Goal: Task Accomplishment & Management: Use online tool/utility

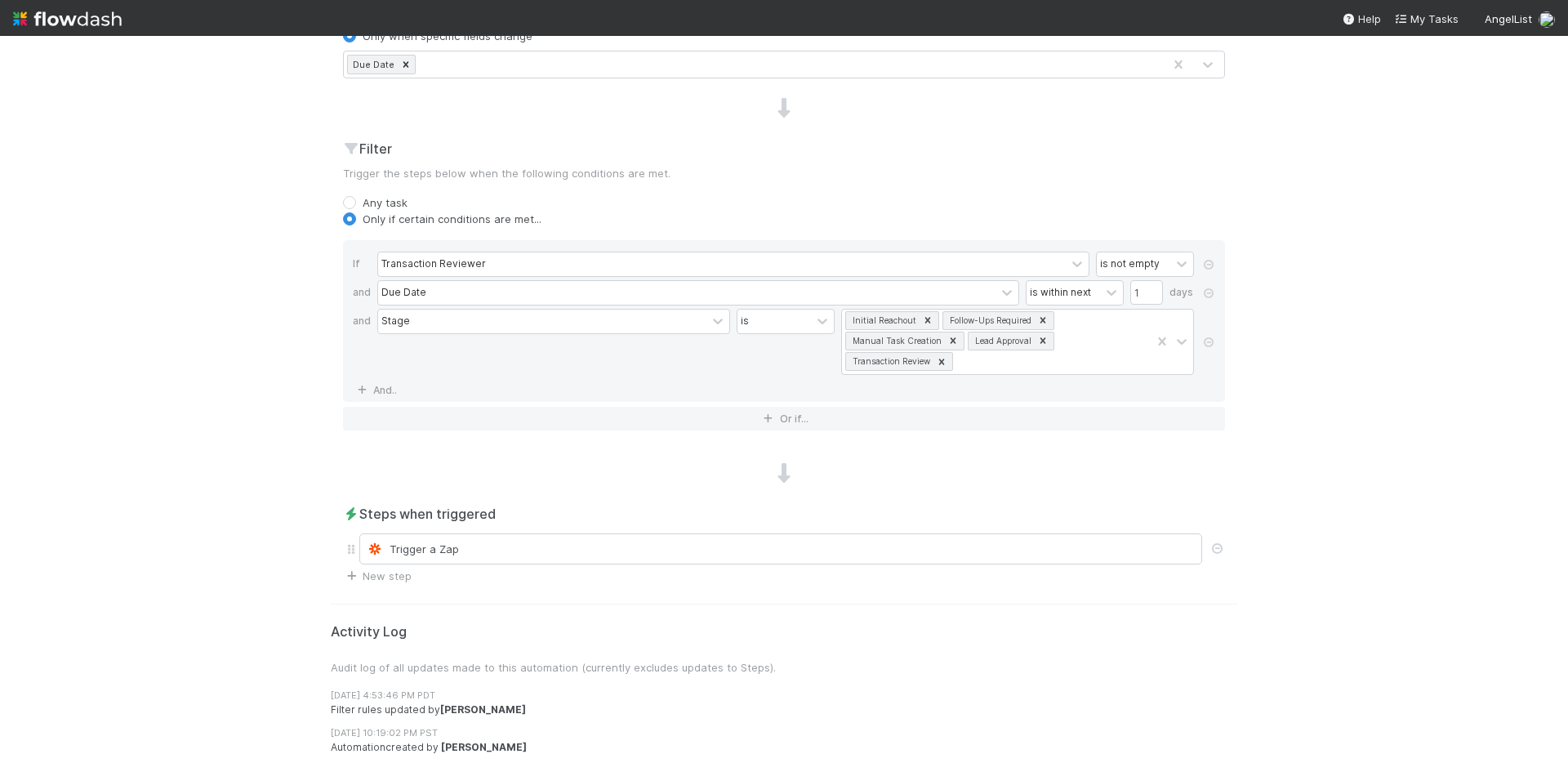
scroll to position [528, 0]
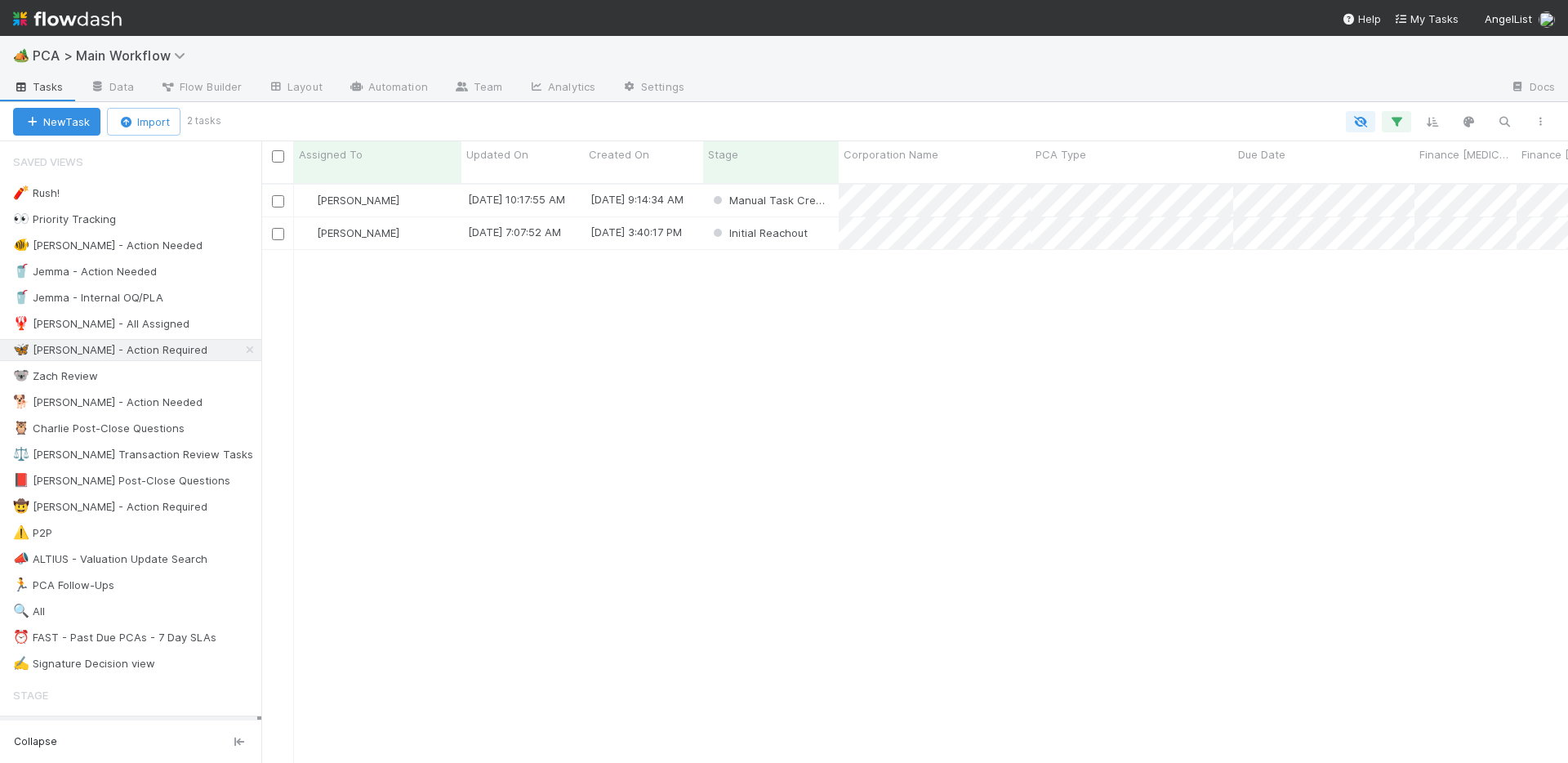
scroll to position [0, 1]
click at [119, 267] on div "🥤 Jemma - Action Needed" at bounding box center [84, 272] width 144 height 20
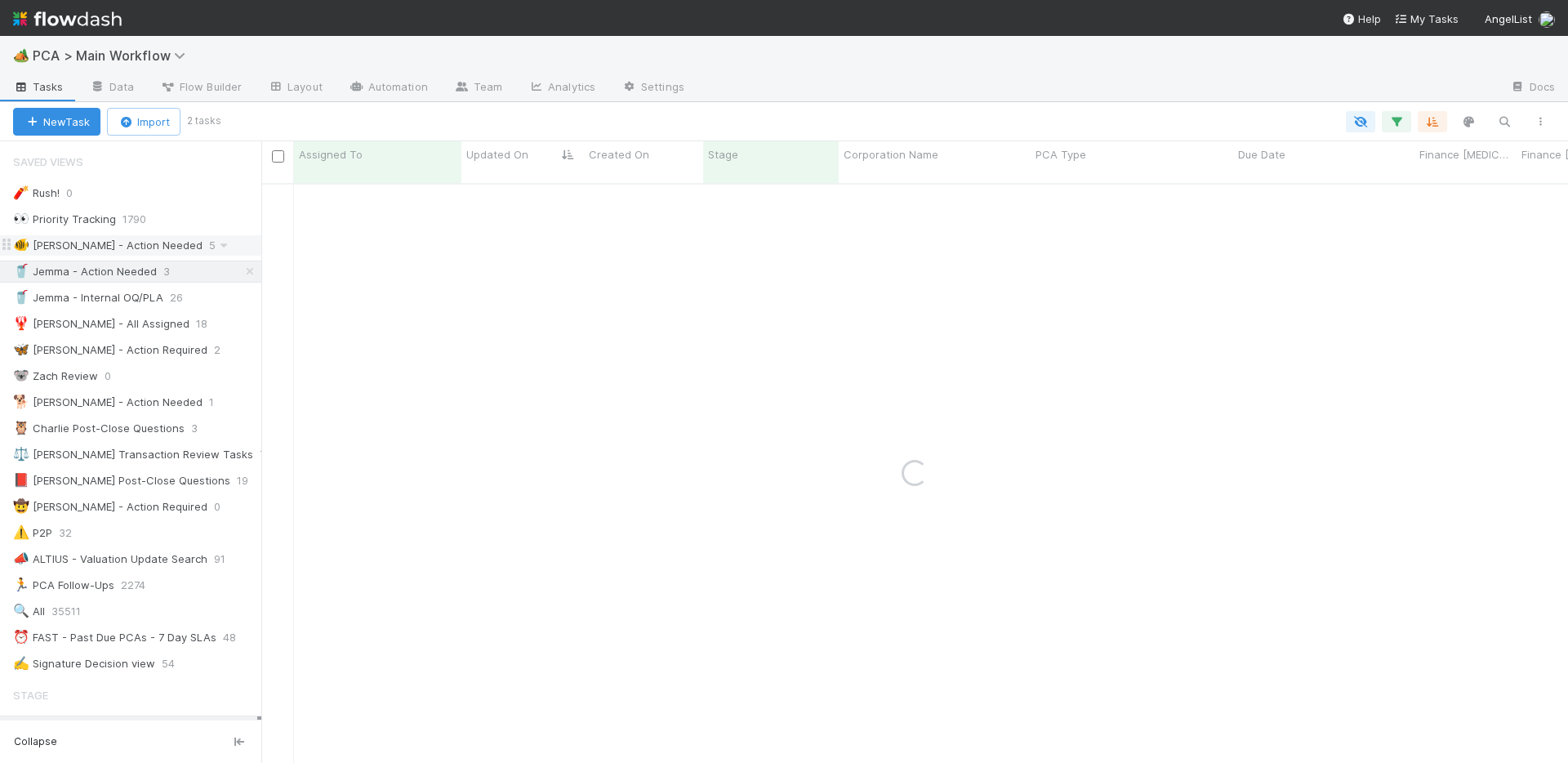
click at [118, 236] on div "🐠 Chris - Action Needed" at bounding box center [108, 246] width 189 height 20
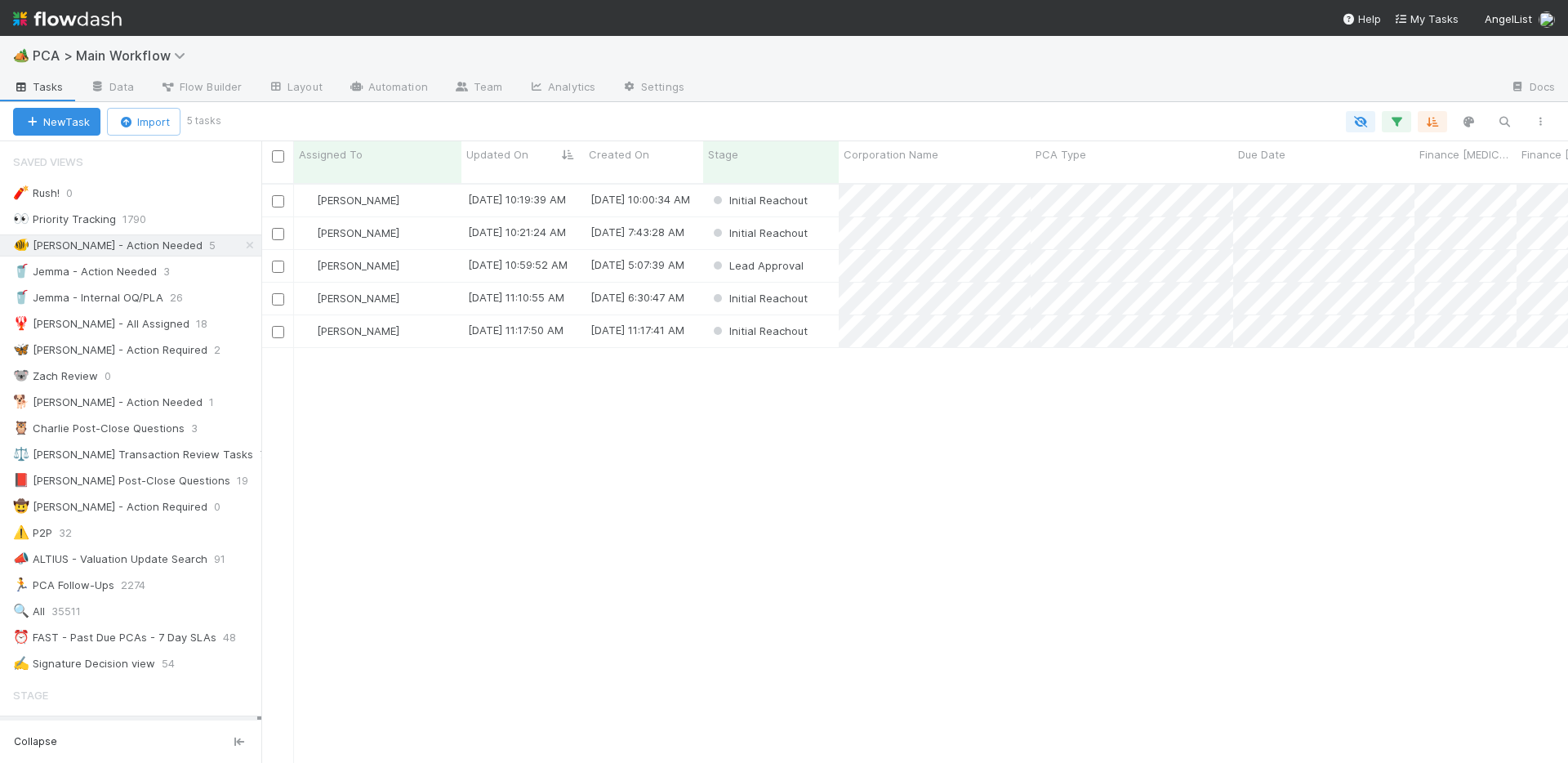
scroll to position [592, 1307]
click at [882, 667] on div "Chris DelBianco 8/27/25, 10:19:39 AM 8/27/25, 10:00:34 AM Initial Reachout 0 0 …" at bounding box center [915, 480] width 1307 height 591
click at [412, 191] on div "[PERSON_NAME]" at bounding box center [377, 200] width 168 height 32
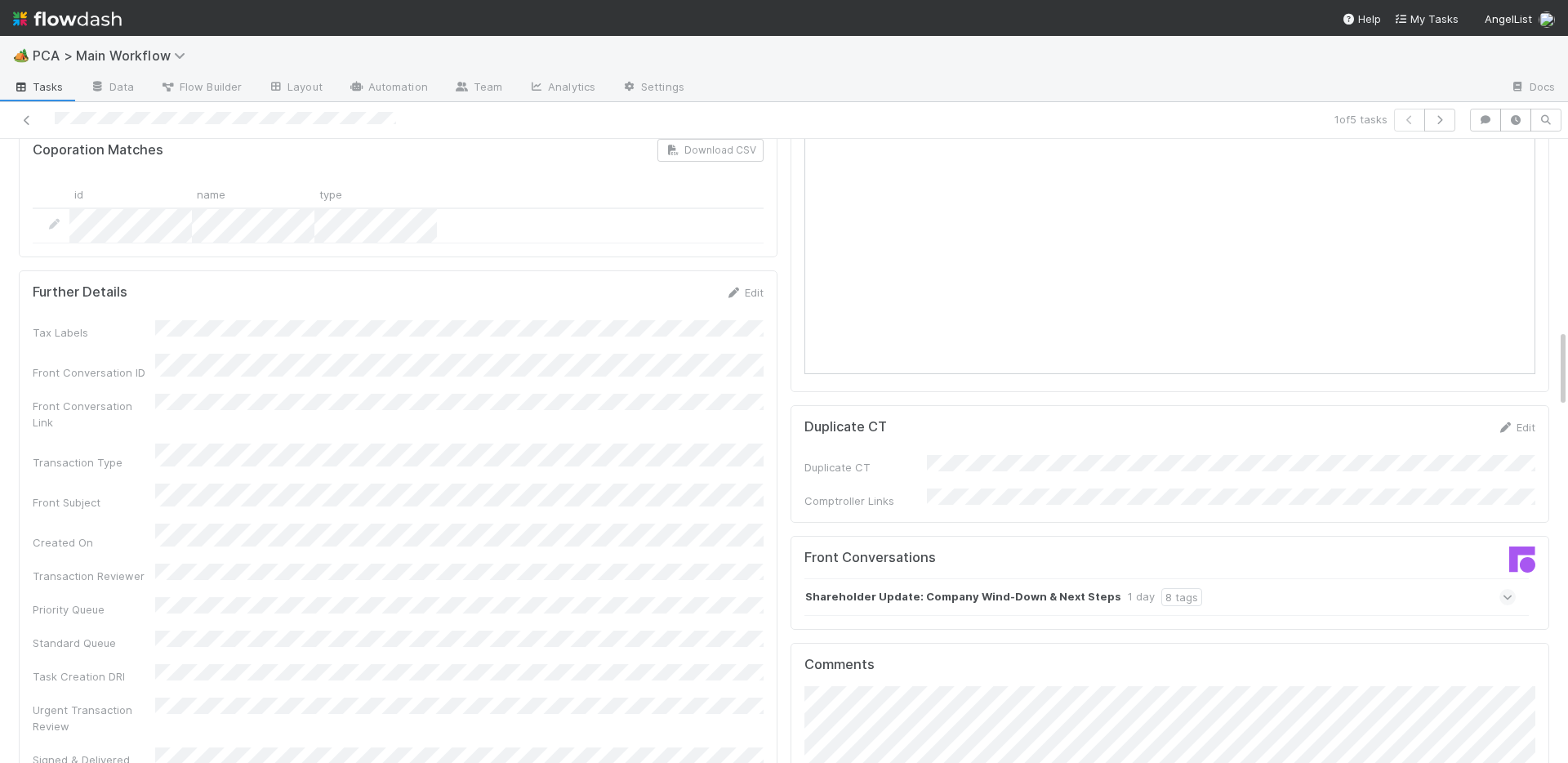
scroll to position [1526, 0]
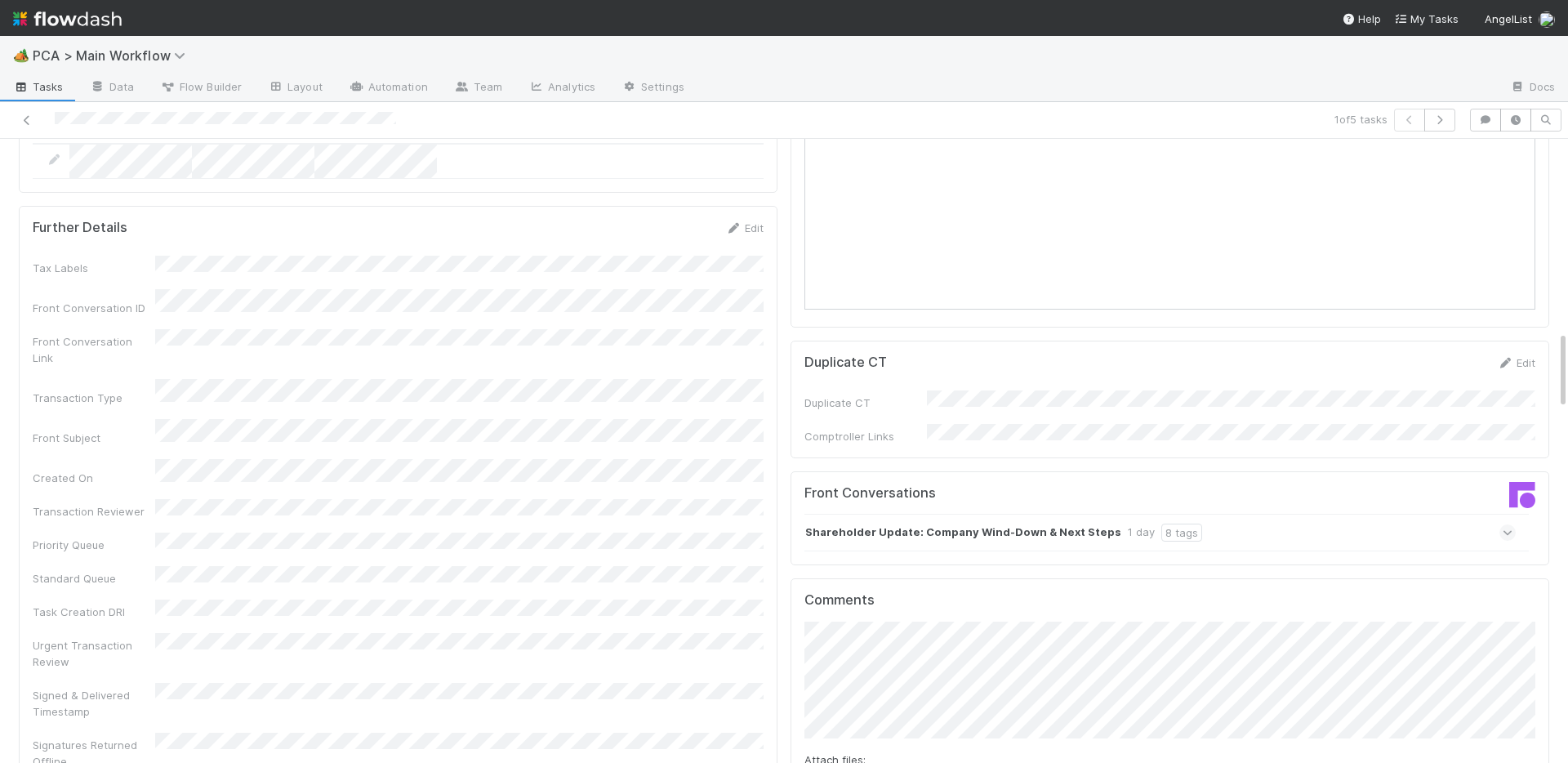
click at [877, 524] on strong "Shareholder Update: Company Wind-Down & Next Steps" at bounding box center [963, 532] width 316 height 18
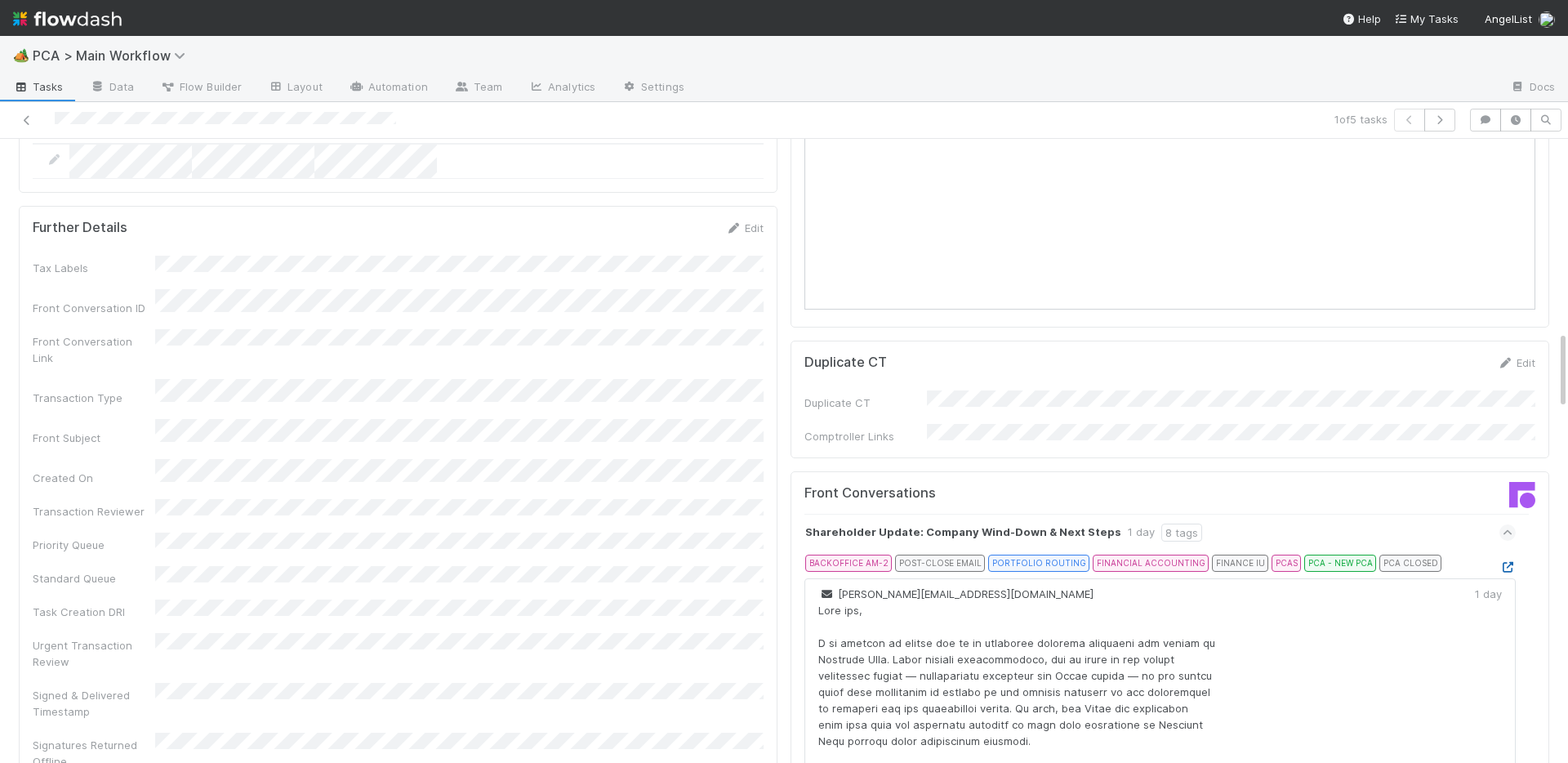
click at [1510, 562] on icon at bounding box center [1508, 566] width 17 height 10
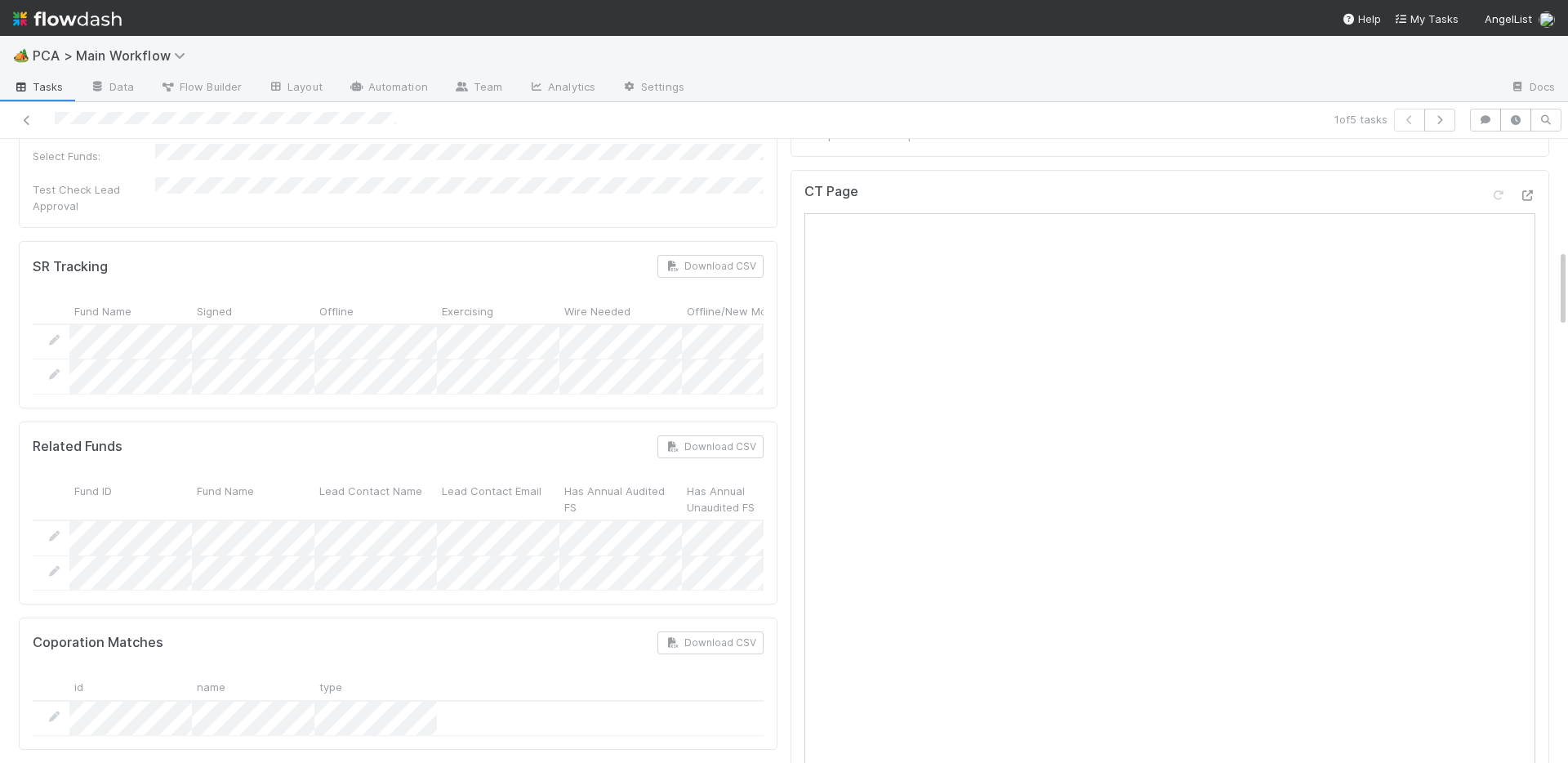
scroll to position [861, 0]
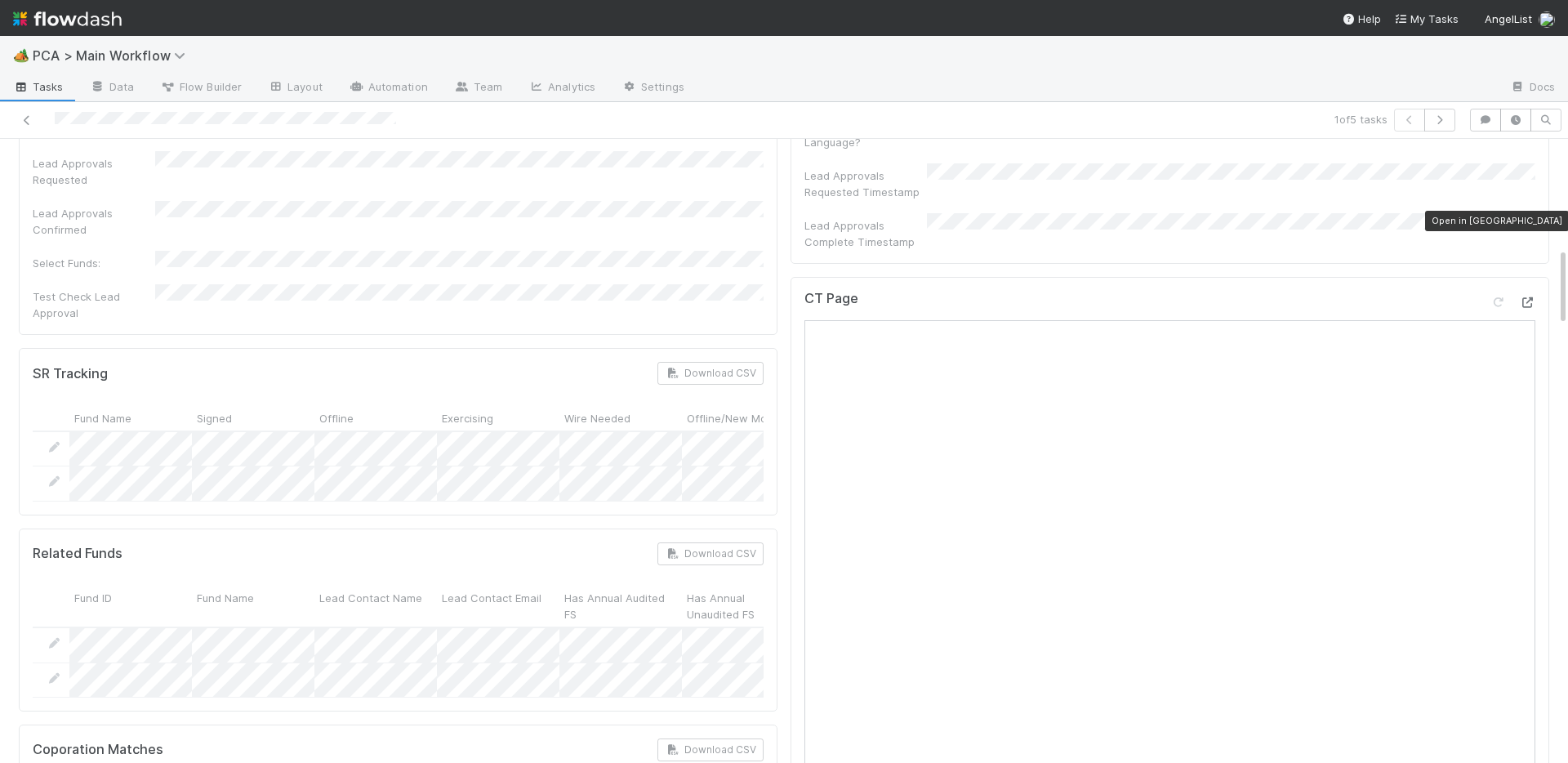
click at [1530, 298] on icon at bounding box center [1528, 302] width 17 height 10
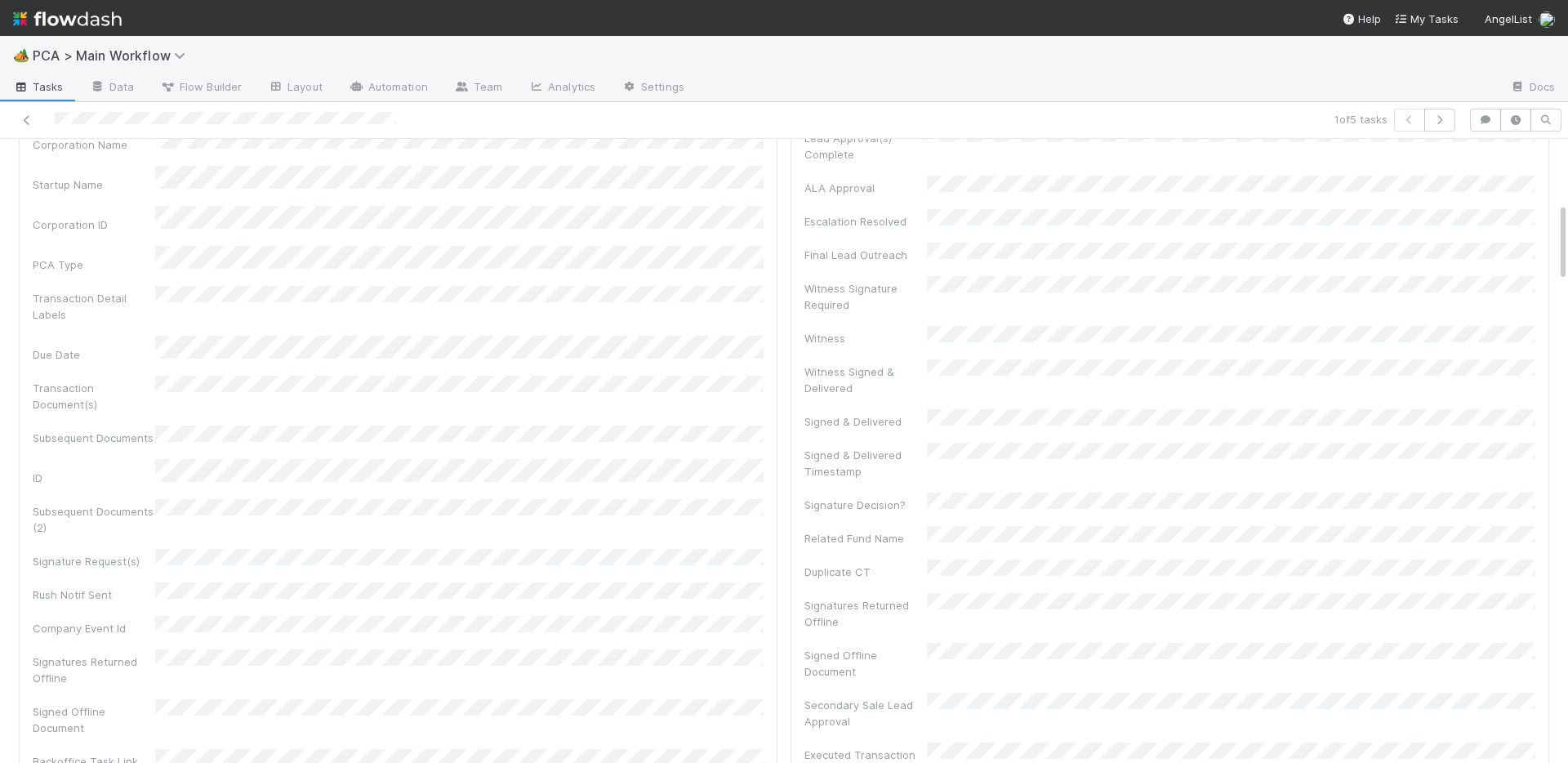
scroll to position [0, 0]
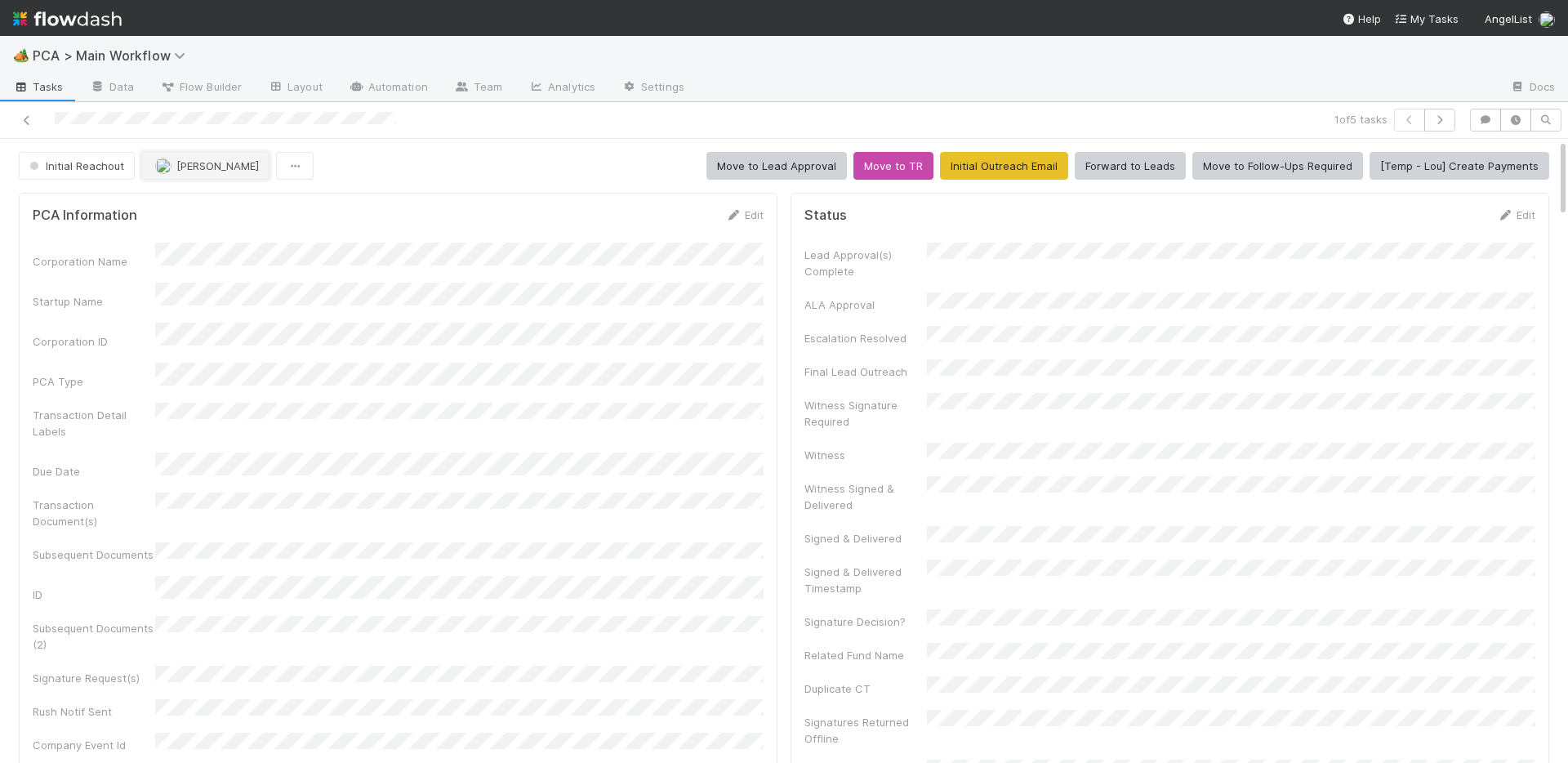
click at [209, 172] on button "Chris DelBianco" at bounding box center [205, 166] width 128 height 28
click at [91, 171] on span "Initial Reachout" at bounding box center [75, 166] width 98 height 13
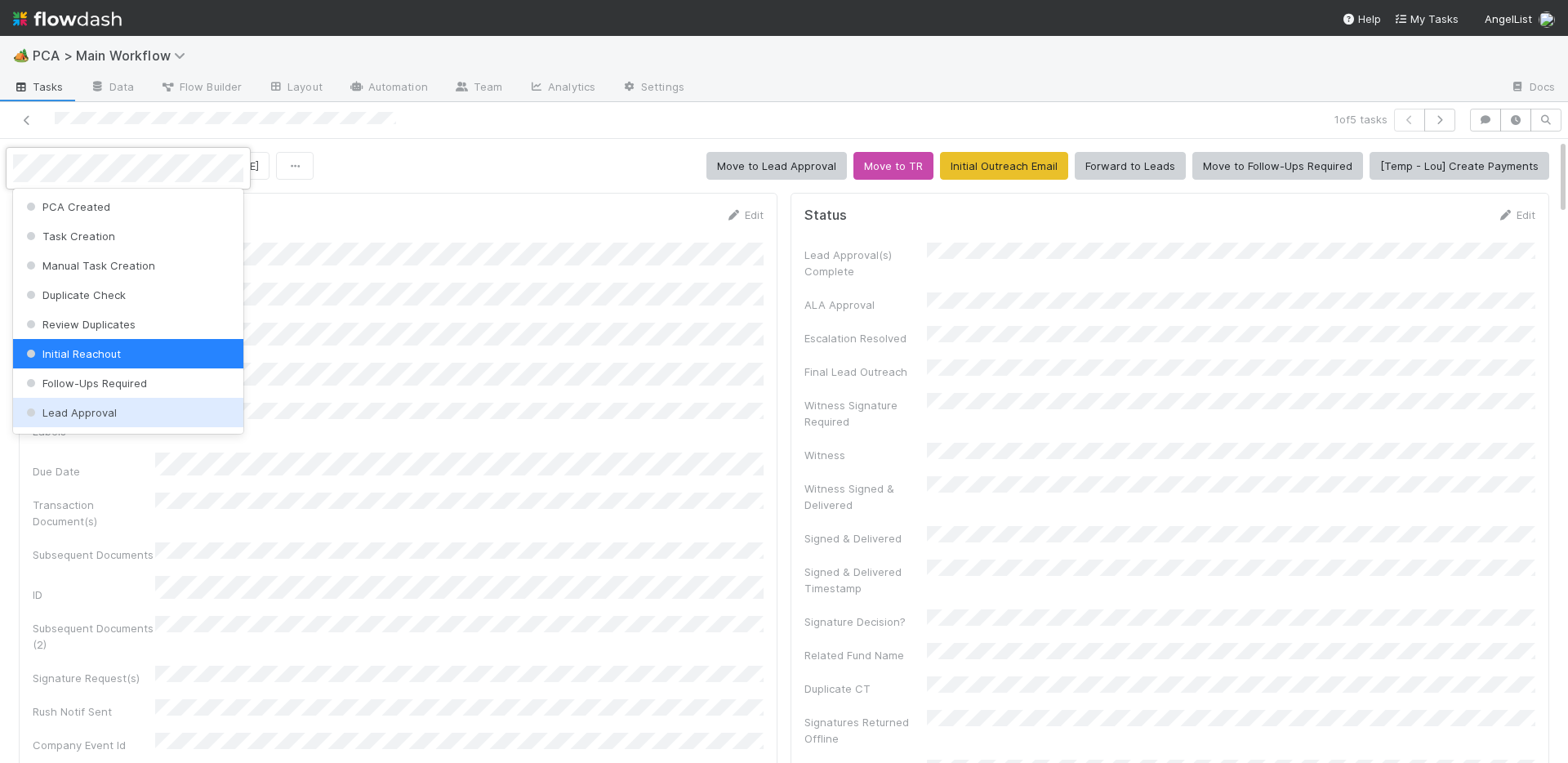
click at [74, 413] on span "Lead Approval" at bounding box center [70, 413] width 94 height 13
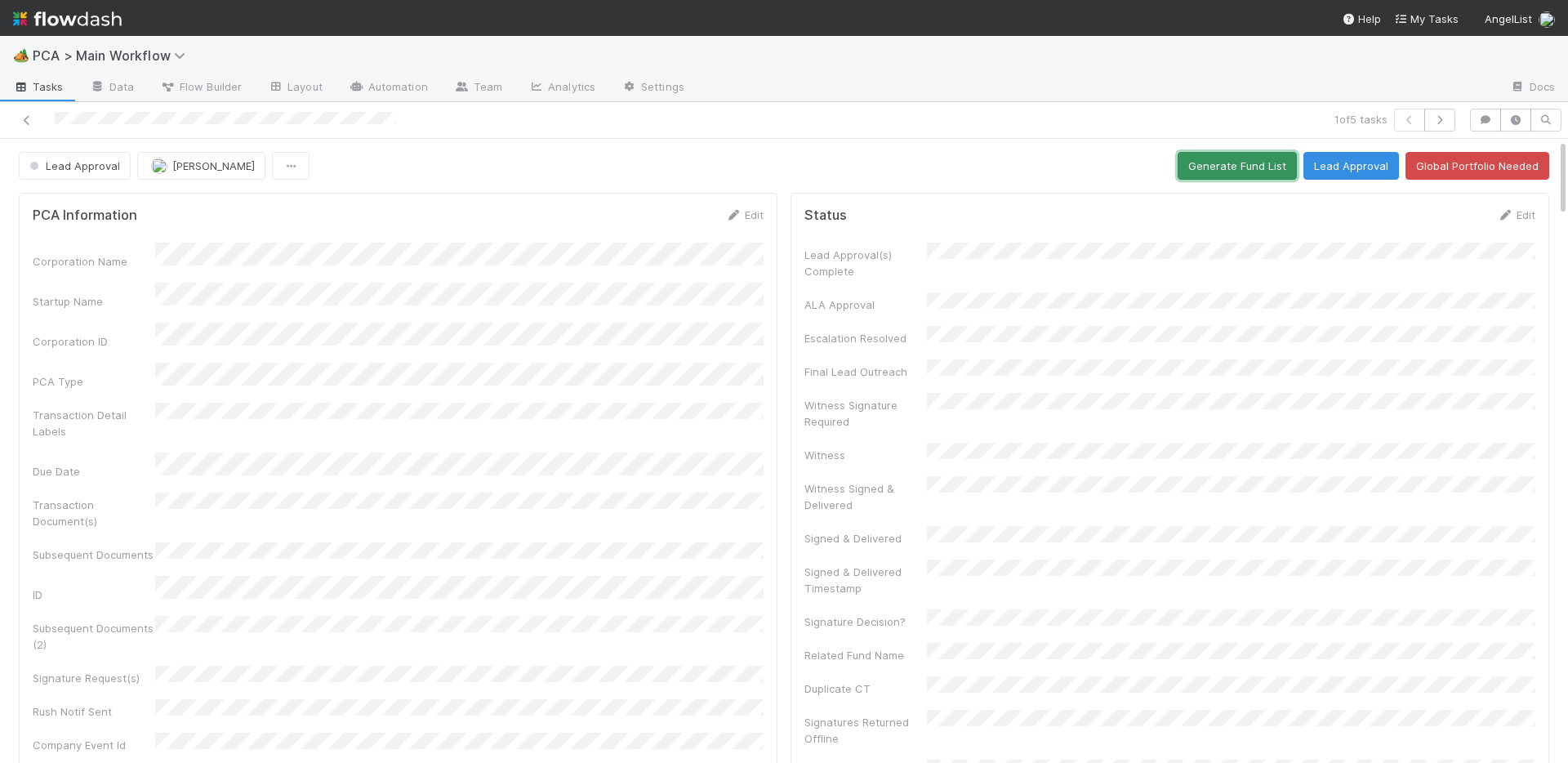
click at [1198, 175] on button "Generate Fund List" at bounding box center [1237, 166] width 120 height 28
click at [1372, 168] on button "Lead Approval" at bounding box center [1351, 166] width 96 height 28
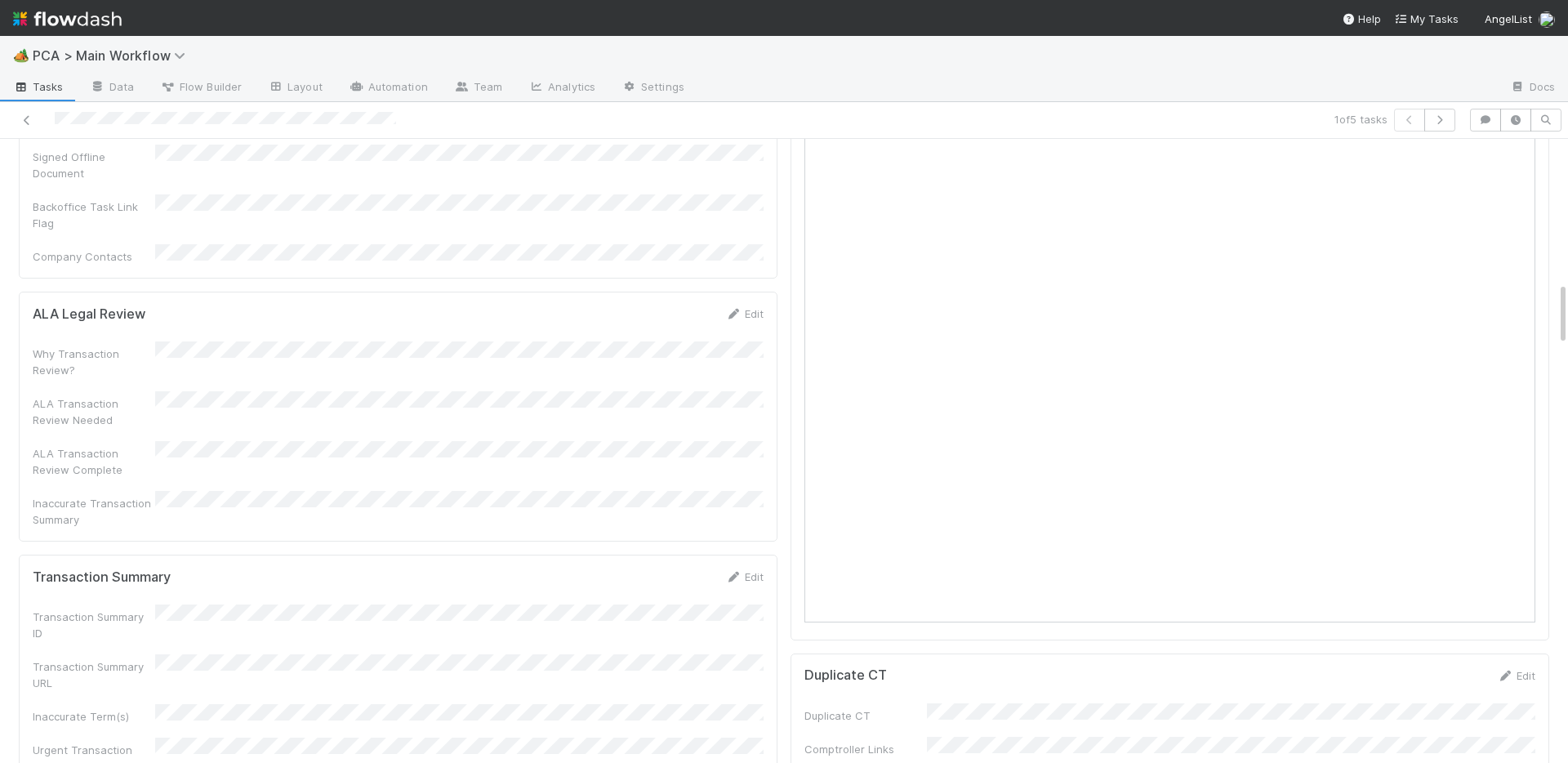
scroll to position [1660, 0]
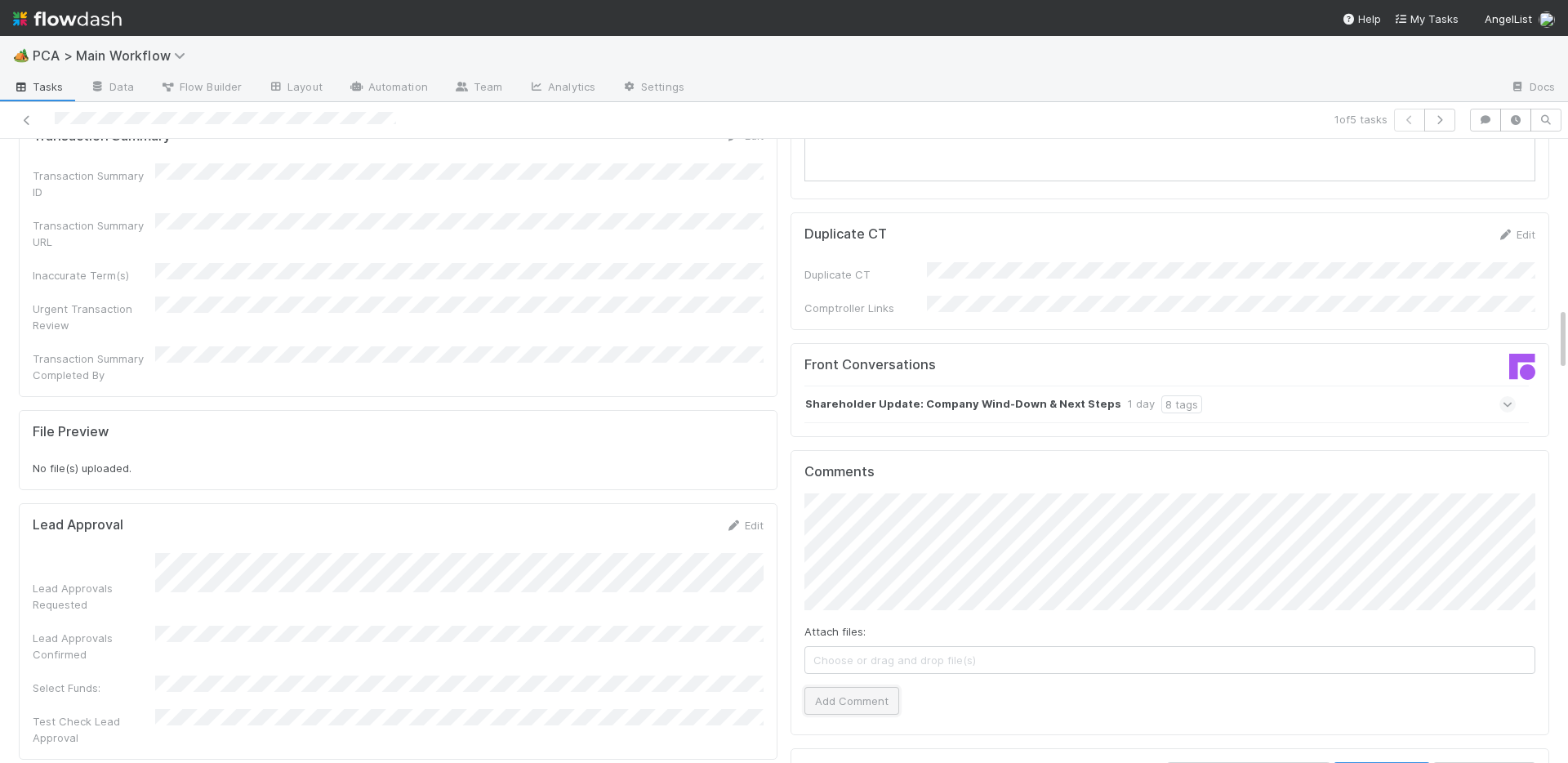
click at [829, 687] on button "Add Comment" at bounding box center [852, 701] width 95 height 28
click at [1233, 386] on div "Shareholder Update: Company Wind-Down & Next Steps 1 day 8 tags" at bounding box center [1160, 404] width 711 height 38
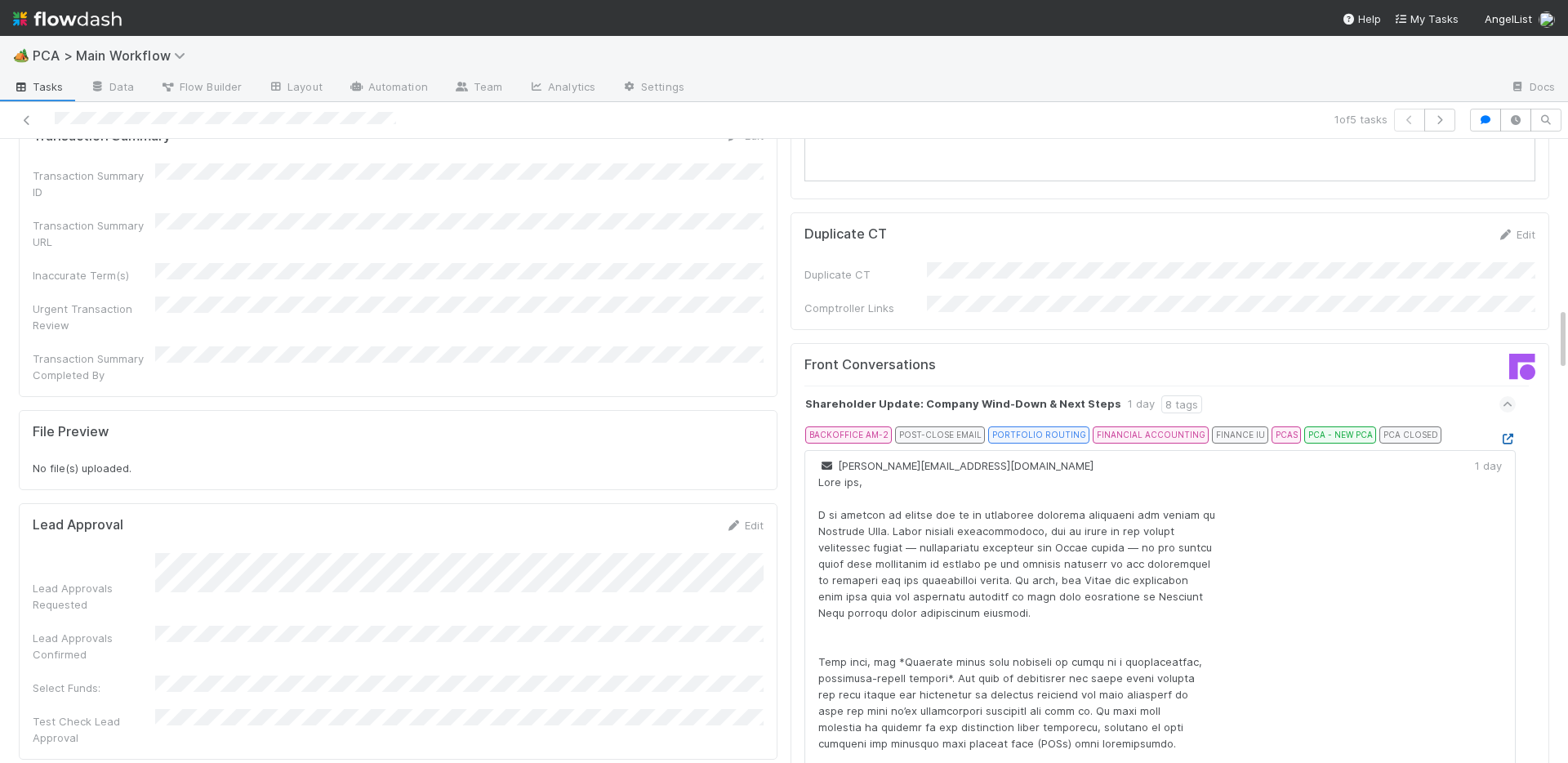
click at [1513, 434] on icon at bounding box center [1508, 439] width 17 height 10
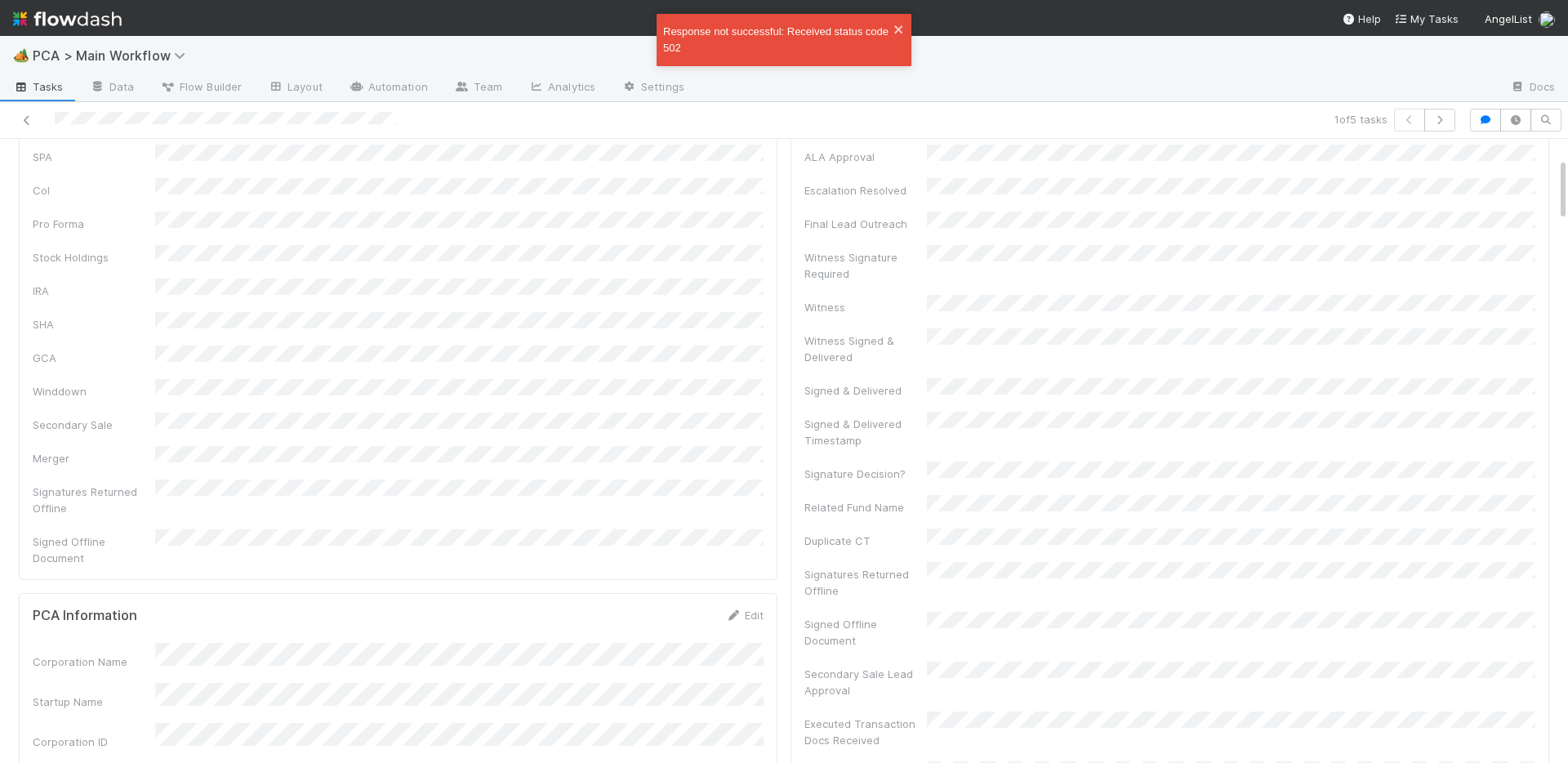
scroll to position [0, 0]
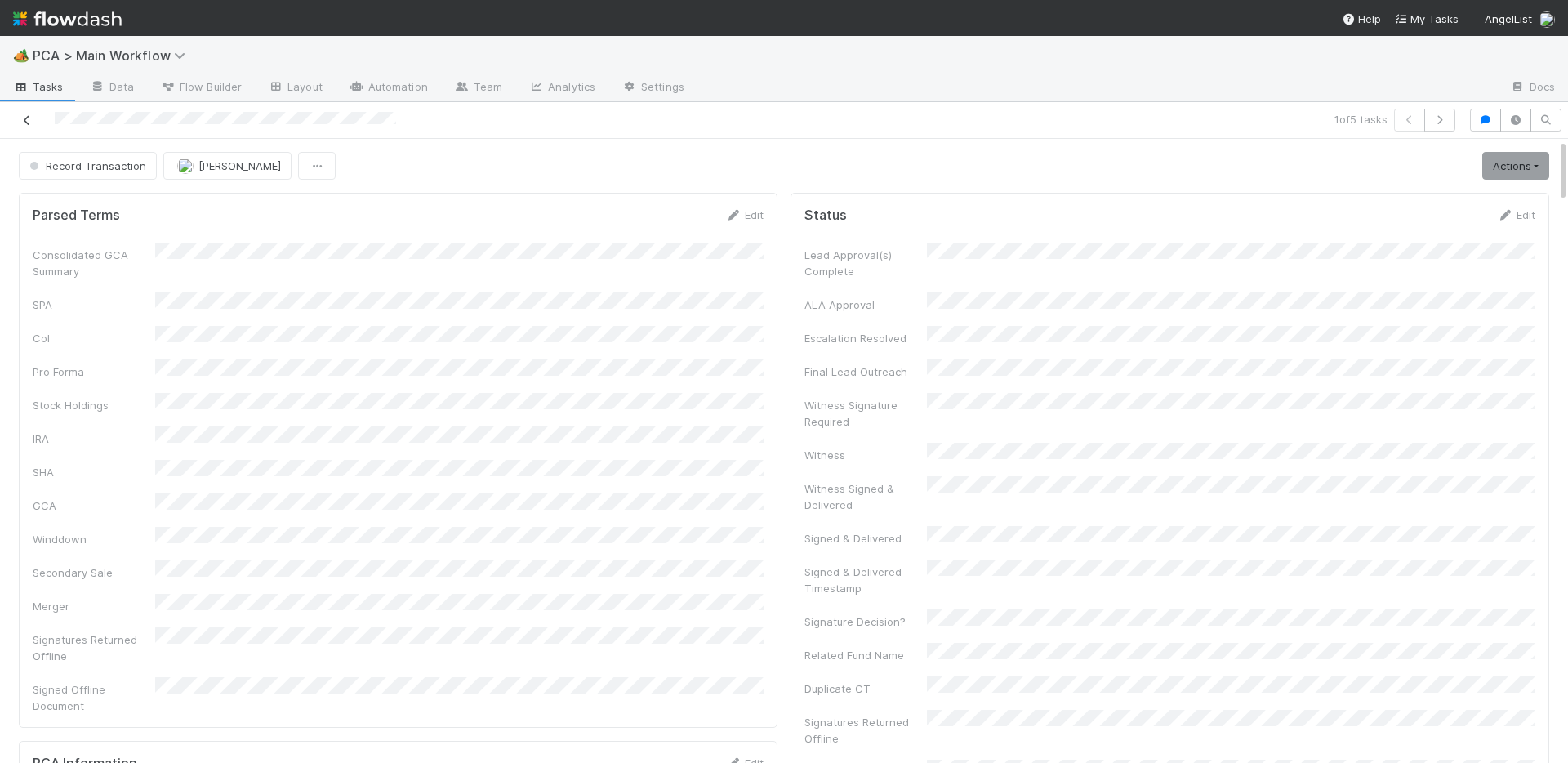
click at [30, 121] on icon at bounding box center [27, 120] width 17 height 10
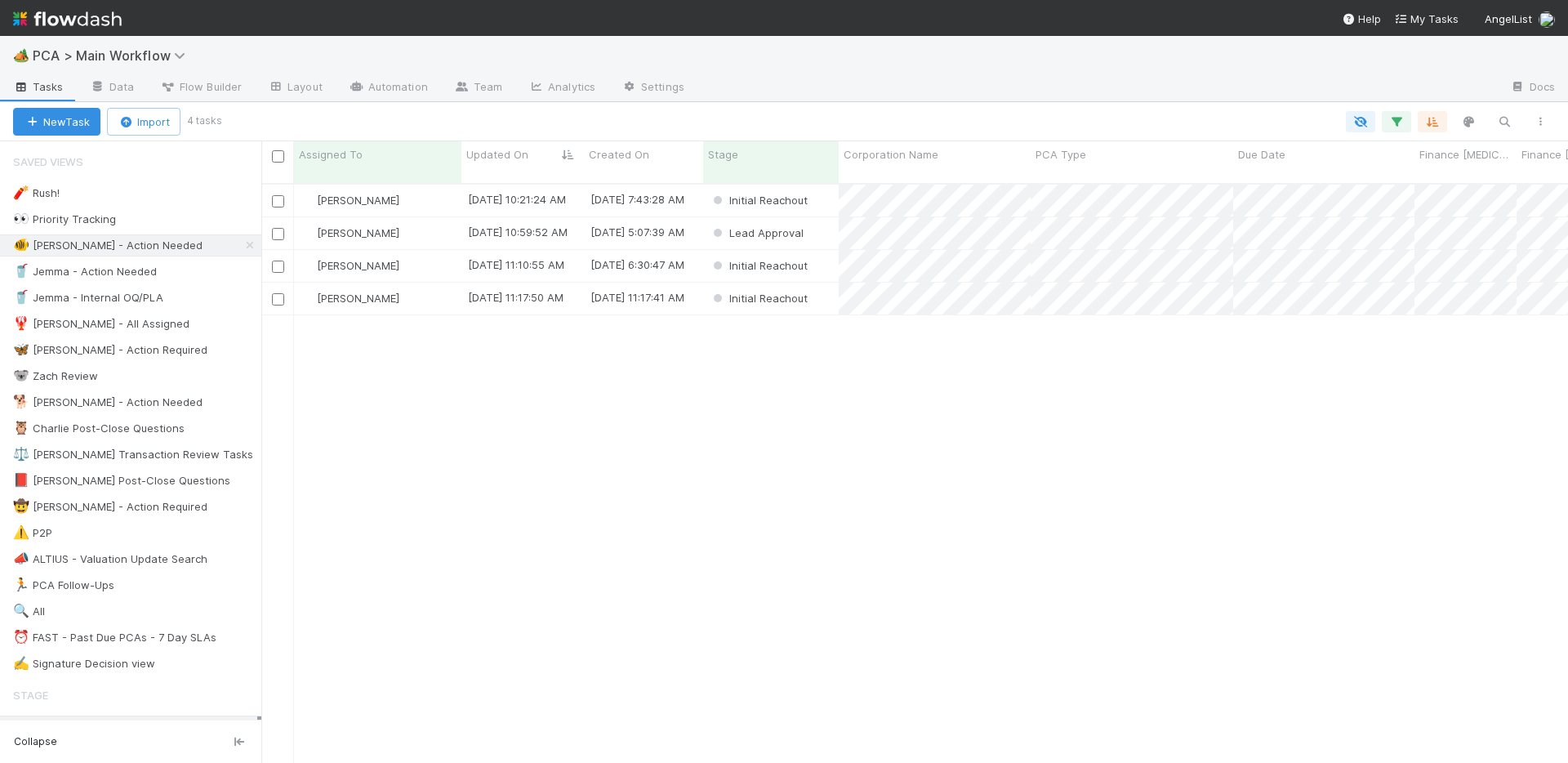
scroll to position [592, 1307]
click at [440, 184] on div "Chris DelBianco" at bounding box center [377, 200] width 168 height 32
click at [772, 523] on div "Chris DelBianco 8/27/25, 10:21:24 AM 8/27/25, 7:43:28 AM Initial Reachout 0 0 0…" at bounding box center [915, 480] width 1307 height 591
click at [442, 190] on div "Chris DelBianco" at bounding box center [377, 200] width 168 height 32
click at [438, 184] on div "[PERSON_NAME]" at bounding box center [377, 200] width 168 height 32
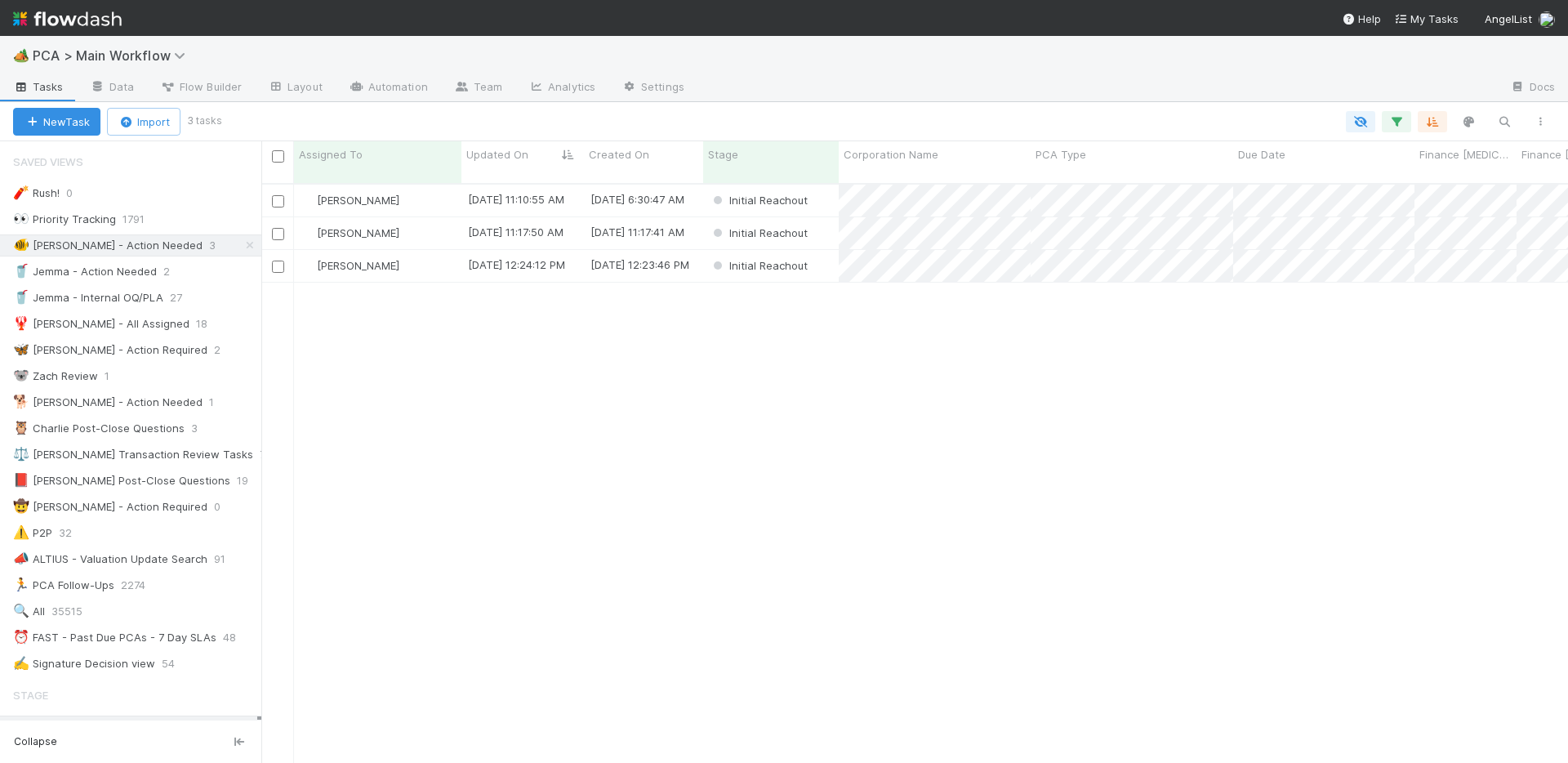
click at [402, 102] on div "New Task Import 3 tasks" at bounding box center [784, 121] width 1568 height 39
click at [402, 86] on link "Automation" at bounding box center [389, 88] width 106 height 26
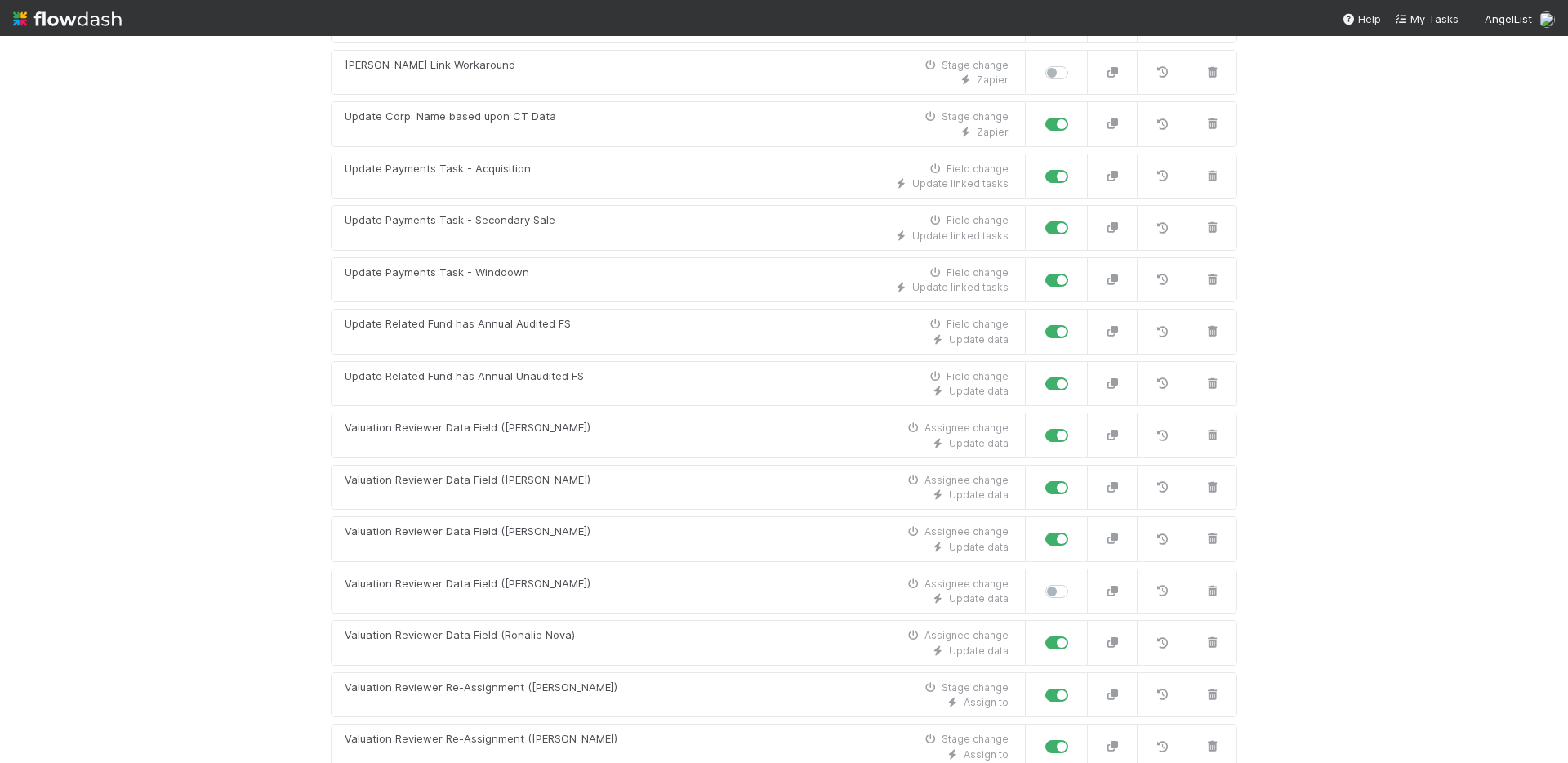
scroll to position [14790, 0]
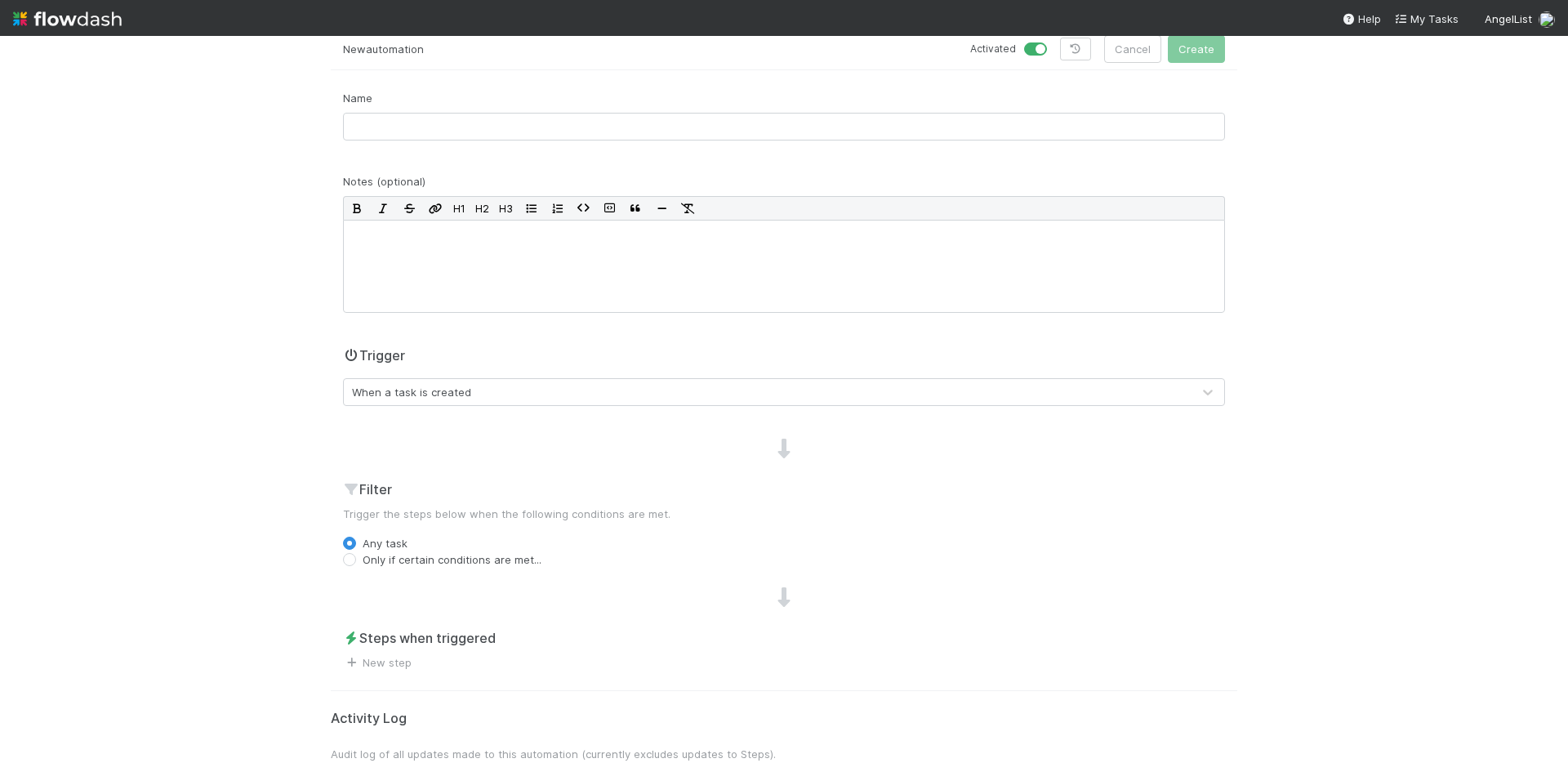
scroll to position [14, 0]
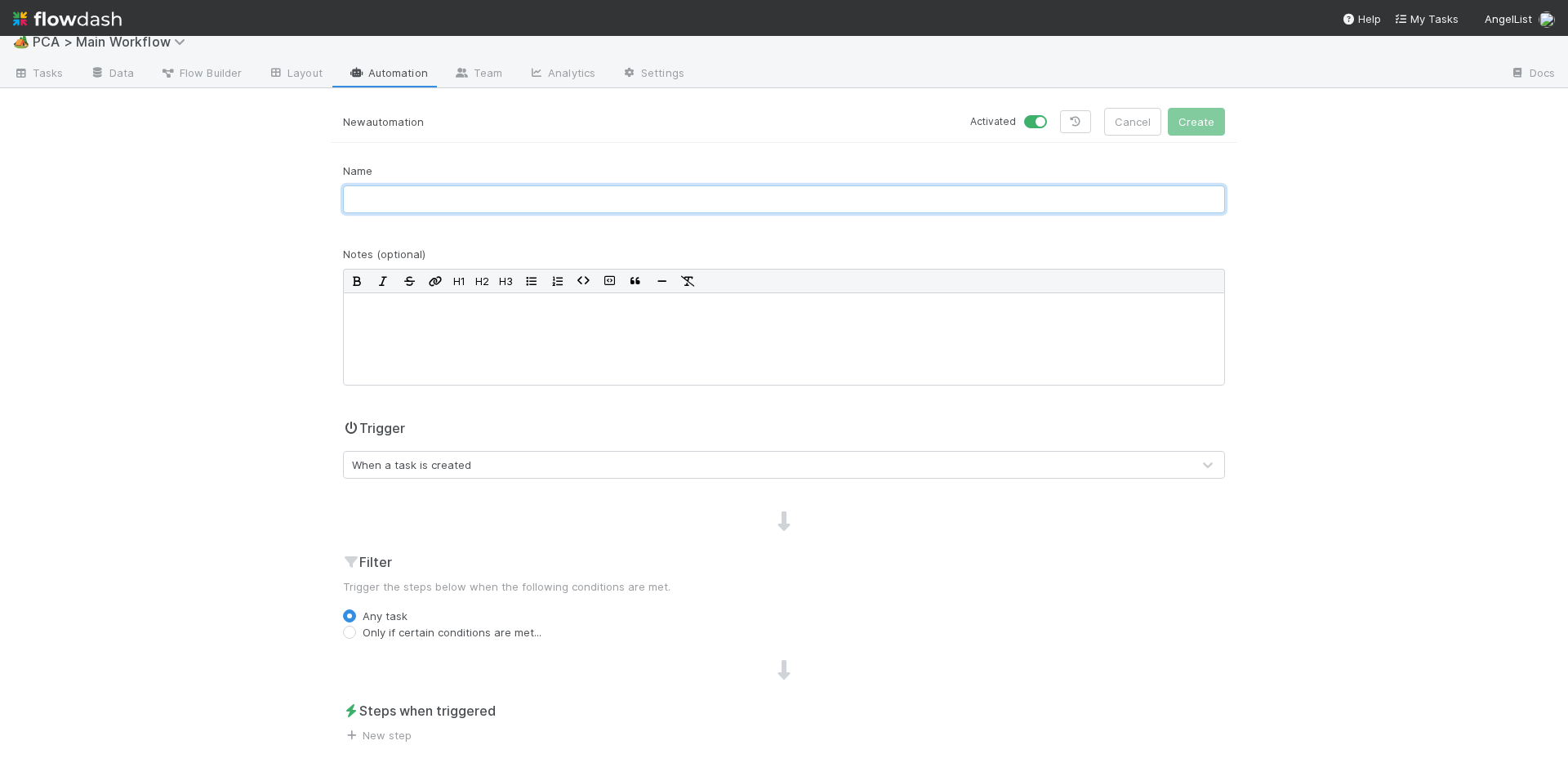
click at [369, 193] on input "text" at bounding box center [784, 199] width 882 height 28
type input "Re-assign training tasks (Chris onboarding)"
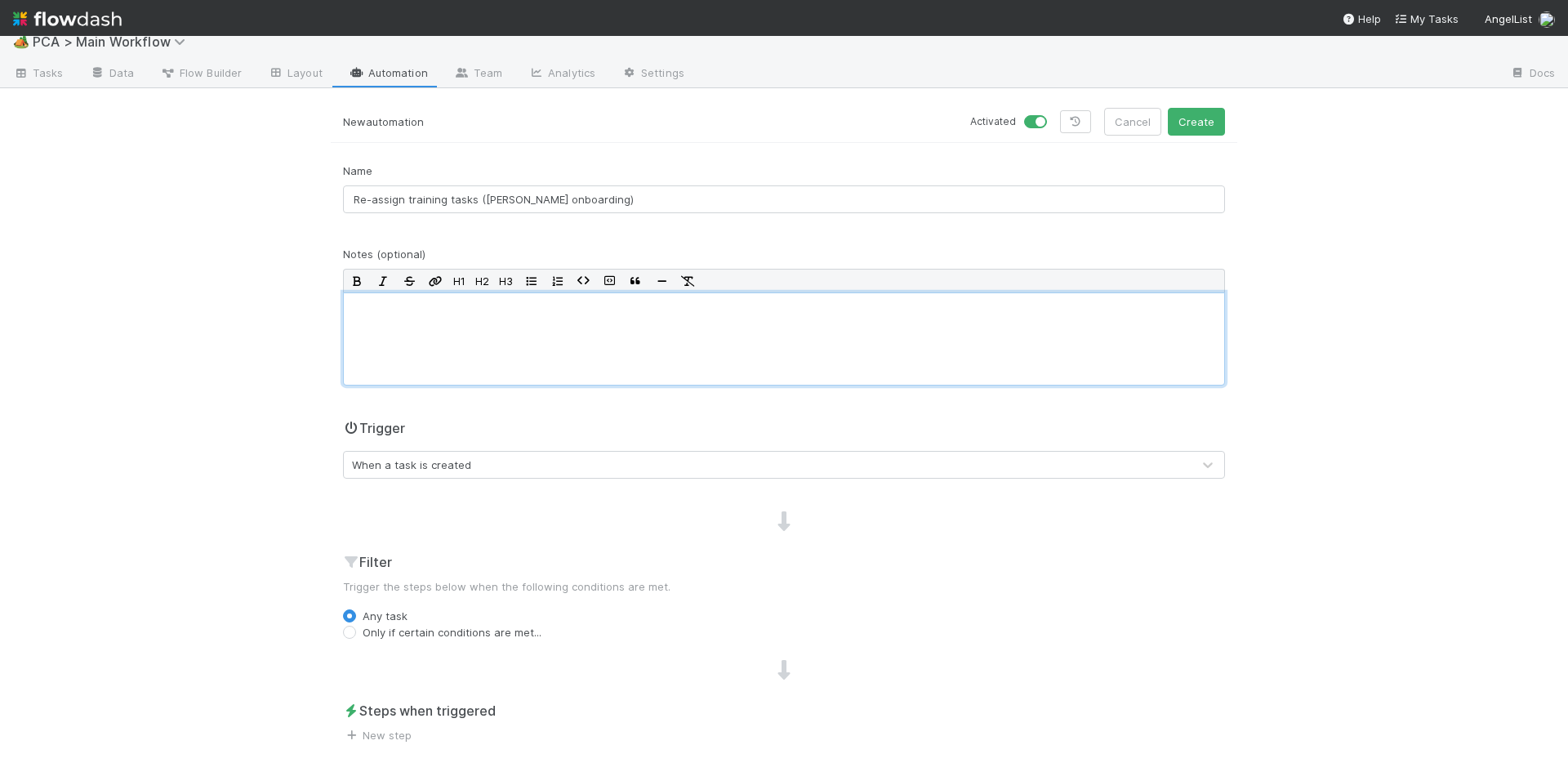
click at [423, 359] on div at bounding box center [784, 338] width 882 height 93
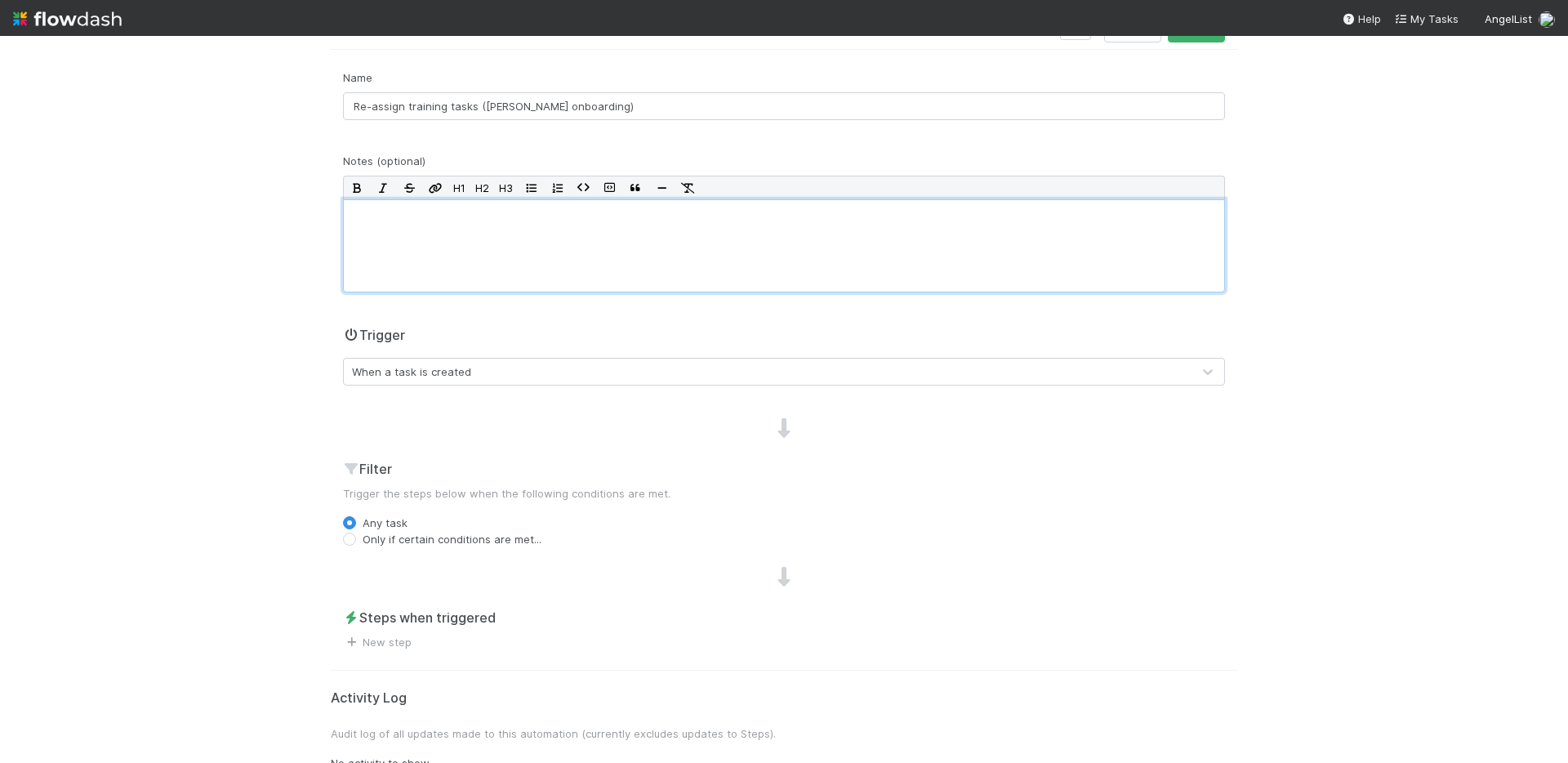
scroll to position [129, 0]
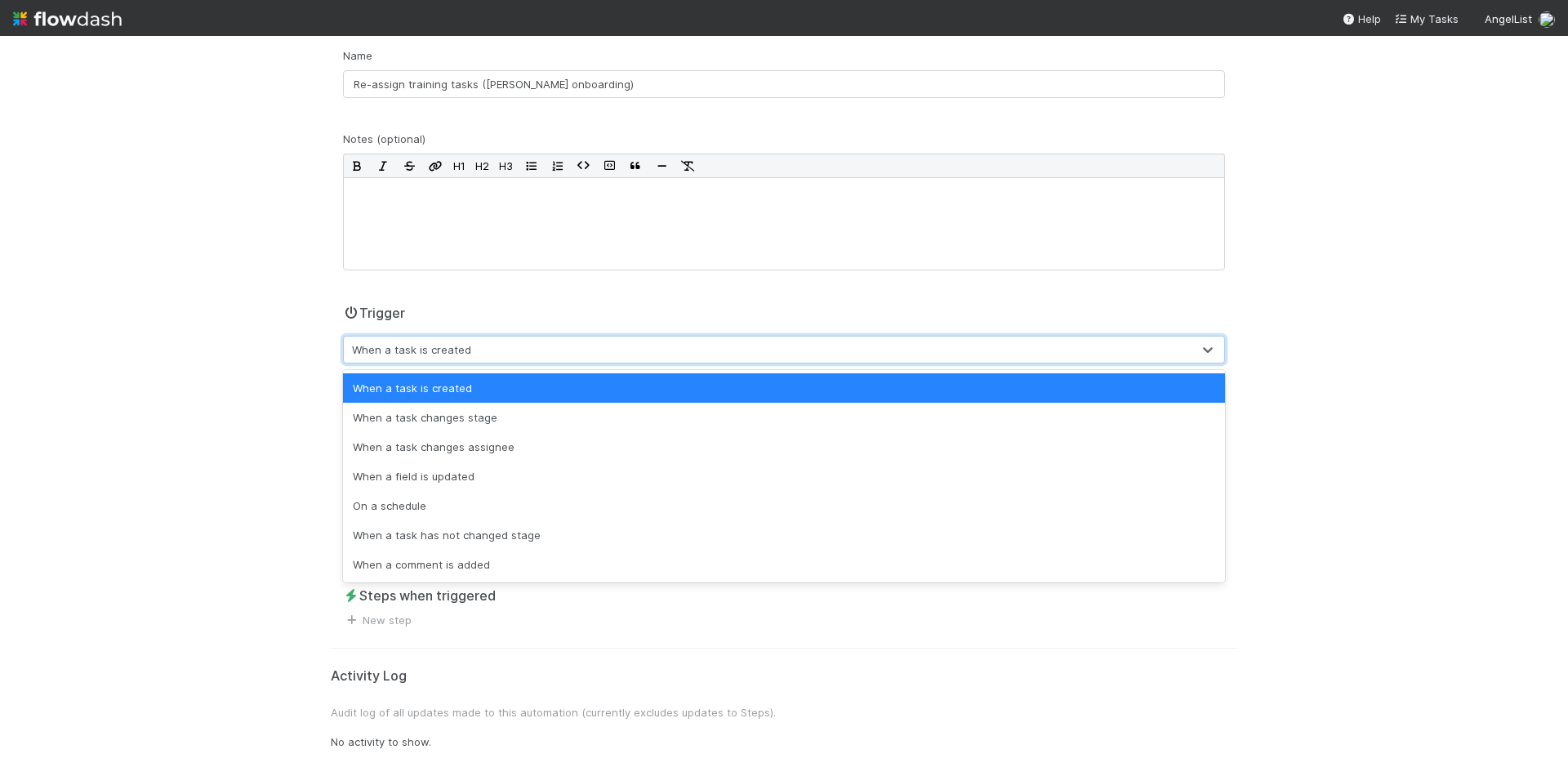
click at [428, 352] on div "When a task is created" at bounding box center [412, 350] width 120 height 17
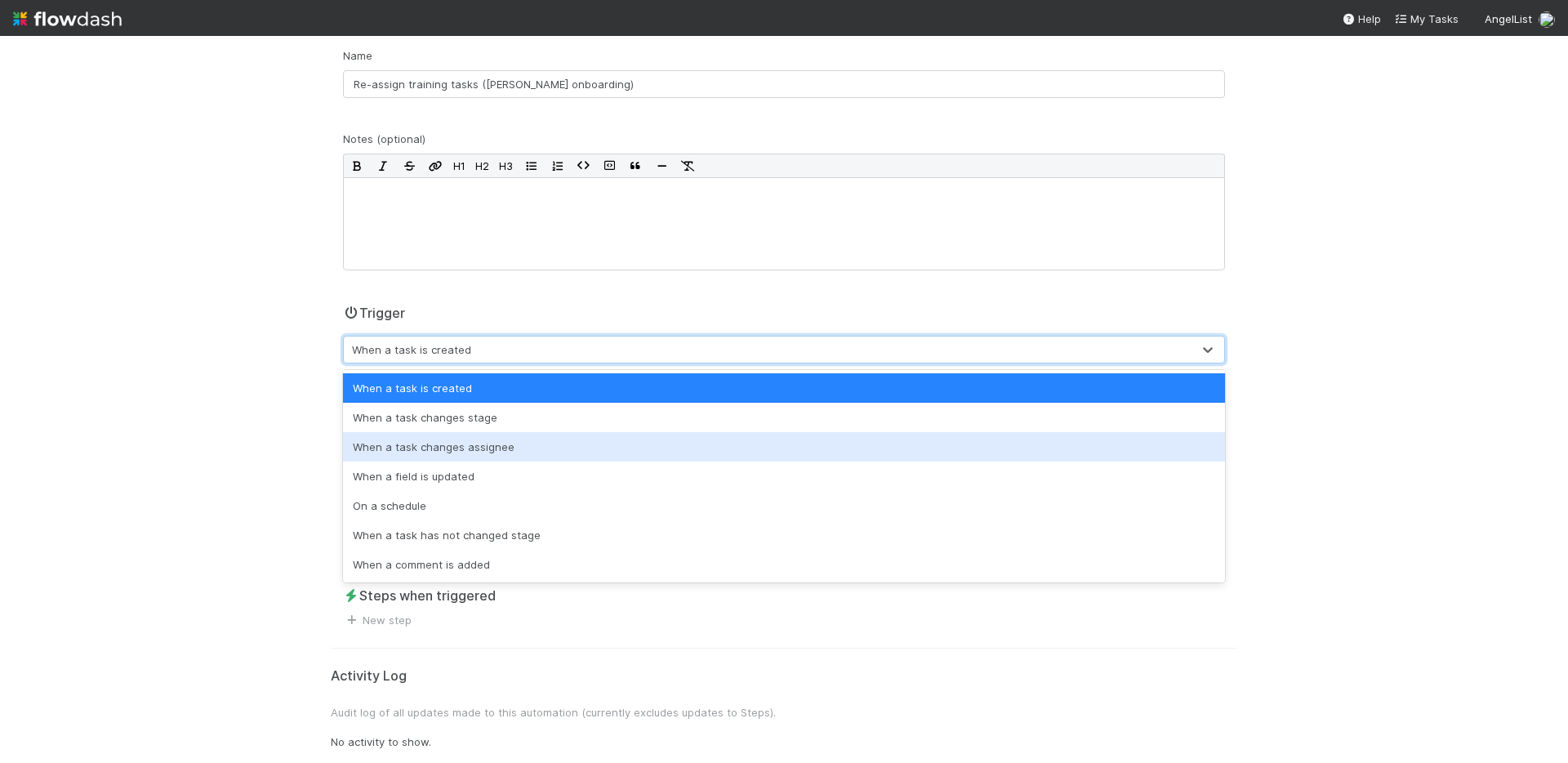
click at [406, 447] on div "When a task changes assignee" at bounding box center [784, 447] width 882 height 30
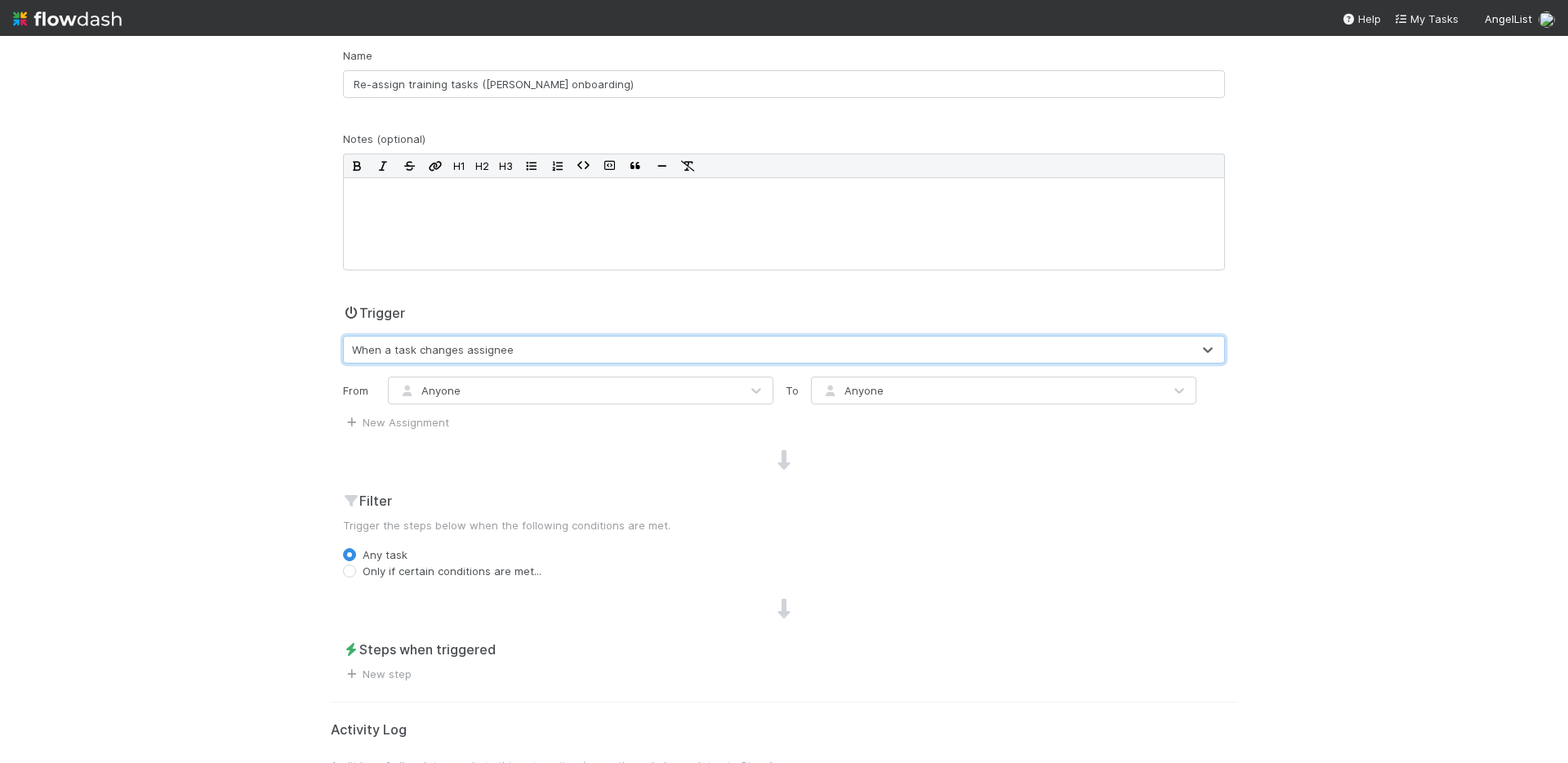
click at [506, 391] on div "Anyone" at bounding box center [564, 390] width 351 height 26
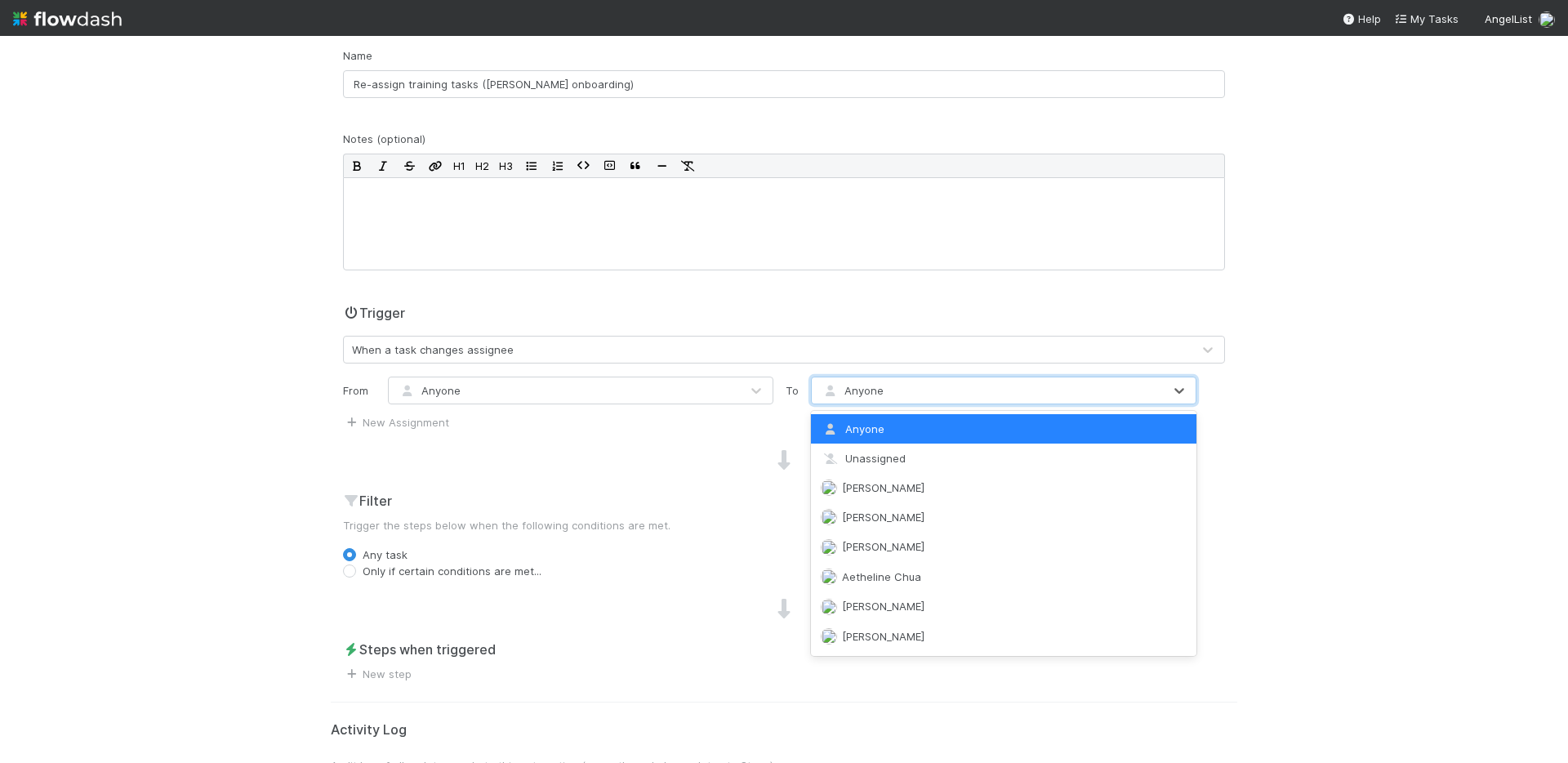
click at [859, 391] on span "Anyone" at bounding box center [851, 390] width 64 height 13
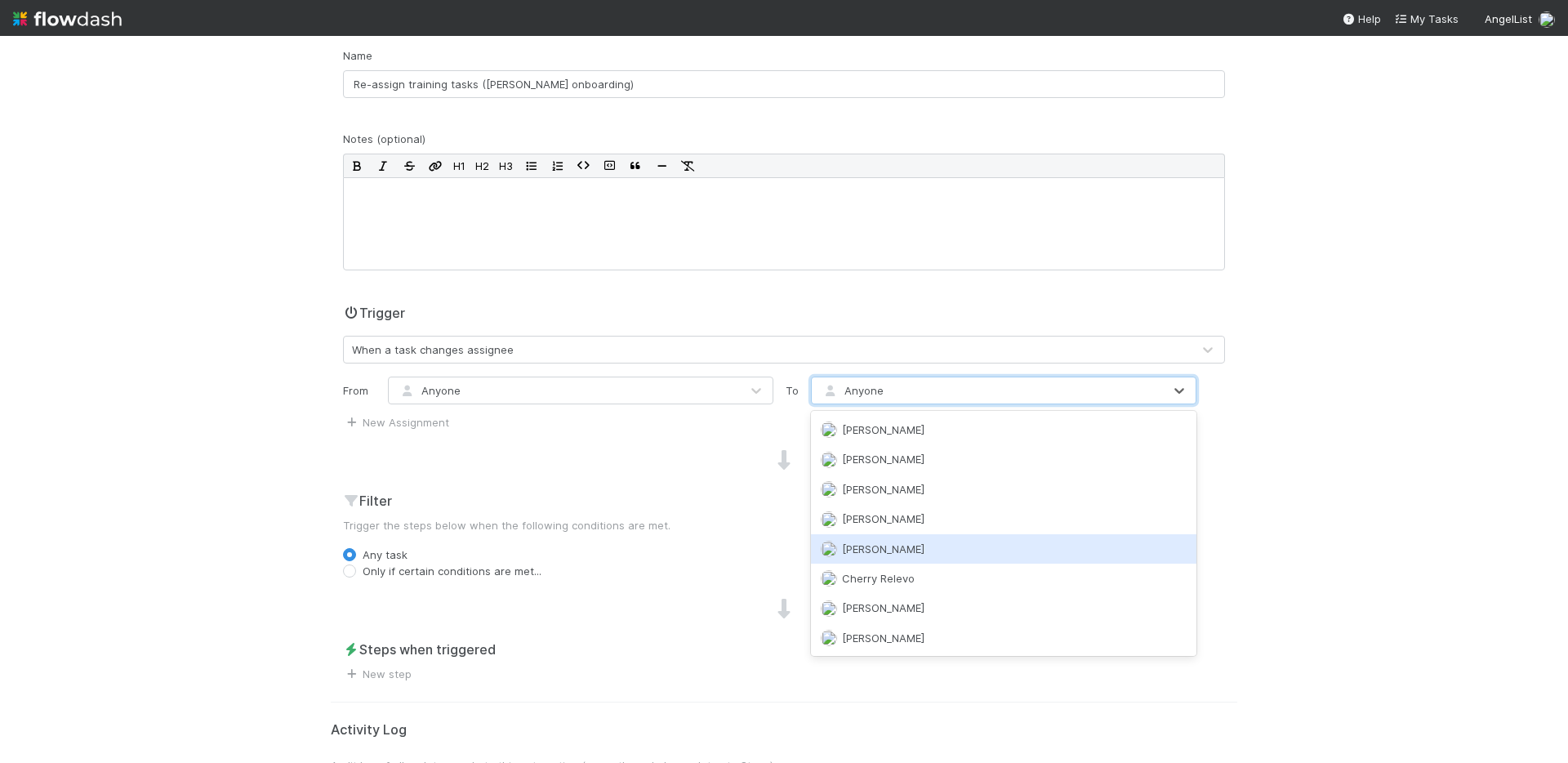
scroll to position [1199, 0]
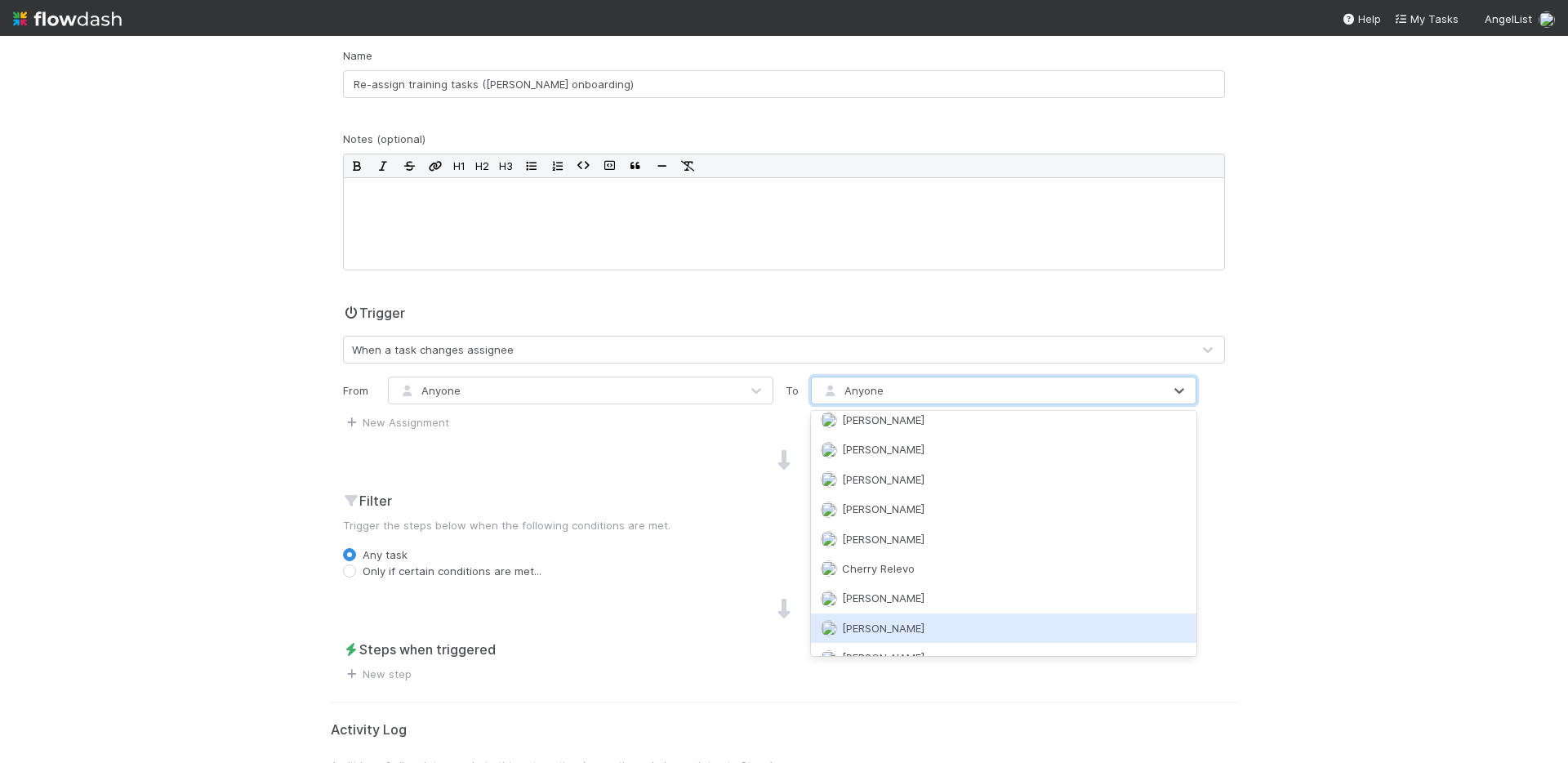
click at [854, 621] on span "[PERSON_NAME]" at bounding box center [883, 628] width 83 height 13
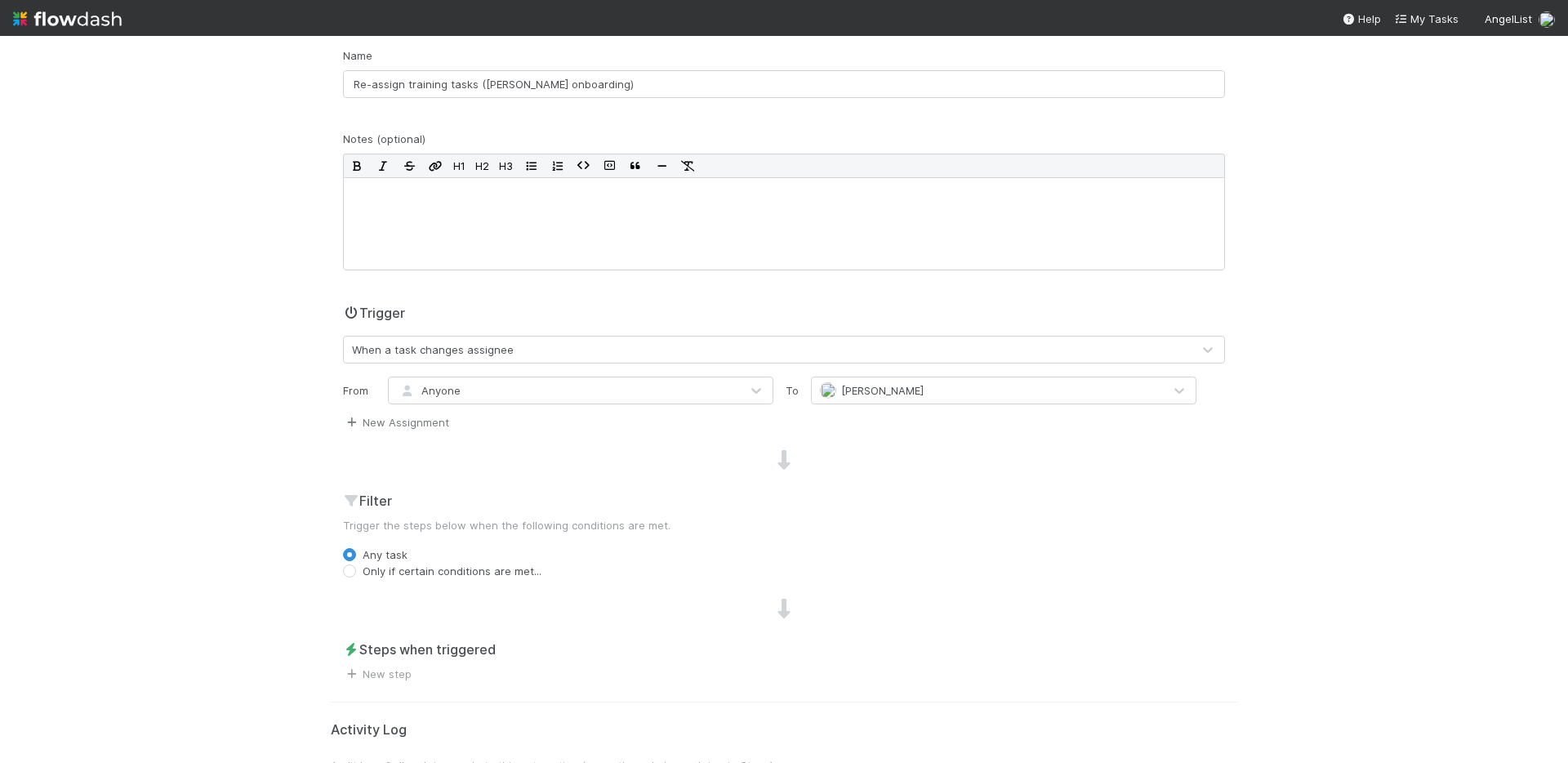
click at [429, 422] on link "New Assignment" at bounding box center [396, 422] width 107 height 13
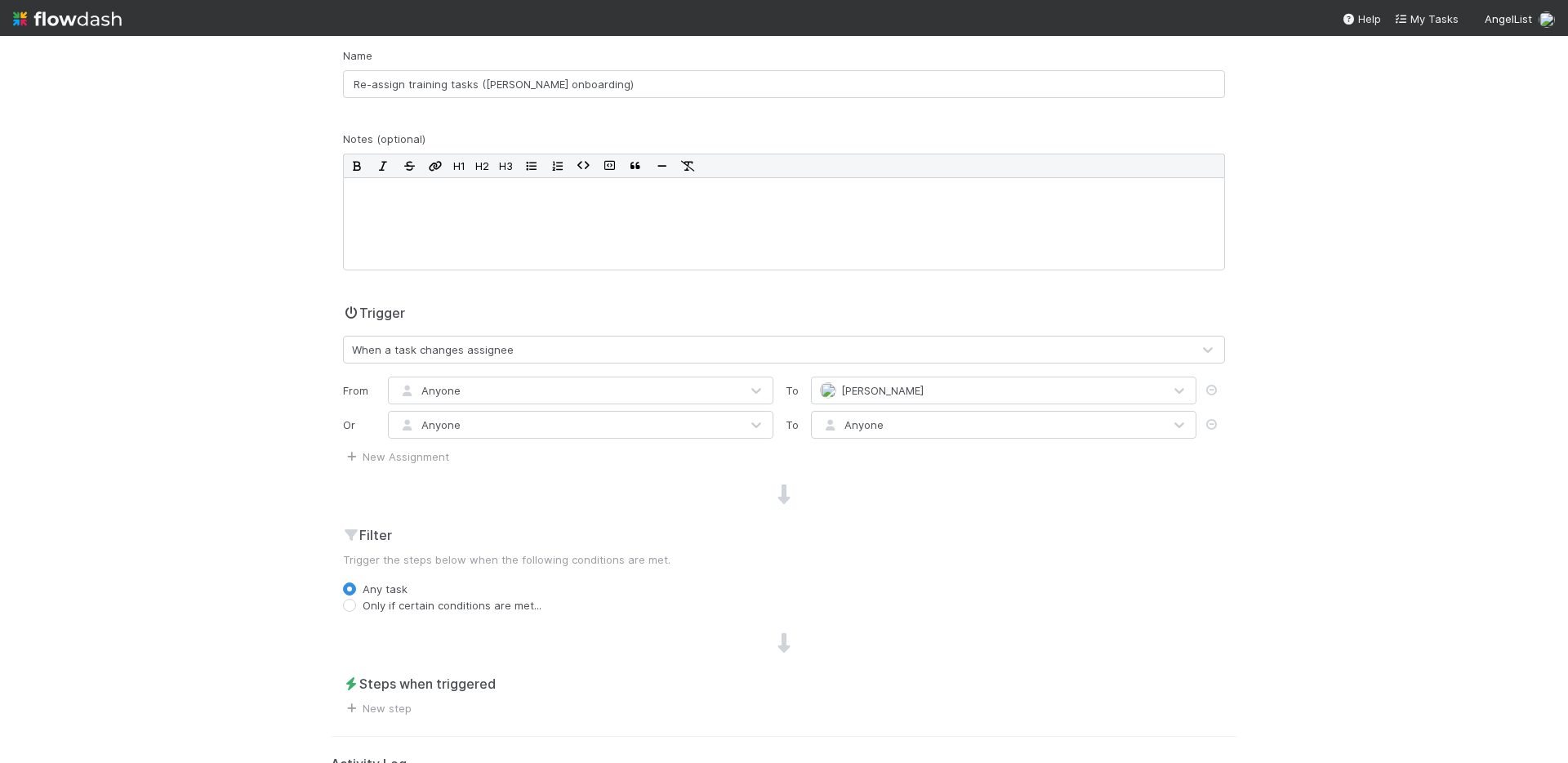
click at [478, 420] on div "Anyone" at bounding box center [564, 425] width 351 height 26
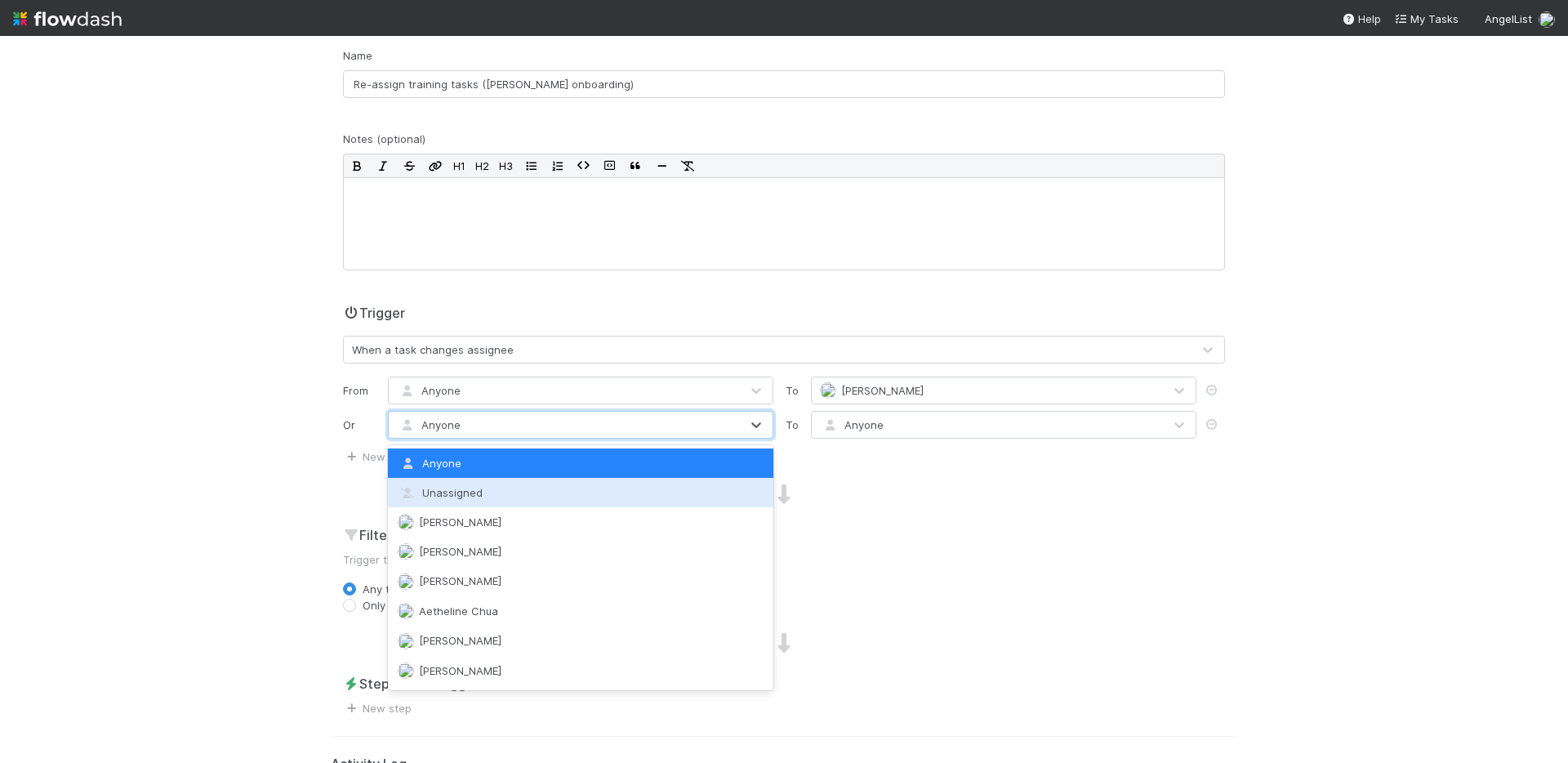
click at [453, 495] on span "Unassigned" at bounding box center [440, 492] width 85 height 13
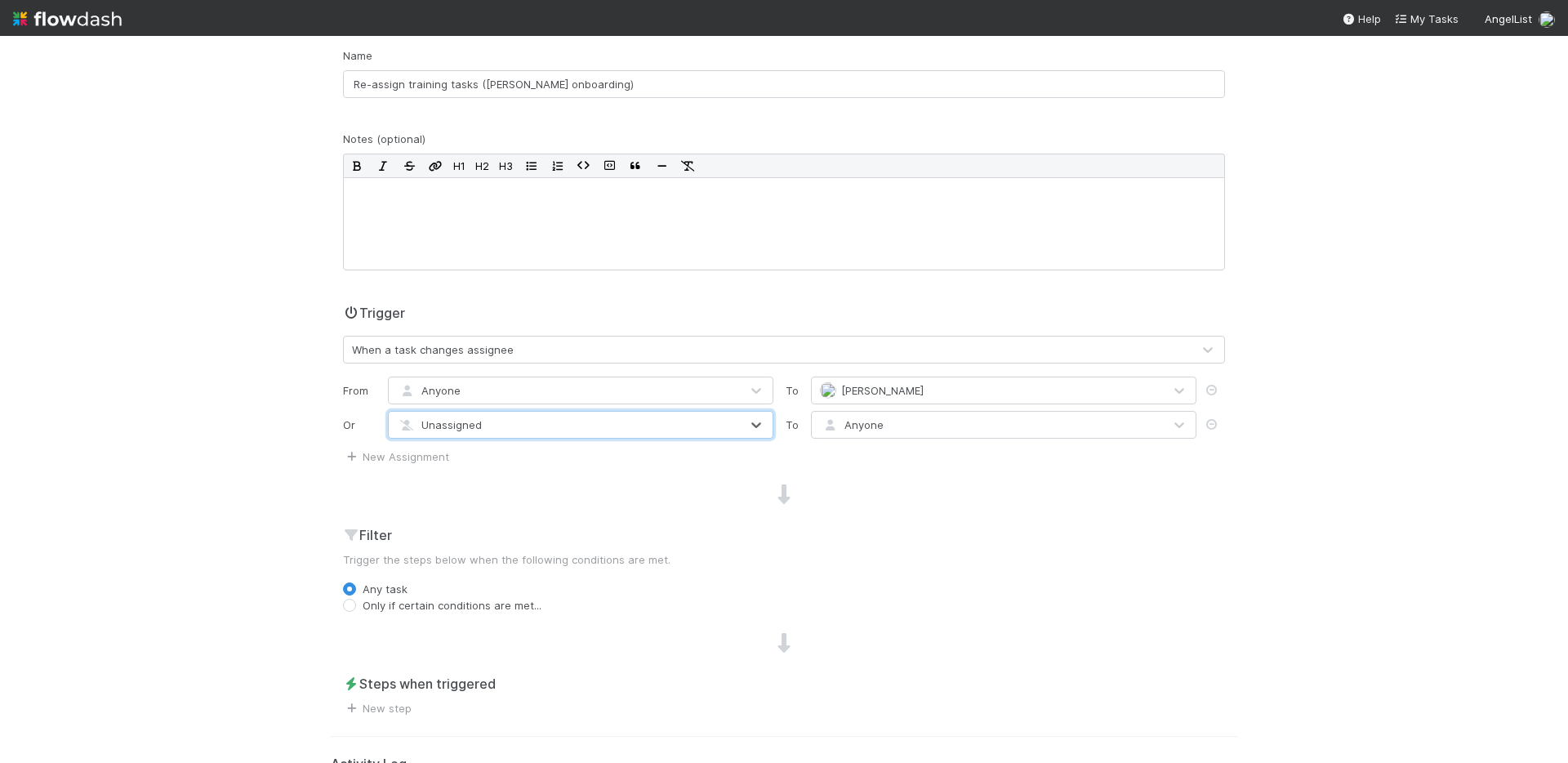
click at [874, 425] on span "Anyone" at bounding box center [851, 425] width 64 height 13
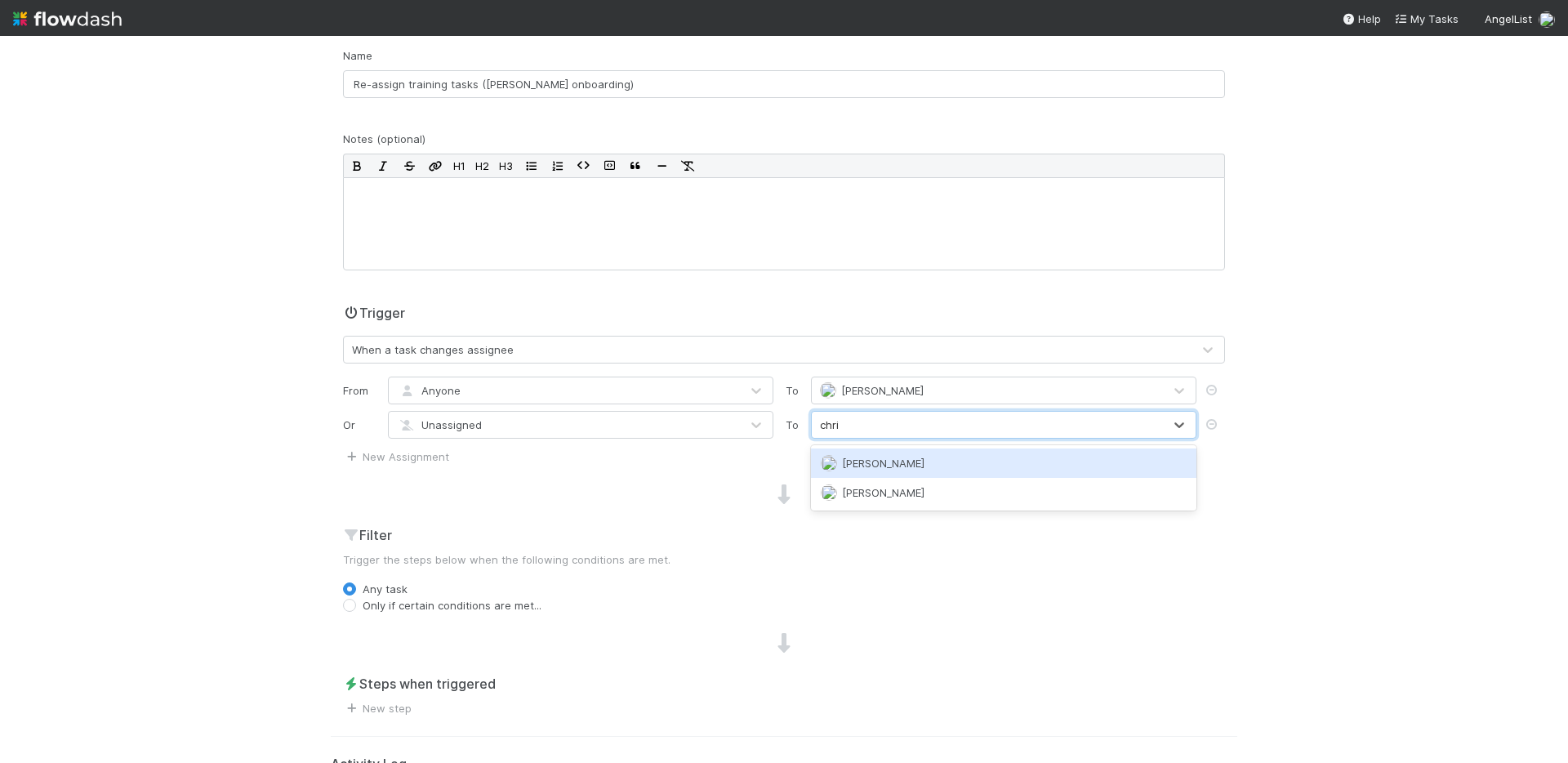
type input "chris"
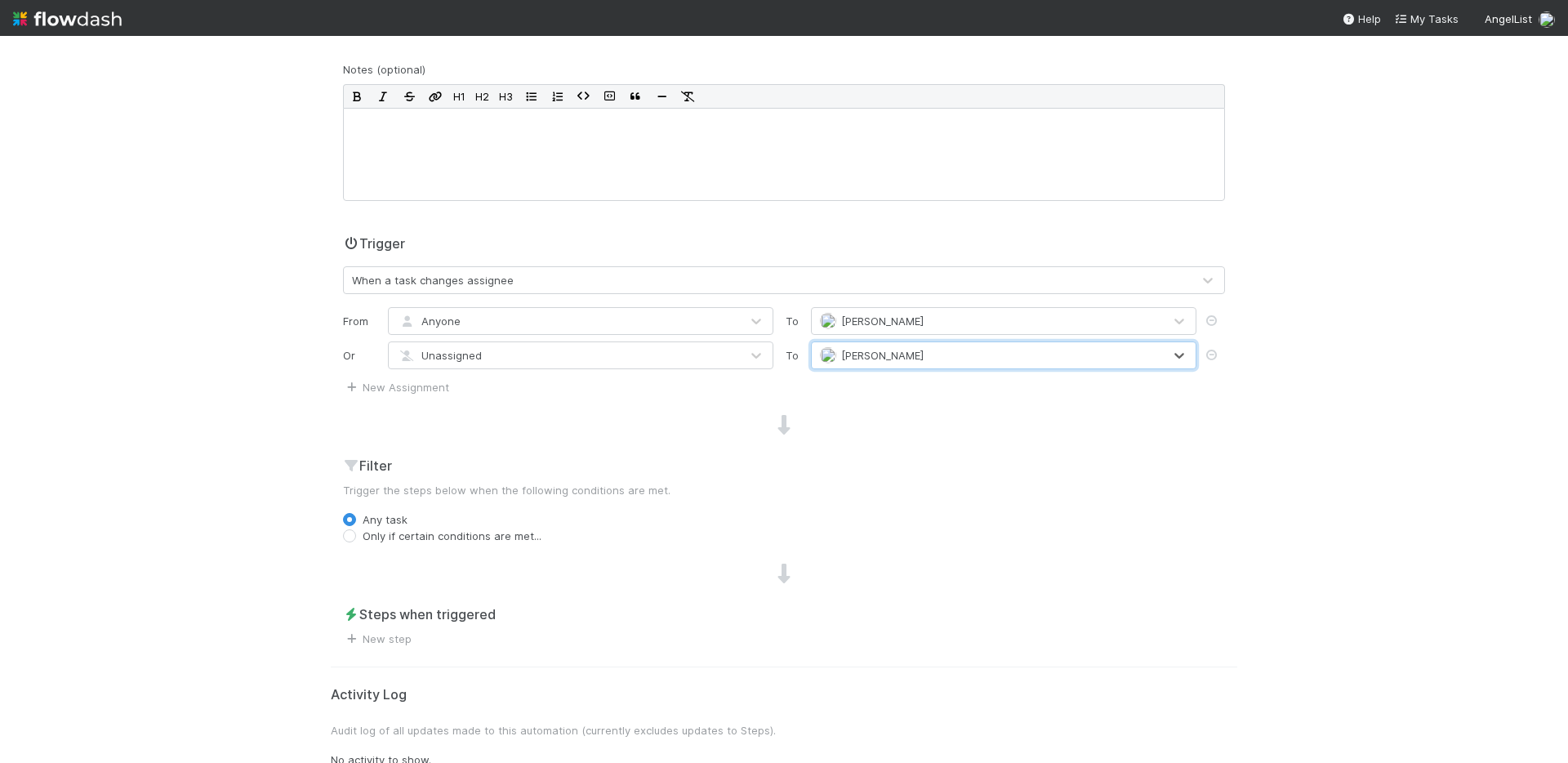
scroll to position [217, 0]
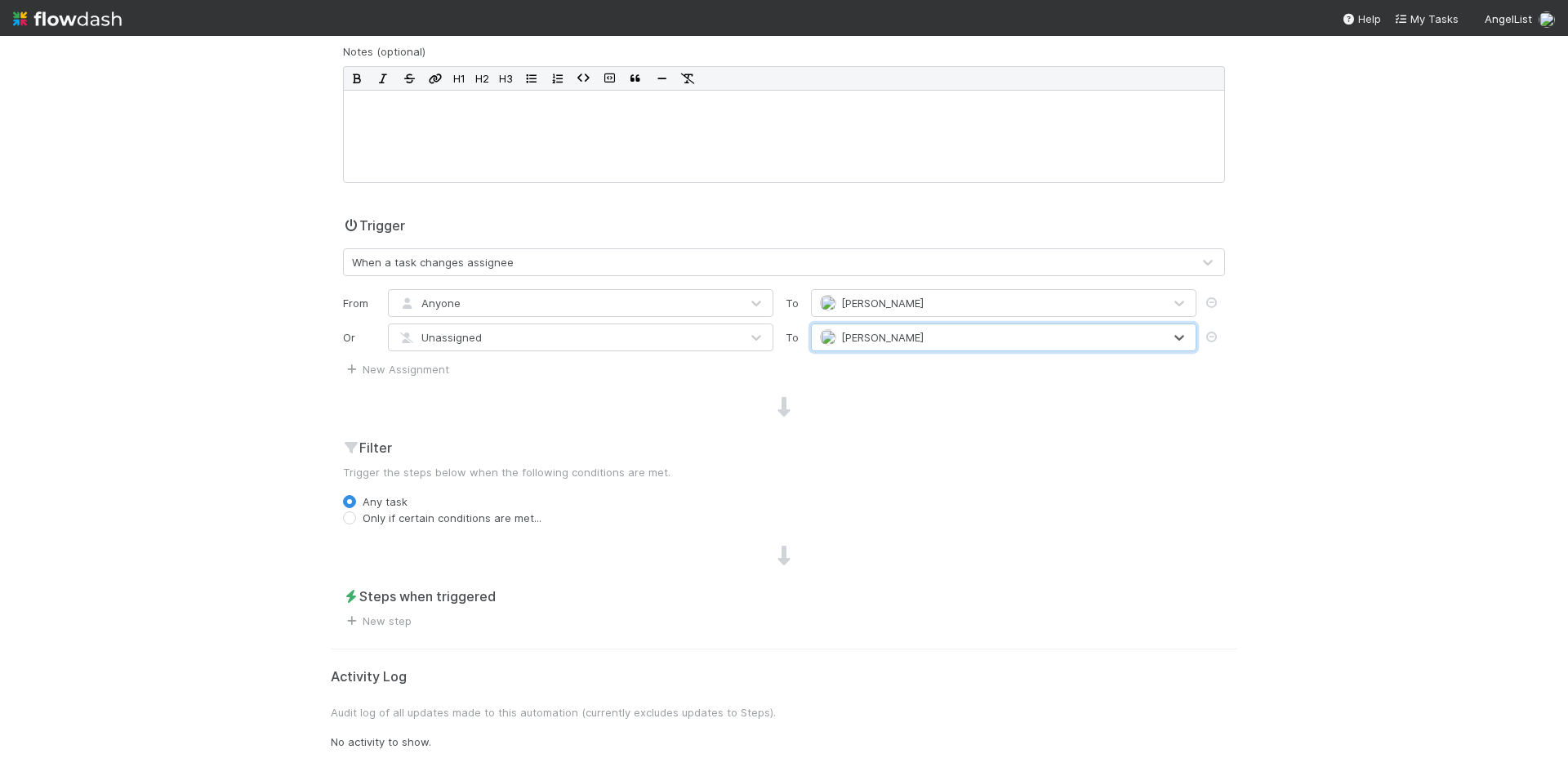
click at [1222, 401] on div at bounding box center [784, 407] width 907 height 21
click at [363, 518] on label "Only if certain conditions are met..." at bounding box center [452, 518] width 179 height 17
click at [347, 518] on input "Only if certain conditions are met..." at bounding box center [350, 517] width 13 height 15
radio input "true"
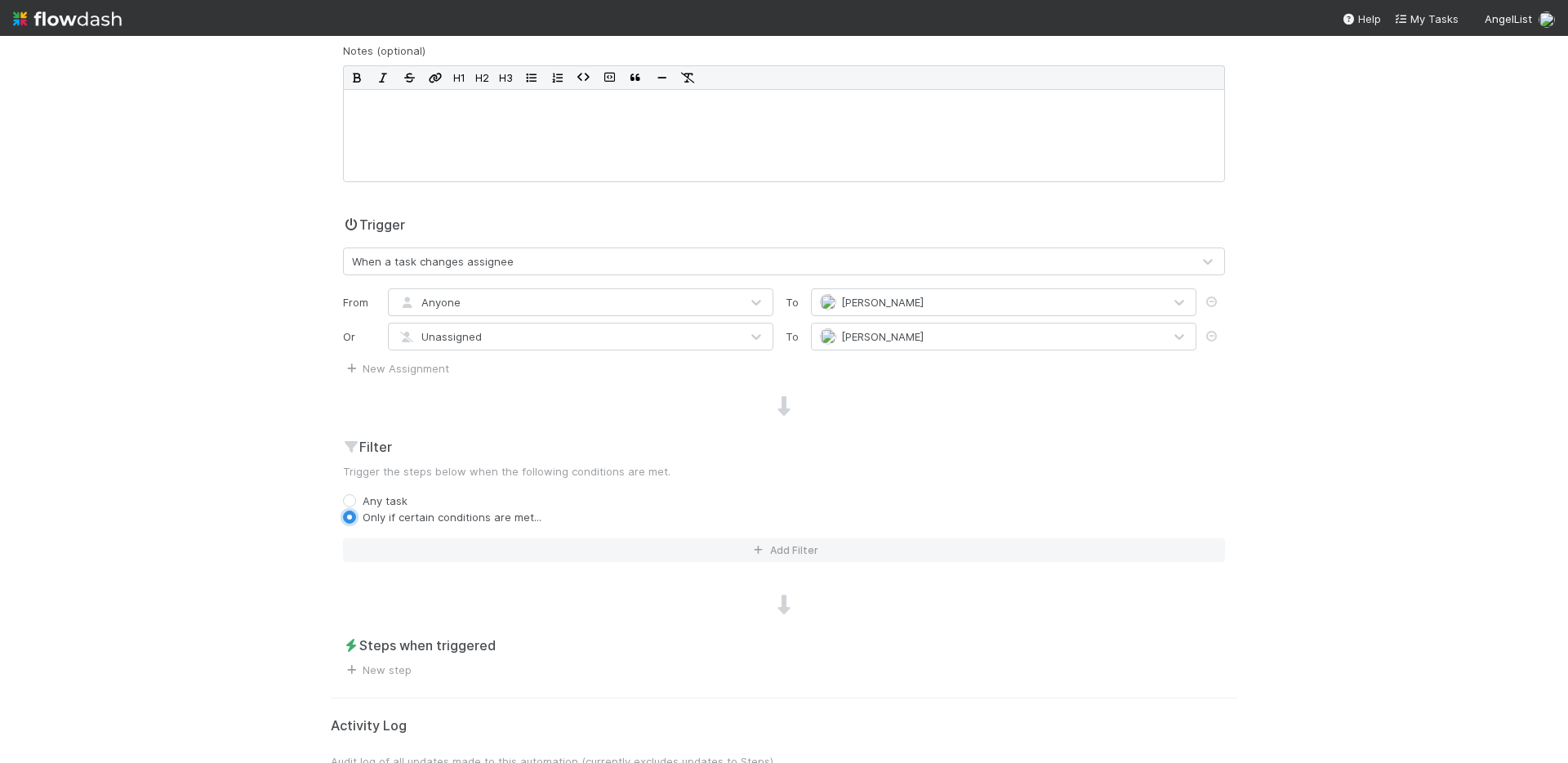
scroll to position [267, 0]
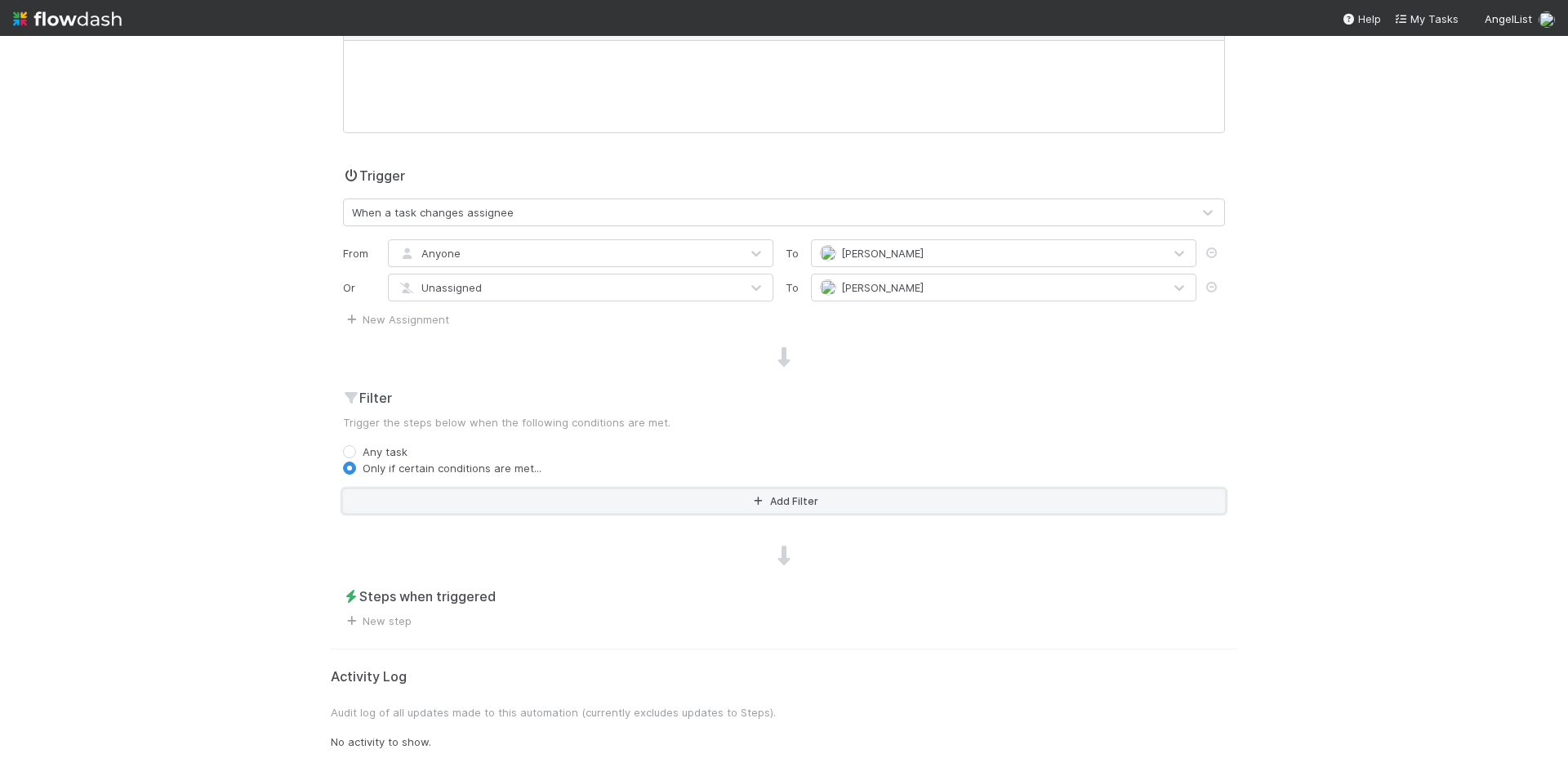
click at [739, 504] on button "Add Filter" at bounding box center [784, 502] width 882 height 24
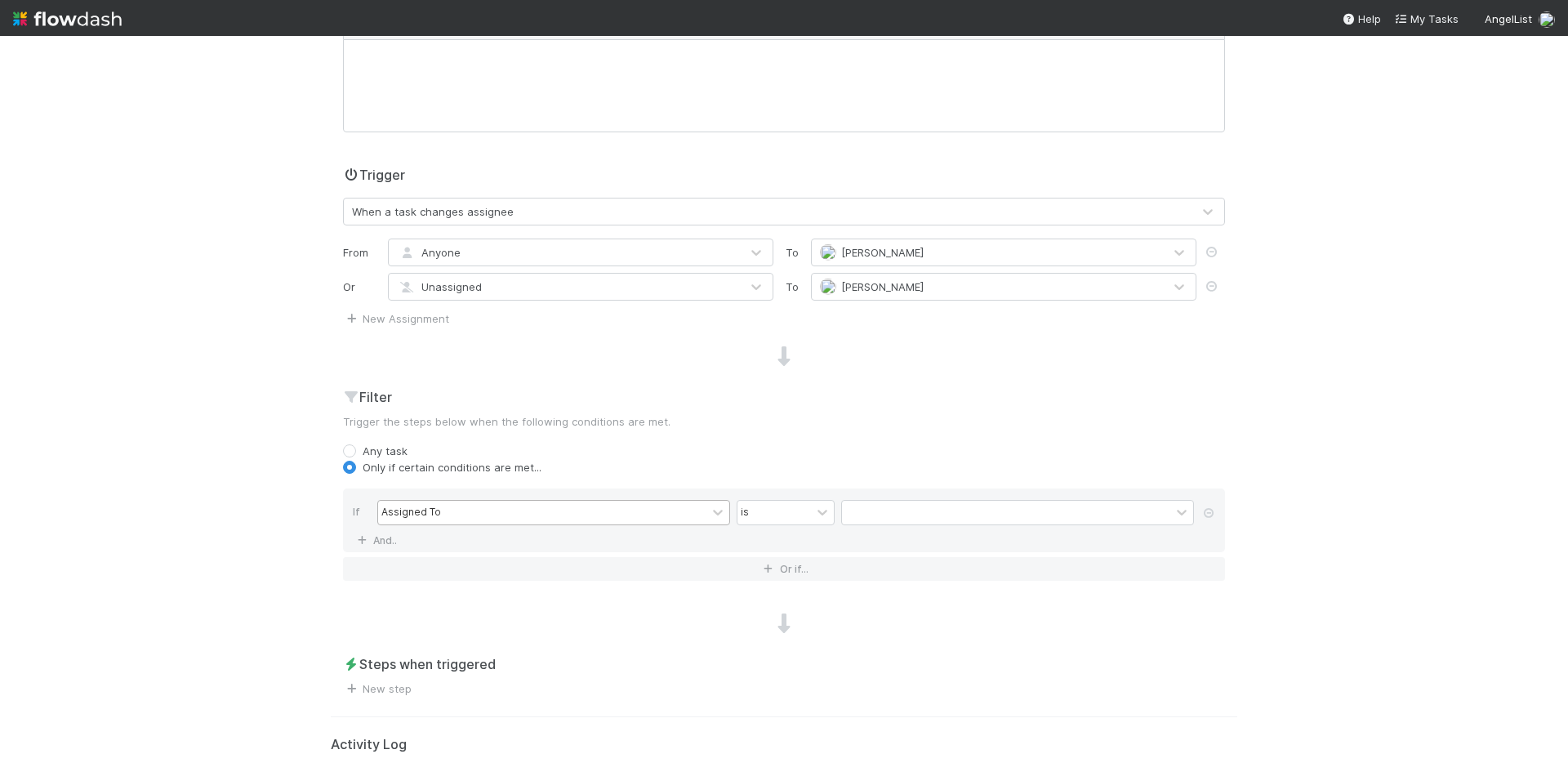
click at [532, 512] on div "Assigned To" at bounding box center [542, 513] width 328 height 24
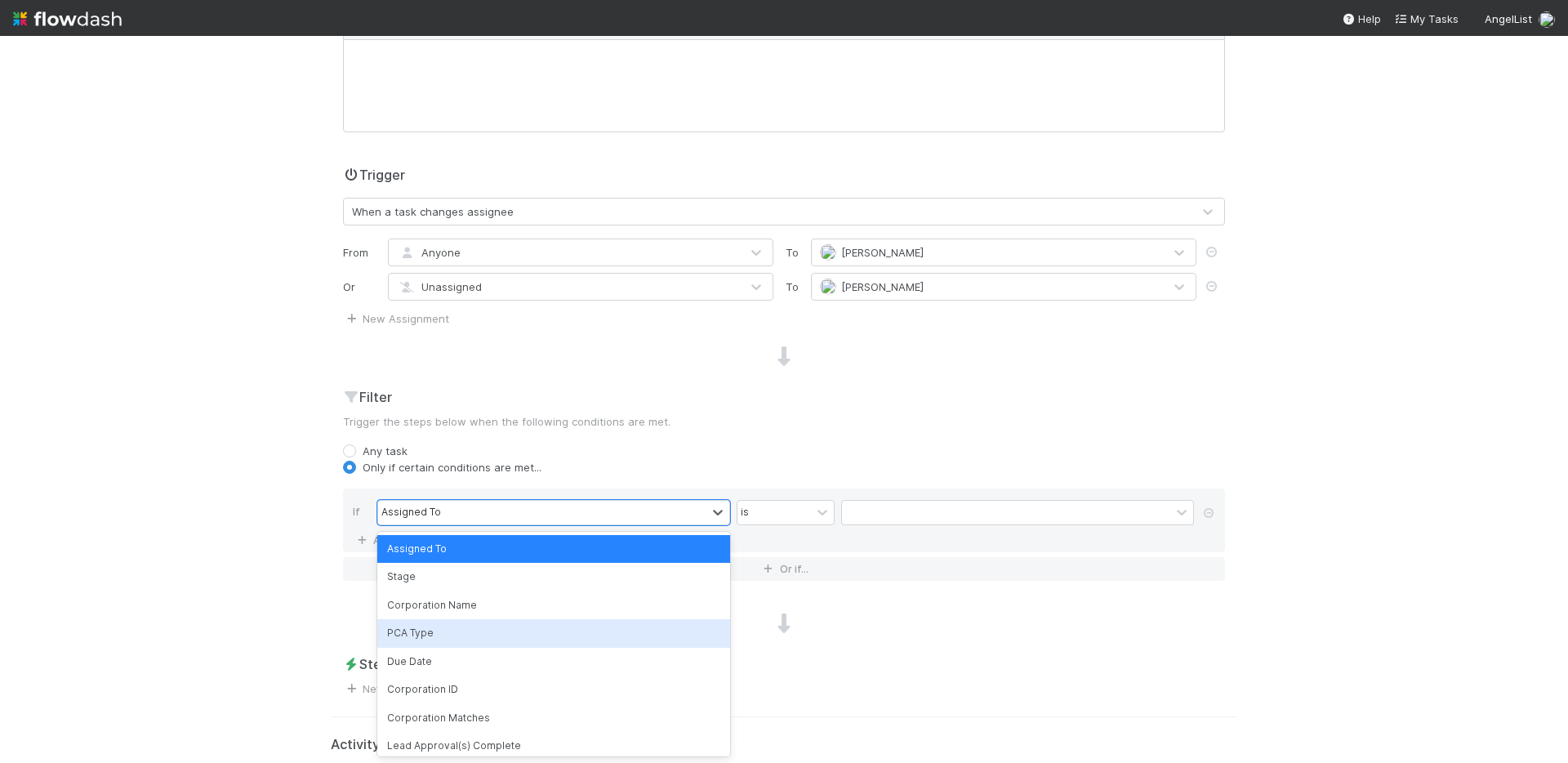
click at [452, 631] on div "PCA Type" at bounding box center [554, 633] width 353 height 28
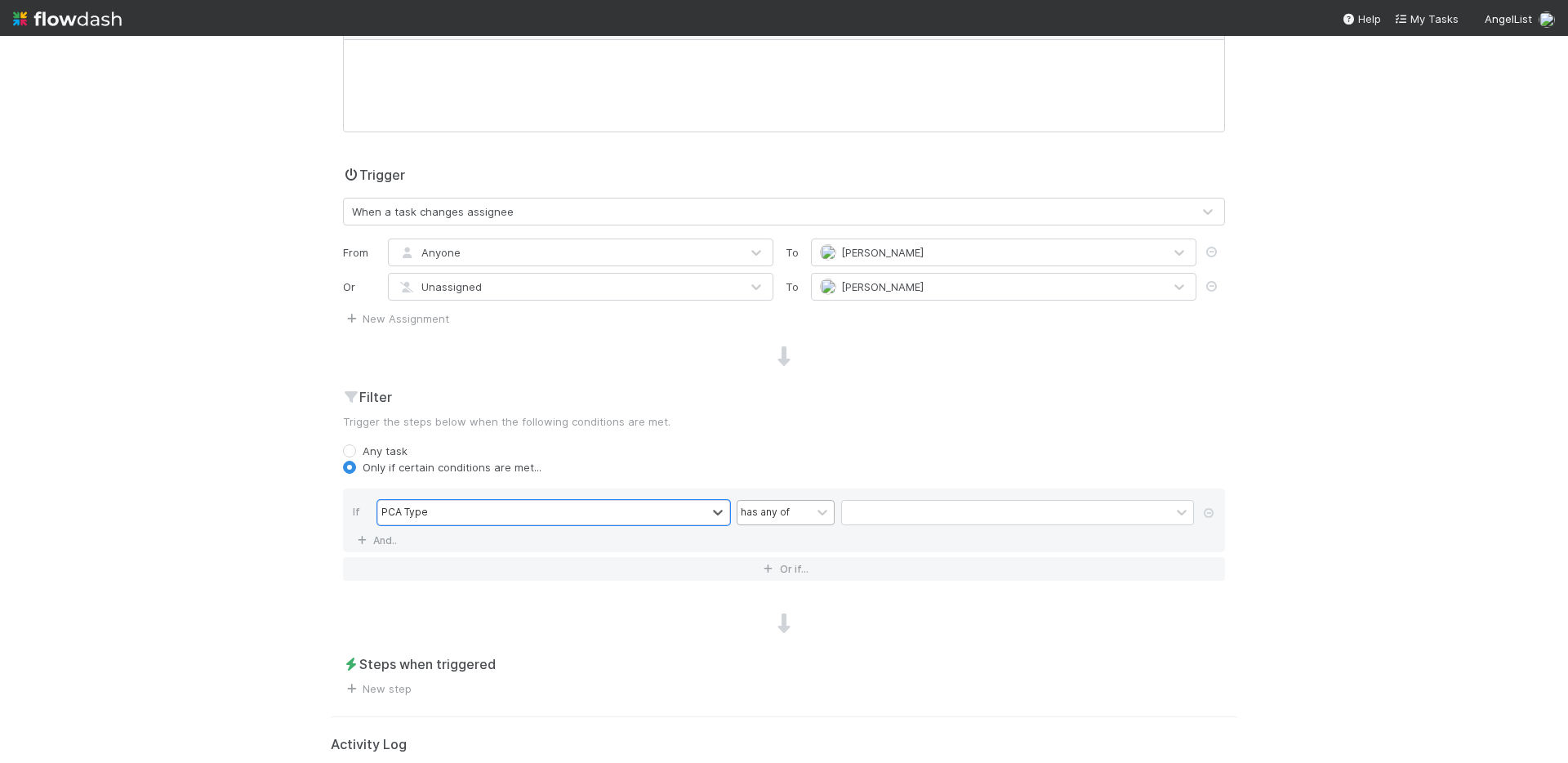
click at [794, 511] on div "has any of" at bounding box center [773, 513] width 73 height 24
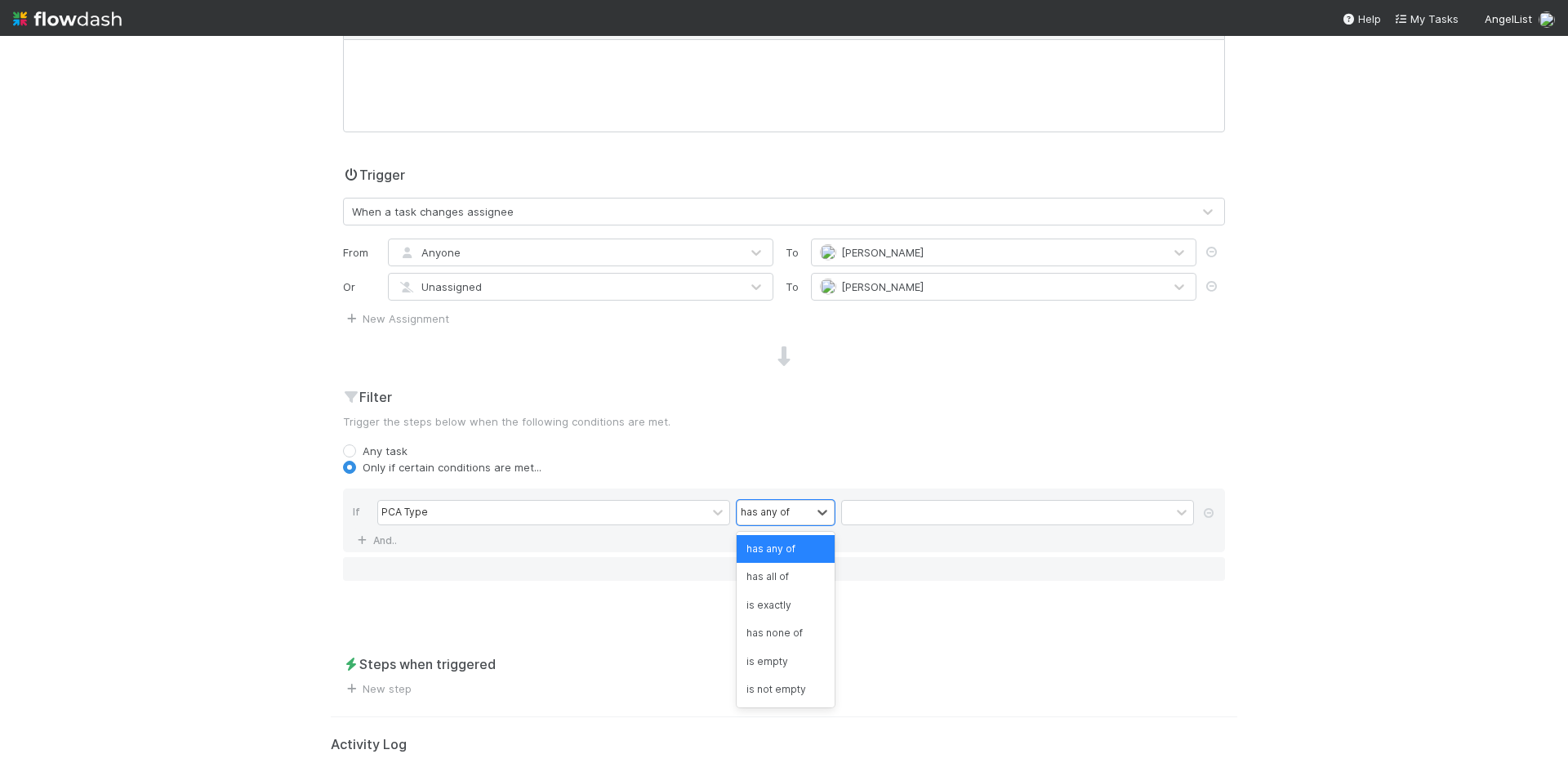
click at [784, 553] on div "has any of" at bounding box center [786, 549] width 98 height 28
click at [938, 518] on div at bounding box center [1006, 513] width 328 height 24
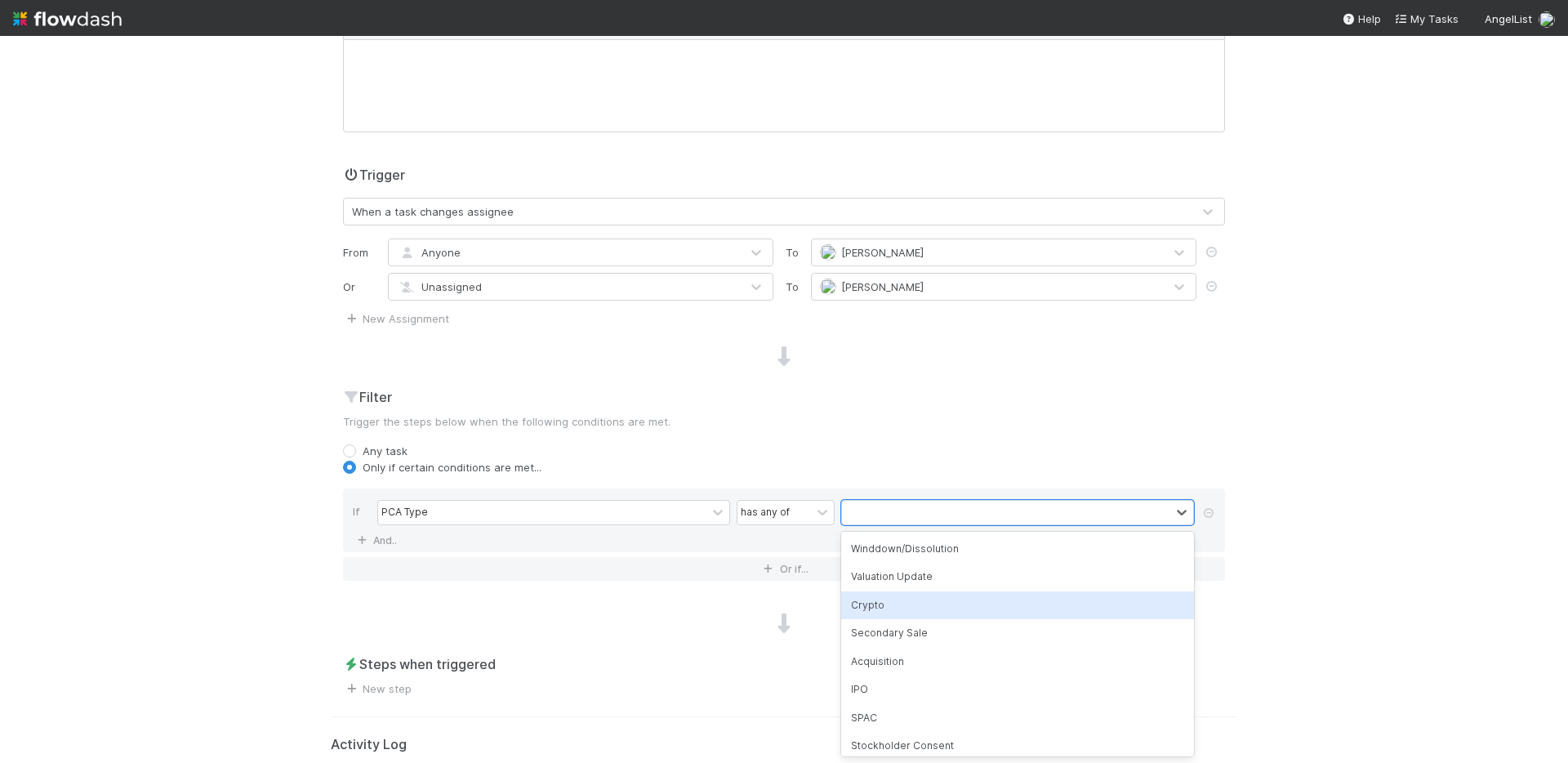
click at [916, 595] on div "Crypto" at bounding box center [1017, 605] width 353 height 28
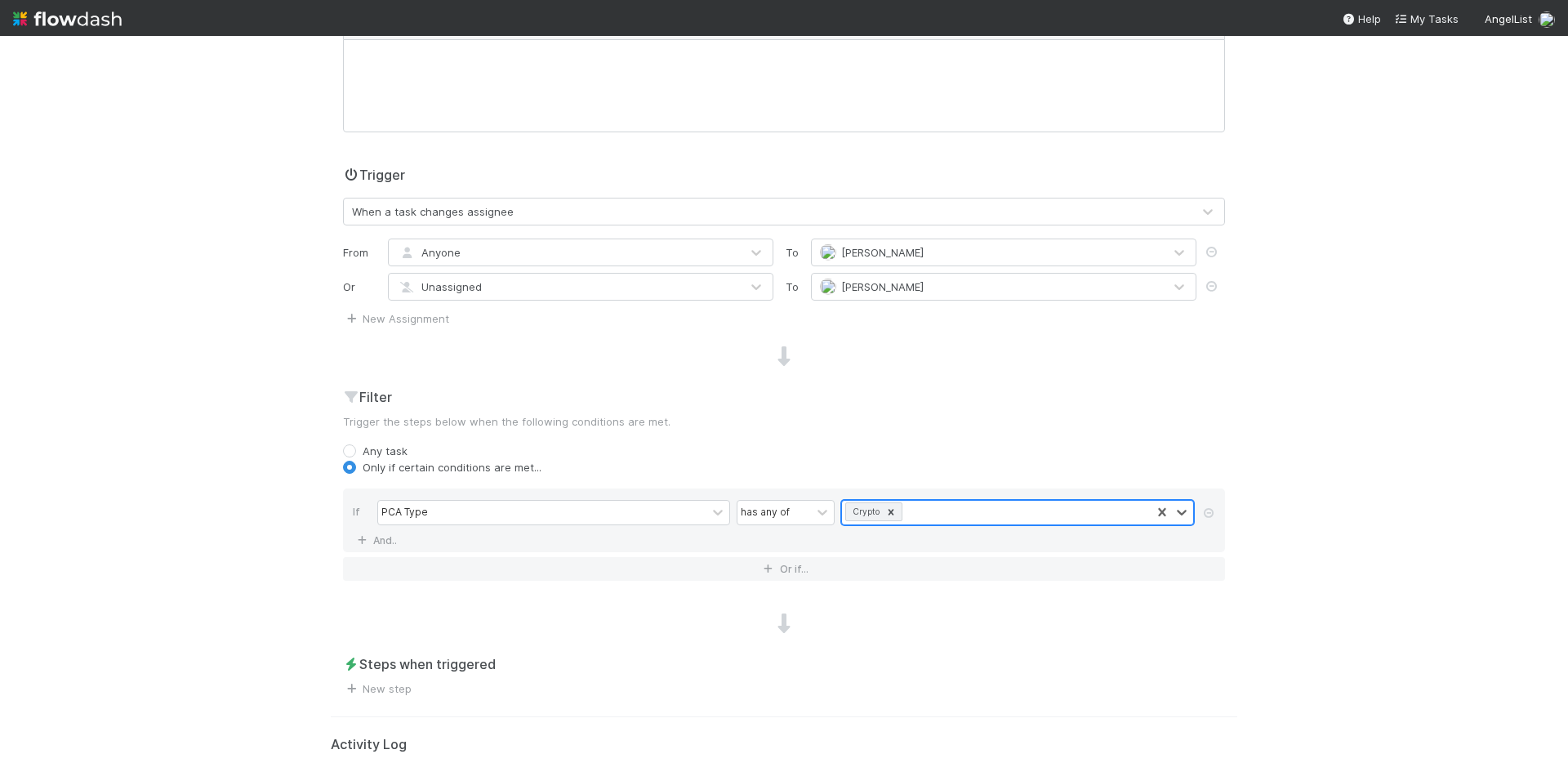
click at [991, 506] on div "Crypto" at bounding box center [996, 513] width 309 height 24
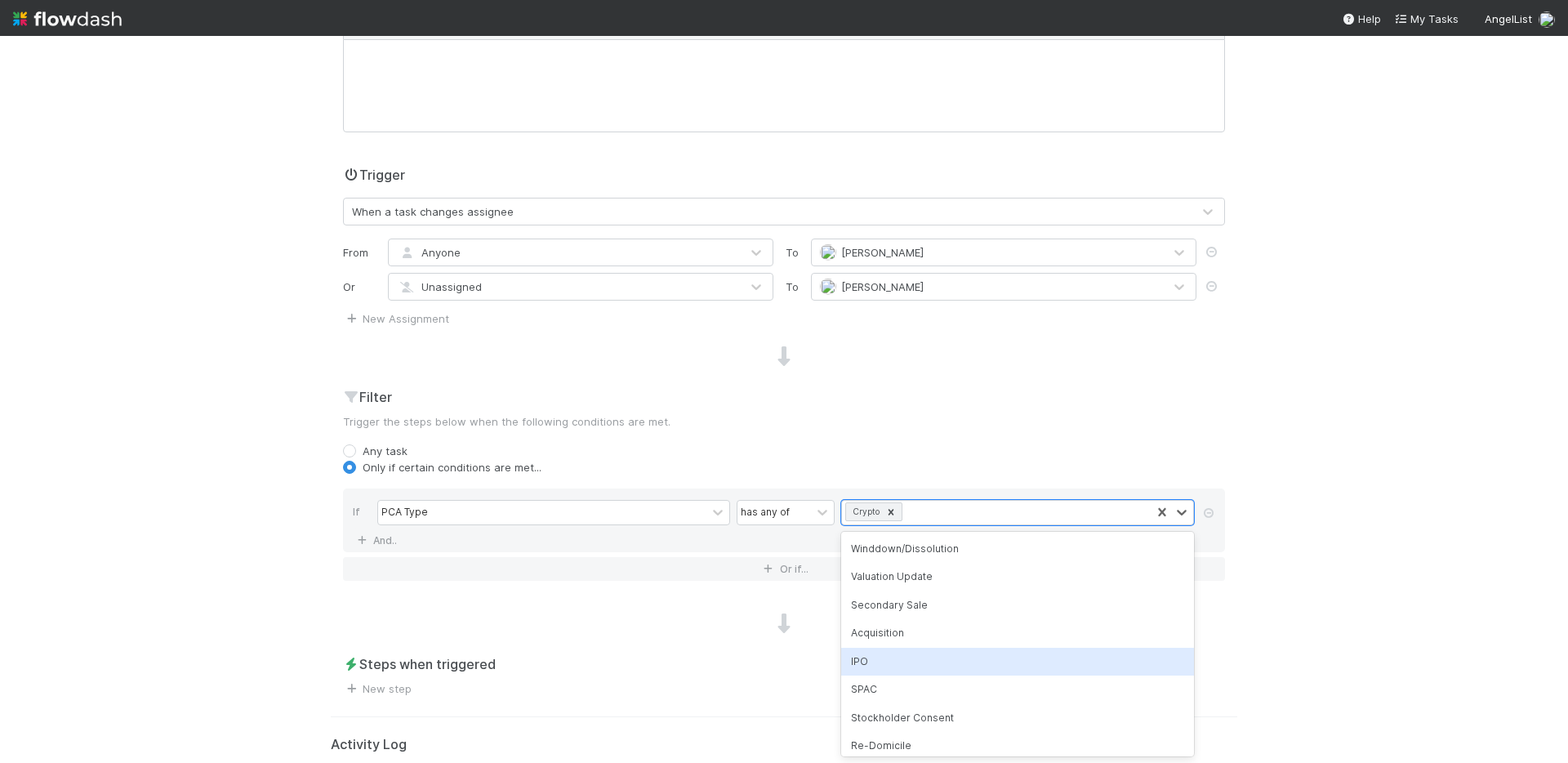
click at [874, 667] on div "IPO" at bounding box center [1017, 662] width 353 height 28
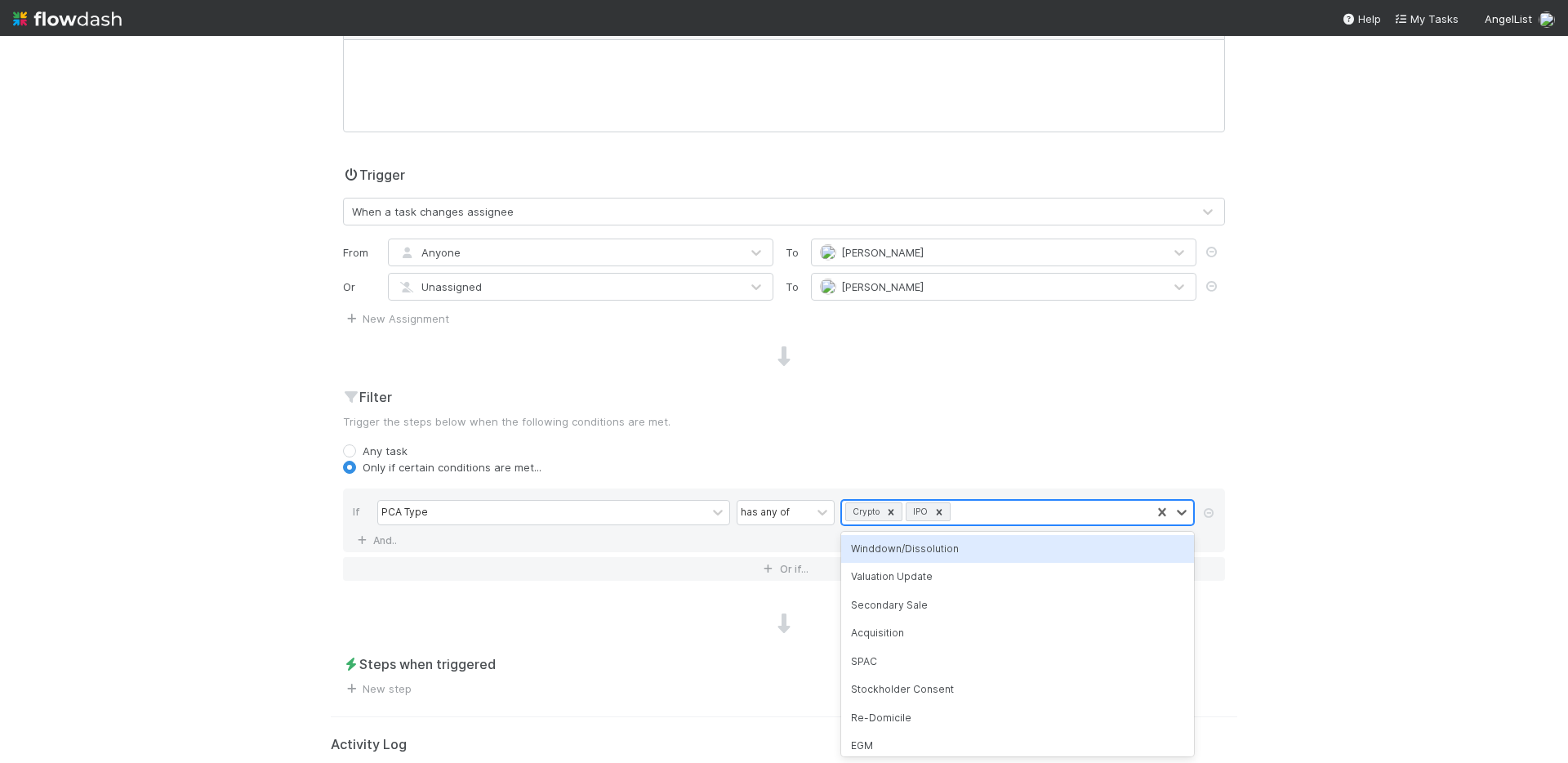
click at [1005, 513] on div "Crypto IPO" at bounding box center [996, 513] width 309 height 24
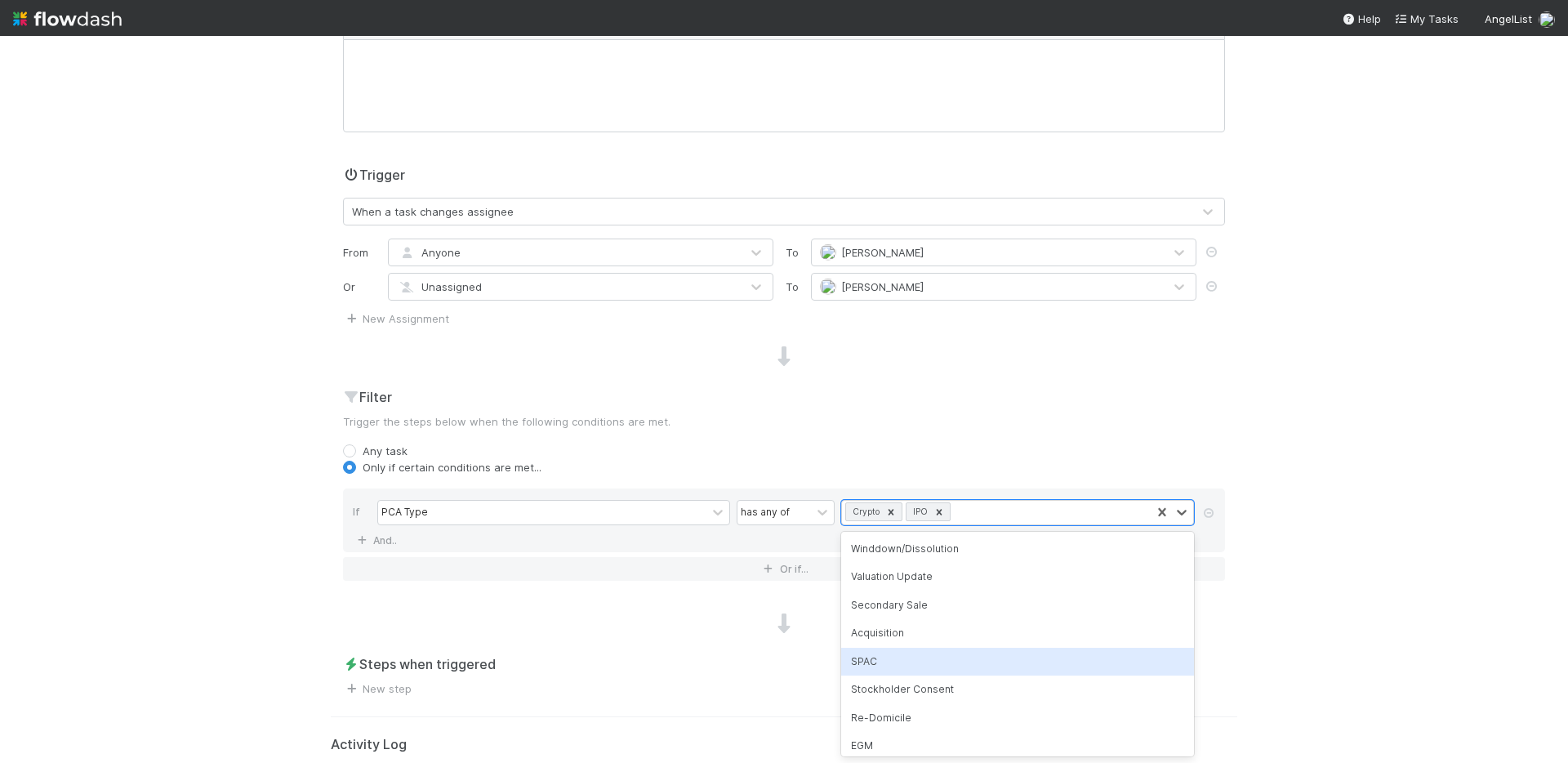
click at [890, 668] on div "SPAC" at bounding box center [1017, 662] width 353 height 28
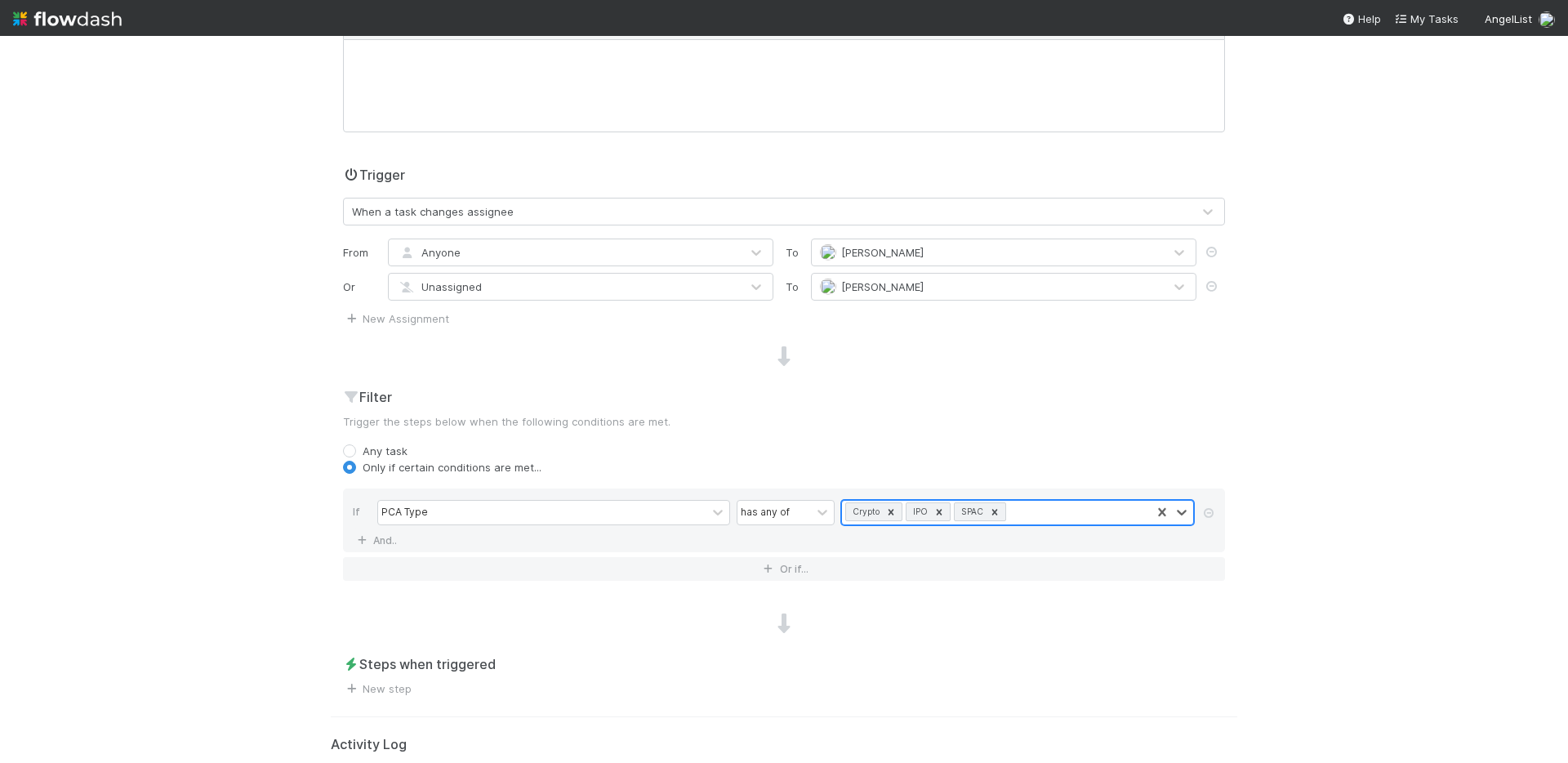
click at [1077, 508] on div "Crypto IPO SPAC" at bounding box center [996, 513] width 309 height 24
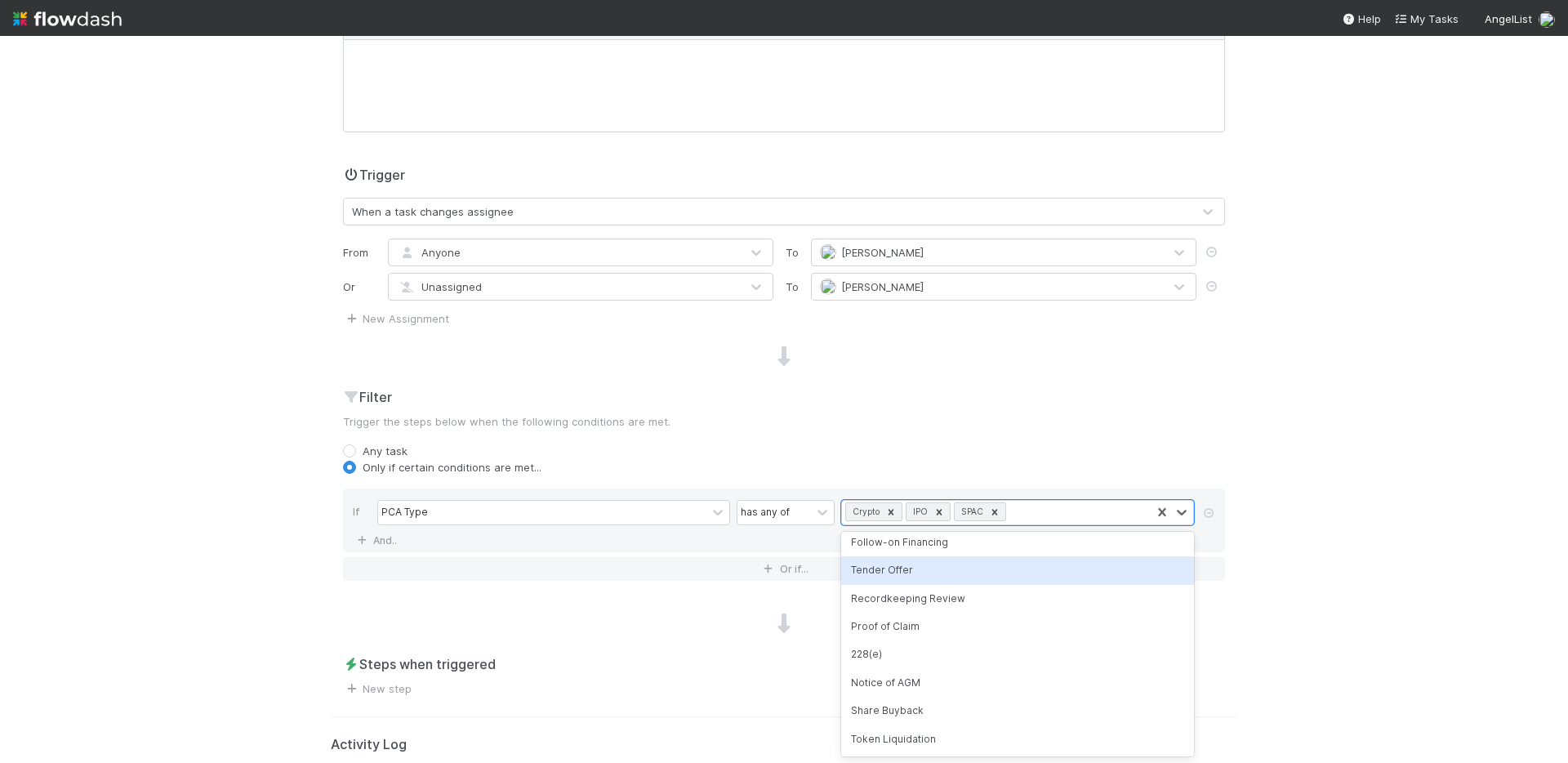
click at [949, 566] on div "Tender Offer" at bounding box center [1017, 570] width 353 height 28
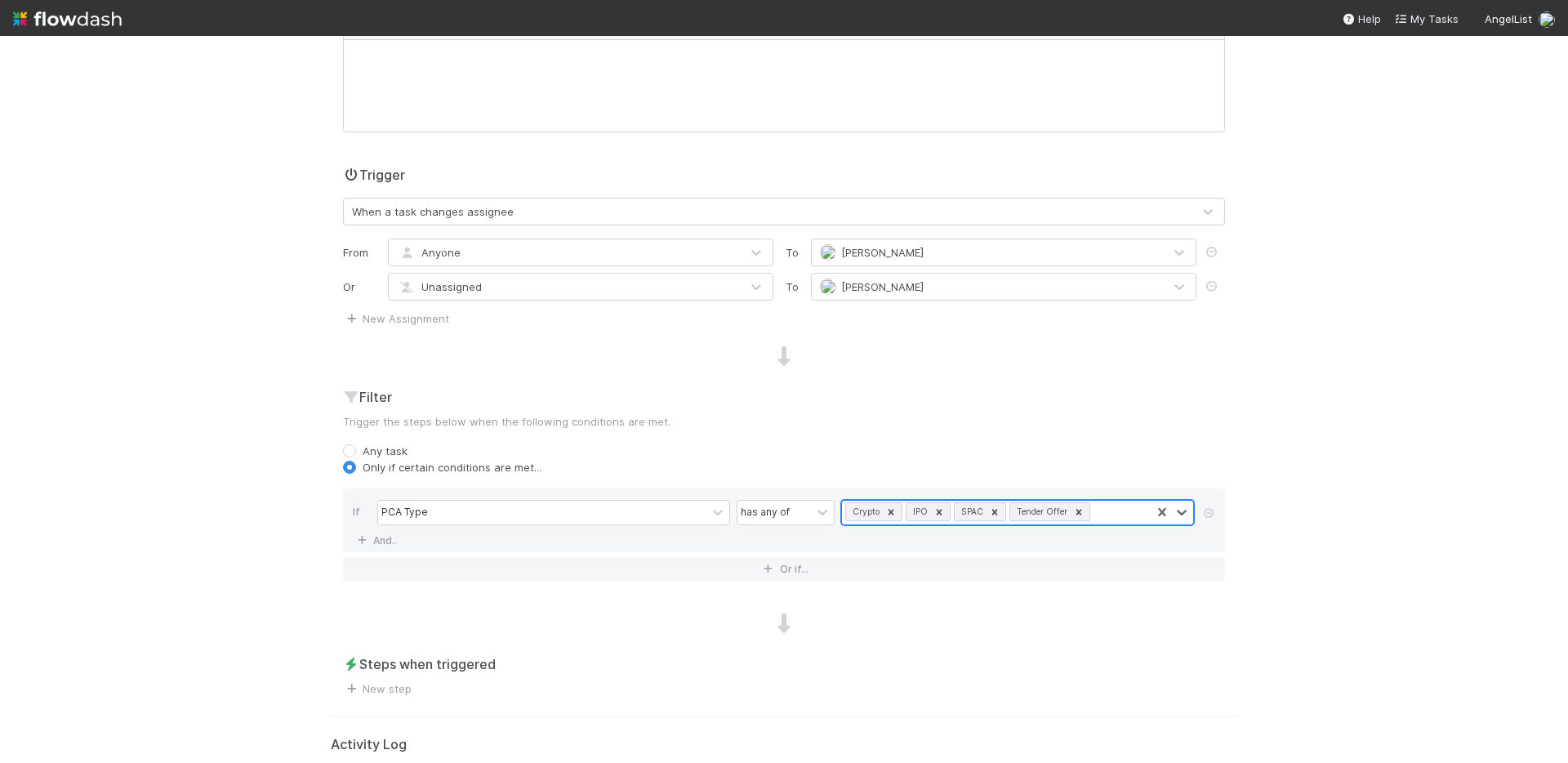
click at [1100, 518] on div "Crypto IPO SPAC Tender Offer" at bounding box center [996, 513] width 309 height 24
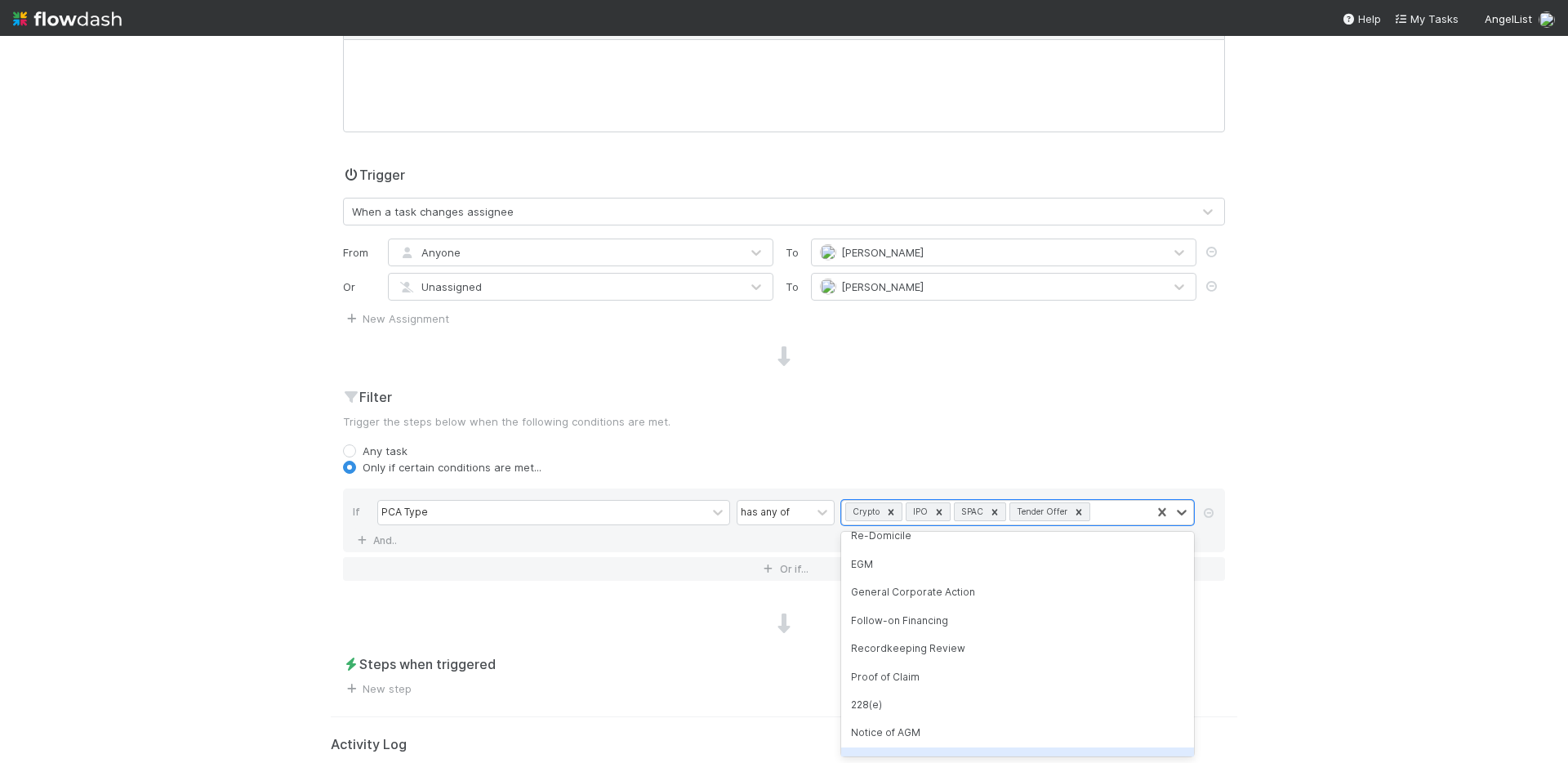
scroll to position [204, 0]
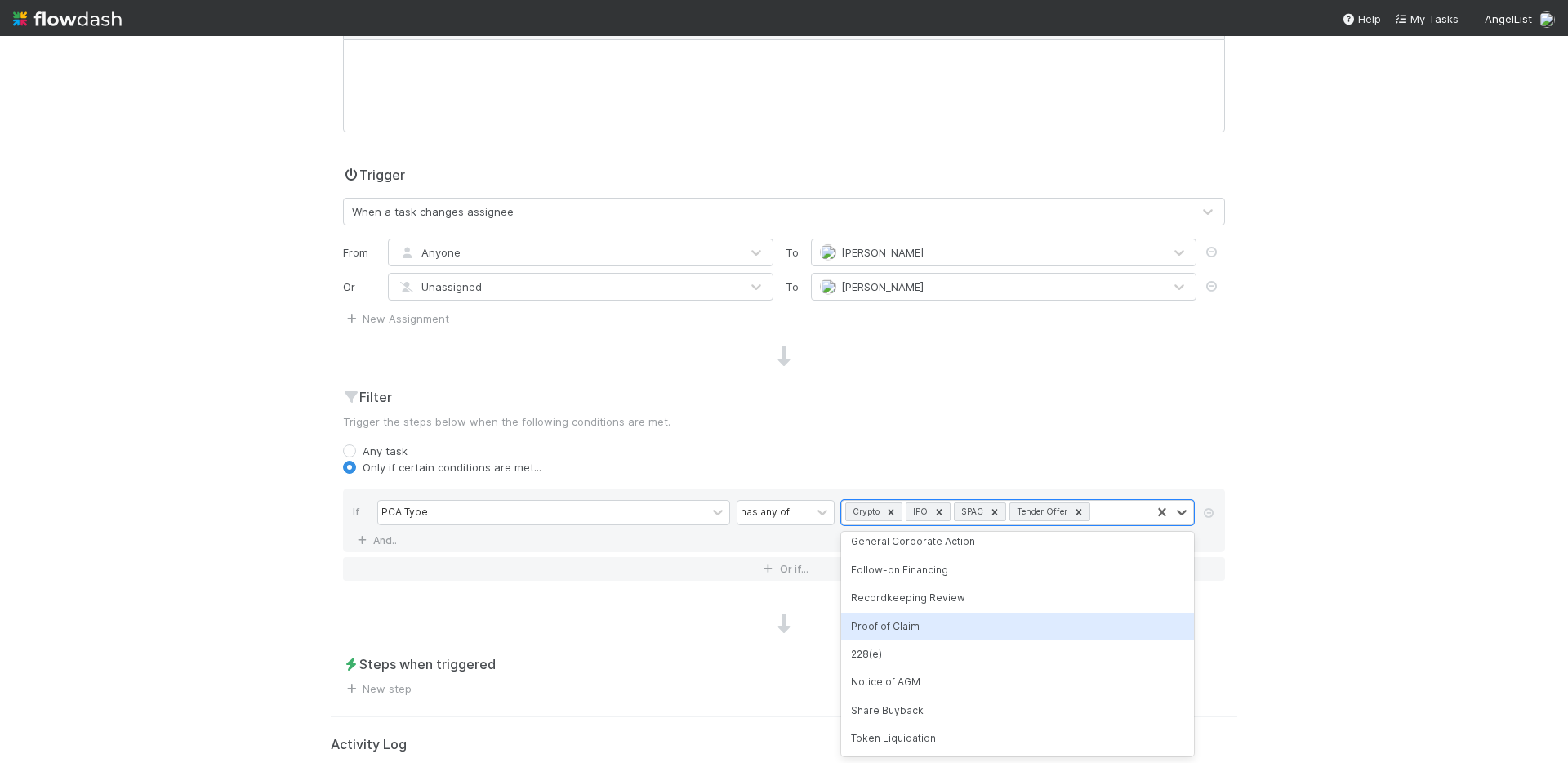
click at [952, 628] on div "Proof of Claim" at bounding box center [1017, 627] width 353 height 28
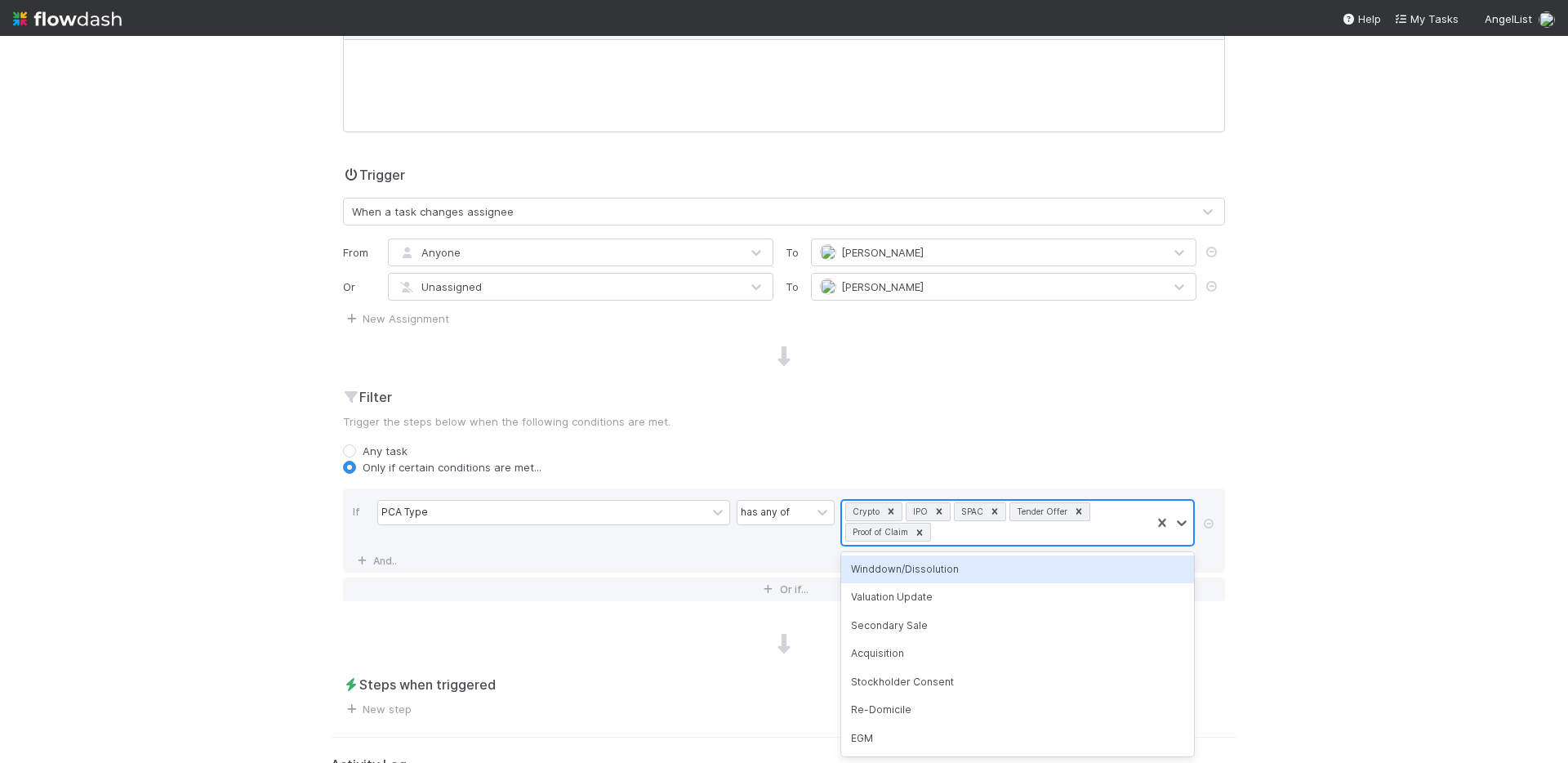
click at [1047, 530] on div "Crypto IPO SPAC Tender Offer Proof of Claim" at bounding box center [996, 523] width 309 height 45
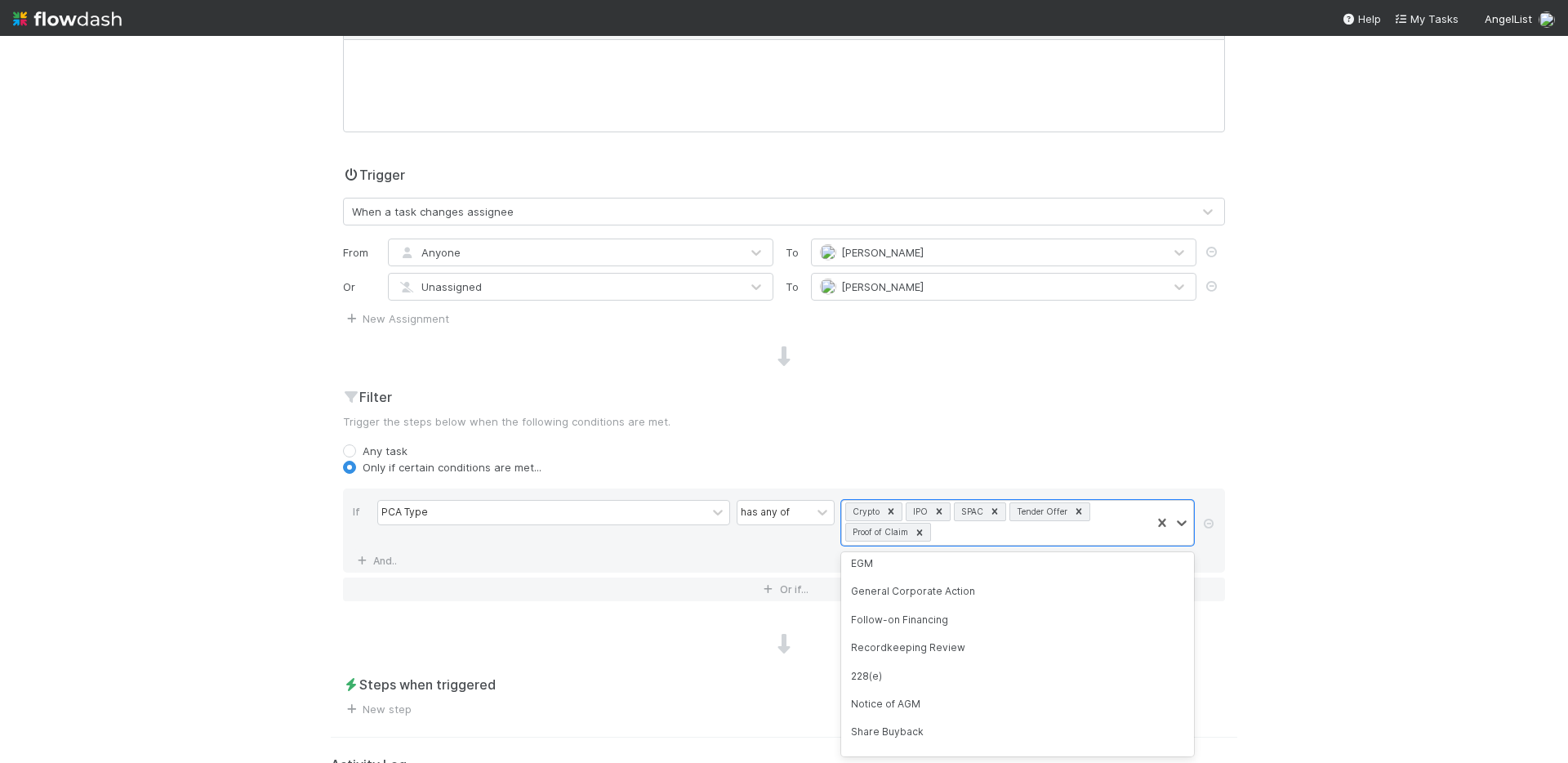
scroll to position [176, 0]
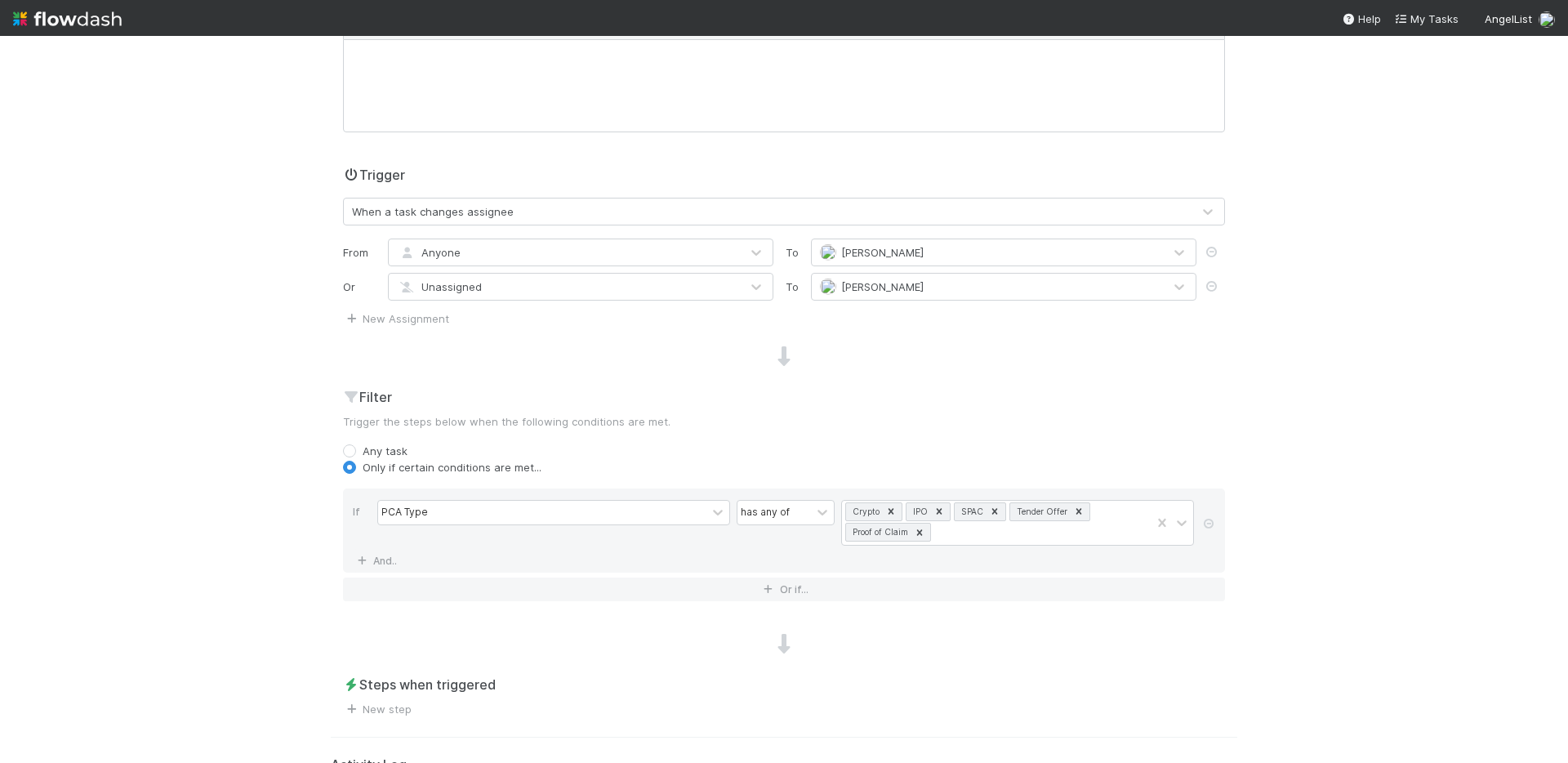
click at [1177, 429] on div "Filter Trigger the steps below when the following conditions are met. Any task …" at bounding box center [784, 501] width 907 height 227
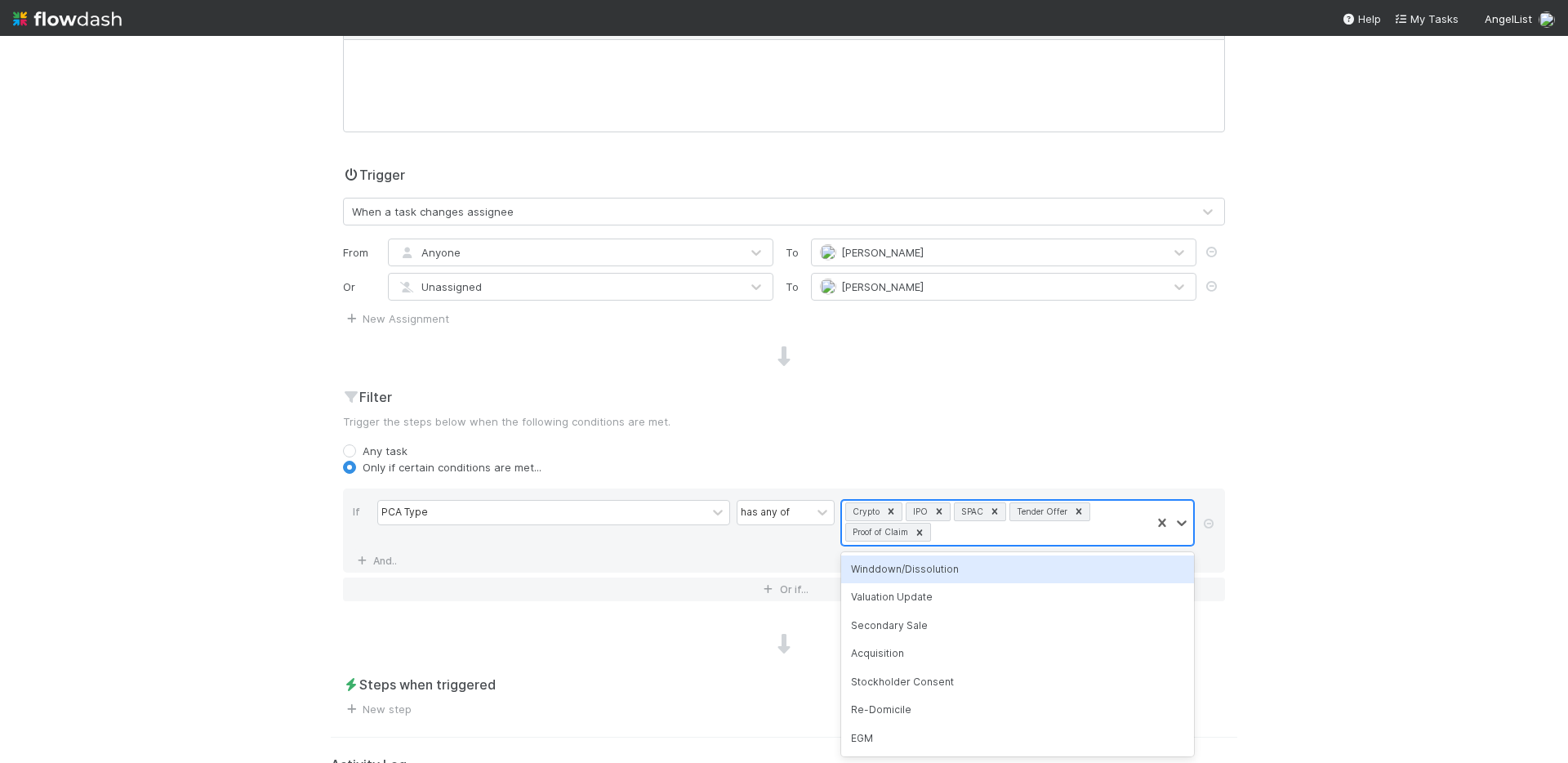
click at [979, 538] on div "Crypto IPO SPAC Tender Offer Proof of Claim" at bounding box center [996, 523] width 309 height 45
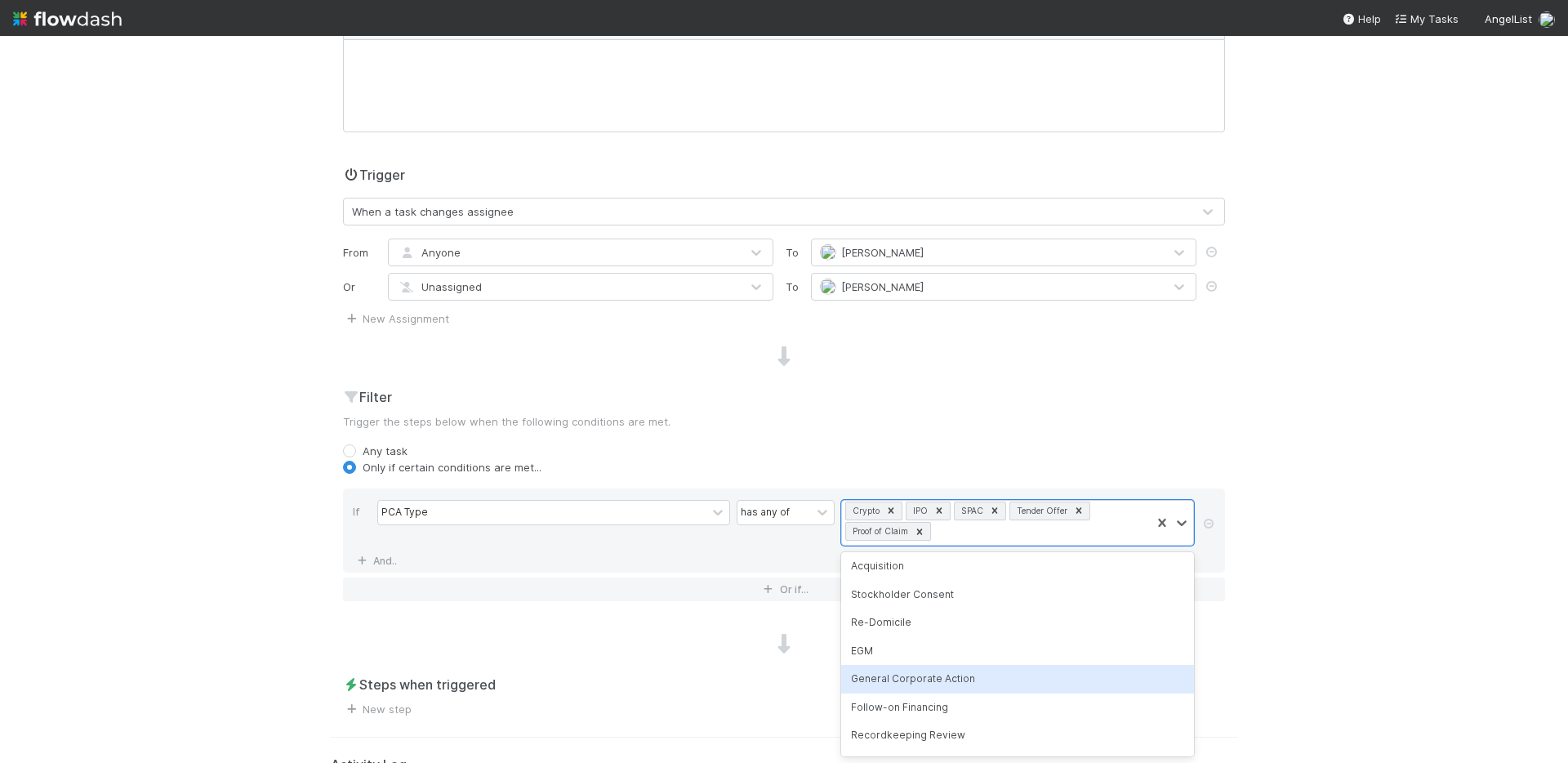
scroll to position [0, 0]
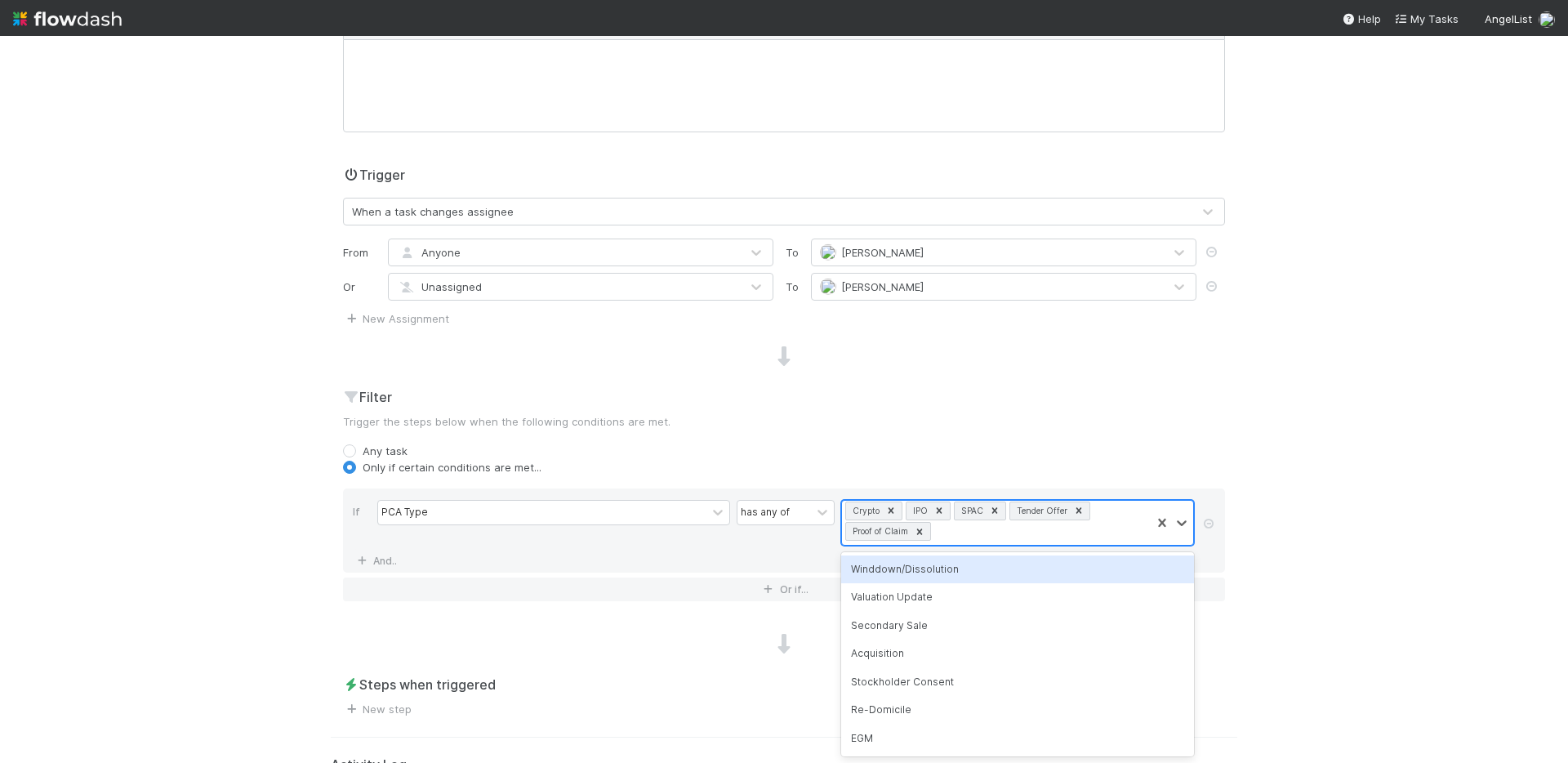
click at [890, 513] on icon at bounding box center [891, 510] width 11 height 11
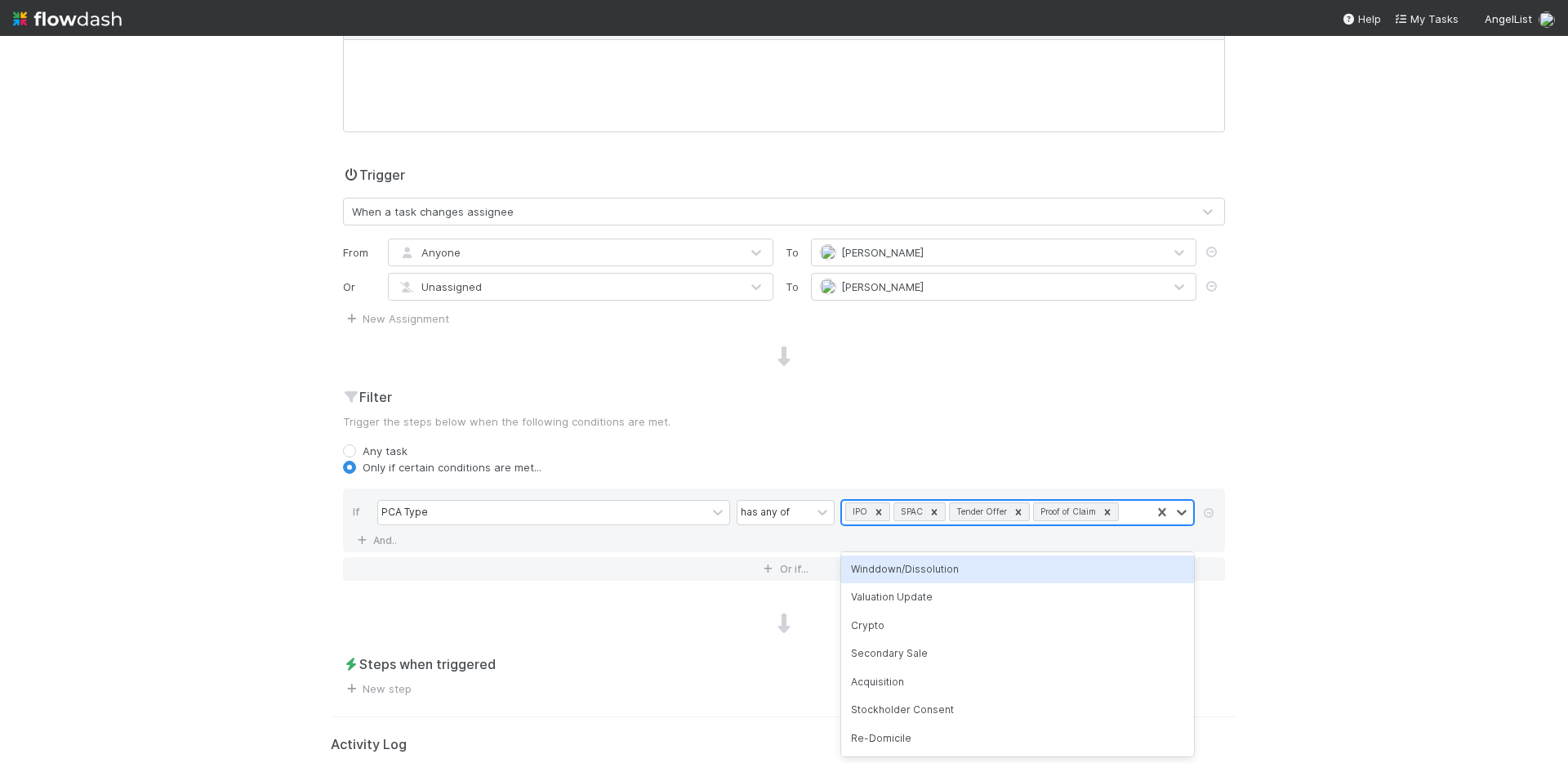
click at [878, 513] on icon at bounding box center [879, 512] width 6 height 6
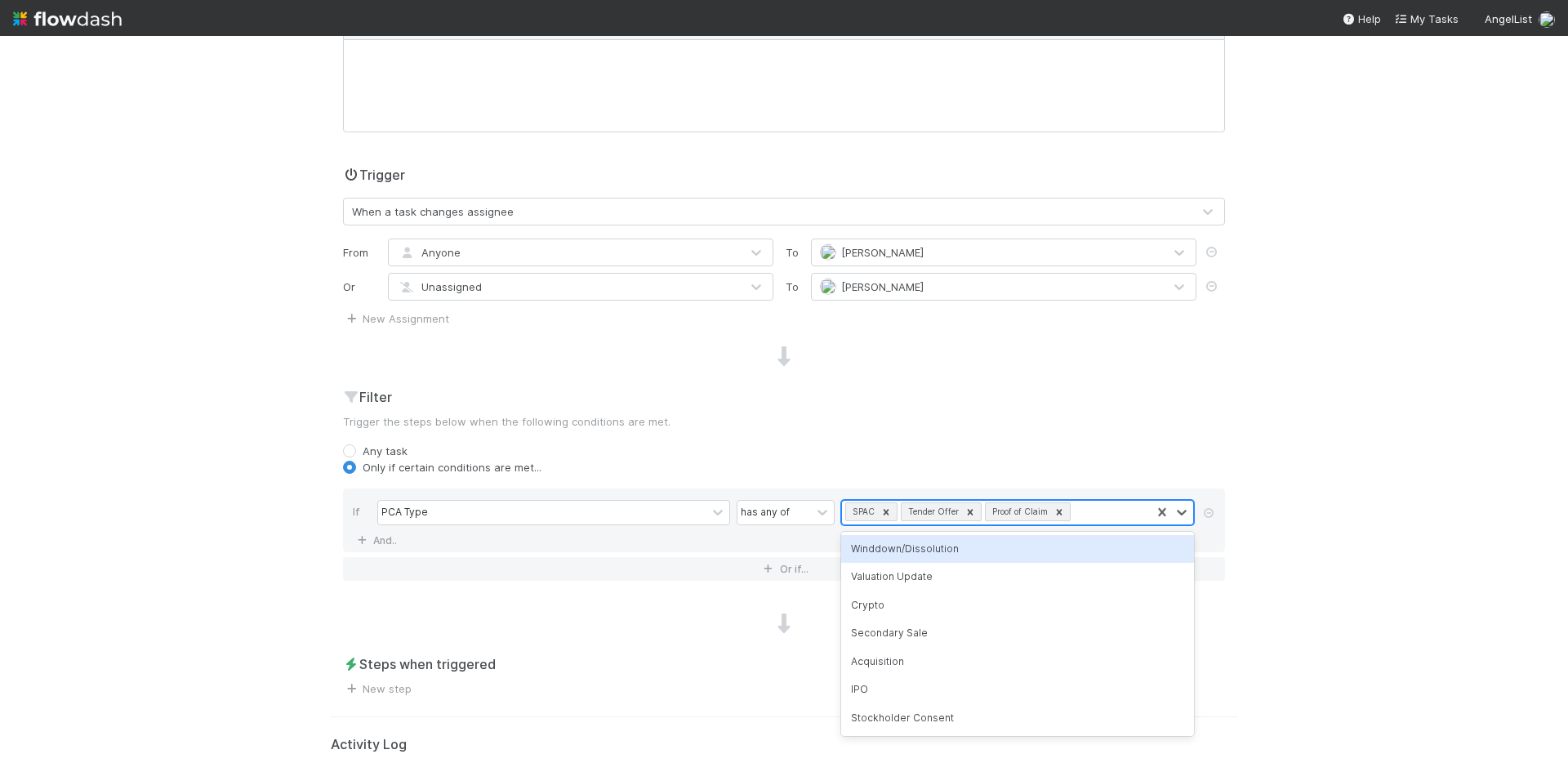
click at [878, 513] on div at bounding box center [886, 512] width 18 height 17
click at [915, 513] on icon at bounding box center [915, 512] width 6 height 6
click at [917, 514] on icon at bounding box center [920, 512] width 6 height 6
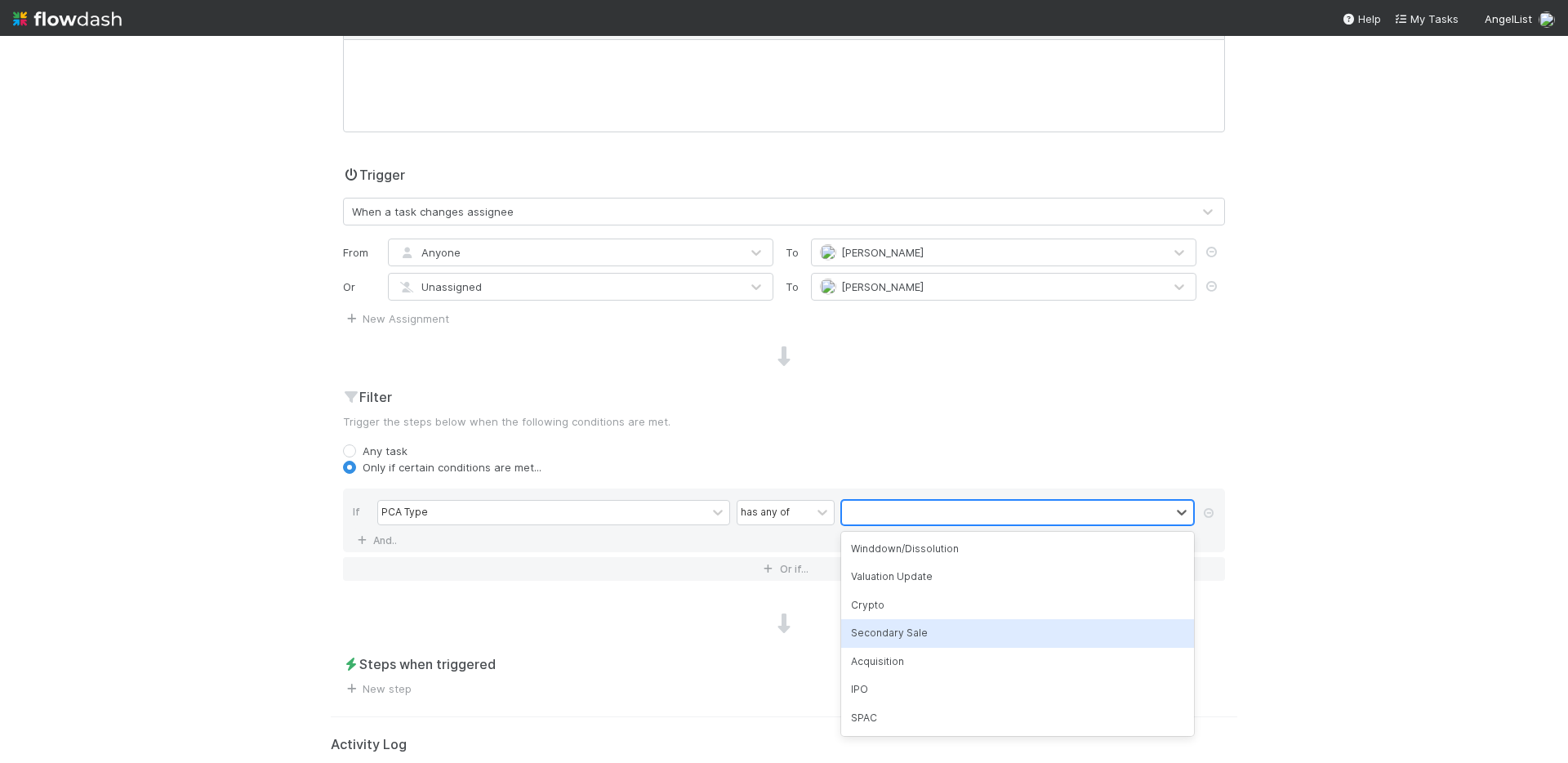
click at [911, 632] on div "Secondary Sale" at bounding box center [1017, 633] width 353 height 28
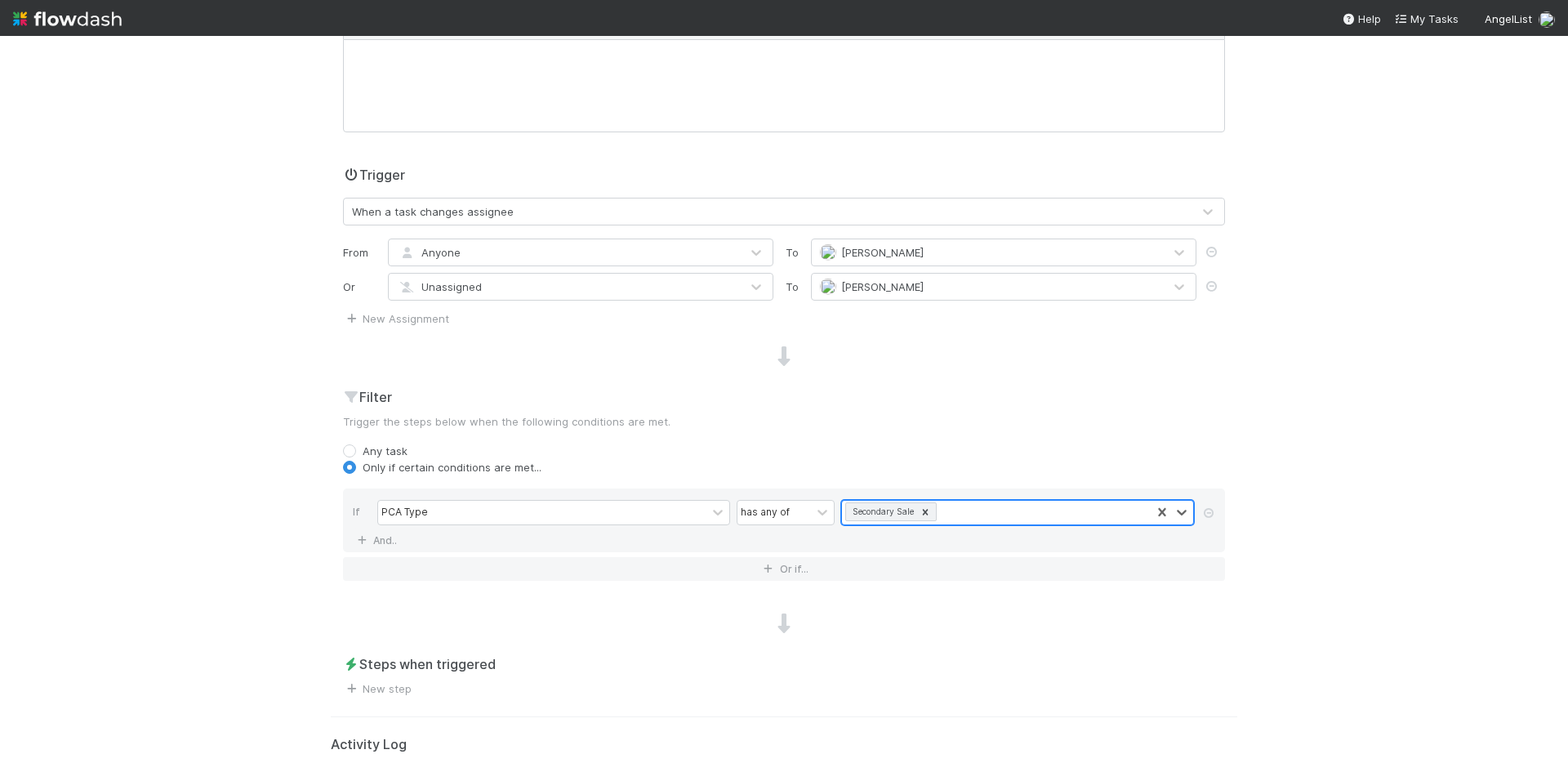
click at [966, 510] on div "Secondary Sale" at bounding box center [996, 513] width 309 height 24
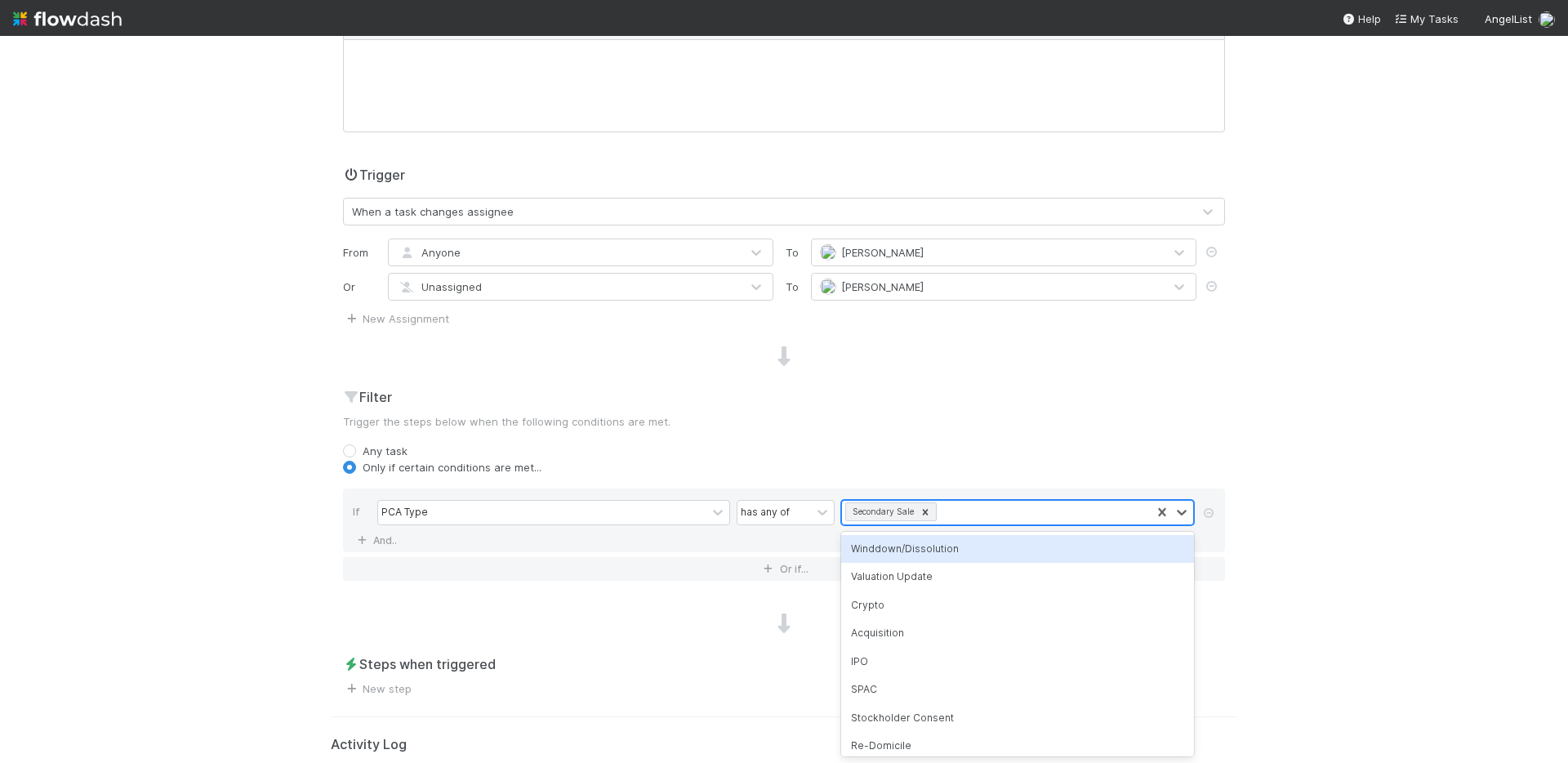
click at [926, 512] on icon at bounding box center [925, 512] width 6 height 6
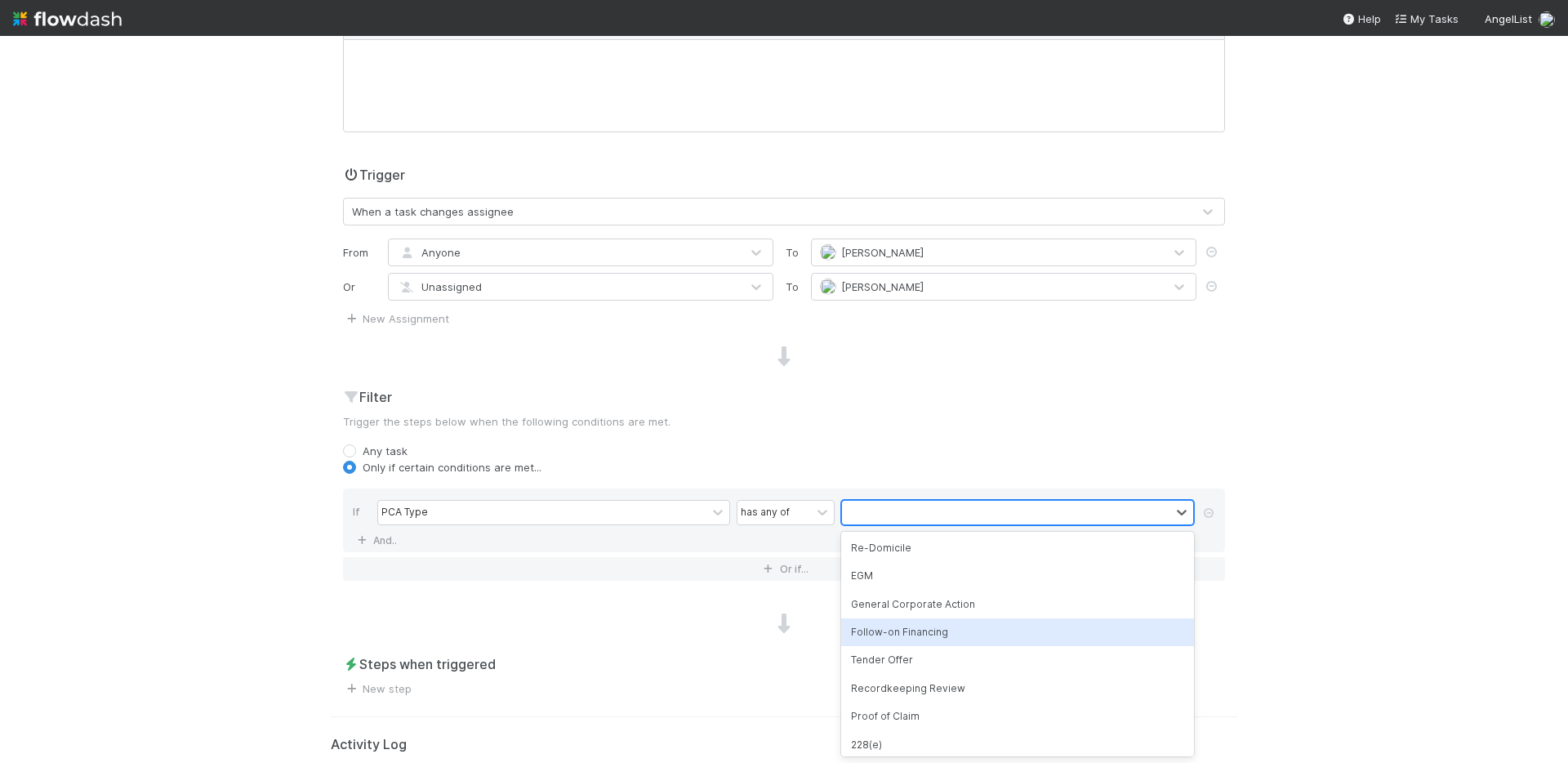
scroll to position [228, 0]
click at [894, 628] on div "Follow-on Financing" at bounding box center [1017, 630] width 353 height 28
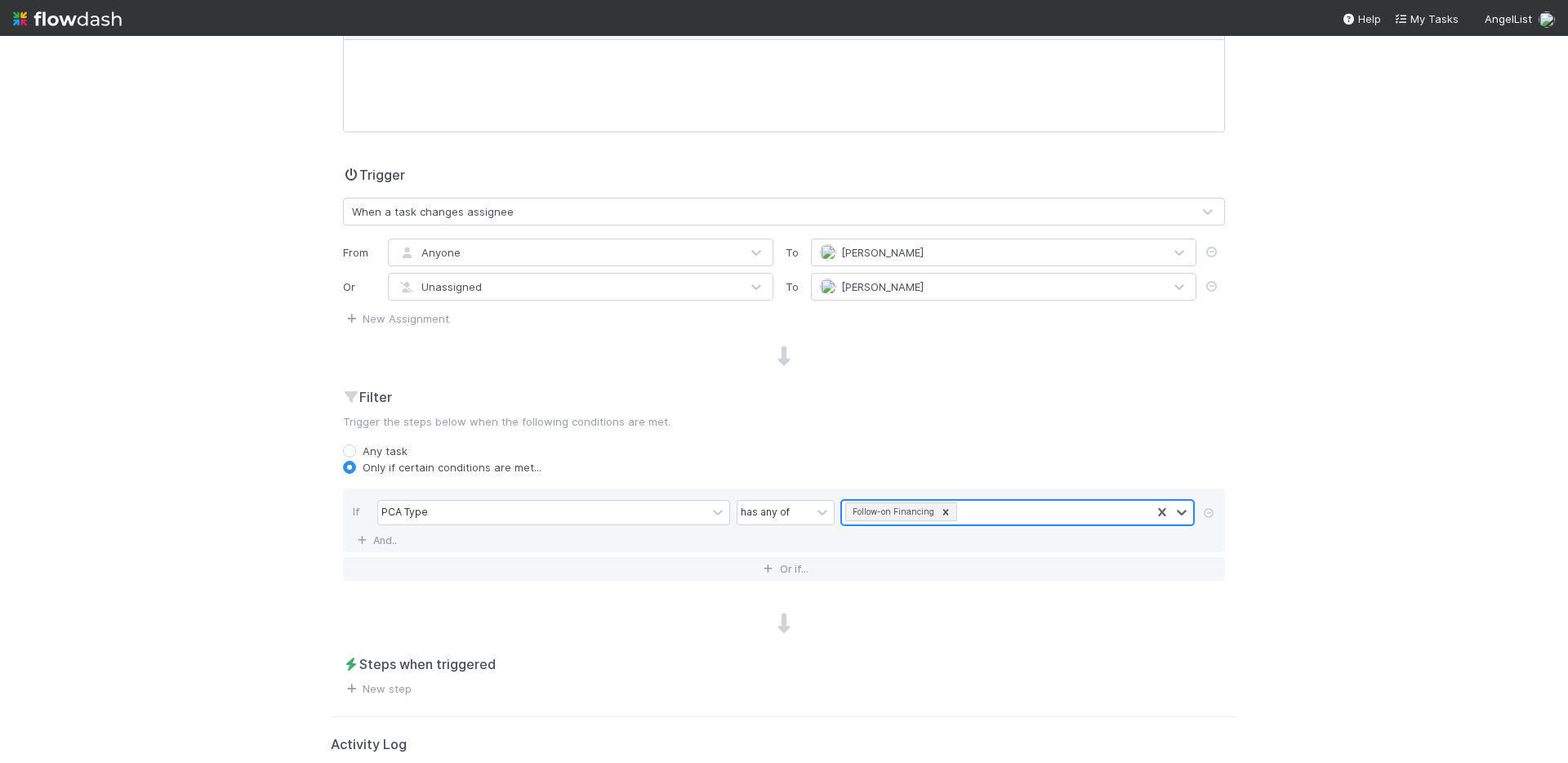
click at [992, 514] on div "Follow-on Financing" at bounding box center [996, 513] width 309 height 24
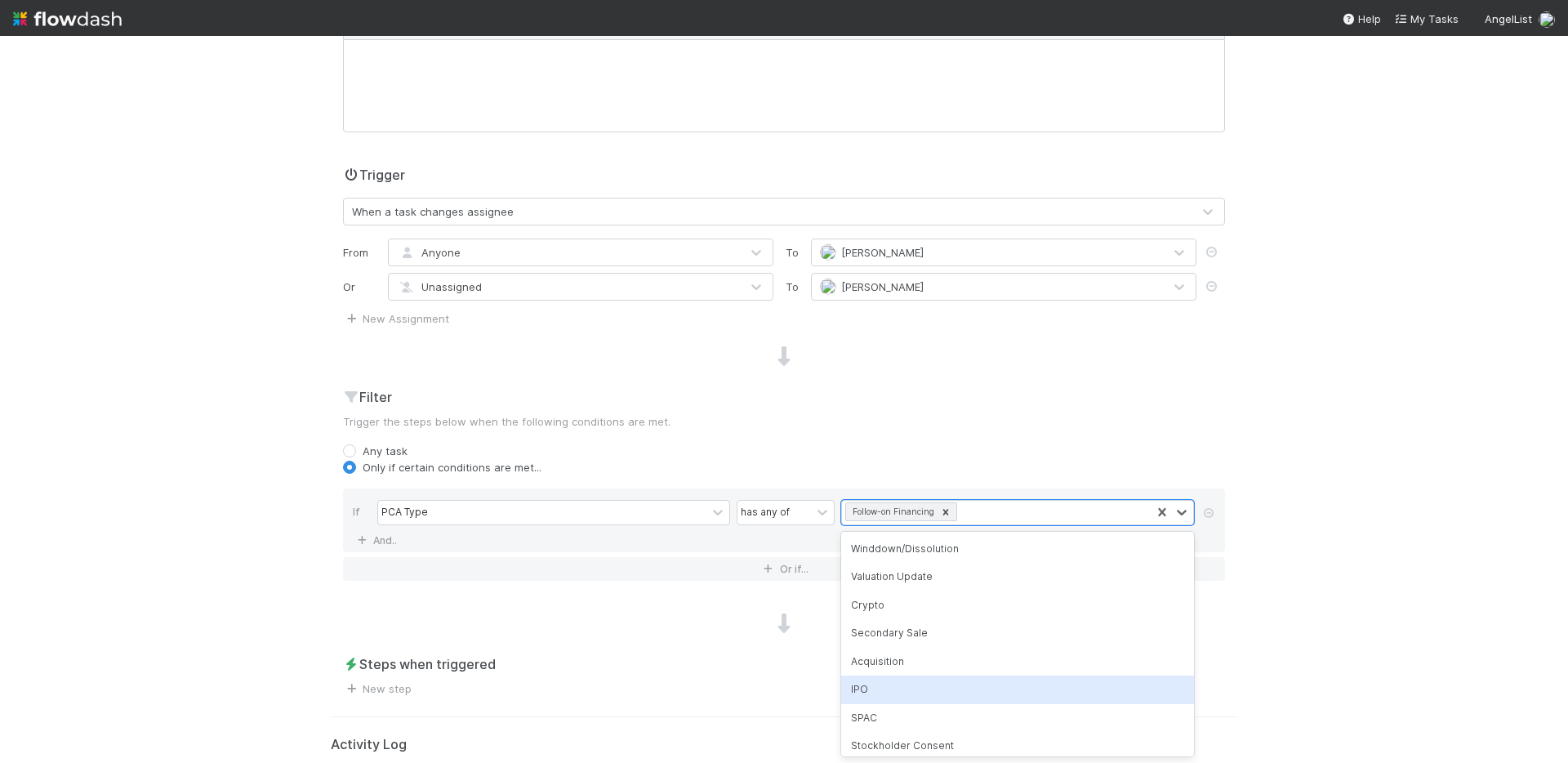
scroll to position [288, 0]
click at [896, 680] on div "Notice of AGM" at bounding box center [1017, 682] width 353 height 28
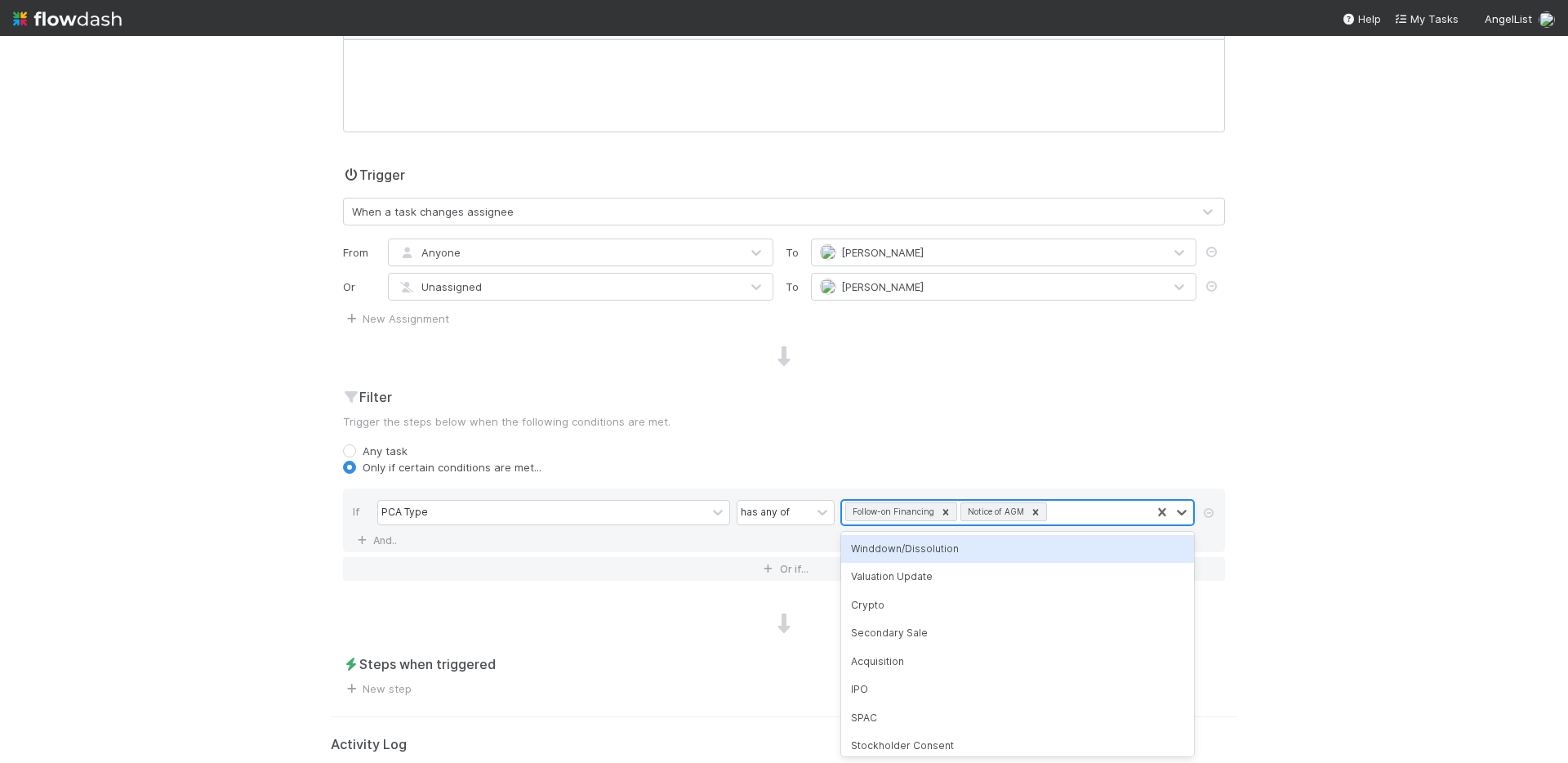
click at [1078, 511] on div "Follow-on Financing Notice of AGM" at bounding box center [996, 513] width 309 height 24
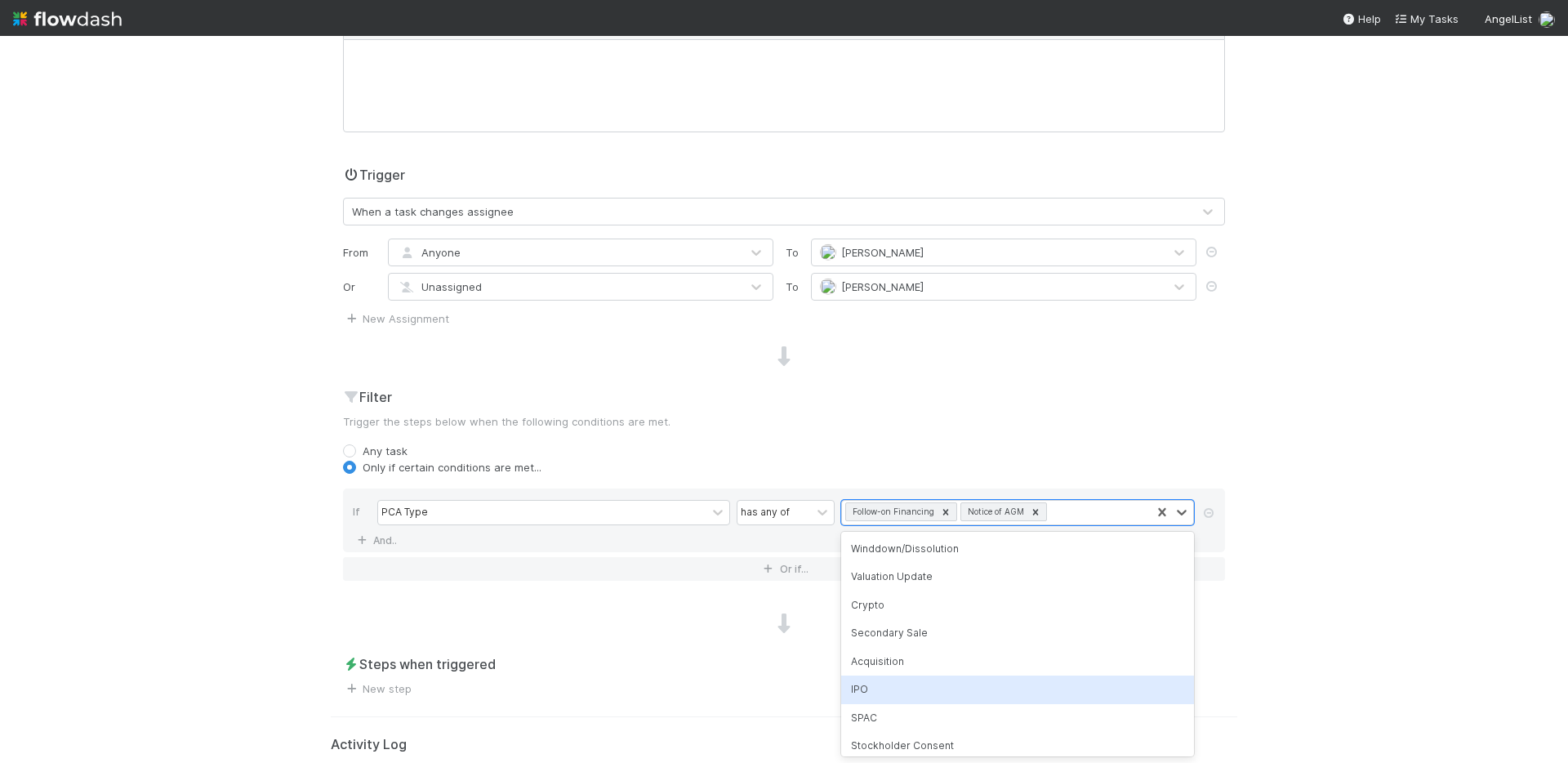
scroll to position [261, 0]
click at [897, 681] on div "228(e)" at bounding box center [1017, 682] width 353 height 28
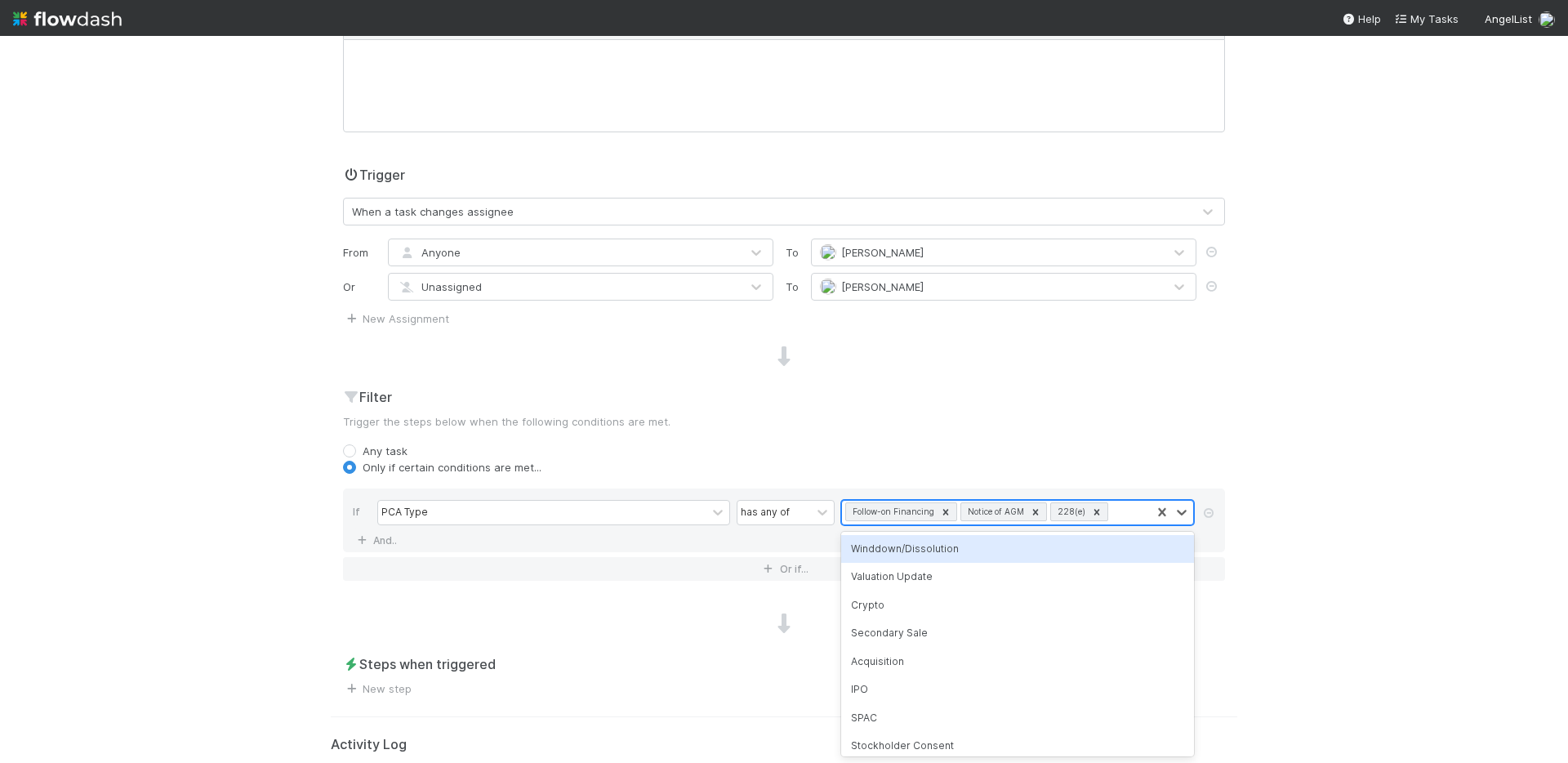
click at [1116, 514] on div "Follow-on Financing Notice of AGM 228(e)" at bounding box center [996, 513] width 309 height 24
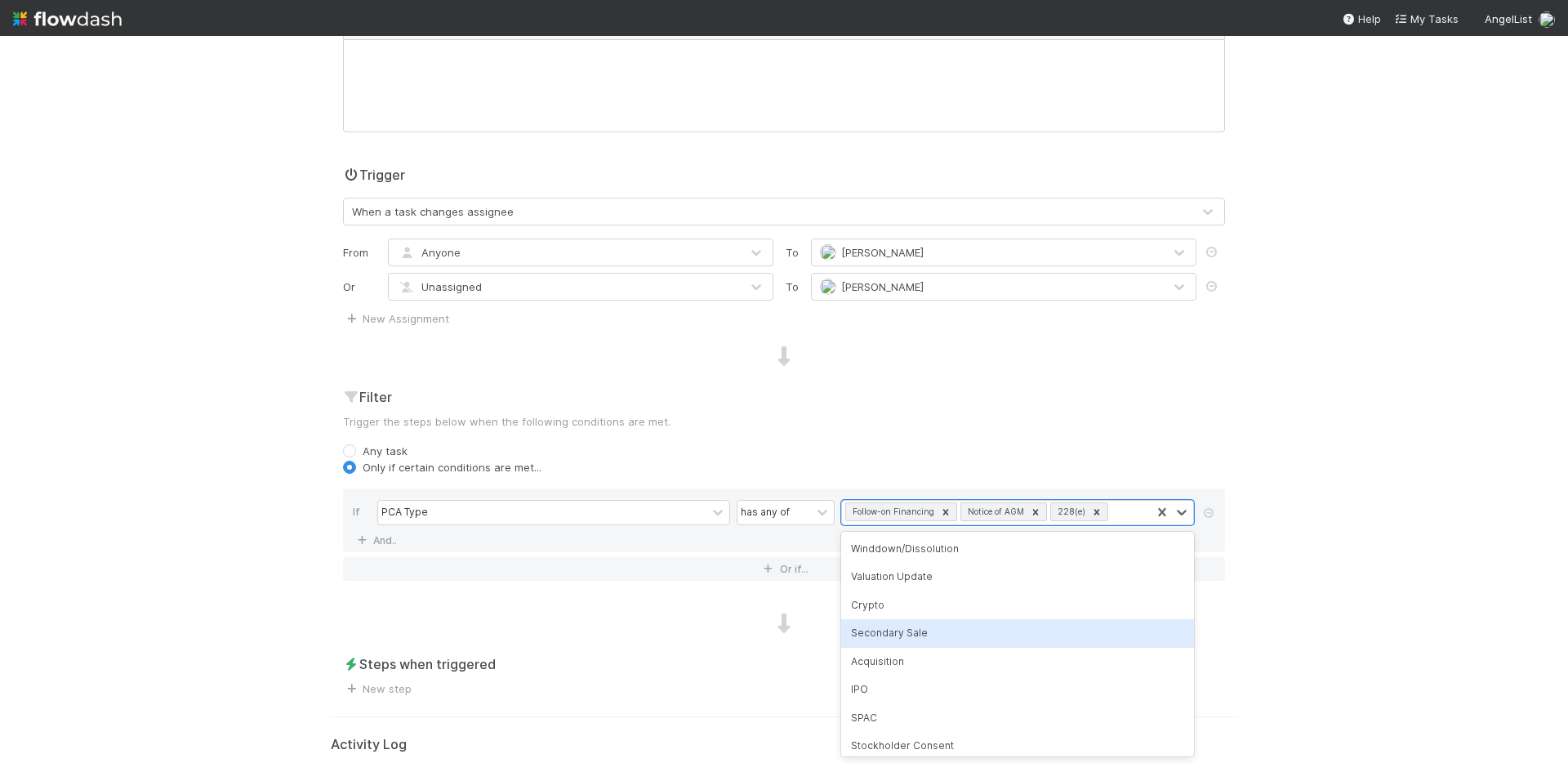
scroll to position [232, 0]
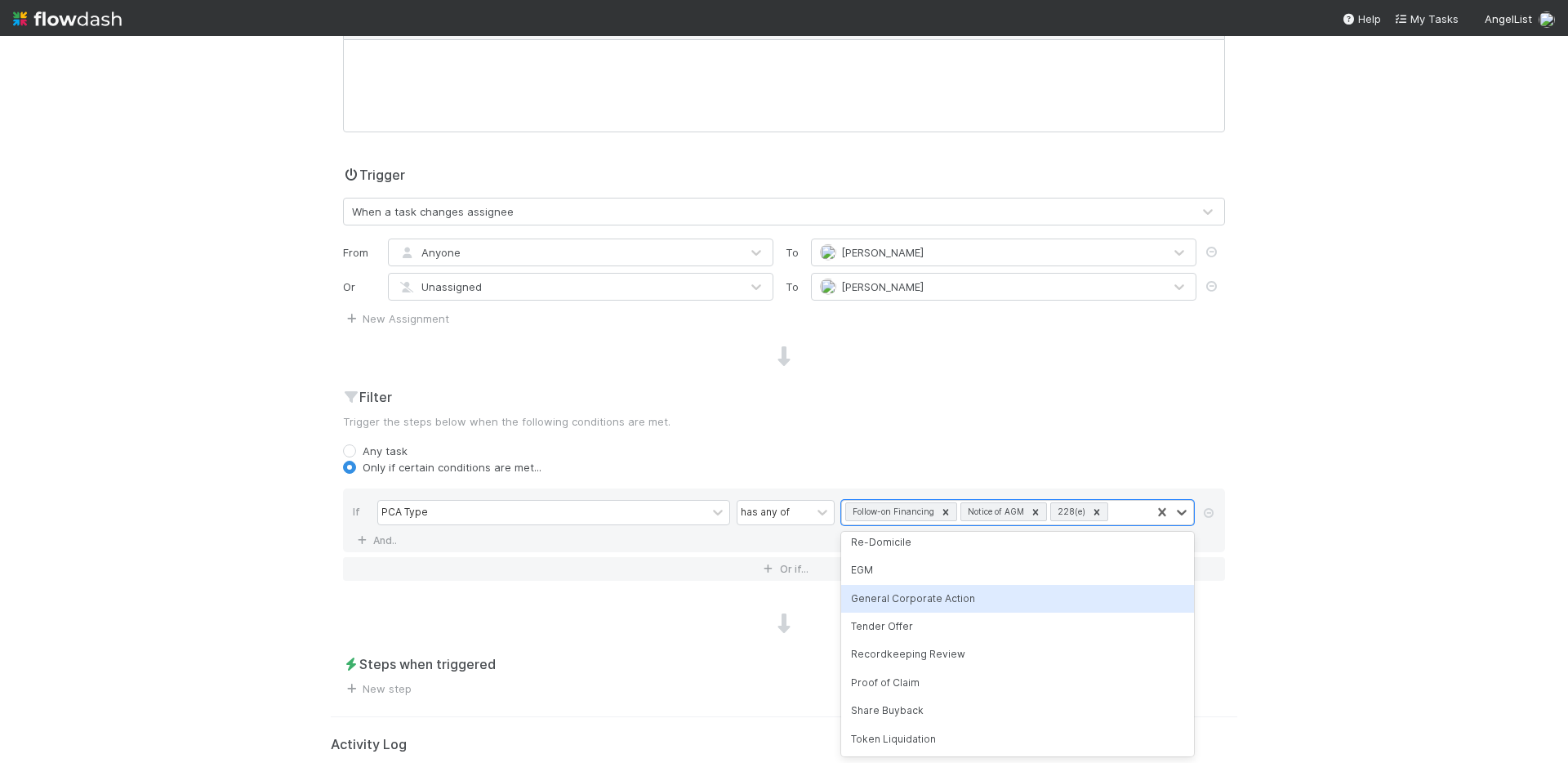
click at [943, 604] on div "General Corporate Action" at bounding box center [1017, 599] width 353 height 28
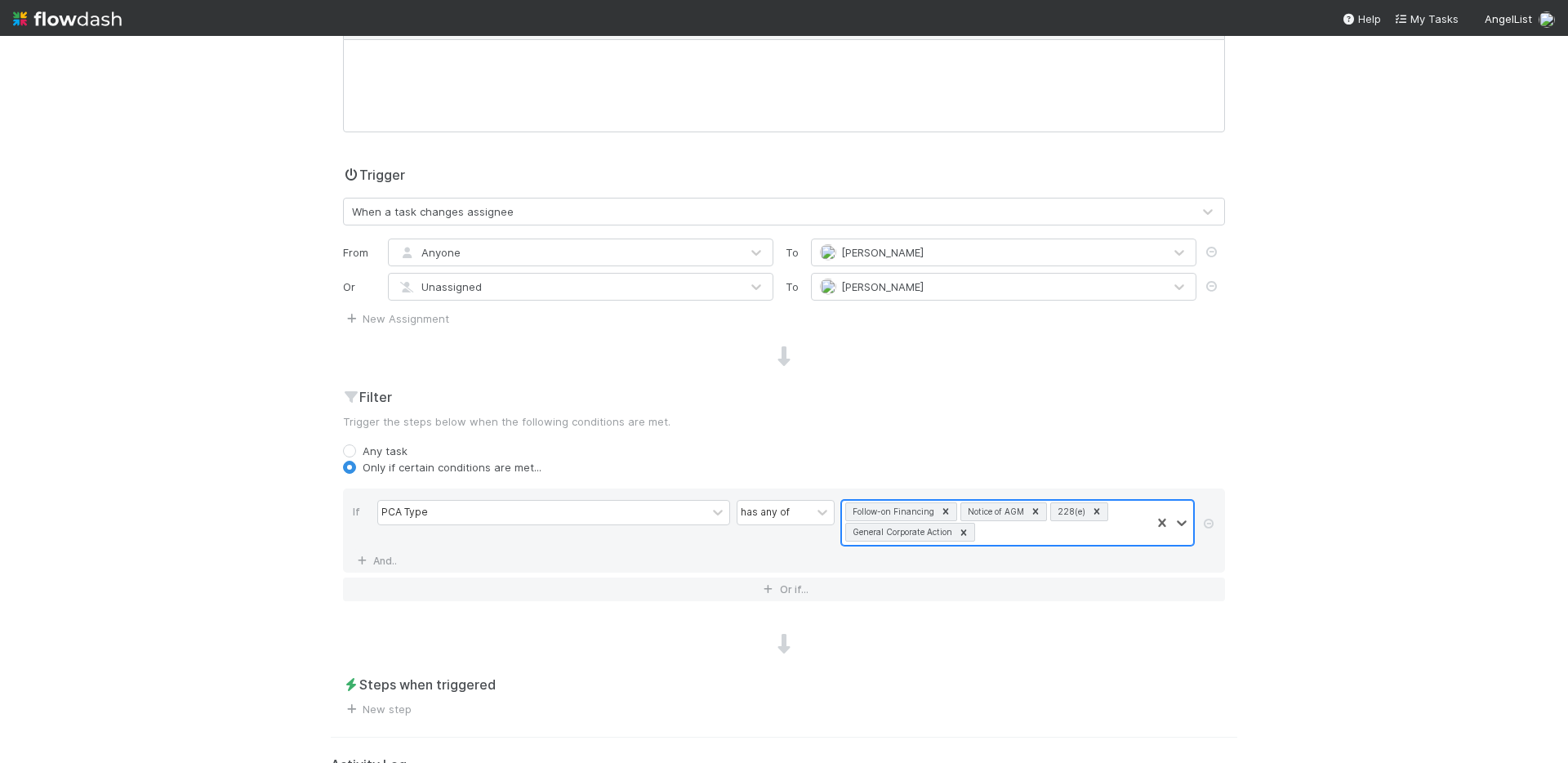
click at [1080, 543] on div "Follow-on Financing Notice of AGM 228(e) General Corporate Action" at bounding box center [996, 523] width 309 height 45
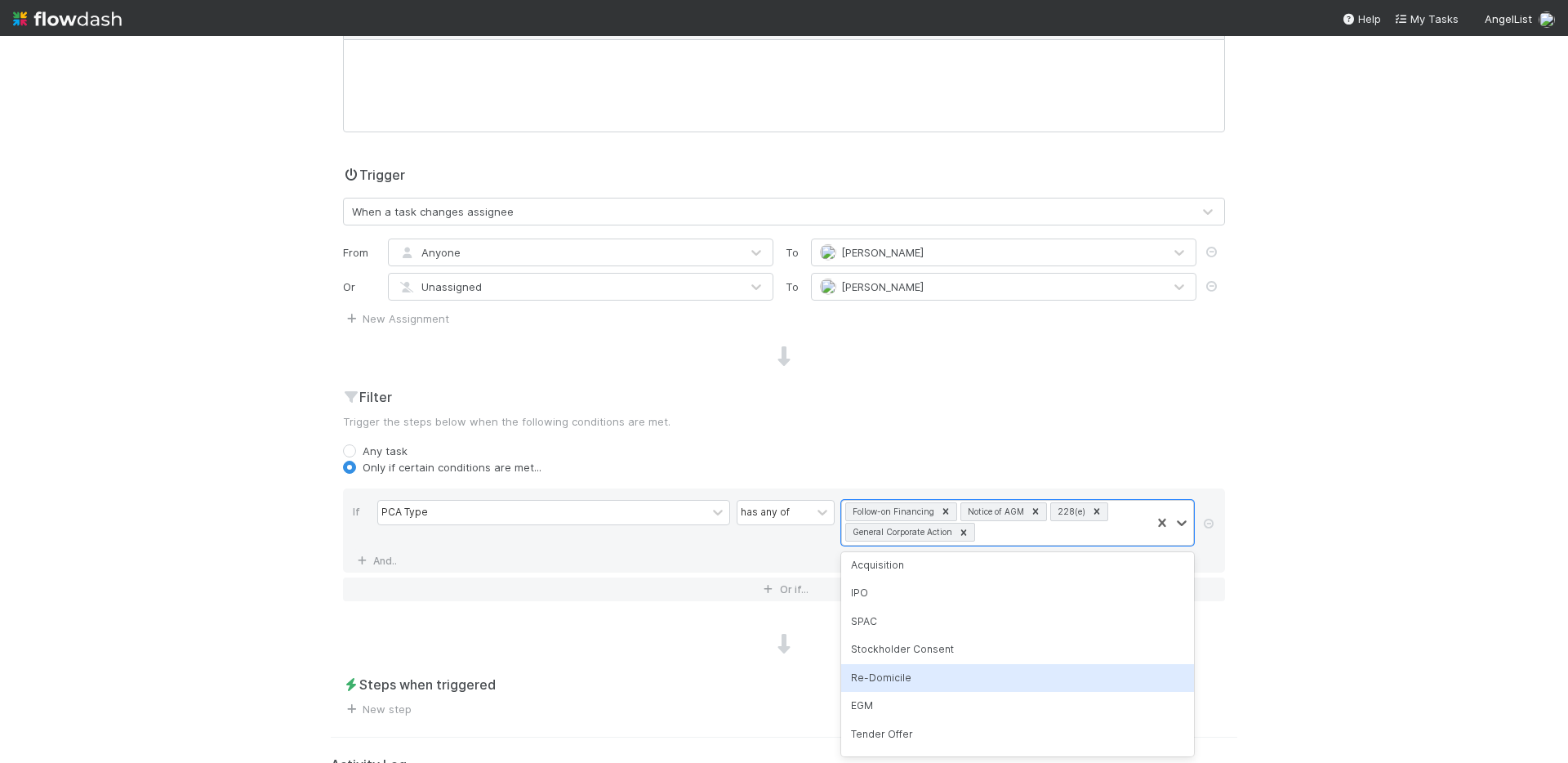
scroll to position [224, 0]
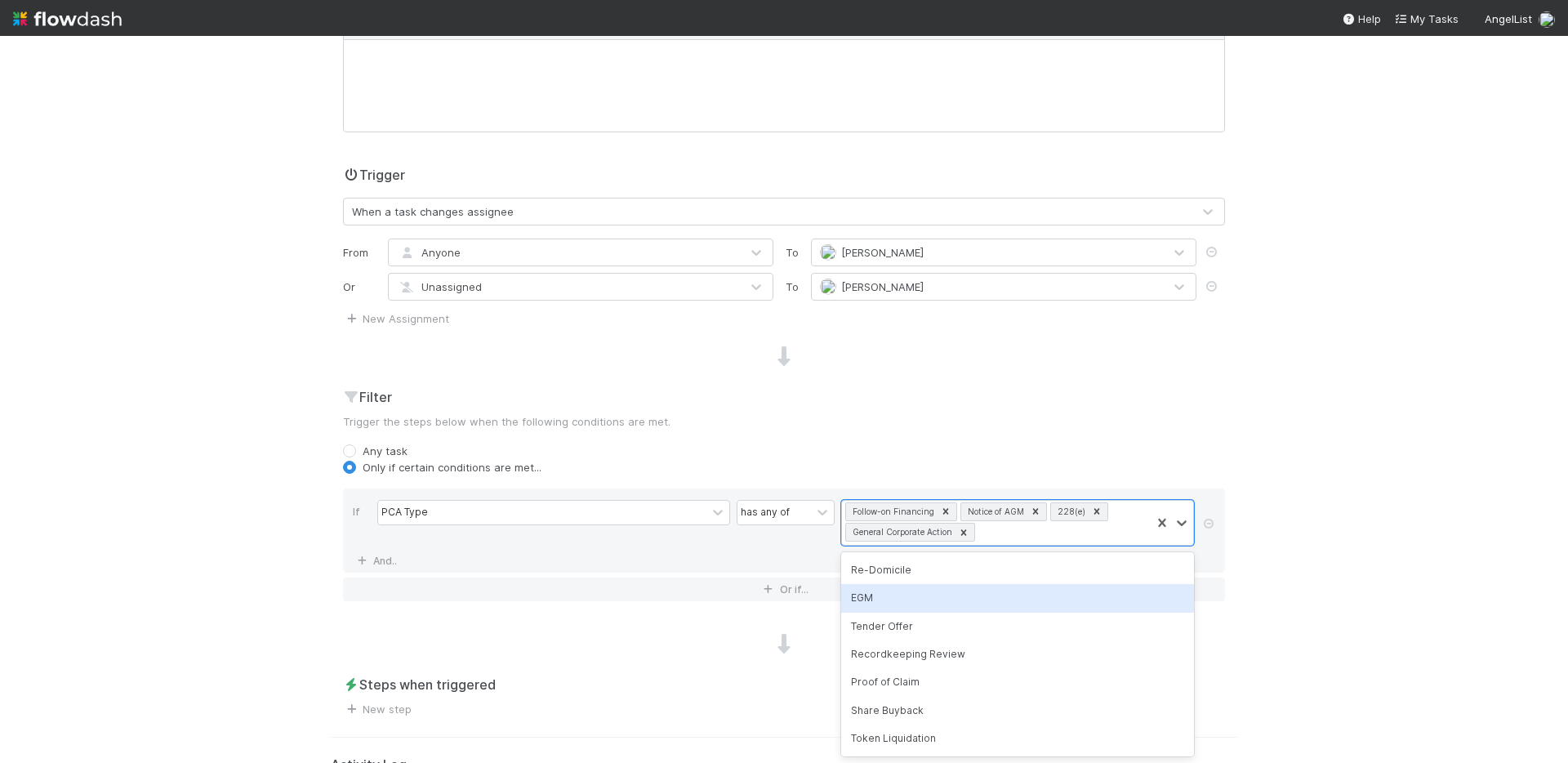
click at [901, 600] on div "EGM" at bounding box center [1017, 598] width 353 height 28
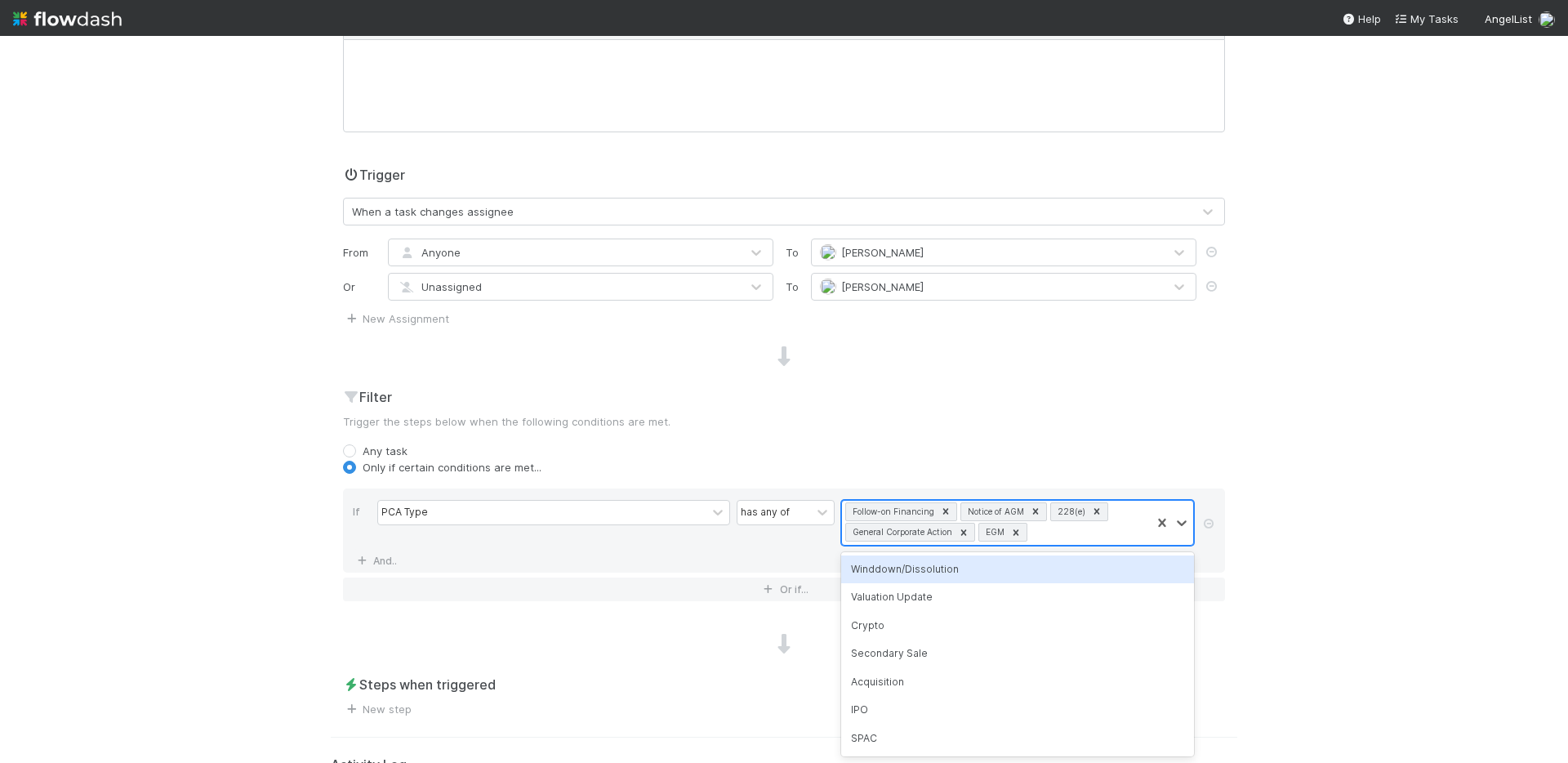
click at [1057, 537] on div "Follow-on Financing Notice of AGM 228(e) General Corporate Action EGM" at bounding box center [996, 523] width 309 height 45
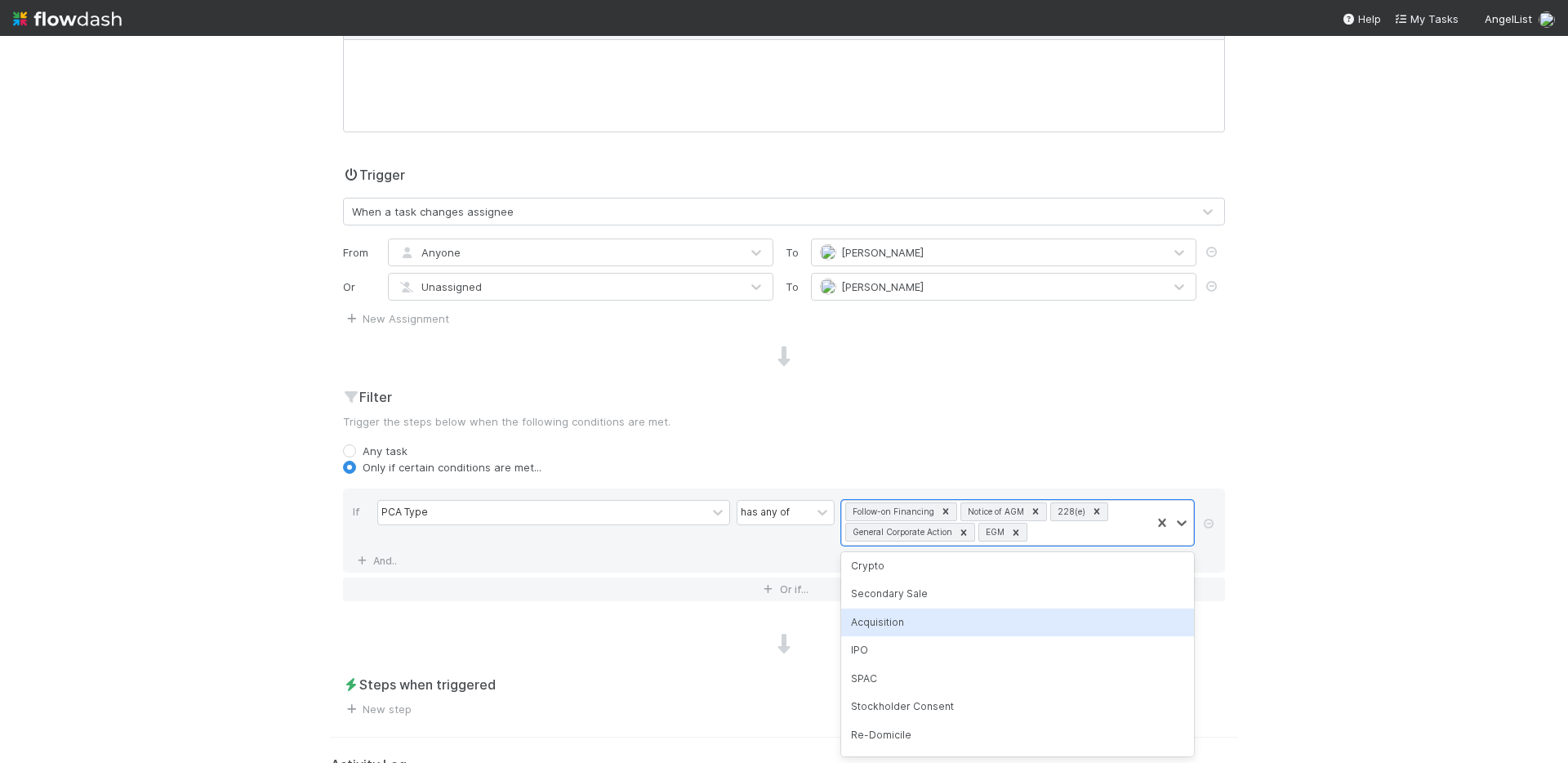
scroll to position [171, 0]
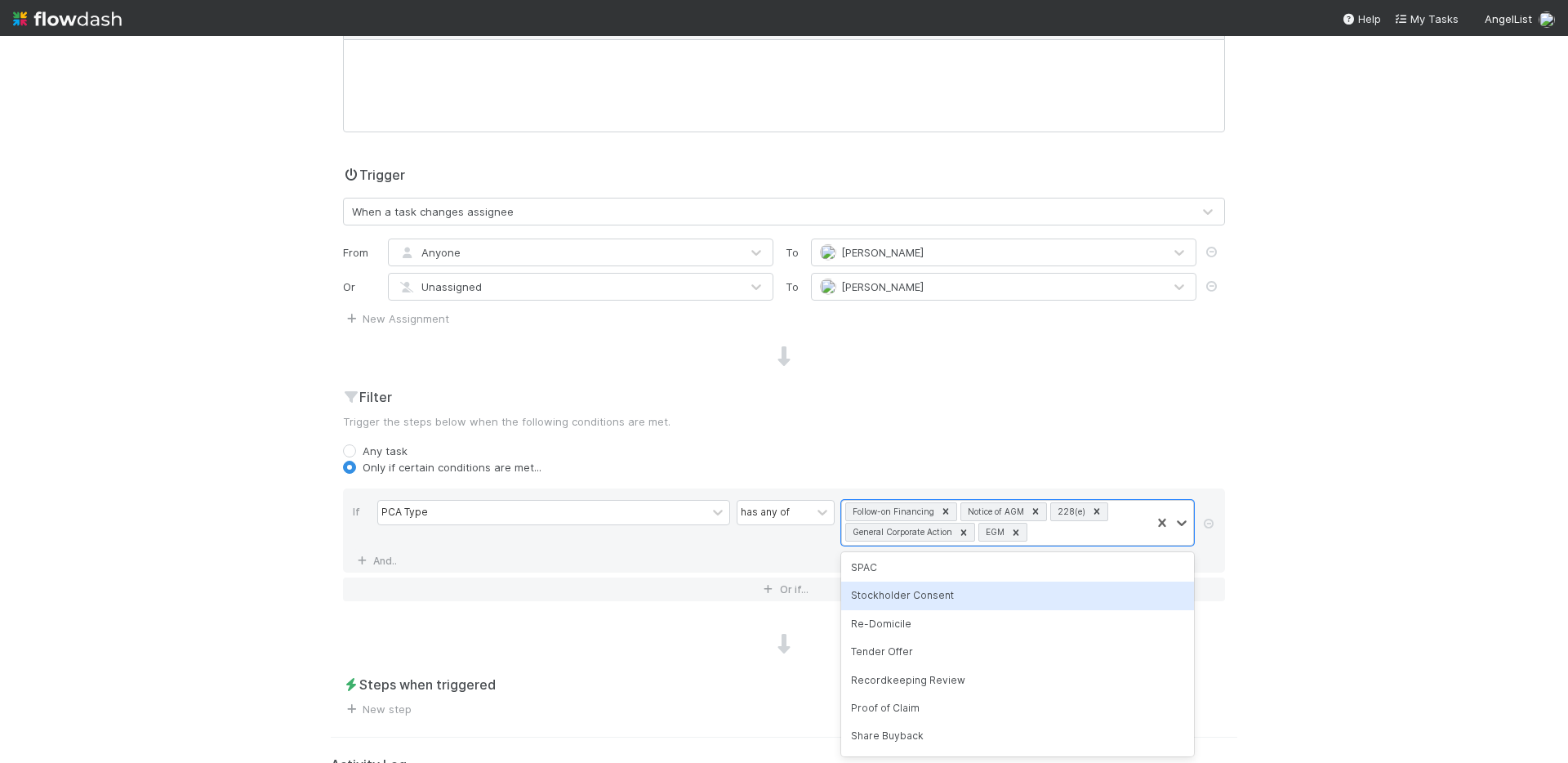
click at [965, 601] on div "Stockholder Consent" at bounding box center [1017, 595] width 353 height 28
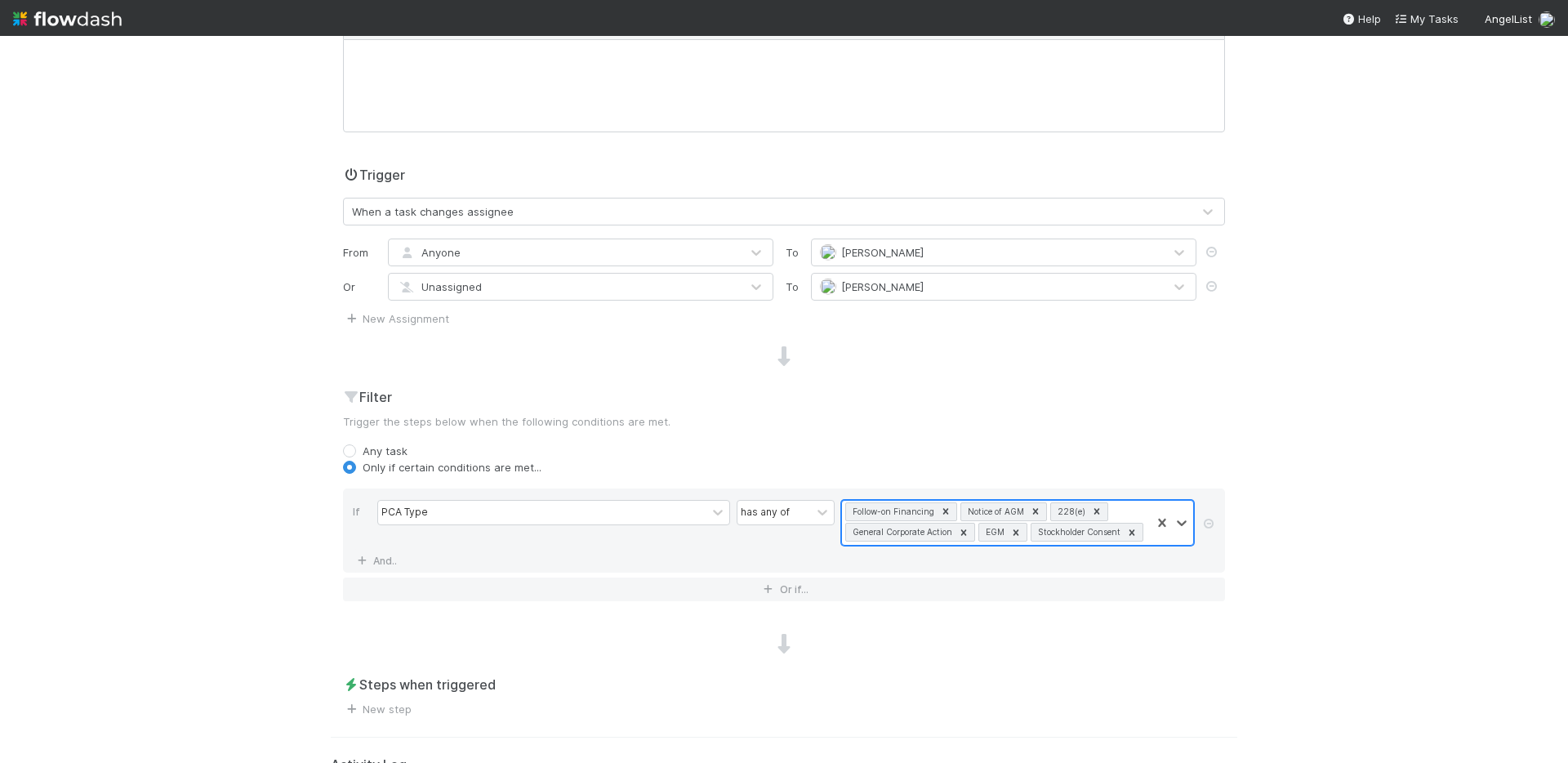
click at [1146, 539] on input "text" at bounding box center [1146, 533] width 2 height 24
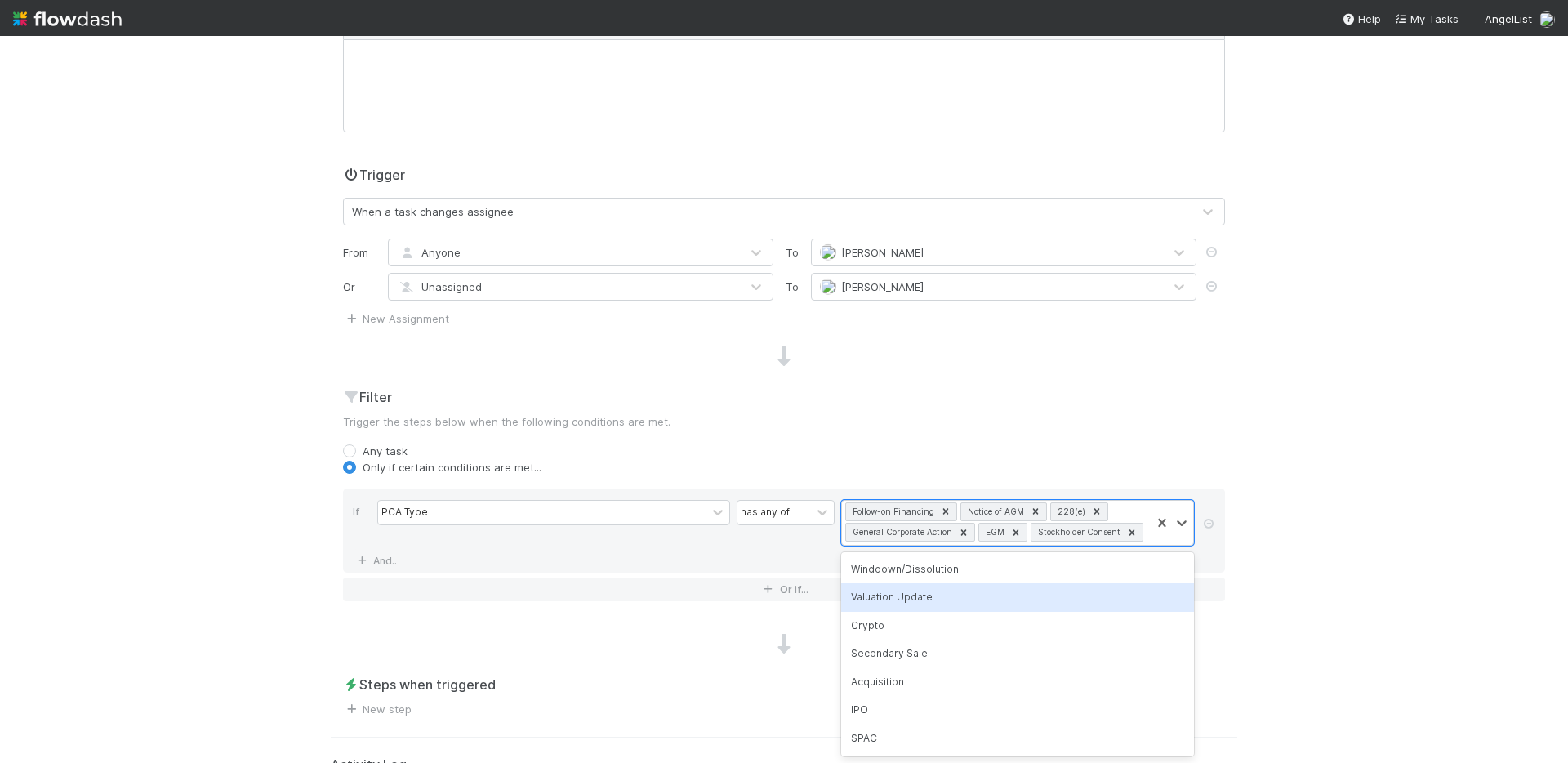
click at [911, 600] on div "Valuation Update" at bounding box center [1017, 597] width 353 height 28
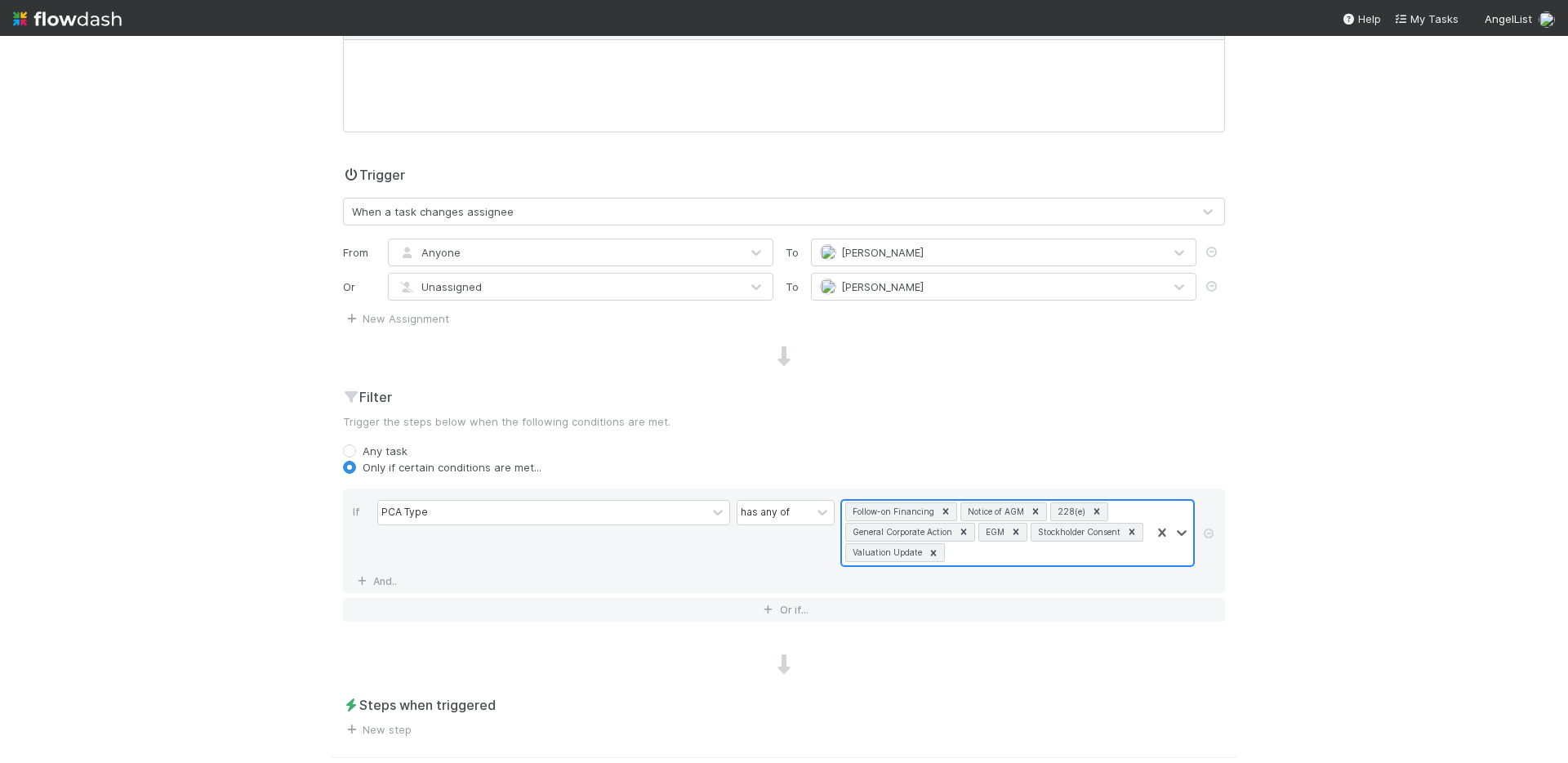
click at [1005, 559] on div "Follow-on Financing Notice of AGM 228(e) General Corporate Action EGM Stockhold…" at bounding box center [996, 533] width 309 height 65
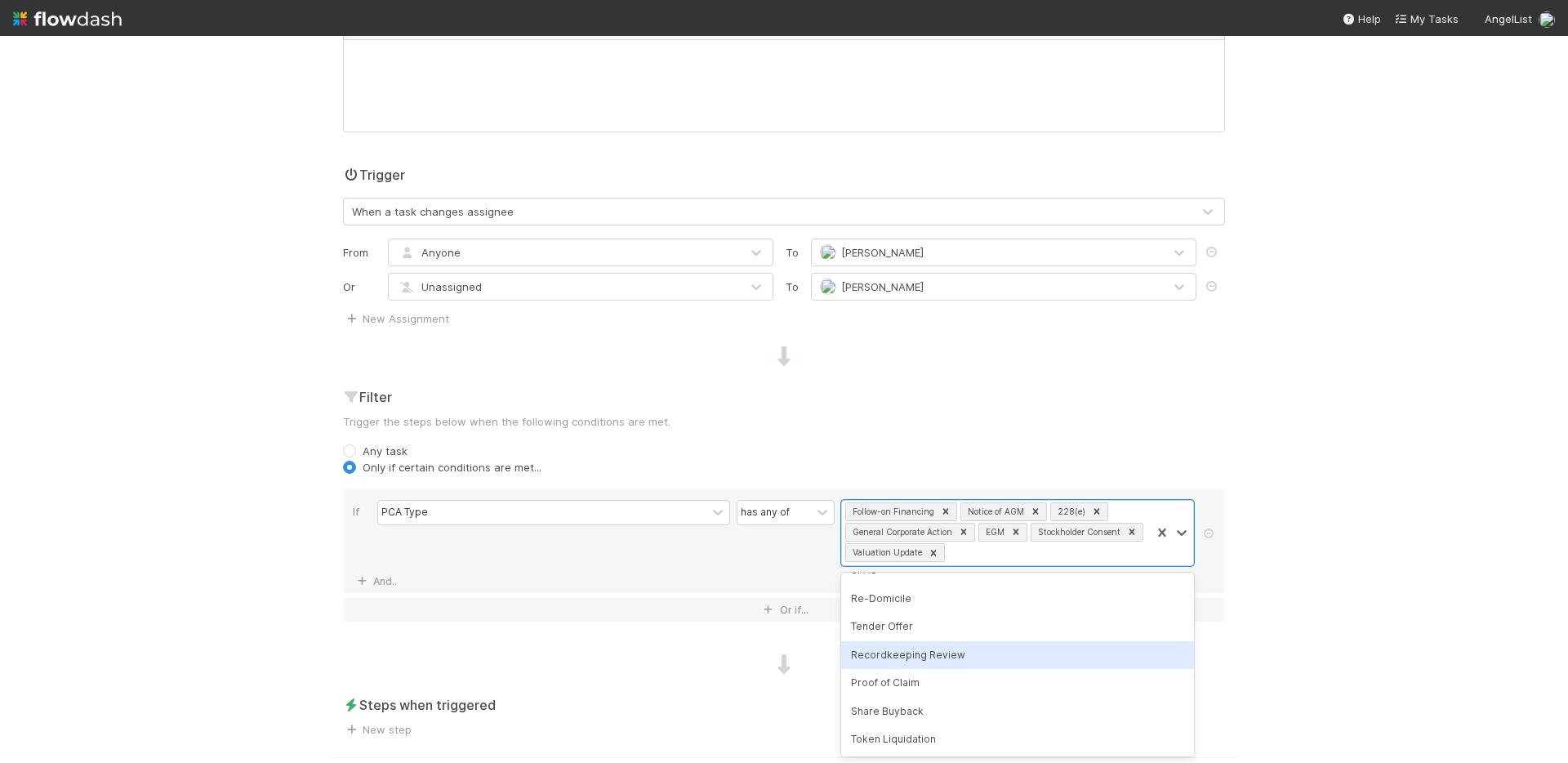
click at [708, 680] on div "Name Re-assign training tasks (Chris onboarding) Notes (optional) H1 H2 H3 Trig…" at bounding box center [784, 323] width 907 height 828
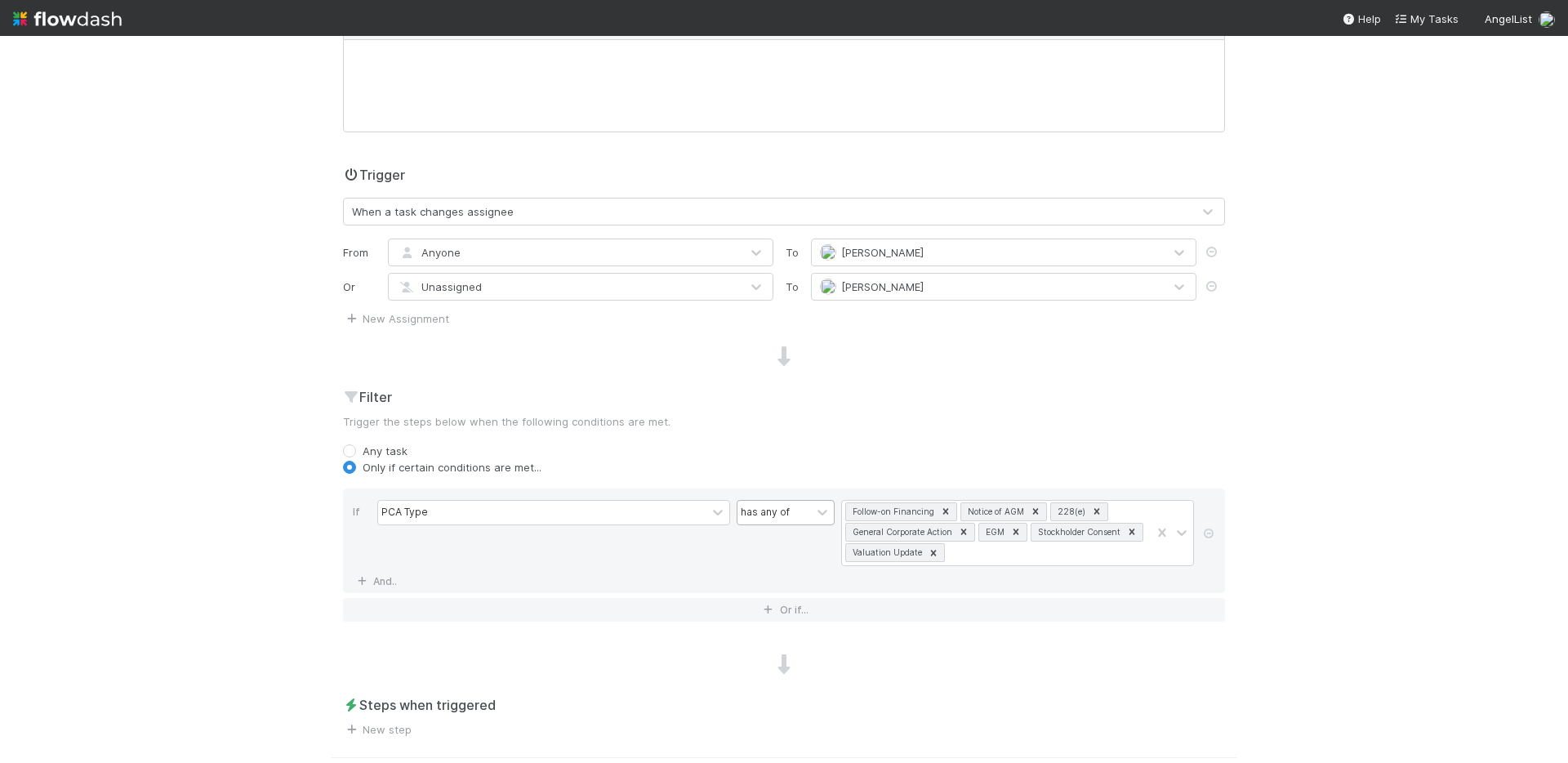
click at [771, 522] on div "has any of" at bounding box center [773, 513] width 73 height 24
click at [772, 635] on div "has none of" at bounding box center [786, 633] width 98 height 28
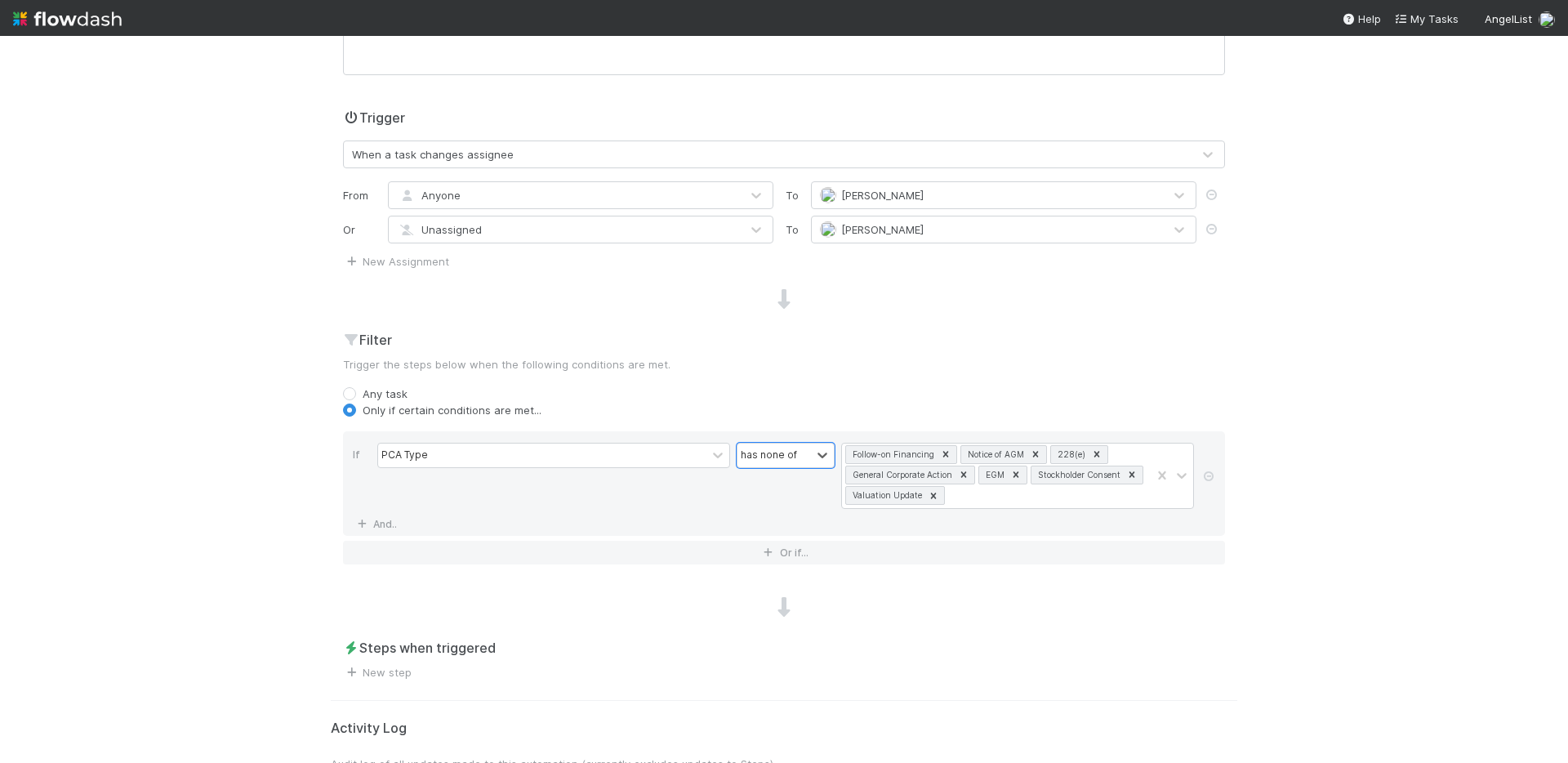
scroll to position [376, 0]
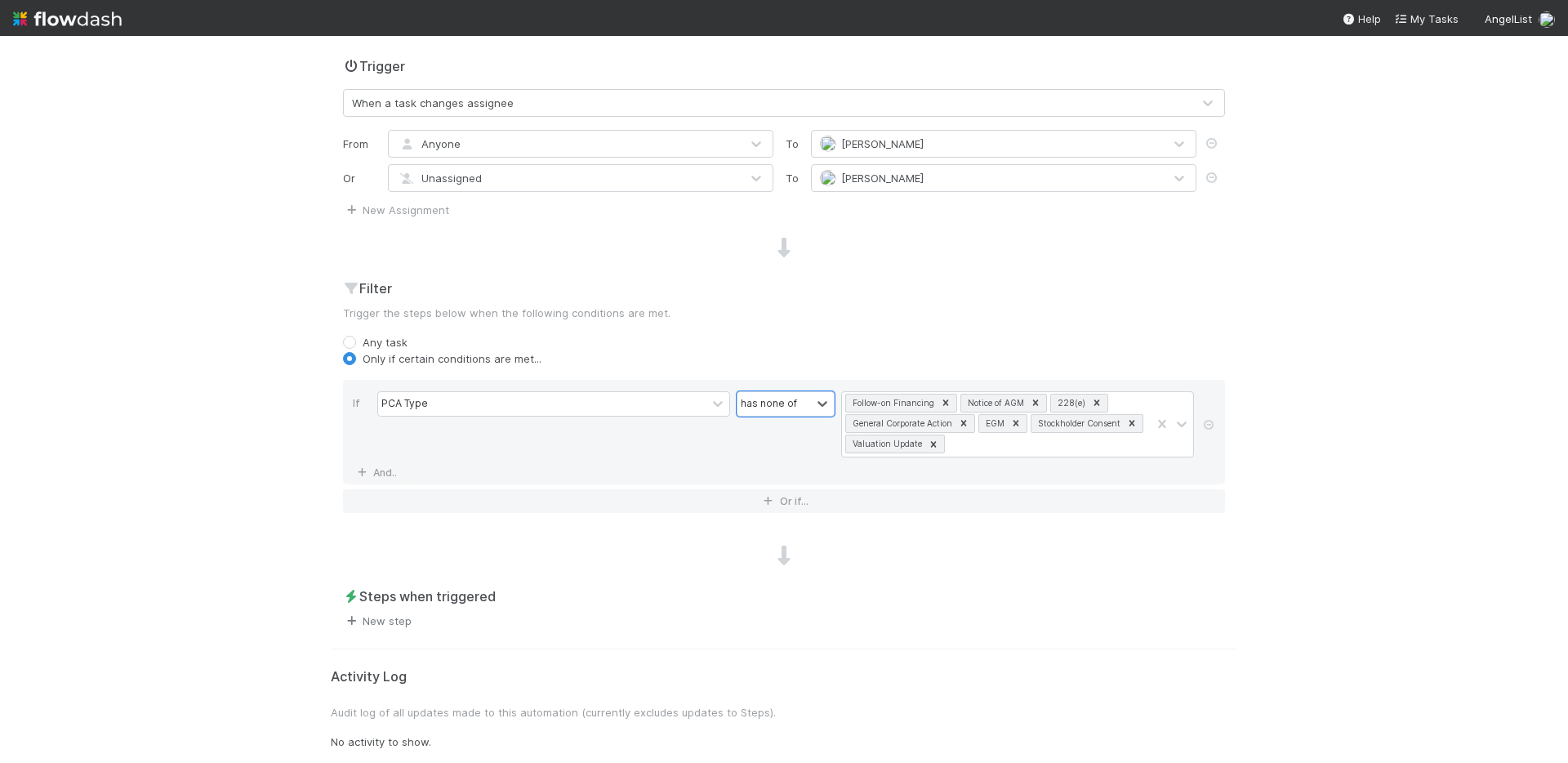
click at [400, 620] on link "New step" at bounding box center [377, 620] width 69 height 13
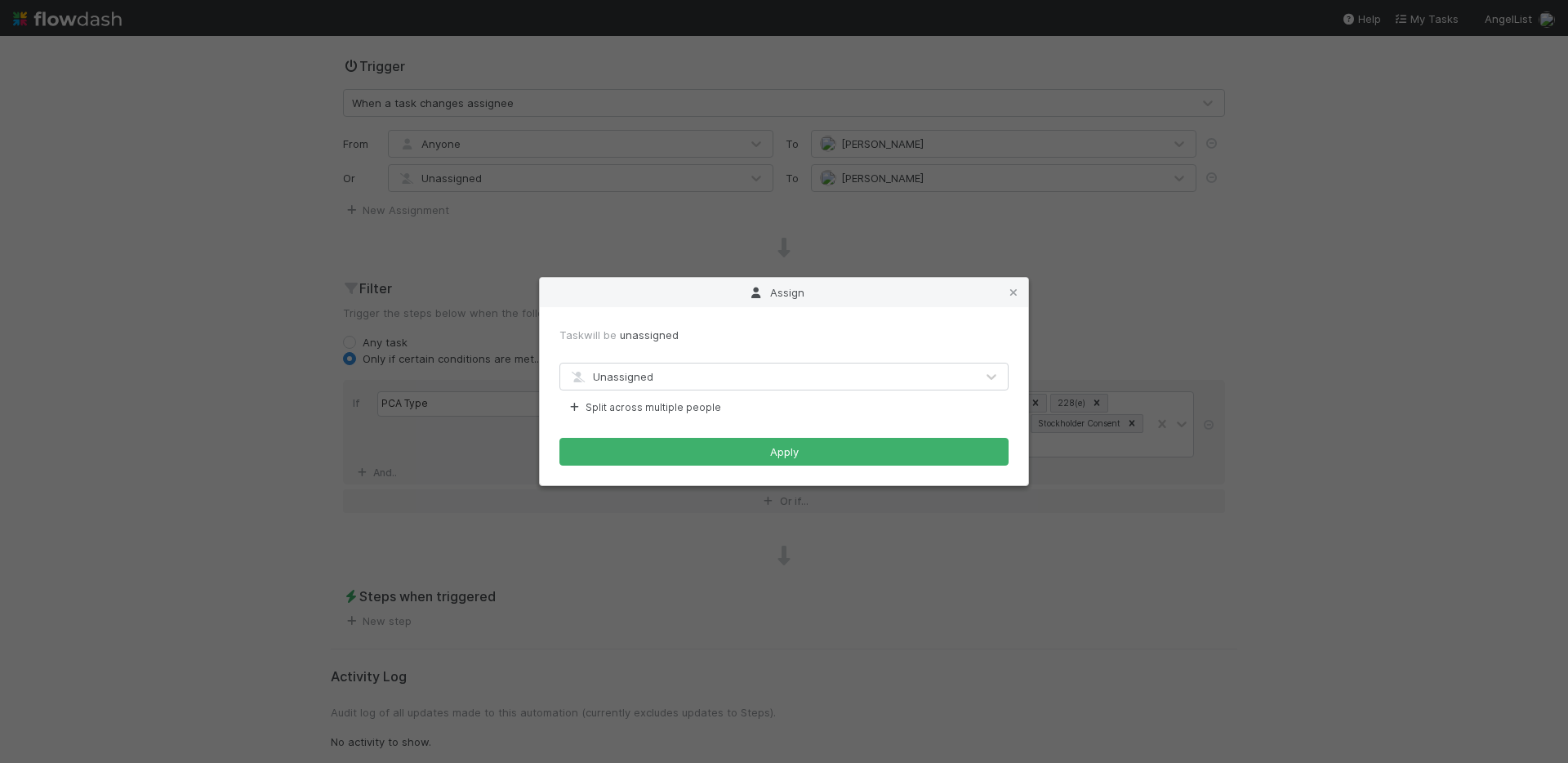
click at [675, 374] on div "Unassigned" at bounding box center [768, 376] width 415 height 26
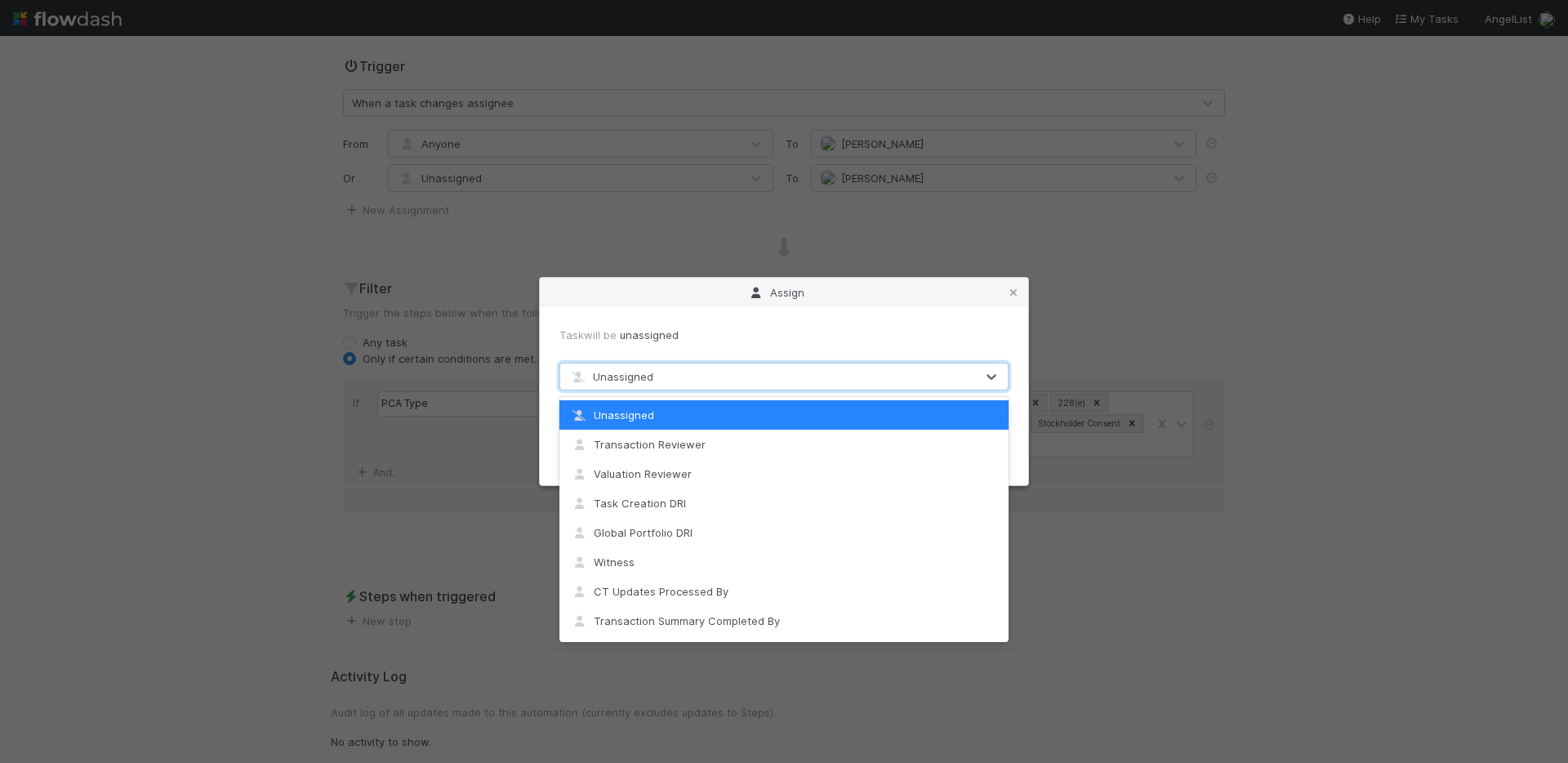
click at [711, 331] on div "Task will be unassigned" at bounding box center [784, 335] width 450 height 17
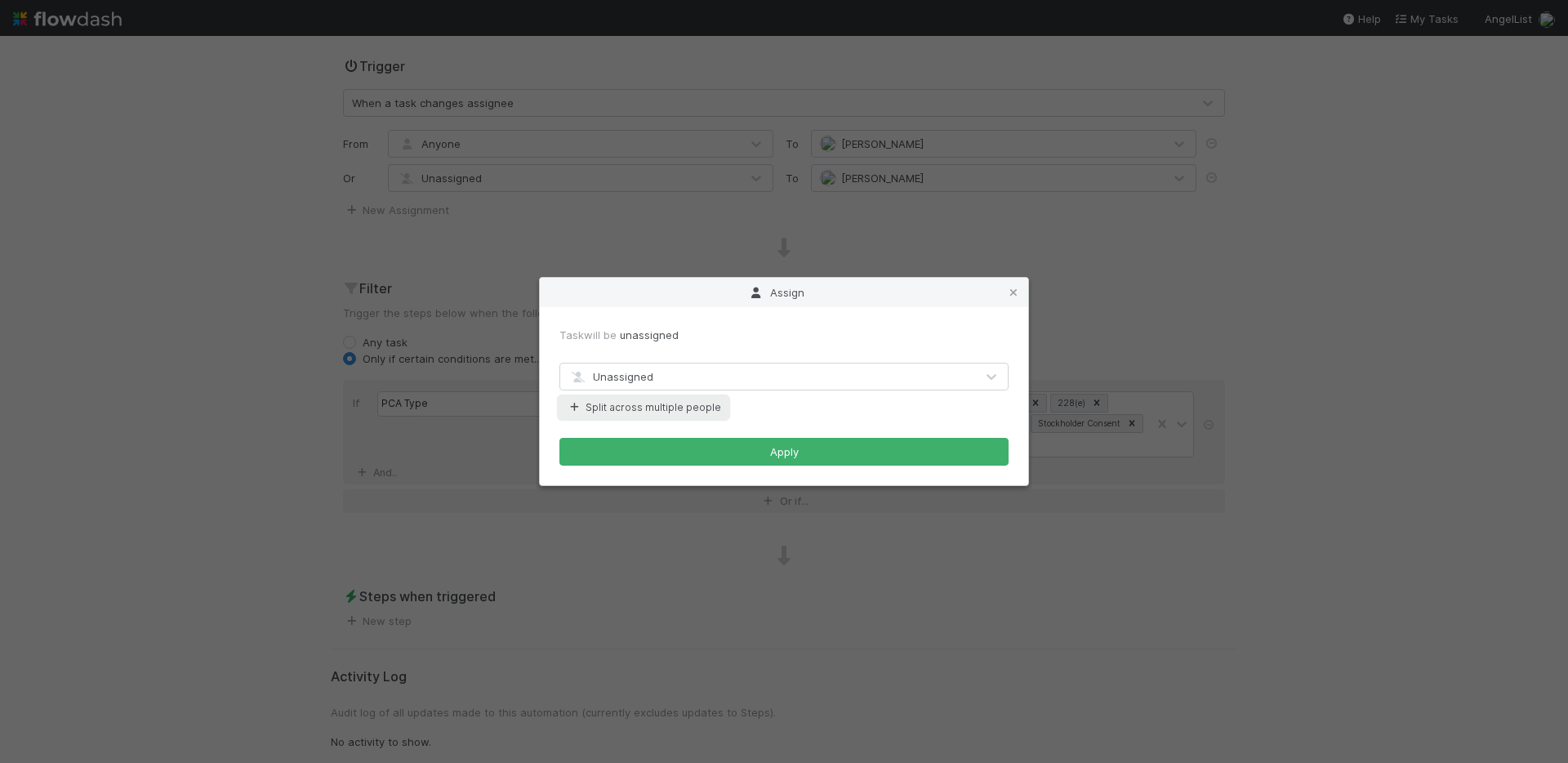
click at [627, 408] on button "Split across multiple people" at bounding box center [643, 407] width 168 height 21
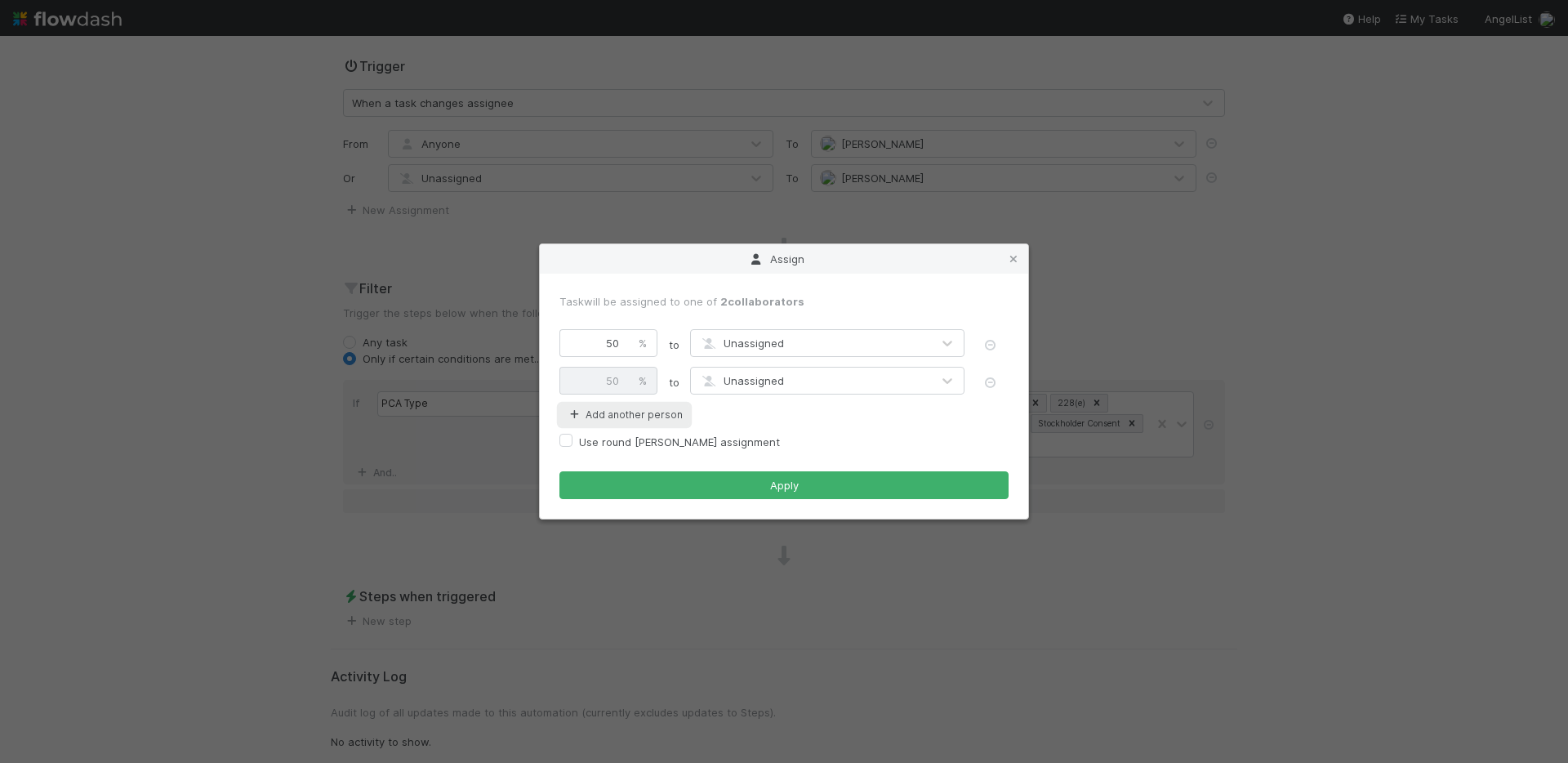
click at [622, 409] on button "Add another person" at bounding box center [624, 414] width 130 height 21
type input "33.34"
type input "33.33"
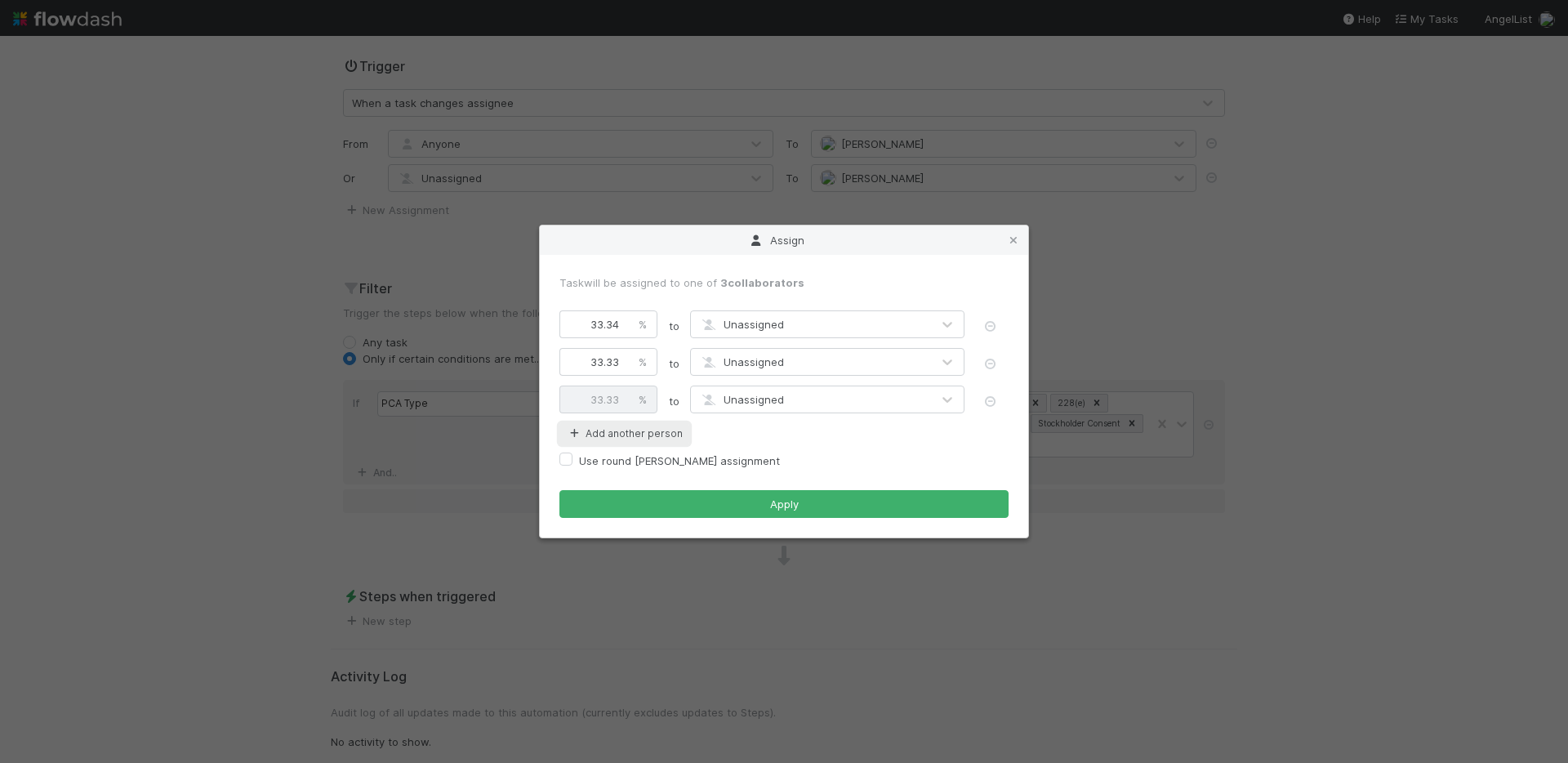
click at [619, 442] on button "Add another person" at bounding box center [624, 433] width 130 height 21
type input "25"
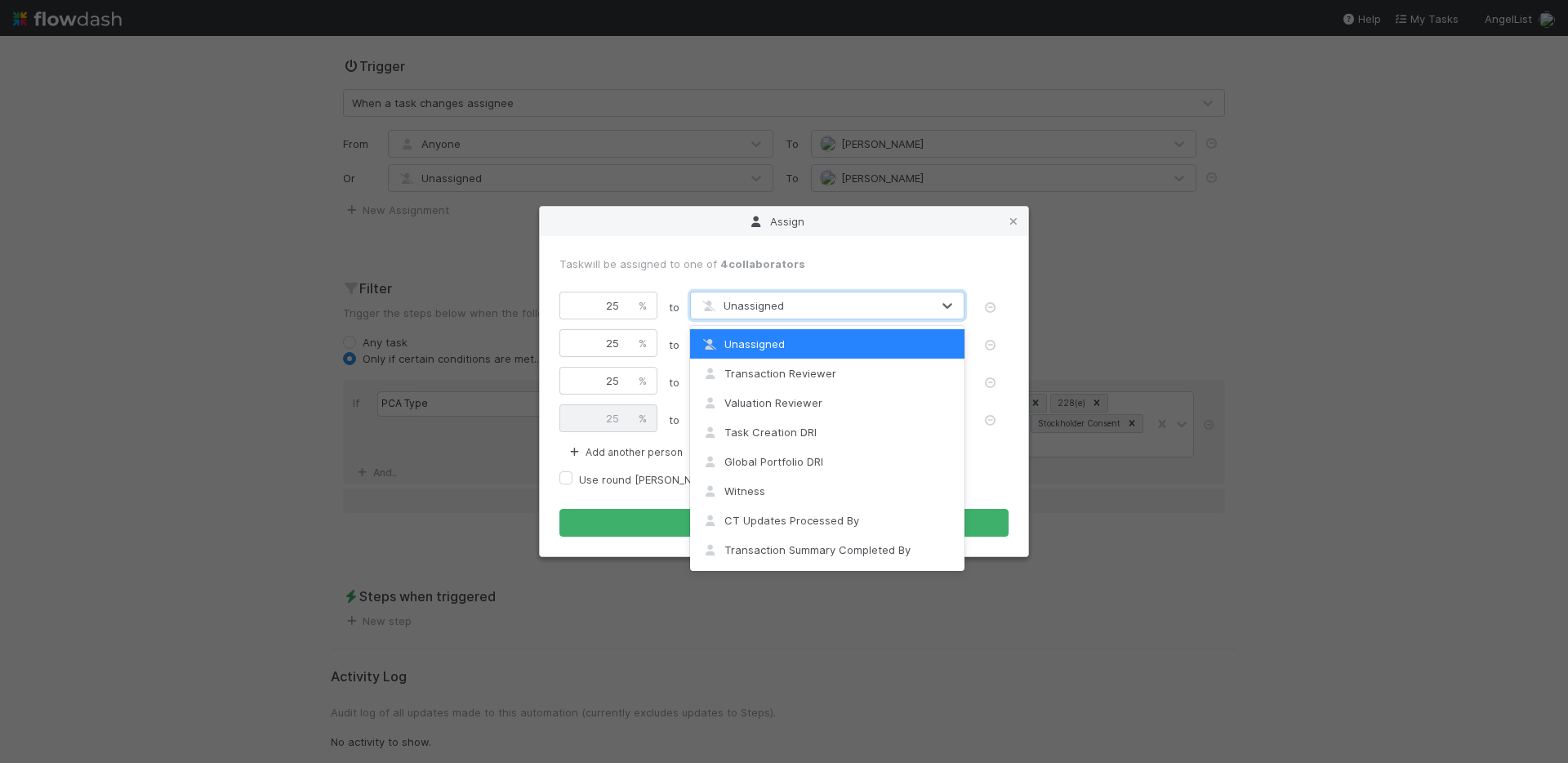
click at [729, 305] on span "Unassigned" at bounding box center [742, 305] width 85 height 13
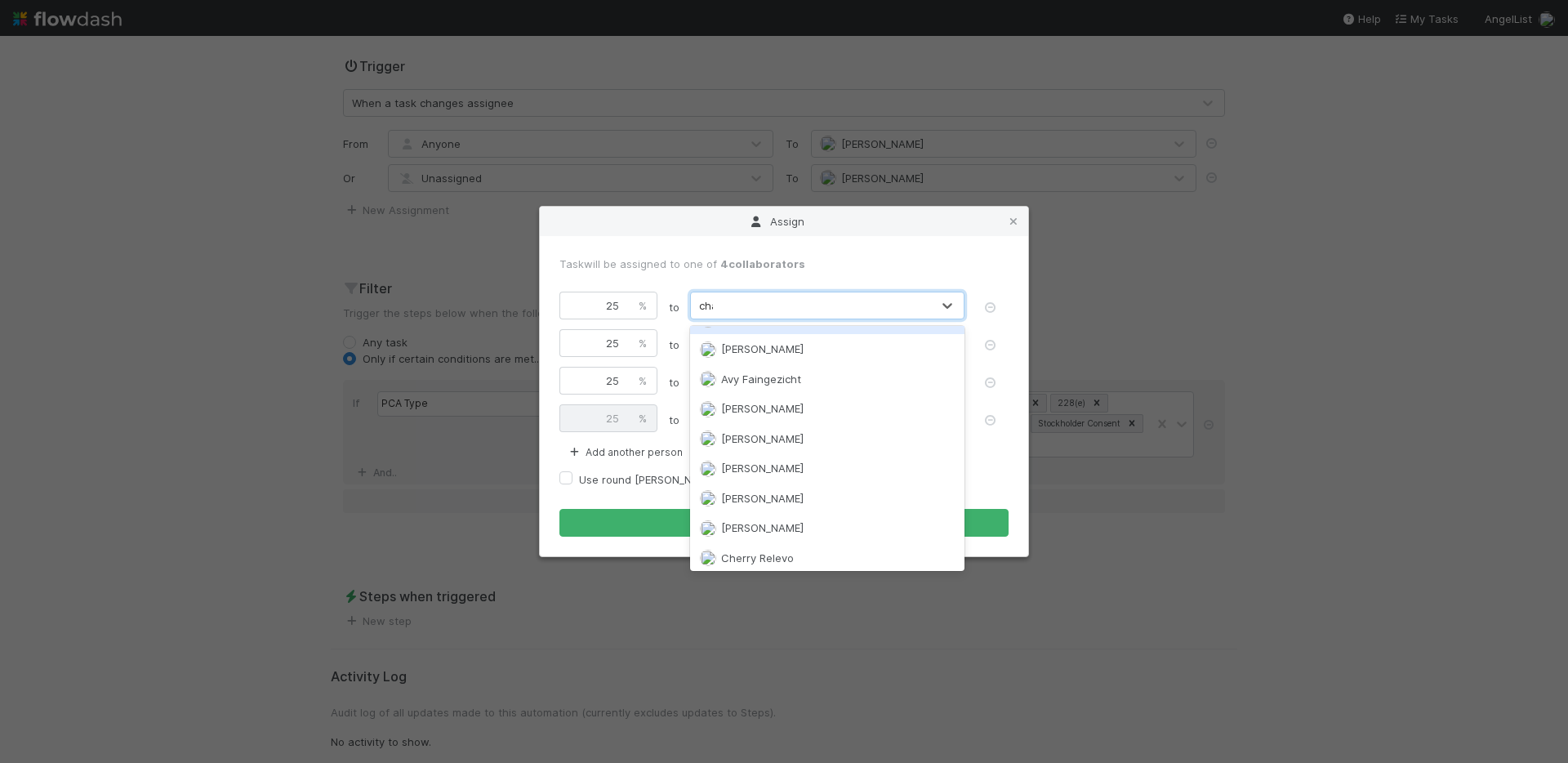
scroll to position [0, 0]
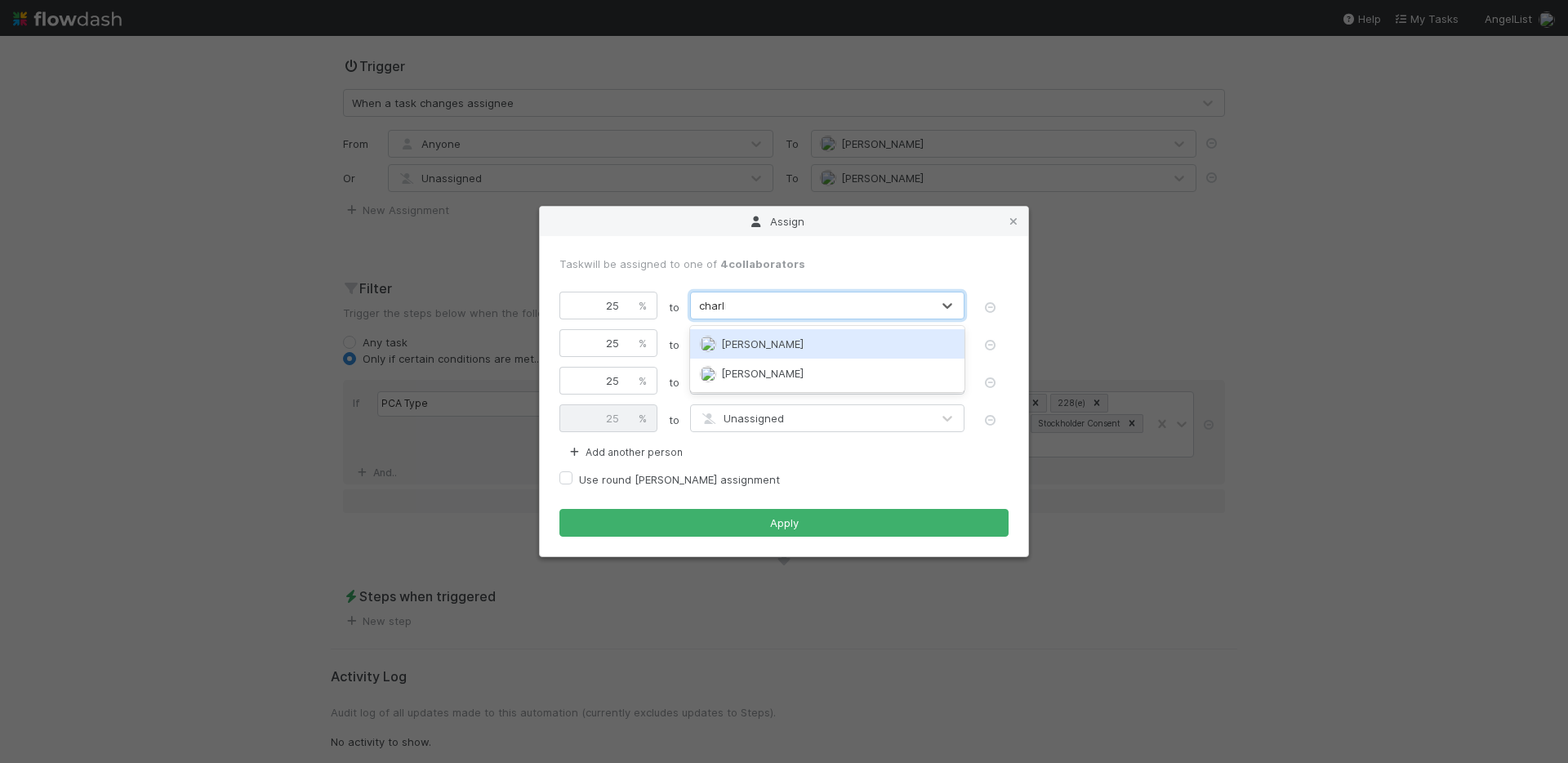
type input "charlie"
click at [751, 351] on div "[PERSON_NAME]" at bounding box center [827, 344] width 274 height 30
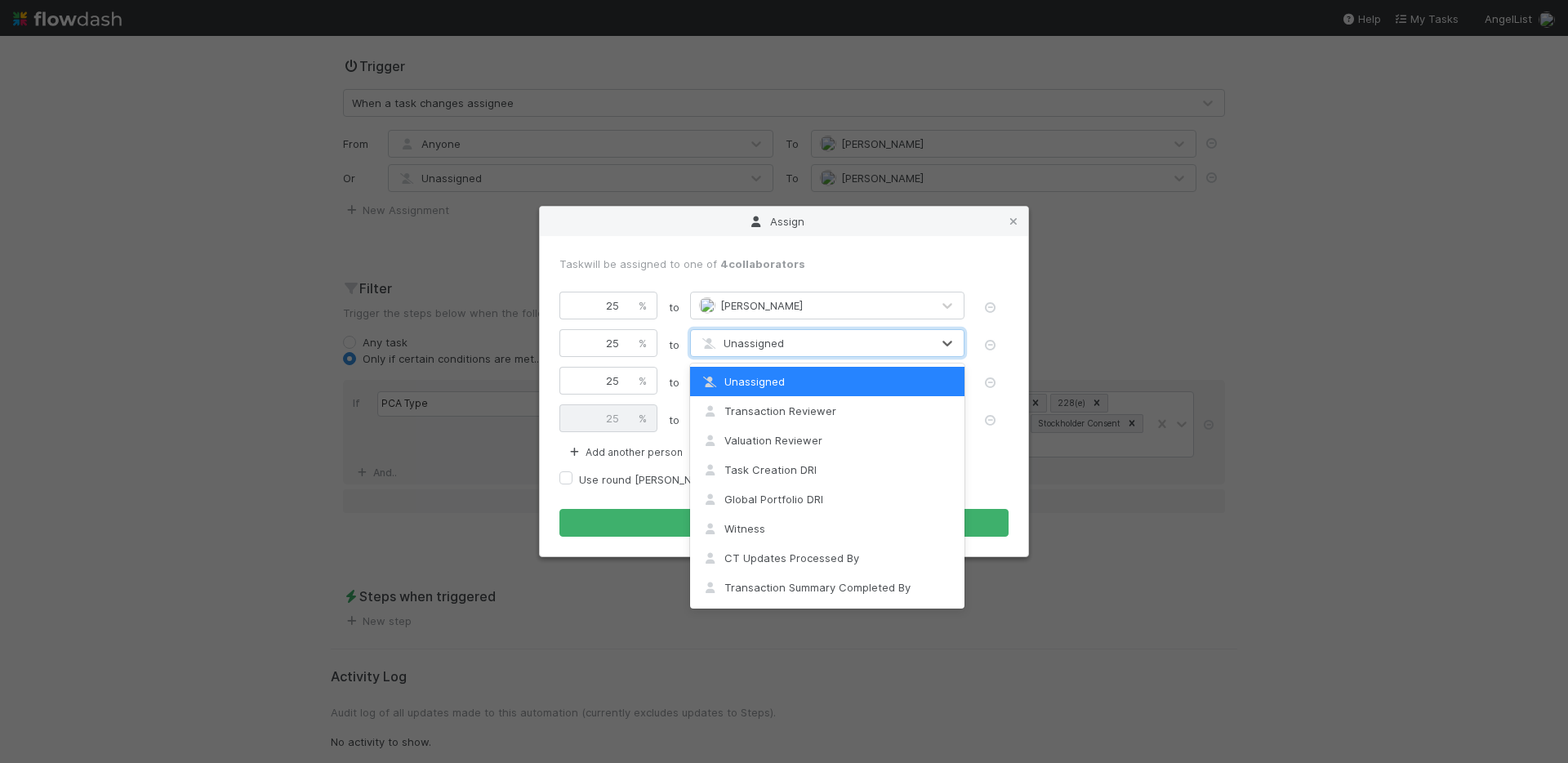
click at [763, 346] on span "Unassigned" at bounding box center [742, 343] width 85 height 13
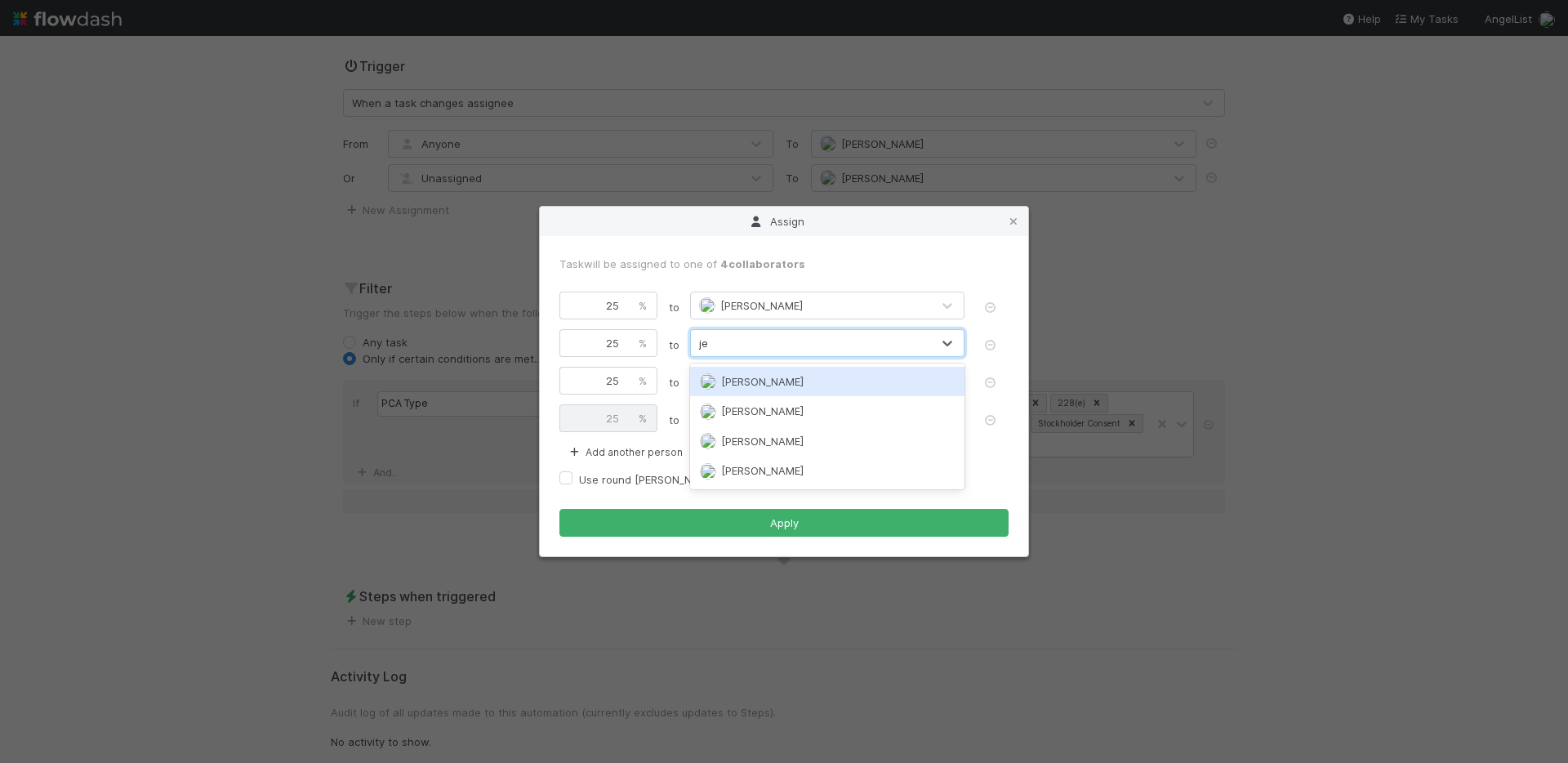
type input "jem"
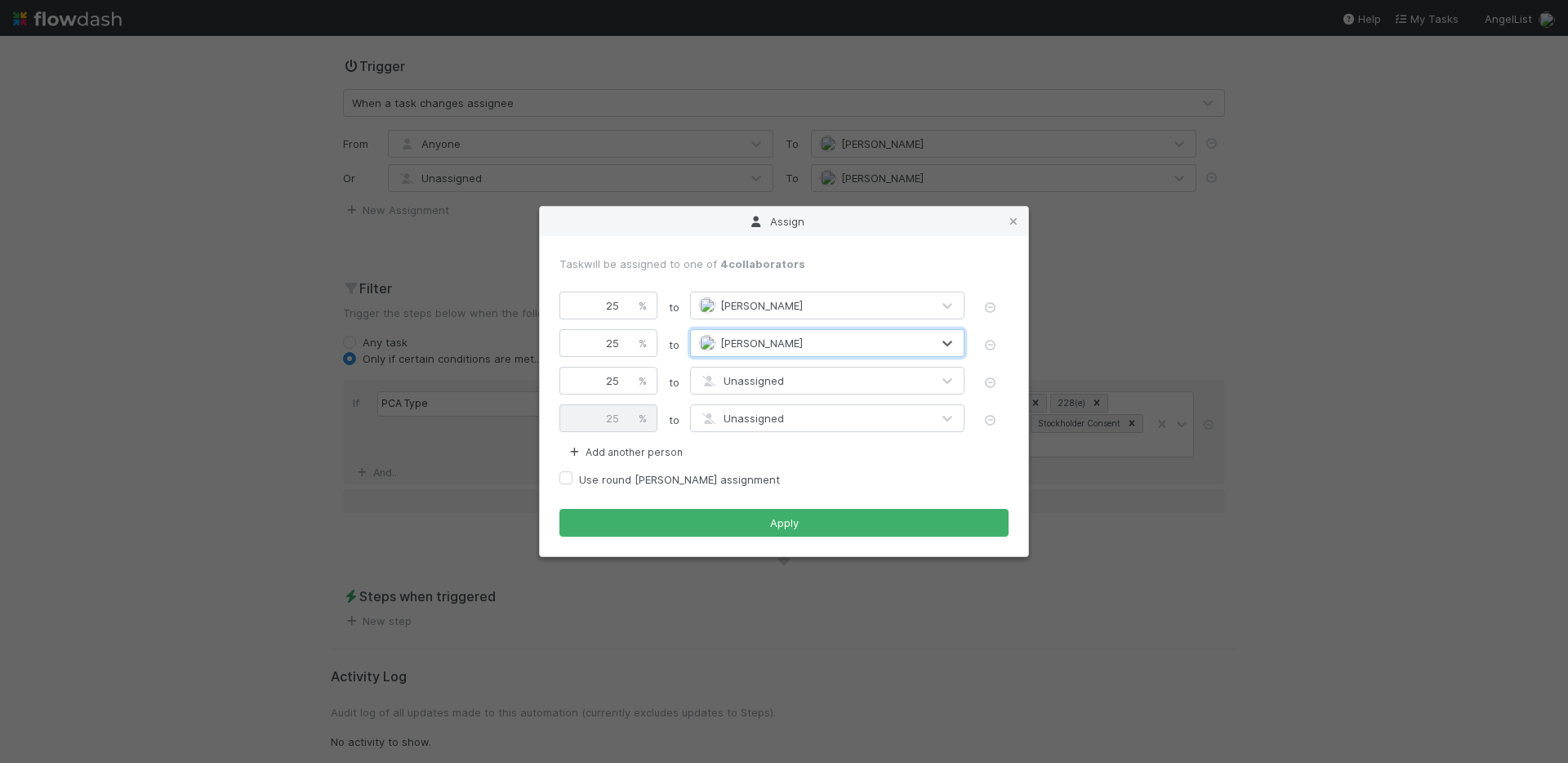
click at [743, 371] on div "Unassigned" at bounding box center [810, 380] width 240 height 26
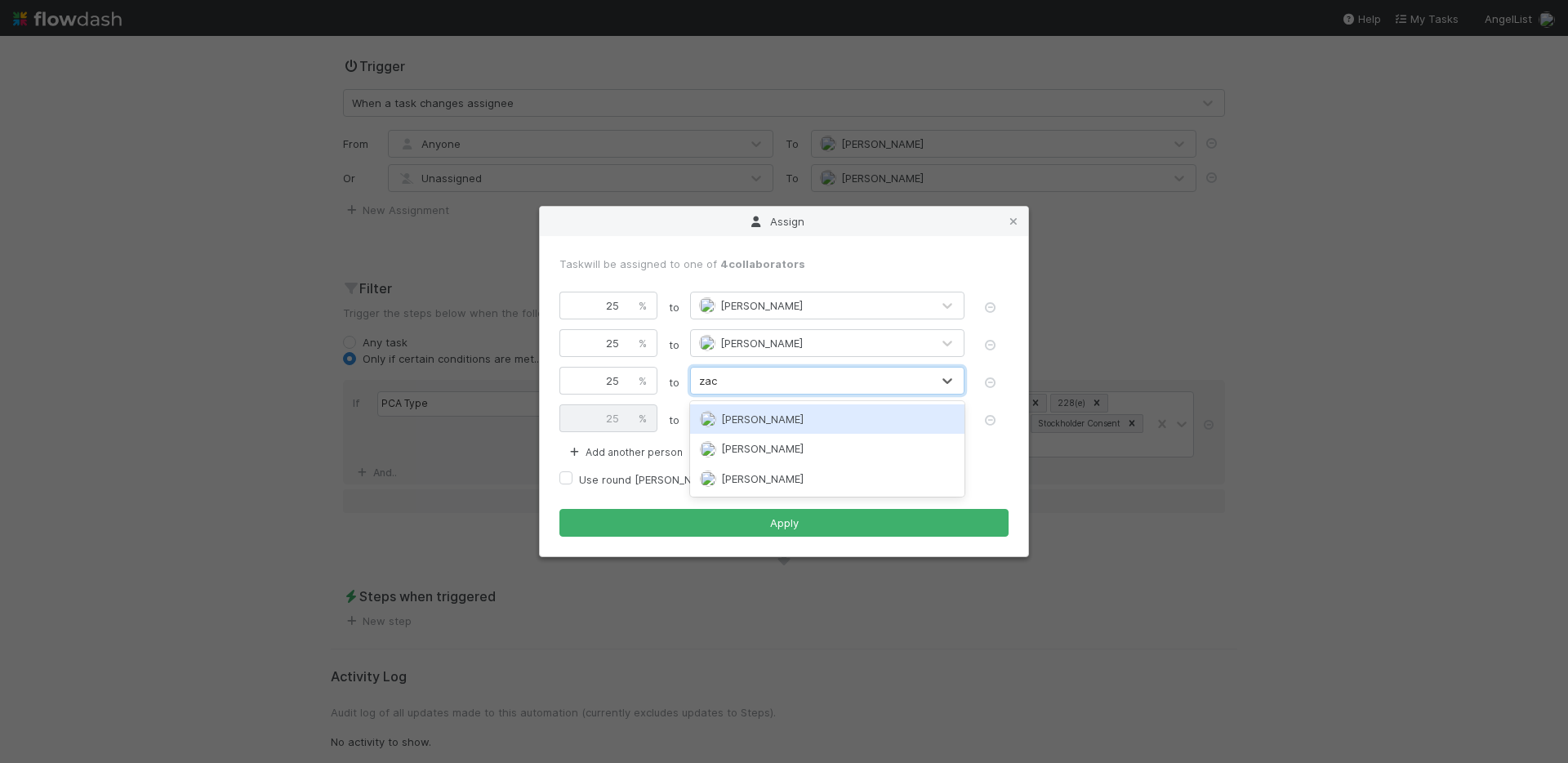
type input "zach"
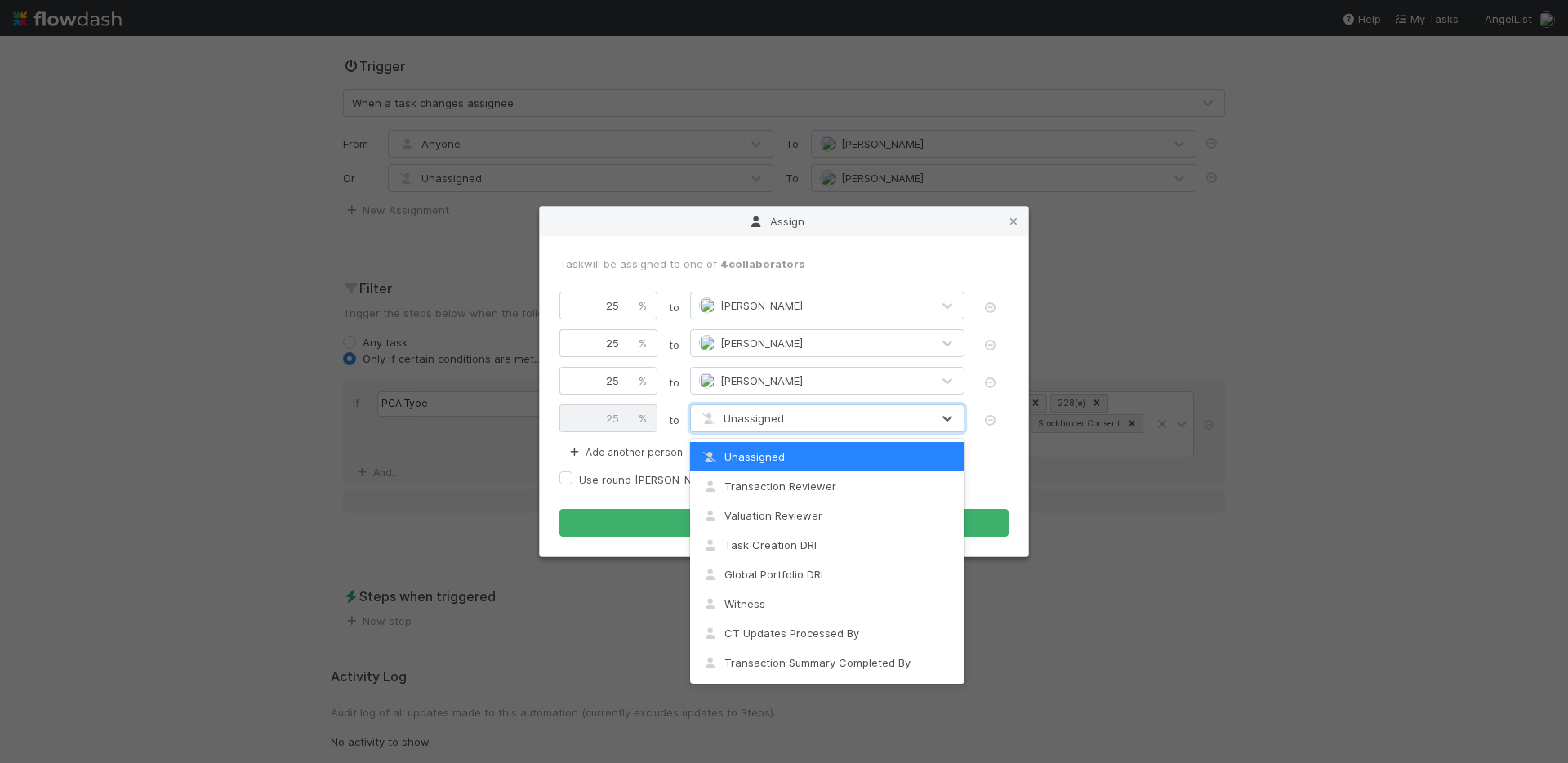
click at [746, 419] on span "Unassigned" at bounding box center [742, 418] width 85 height 13
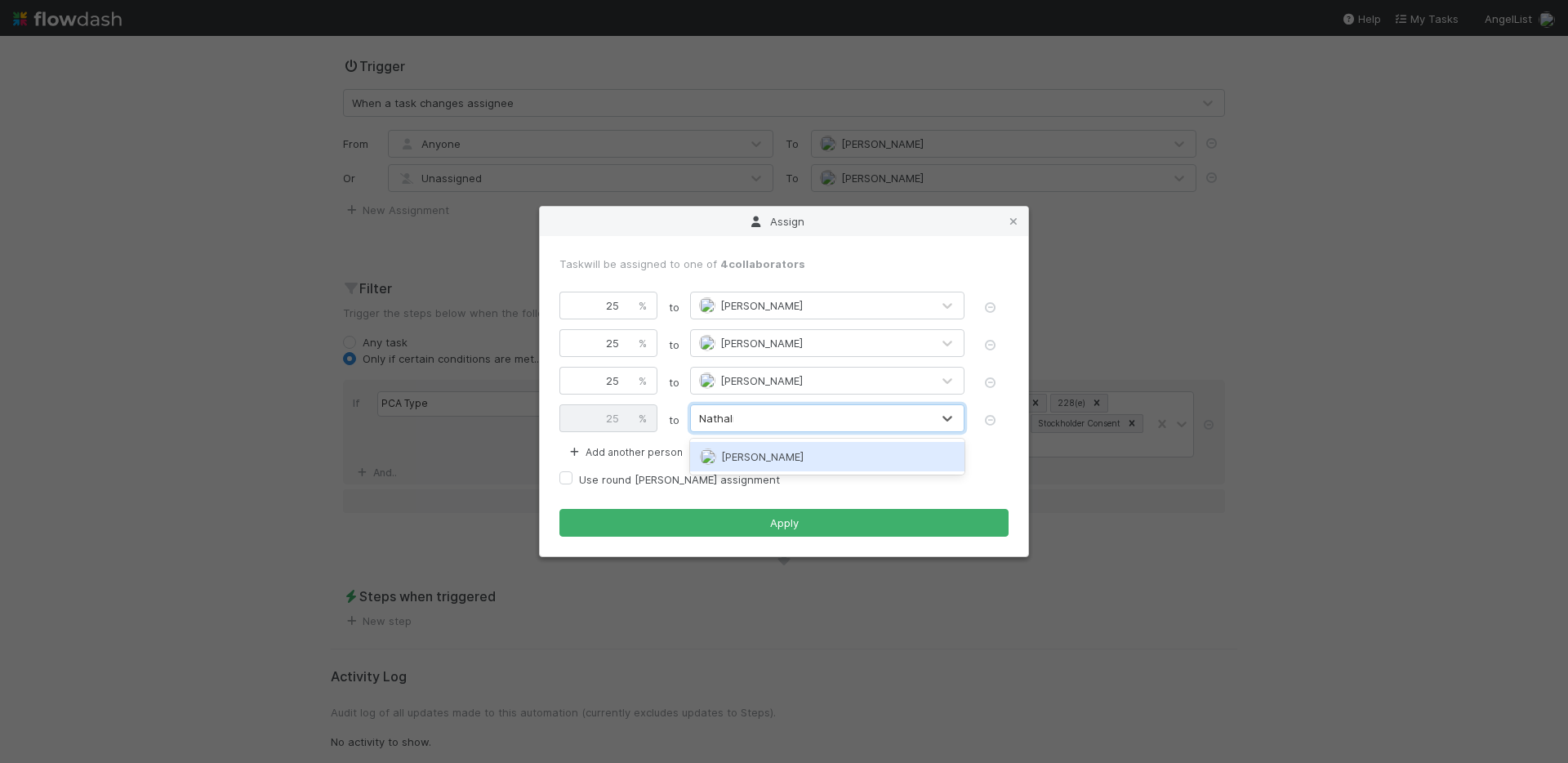
type input "Nathalie"
click at [733, 444] on div "[PERSON_NAME]" at bounding box center [827, 457] width 274 height 30
click at [580, 472] on label "Use round robin assignment" at bounding box center [680, 479] width 201 height 19
click at [563, 472] on input "Use round robin assignment" at bounding box center [566, 477] width 13 height 15
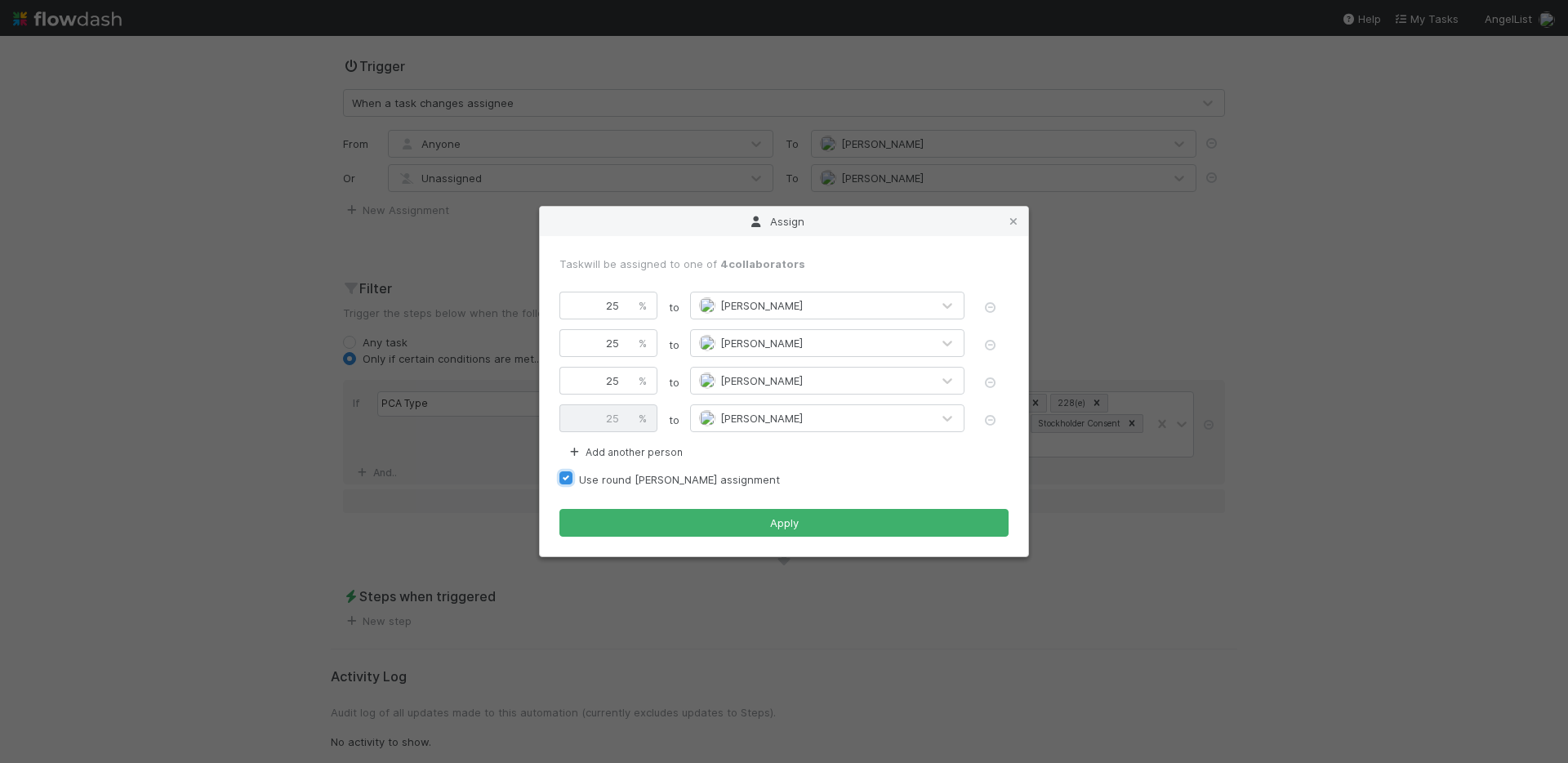
checkbox input "true"
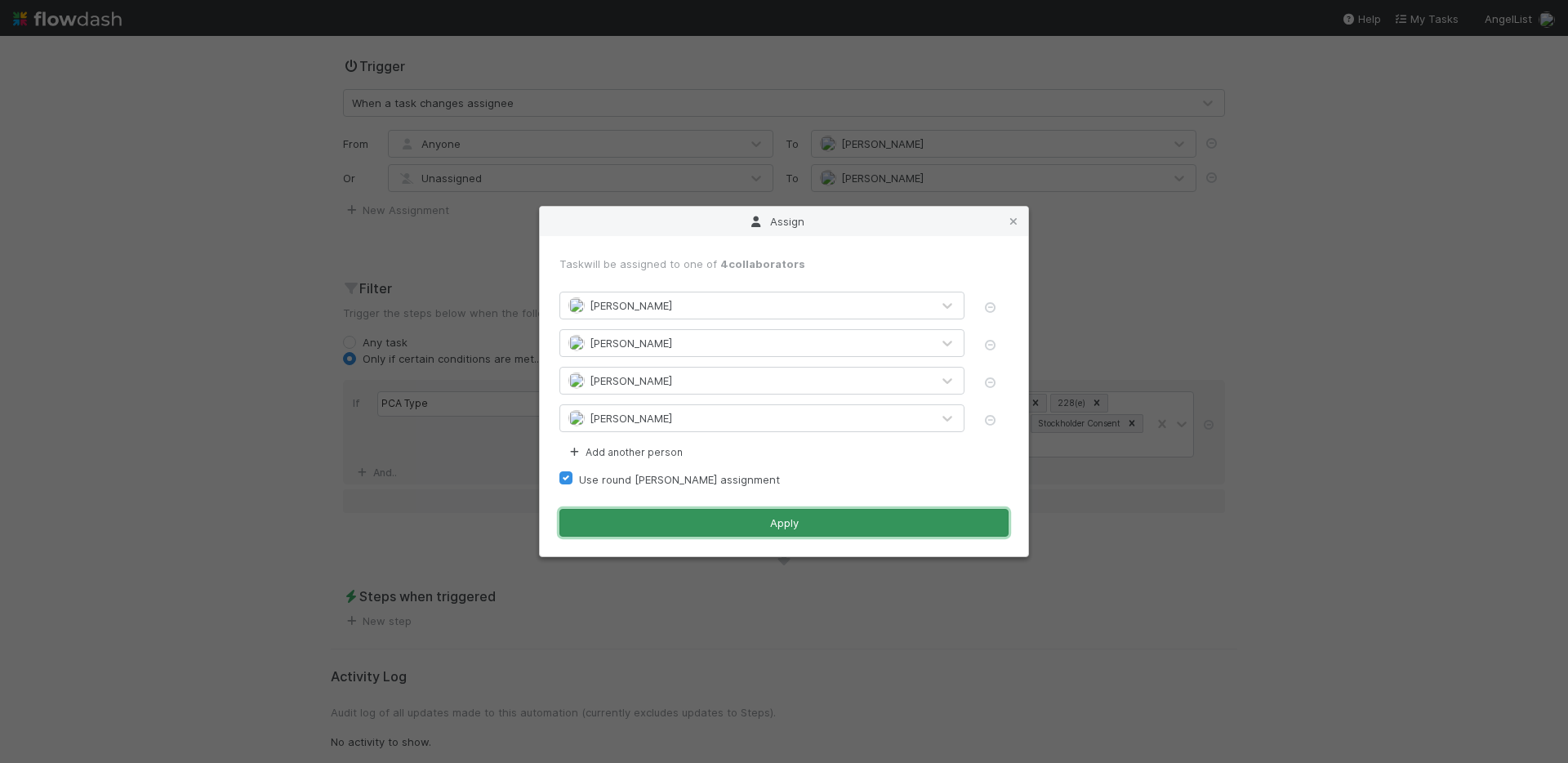
click at [749, 522] on button "Apply" at bounding box center [784, 523] width 450 height 28
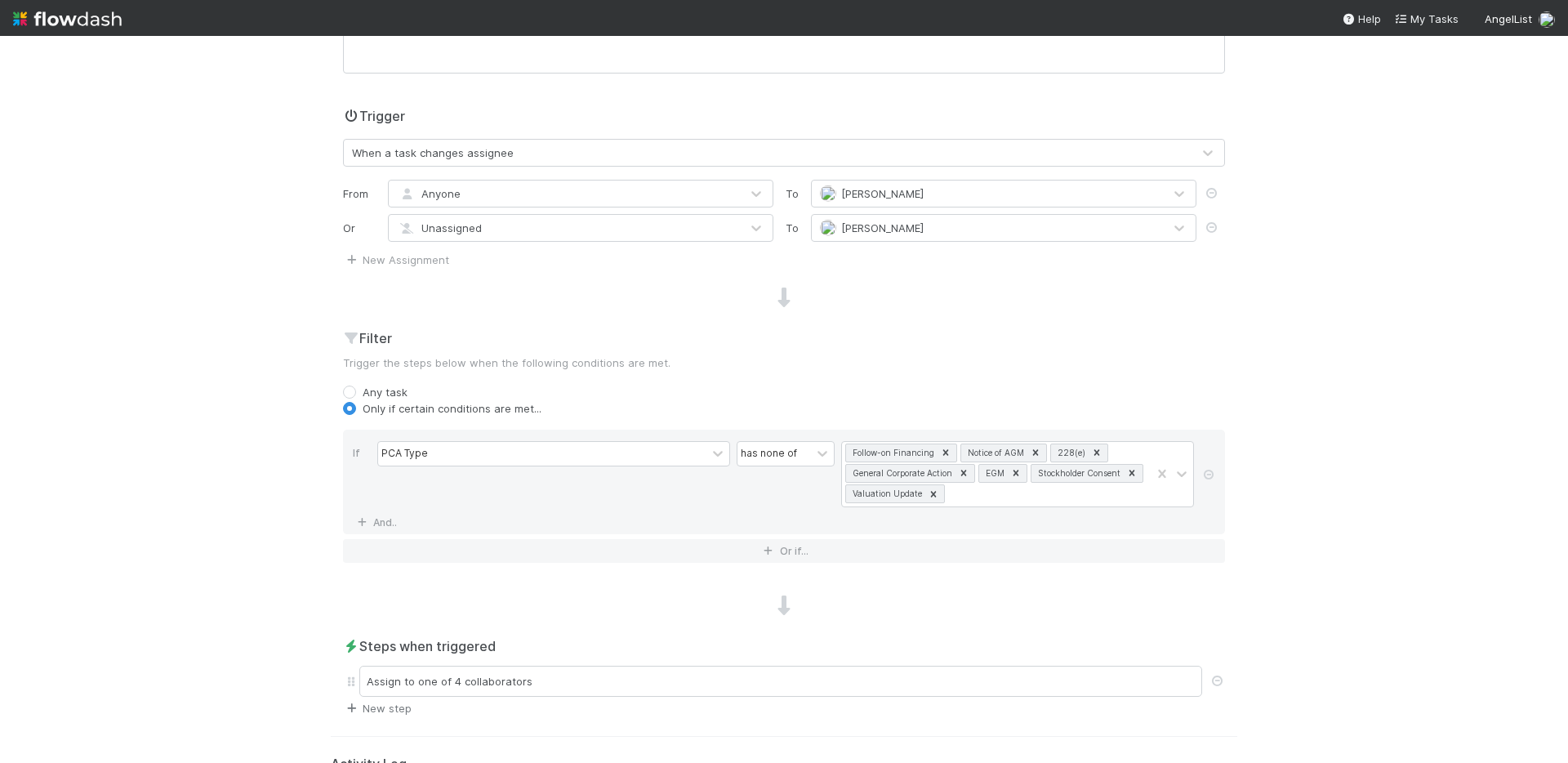
scroll to position [414, 0]
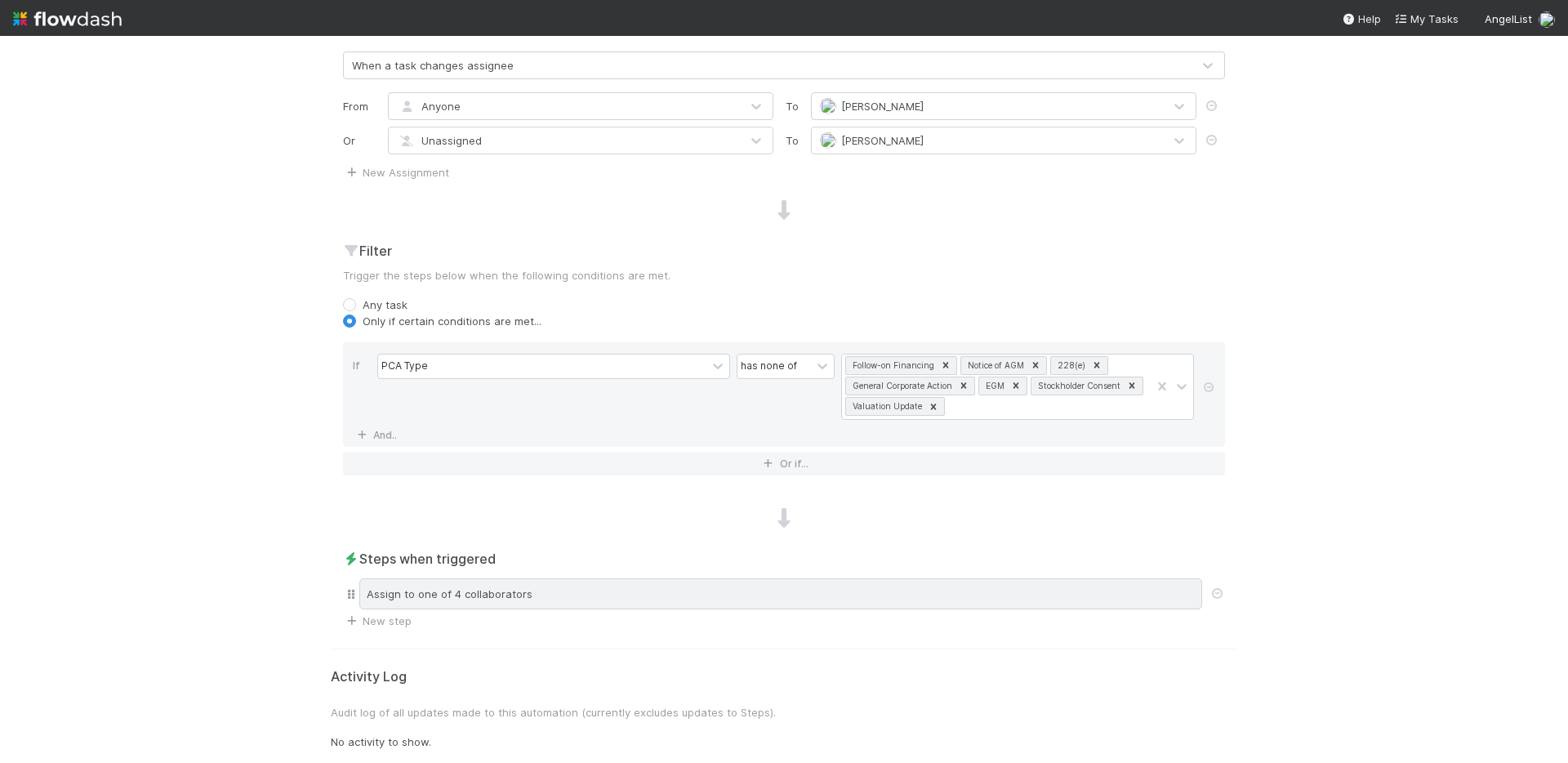
click at [518, 591] on div "Assign to one of 4 collaborators" at bounding box center [781, 593] width 843 height 31
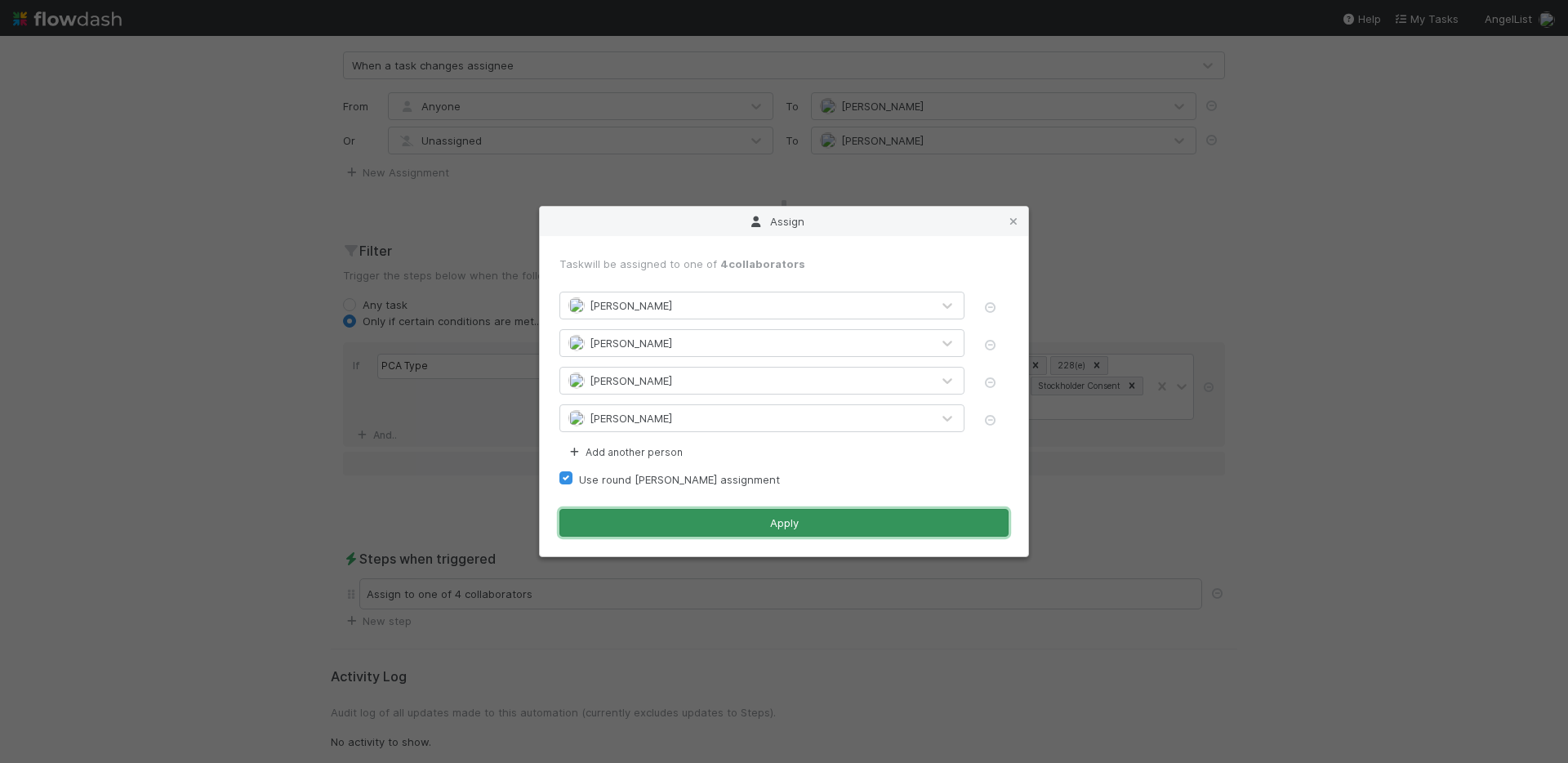
click at [690, 525] on button "Apply" at bounding box center [784, 523] width 450 height 28
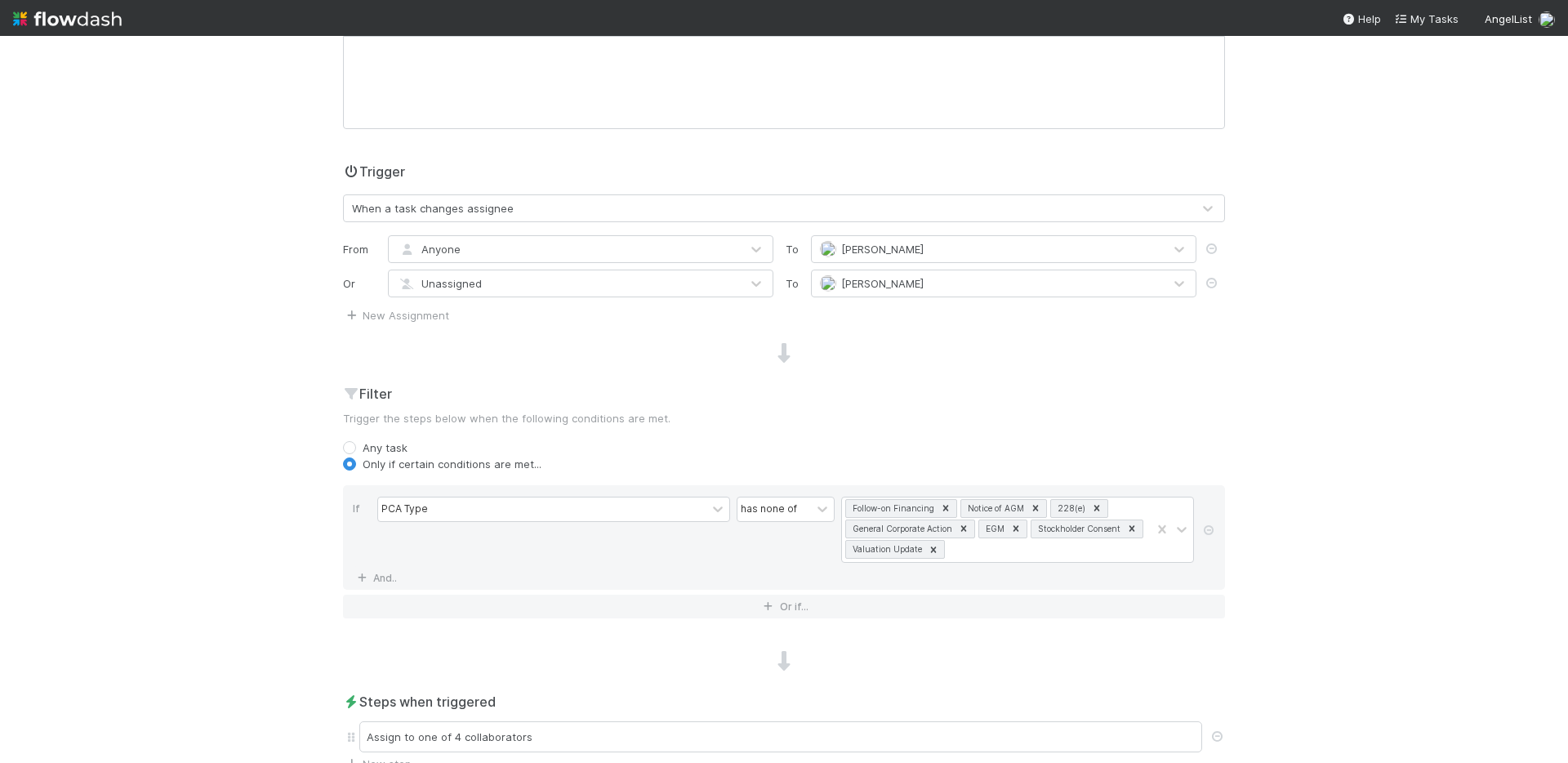
scroll to position [216, 0]
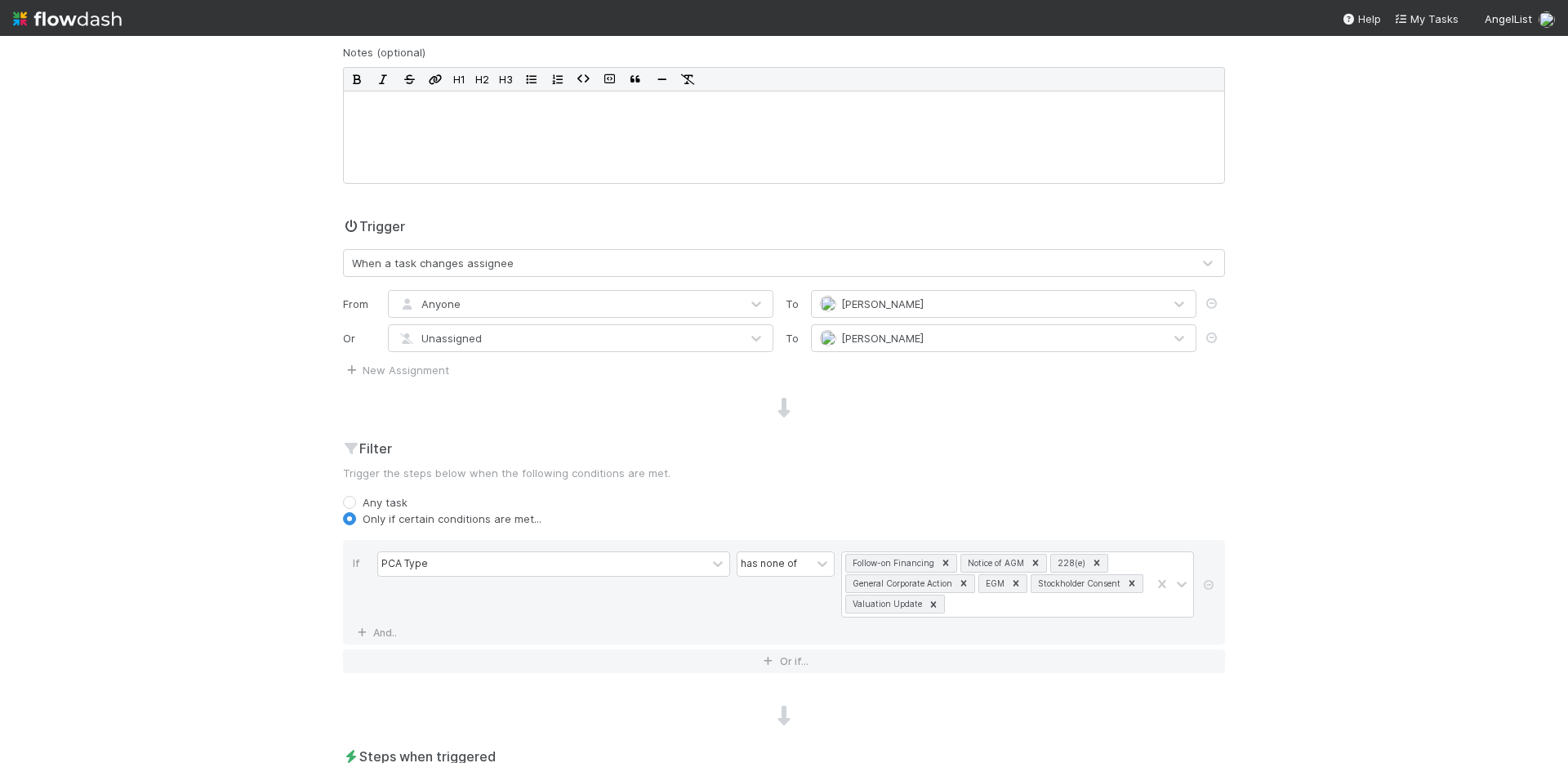
click at [621, 297] on div "Anyone" at bounding box center [564, 304] width 351 height 26
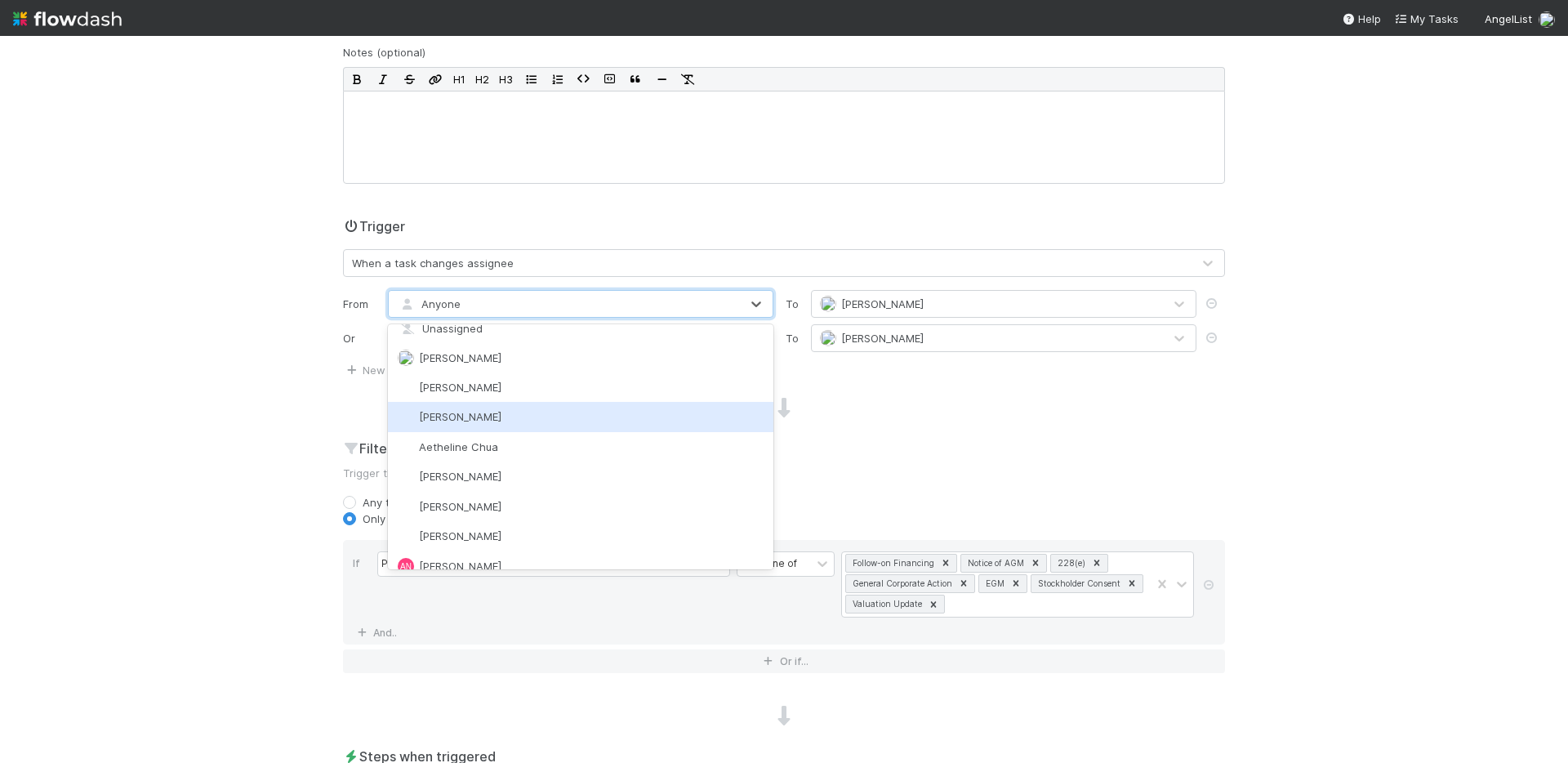
scroll to position [0, 0]
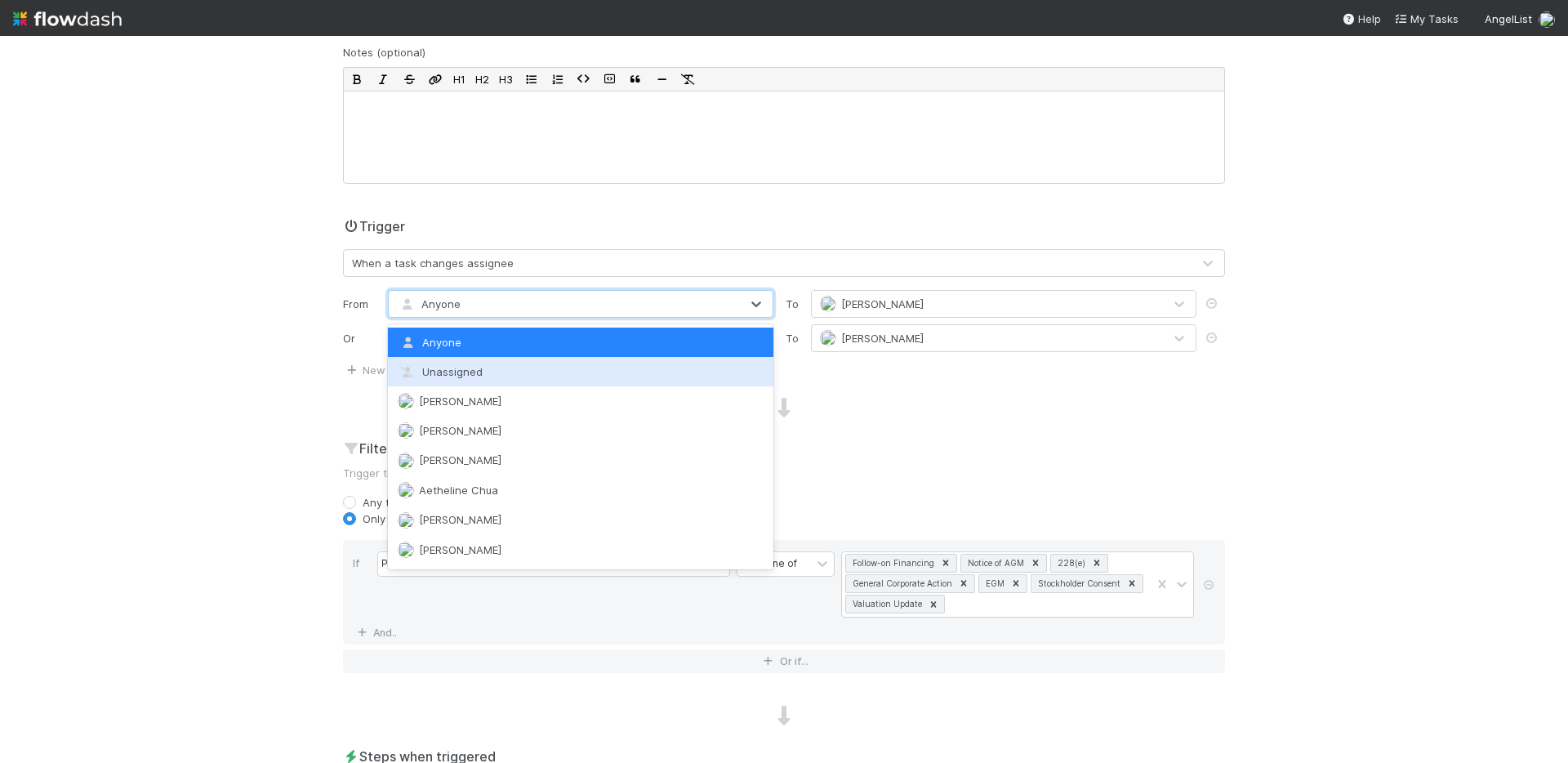
click at [939, 422] on div "Name Re-assign training tasks (Chris onboarding) Notes (optional) H1 H2 H3 Trig…" at bounding box center [784, 394] width 907 height 866
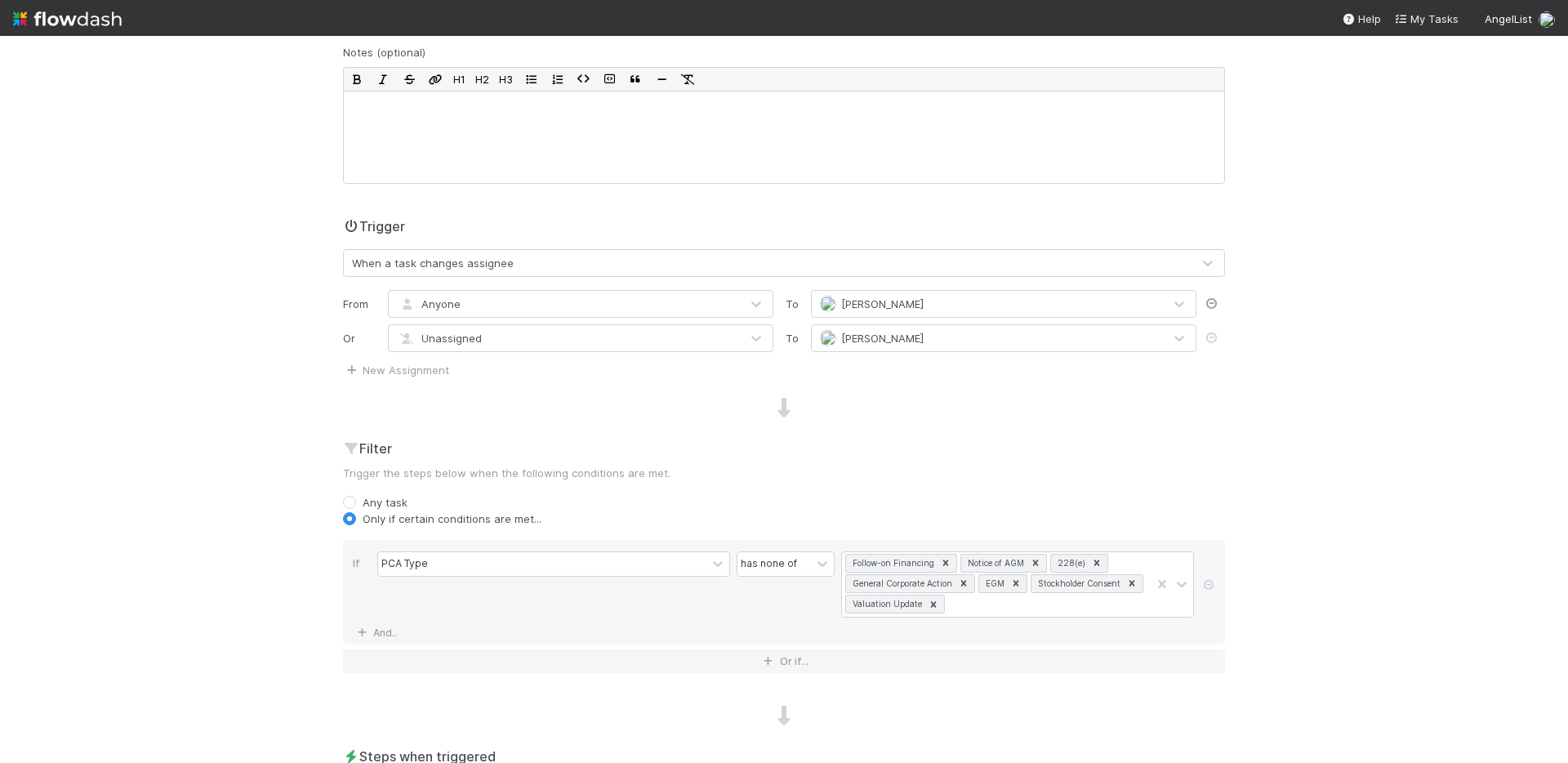
click at [1217, 304] on icon at bounding box center [1212, 303] width 17 height 10
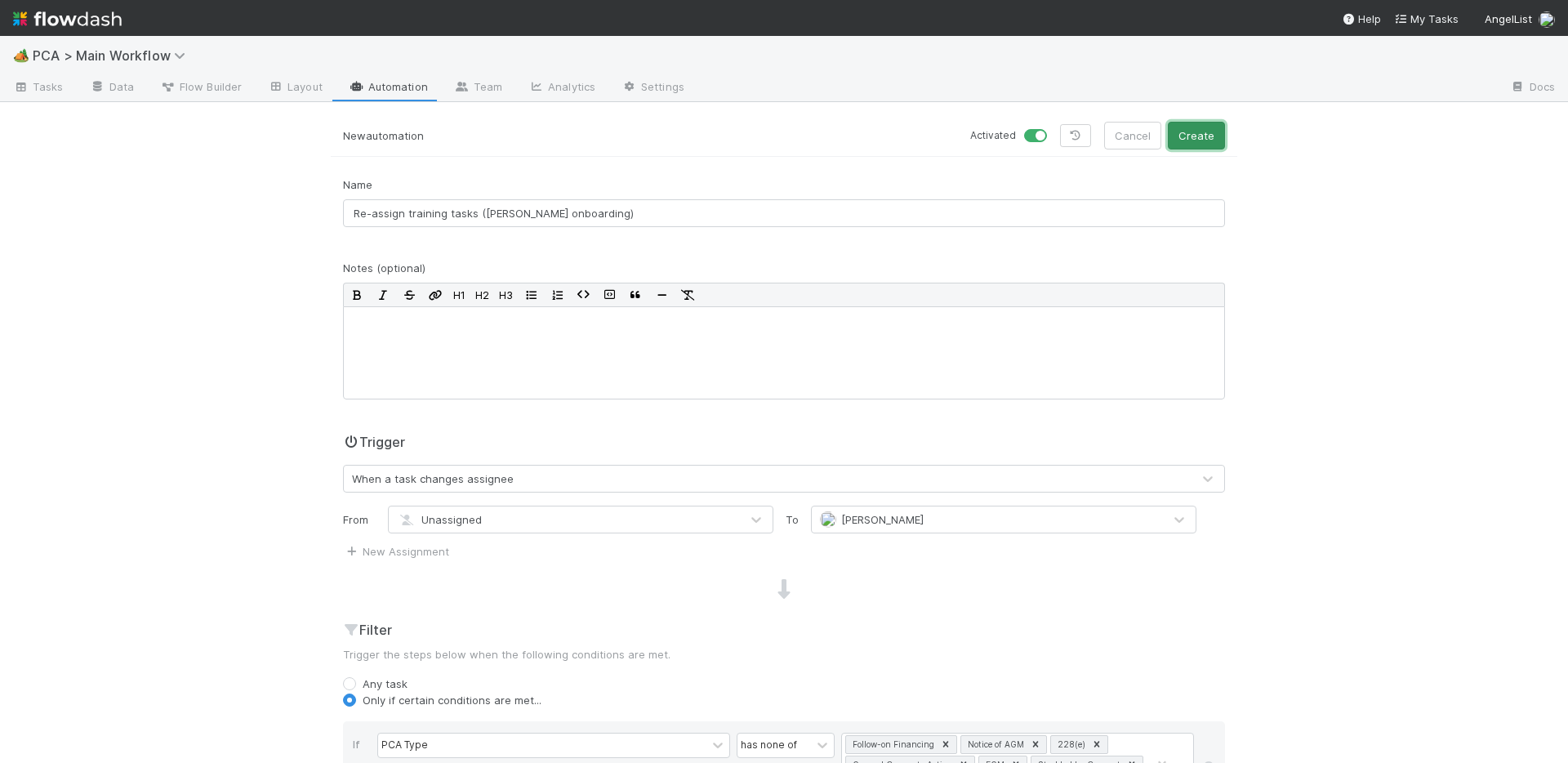
click at [1213, 136] on button "Create" at bounding box center [1197, 135] width 57 height 28
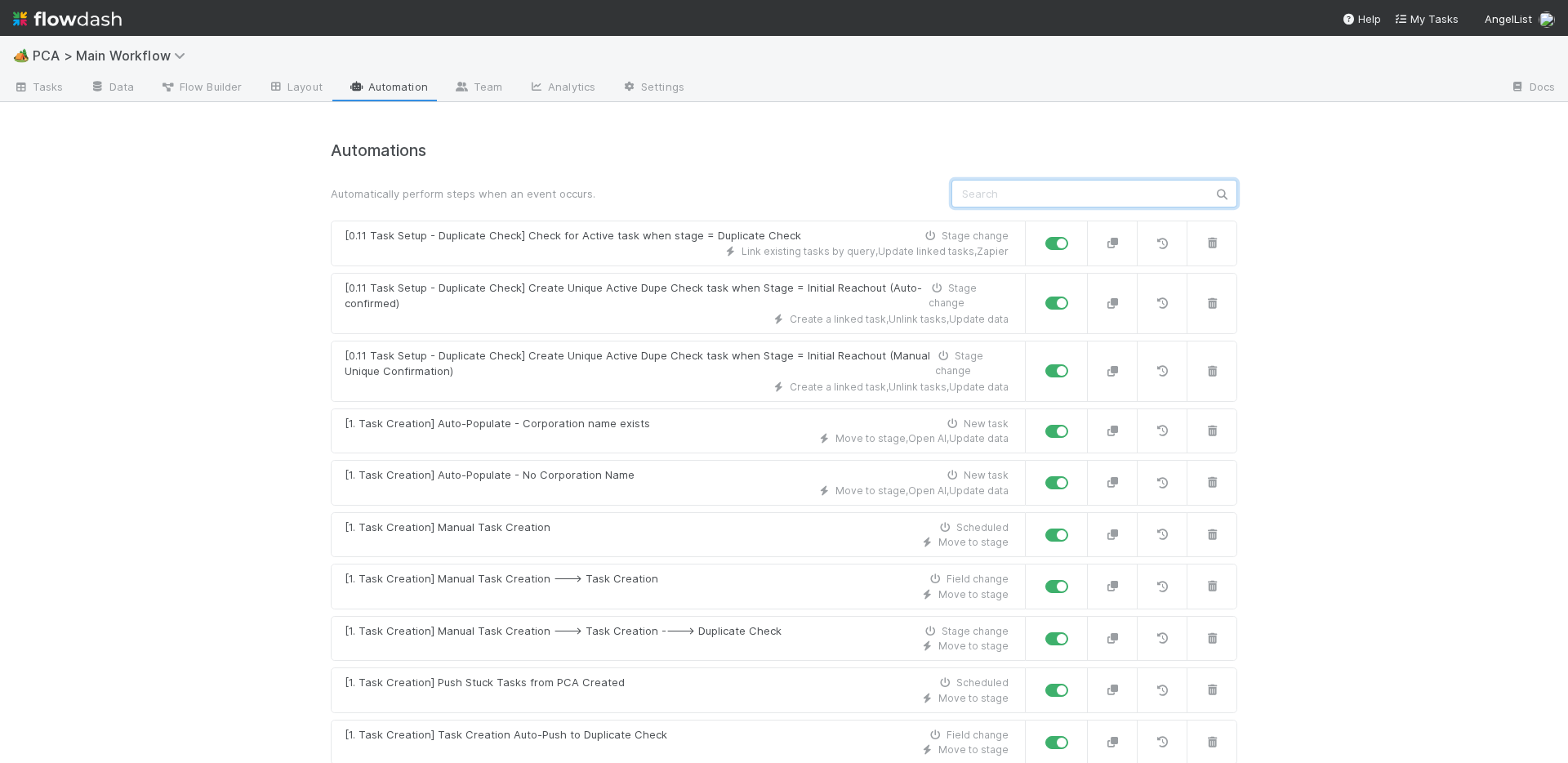
click at [1102, 186] on input "text" at bounding box center [1094, 194] width 286 height 28
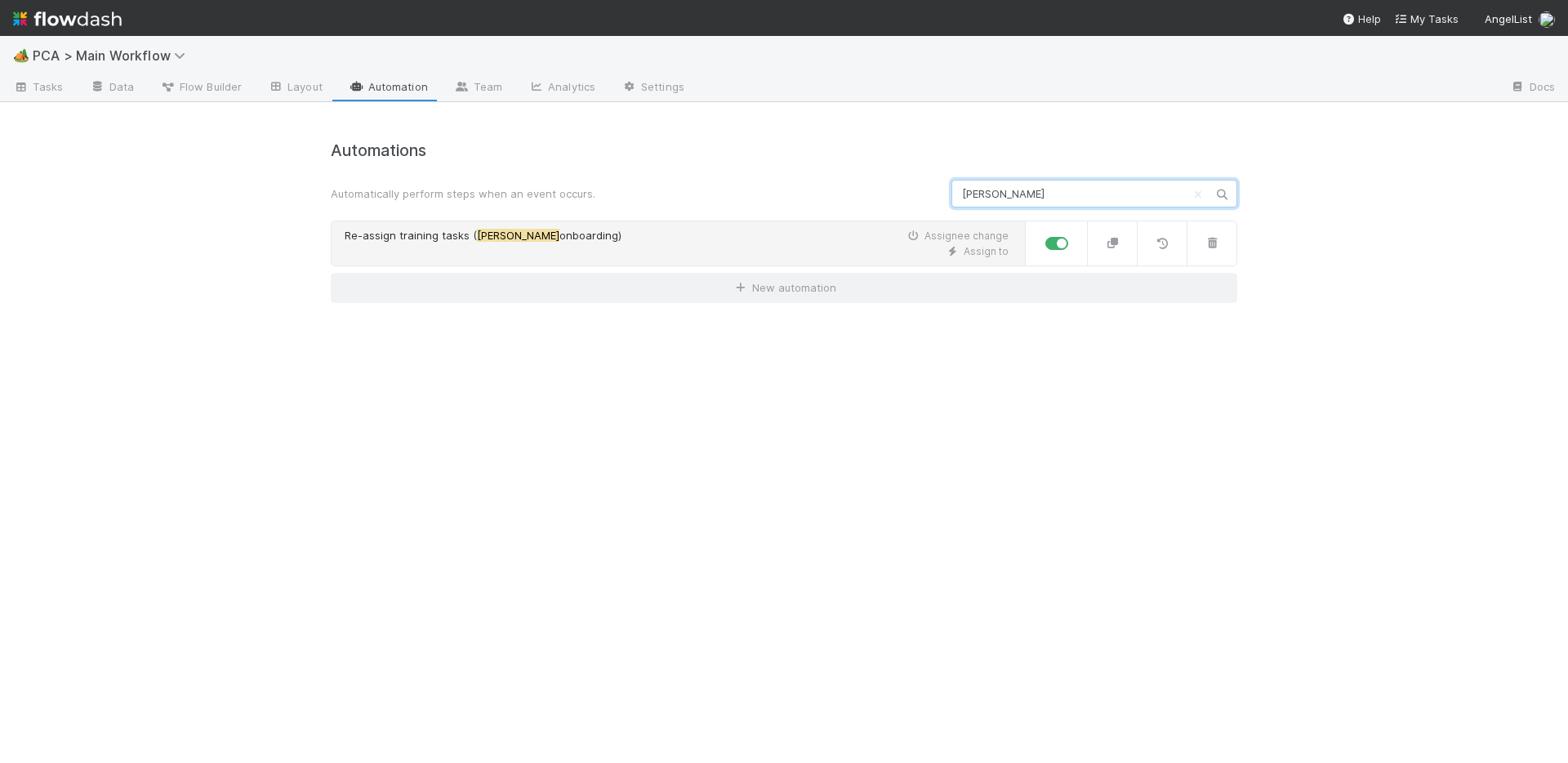
type input "chris"
click at [627, 248] on div "Assign to" at bounding box center [677, 251] width 664 height 15
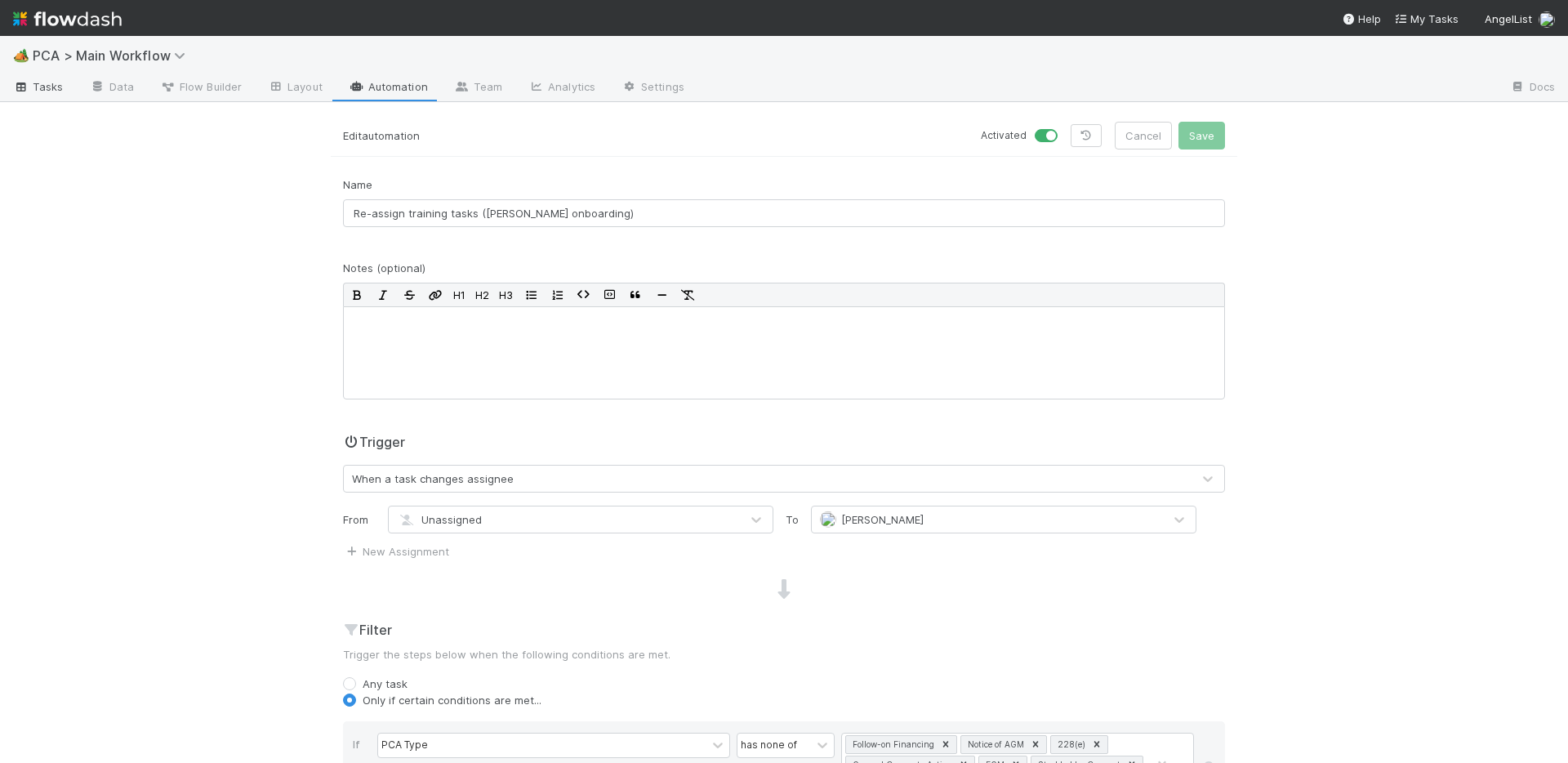
click at [45, 95] on link "Tasks" at bounding box center [38, 88] width 77 height 26
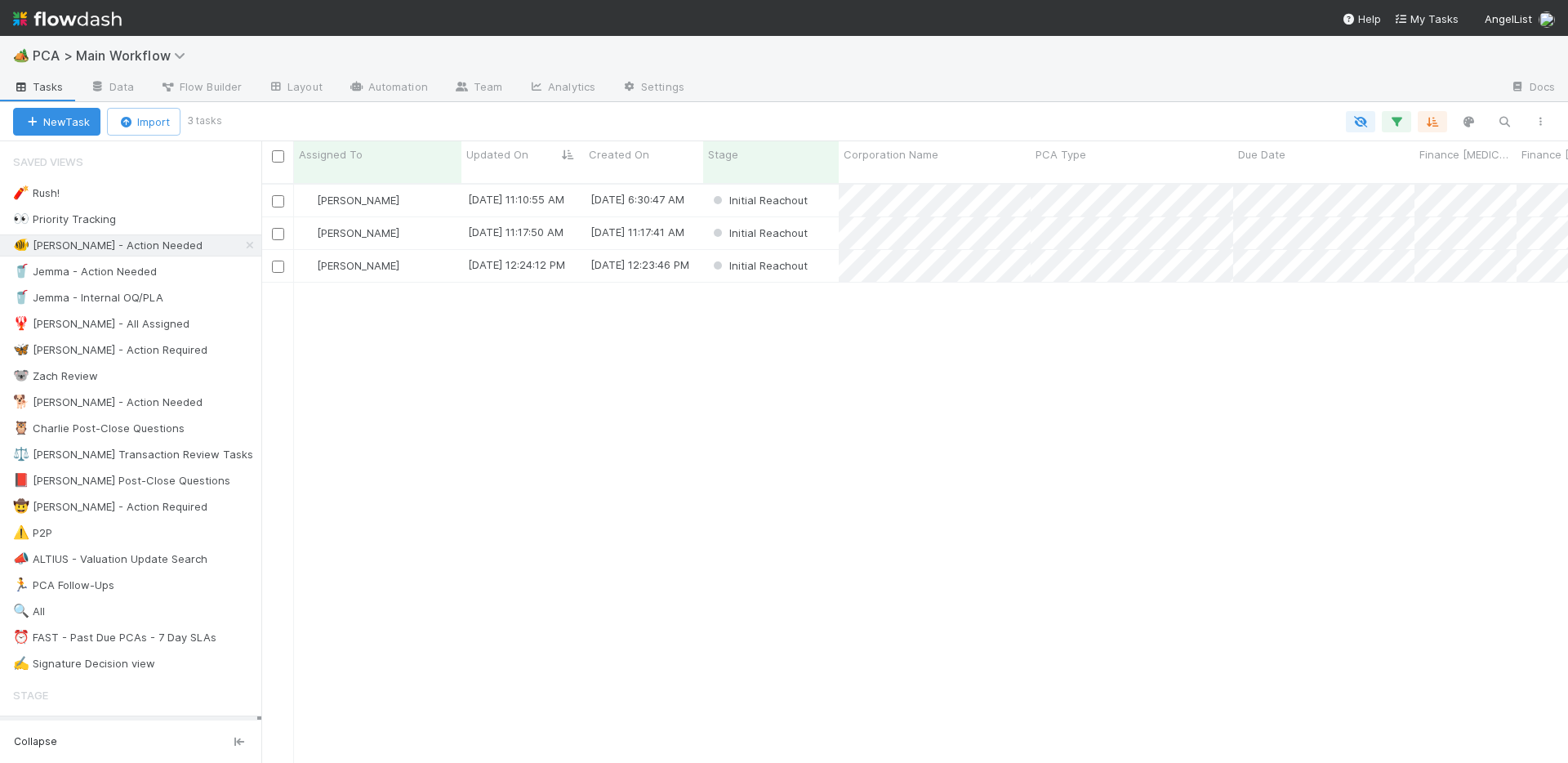
scroll to position [592, 1307]
click at [346, 194] on span "[PERSON_NAME]" at bounding box center [358, 200] width 83 height 13
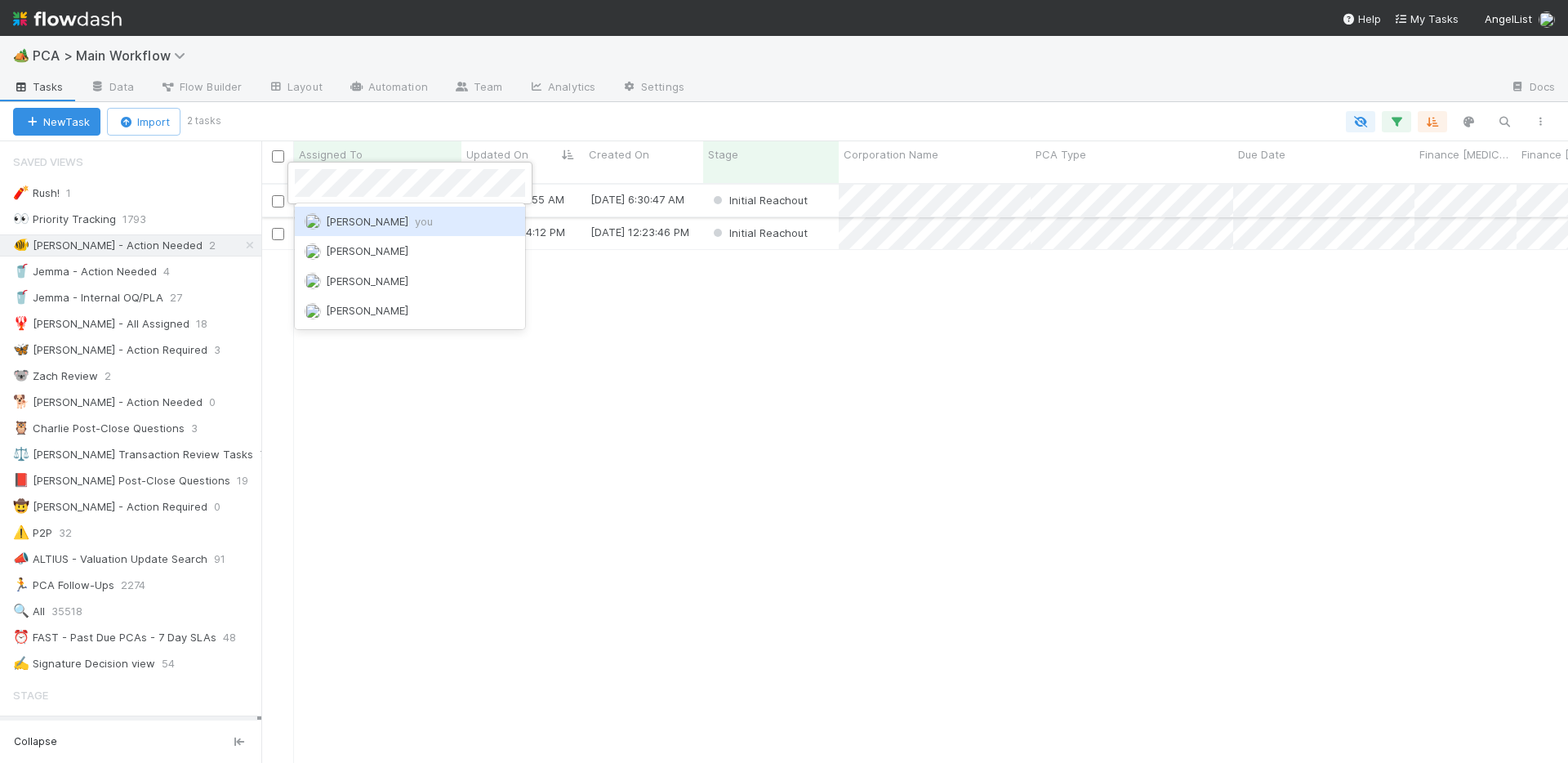
scroll to position [0, 0]
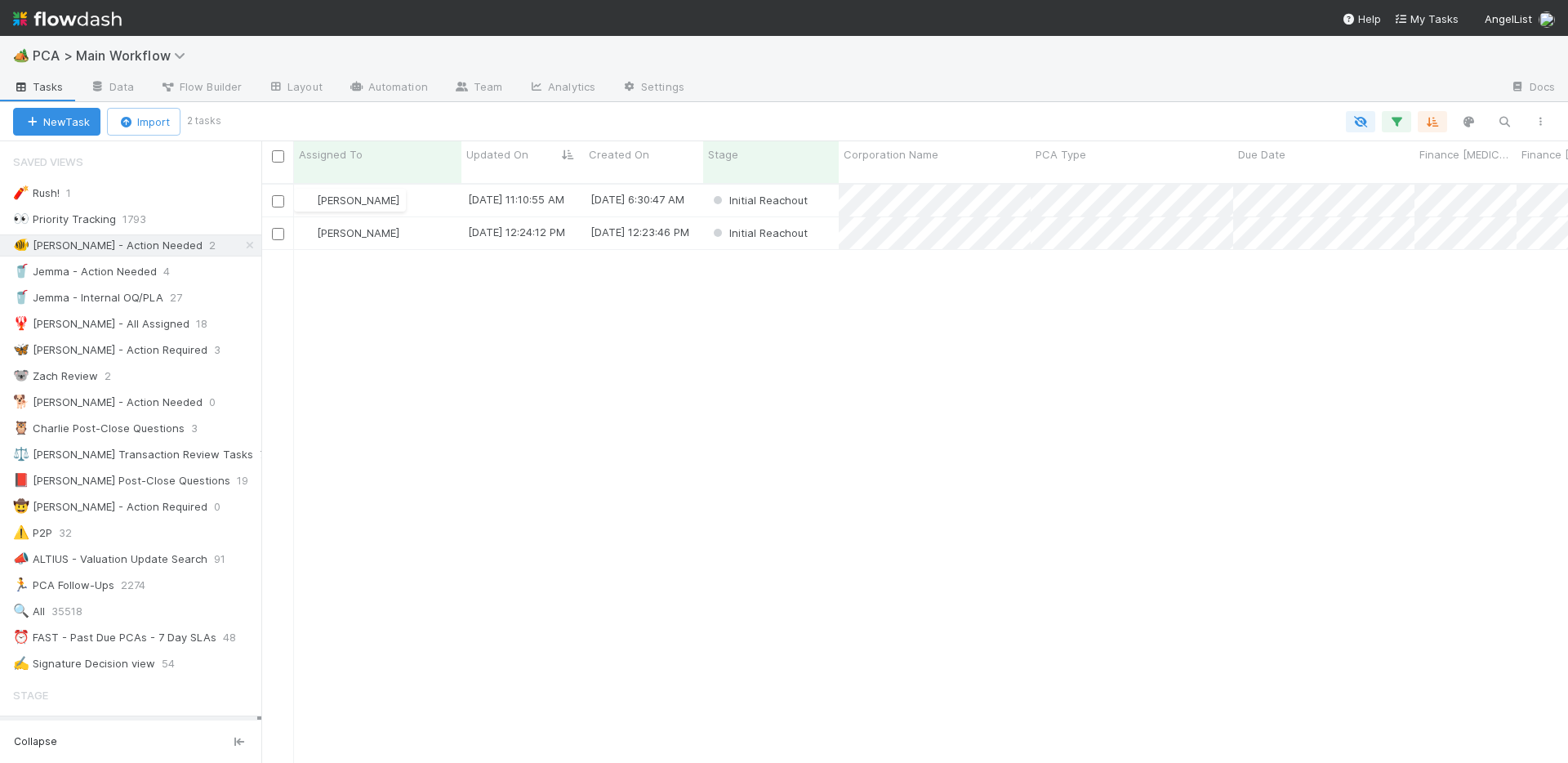
click at [544, 312] on div "Chris DelBianco 8/27/25, 11:10:55 AM 8/27/25, 6:30:47 AM Initial Reachout 0 0 0…" at bounding box center [915, 480] width 1307 height 591
click at [428, 184] on div "[PERSON_NAME]" at bounding box center [377, 200] width 168 height 32
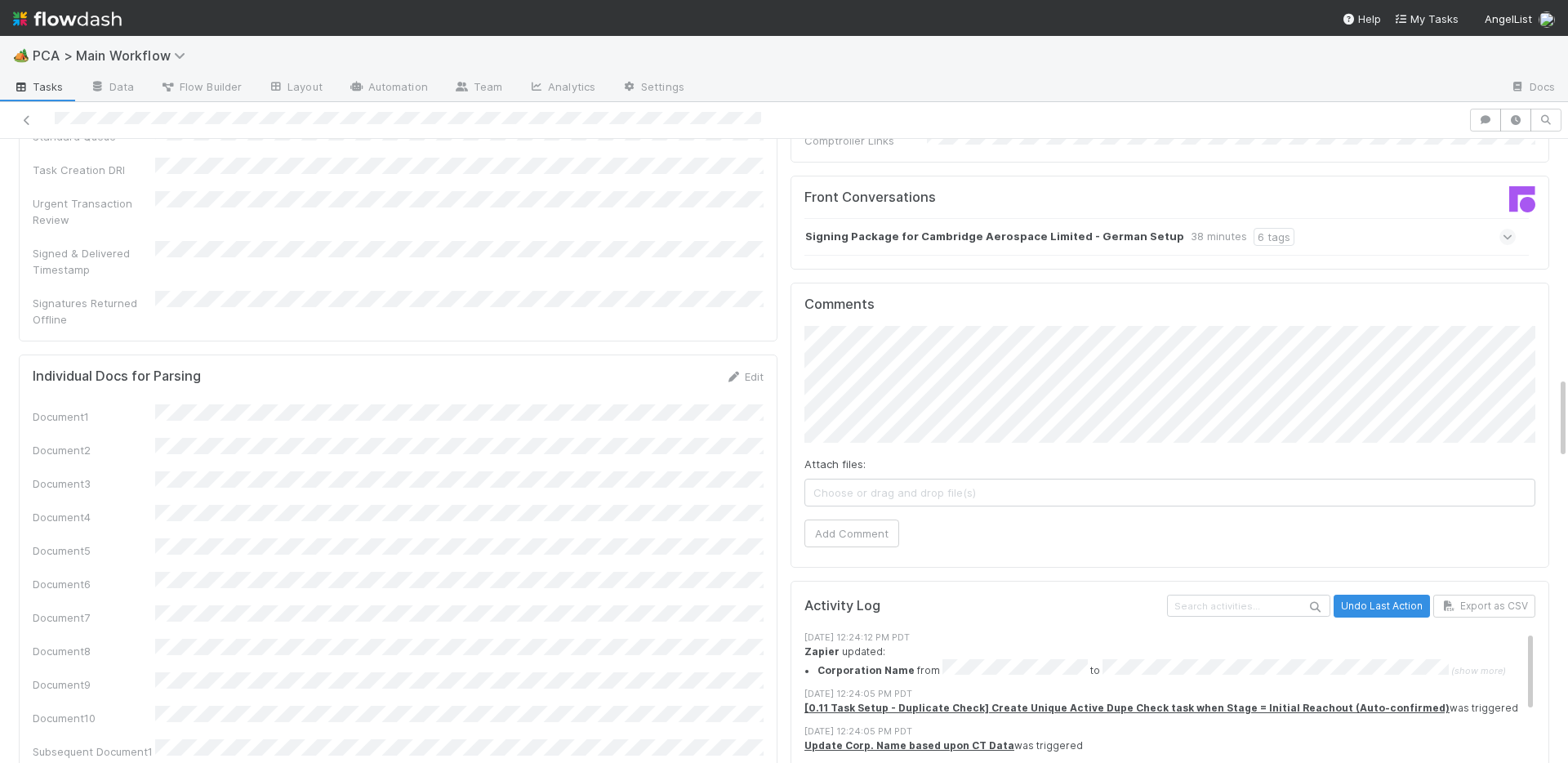
scroll to position [1684, 0]
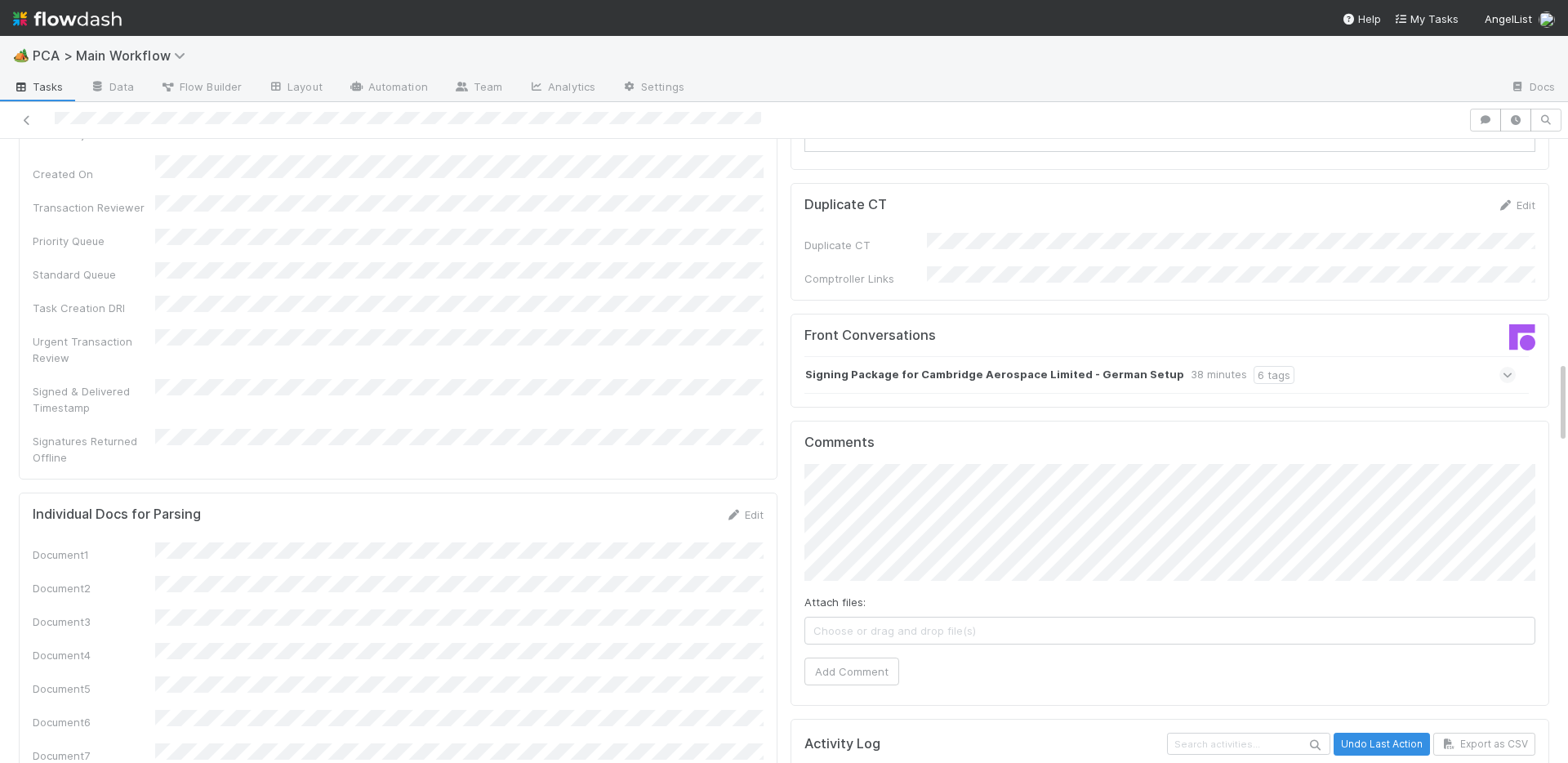
click at [947, 366] on strong "Signing Package for Cambridge Aerospace Limited - German Setup" at bounding box center [995, 375] width 379 height 18
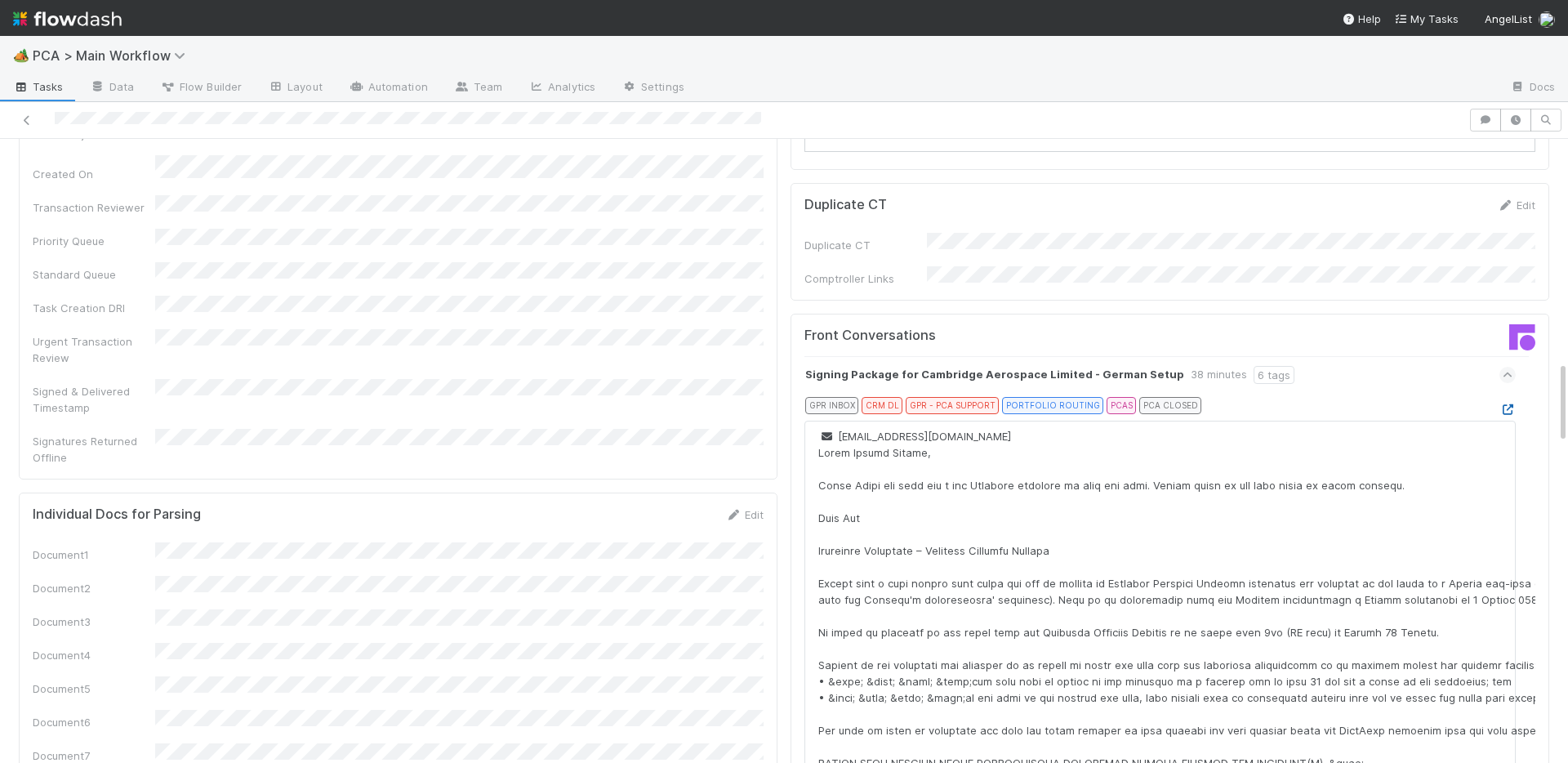
click at [1509, 404] on icon at bounding box center [1508, 409] width 17 height 10
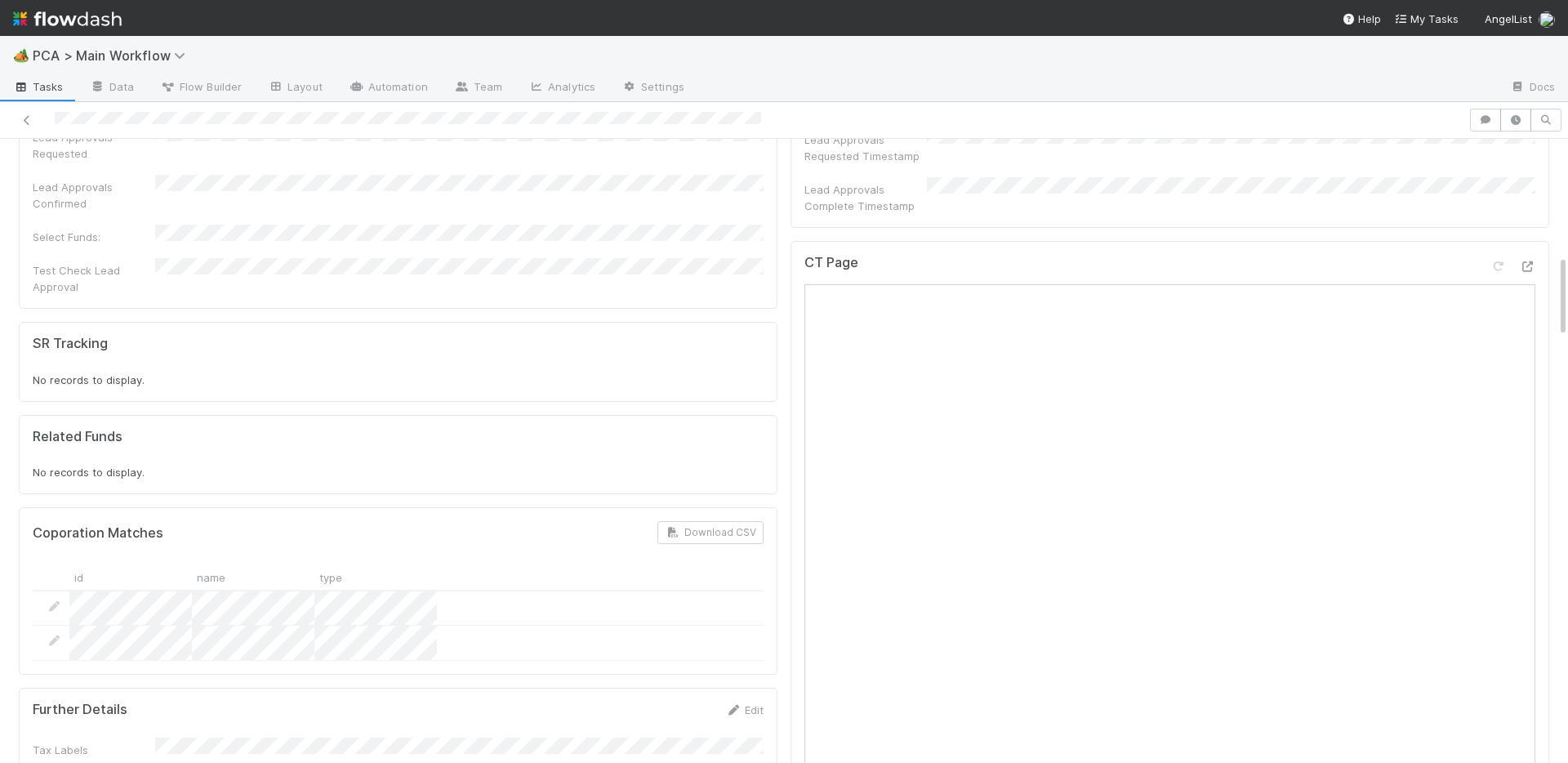
scroll to position [836, 0]
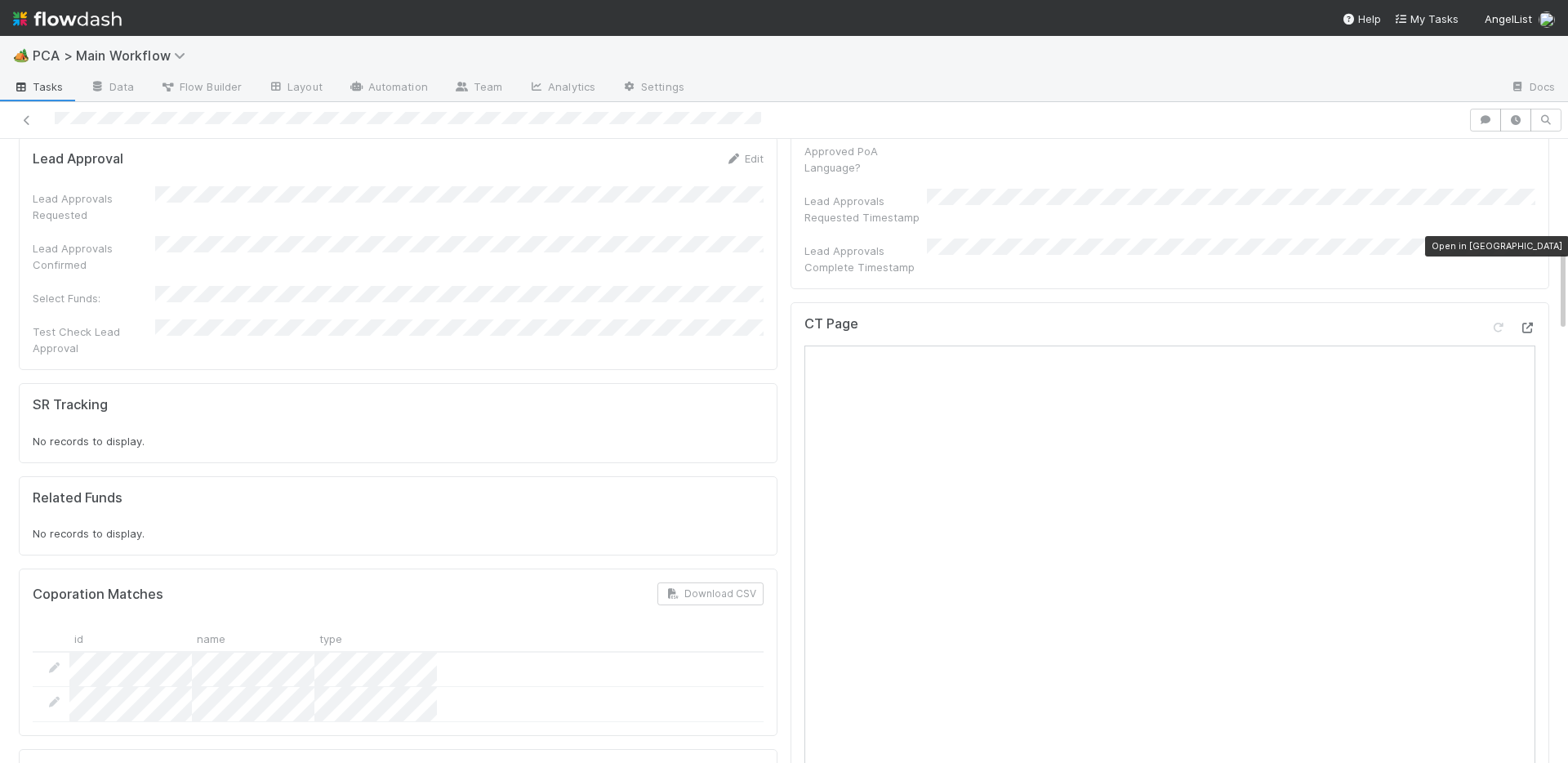
click at [1523, 323] on icon at bounding box center [1528, 327] width 17 height 10
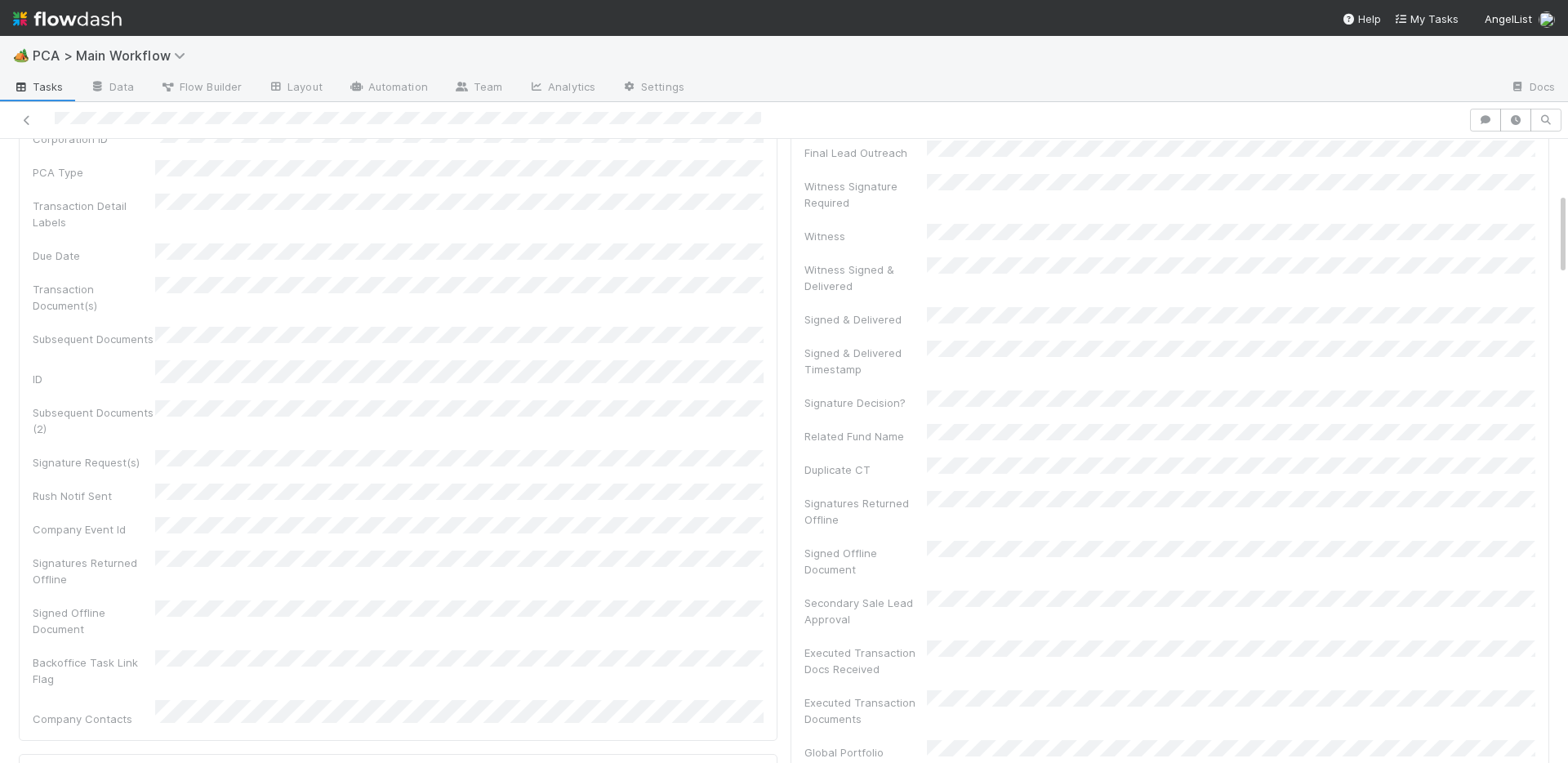
scroll to position [0, 0]
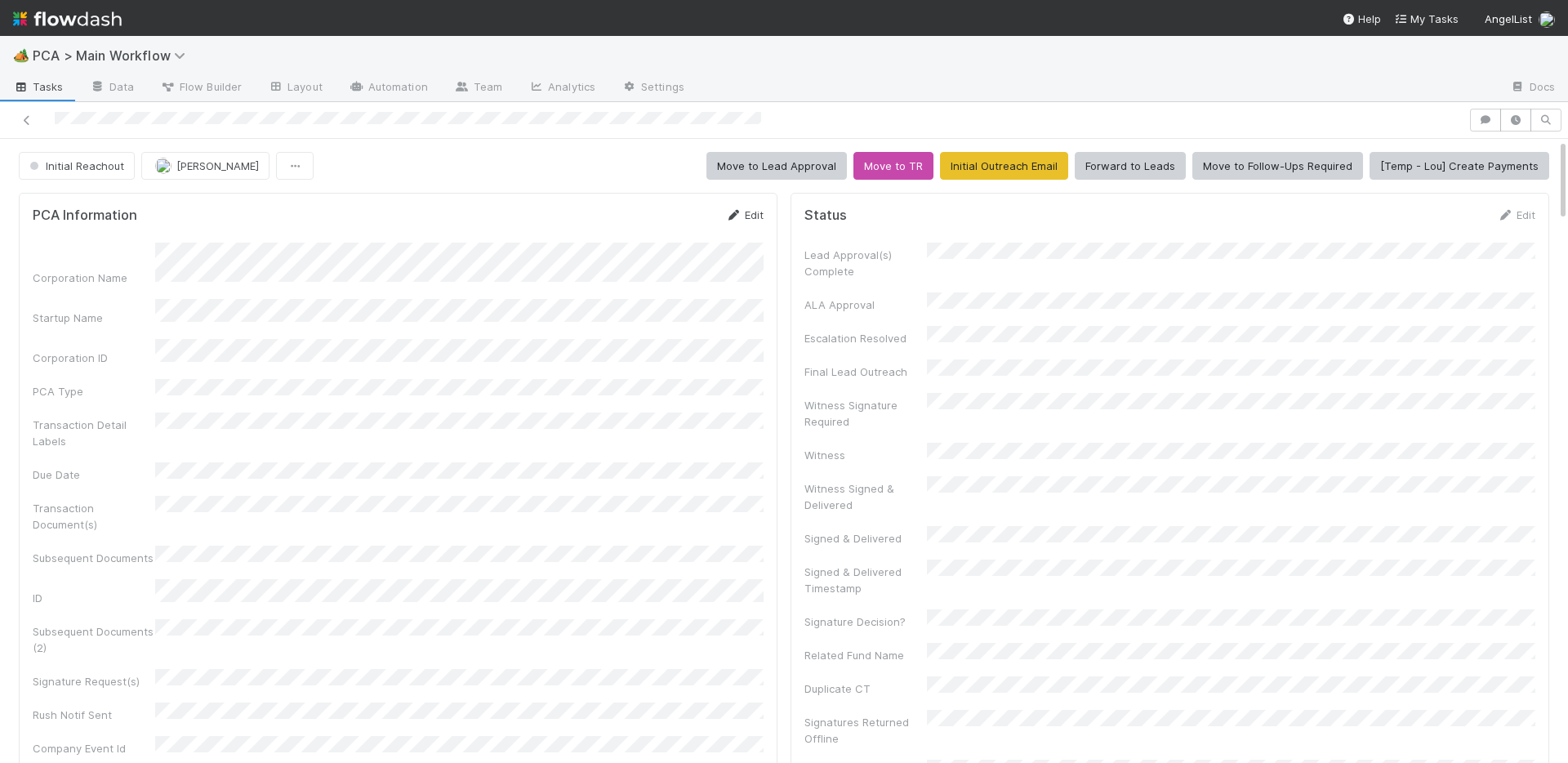
click at [743, 209] on link "Edit" at bounding box center [744, 215] width 38 height 13
click at [692, 216] on button "Save" at bounding box center [677, 221] width 46 height 28
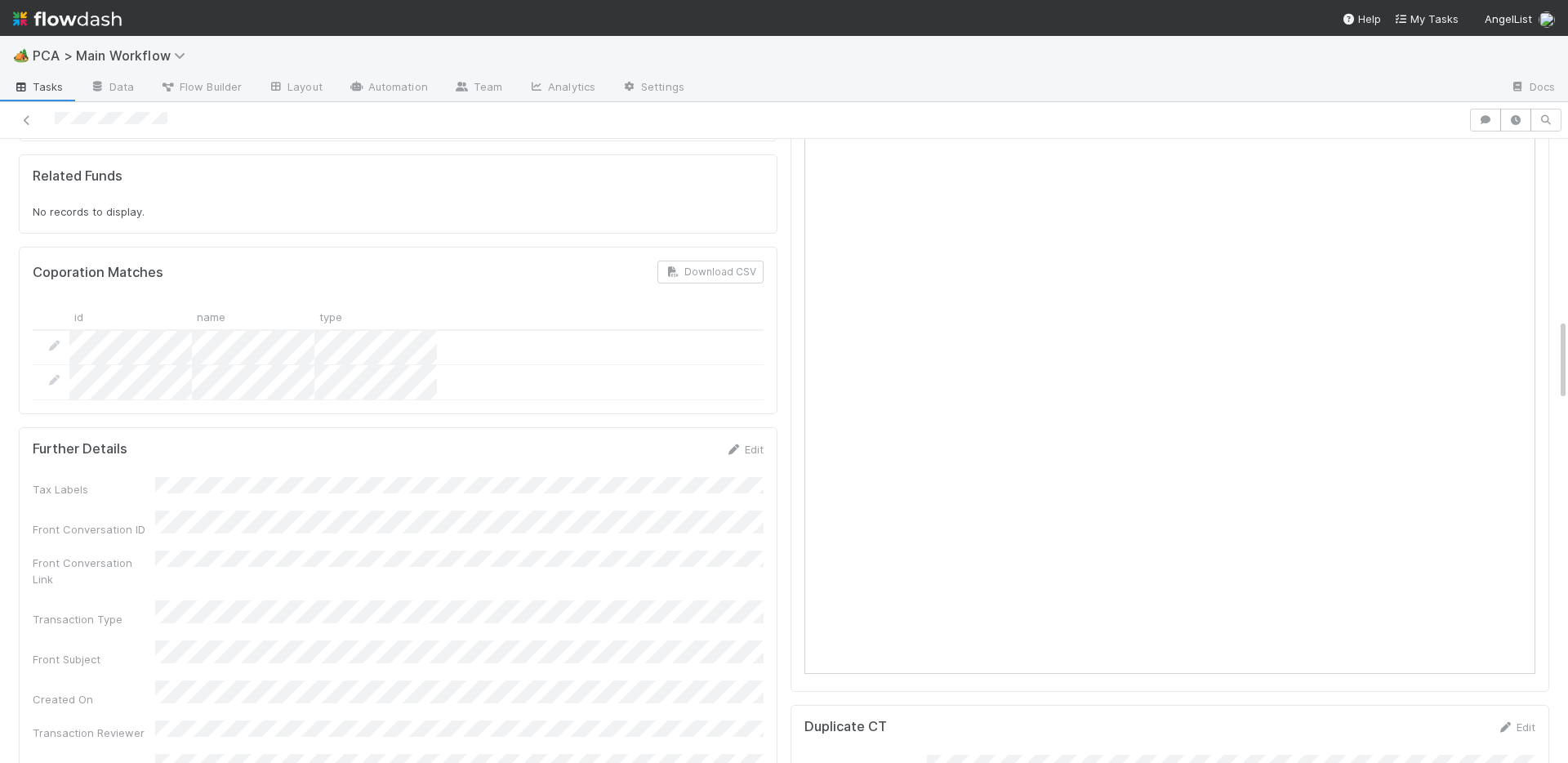
scroll to position [1494, 0]
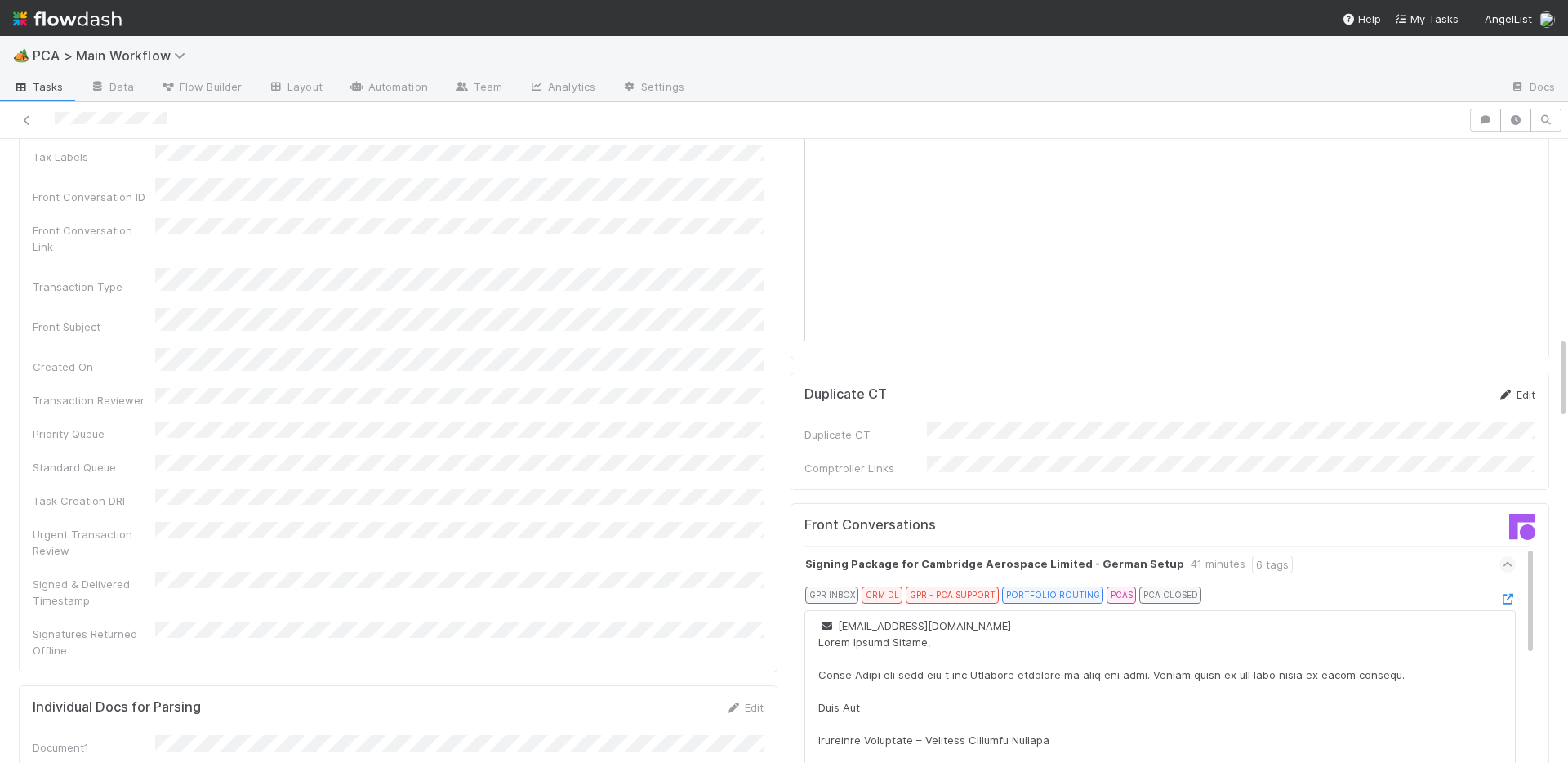
click at [1511, 388] on link "Edit" at bounding box center [1516, 394] width 38 height 13
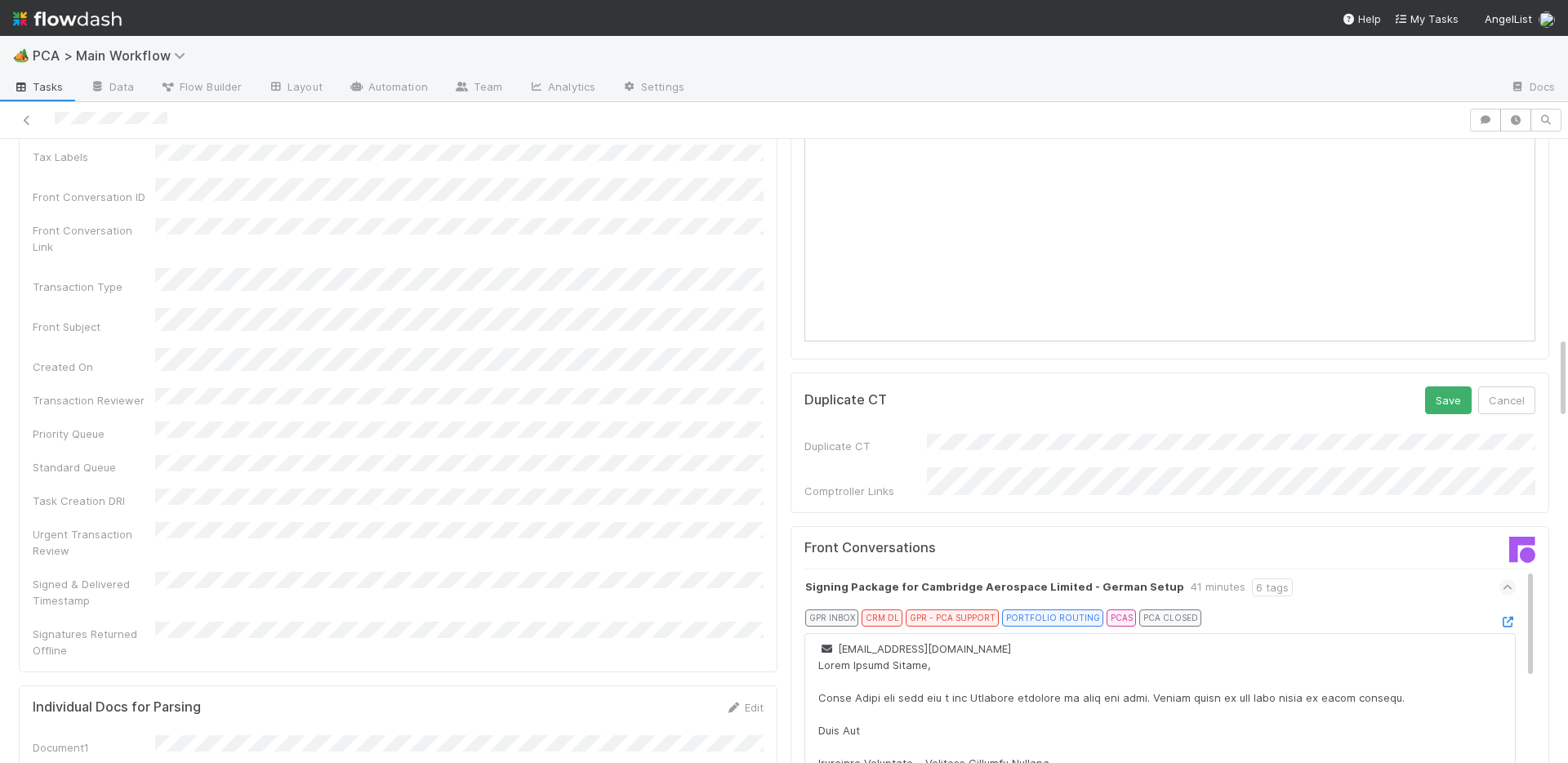
click at [1444, 373] on div "Duplicate CT Save Cancel Duplicate CT Comptroller Links" at bounding box center [1170, 443] width 759 height 141
click at [1449, 387] on button "Save" at bounding box center [1448, 401] width 46 height 28
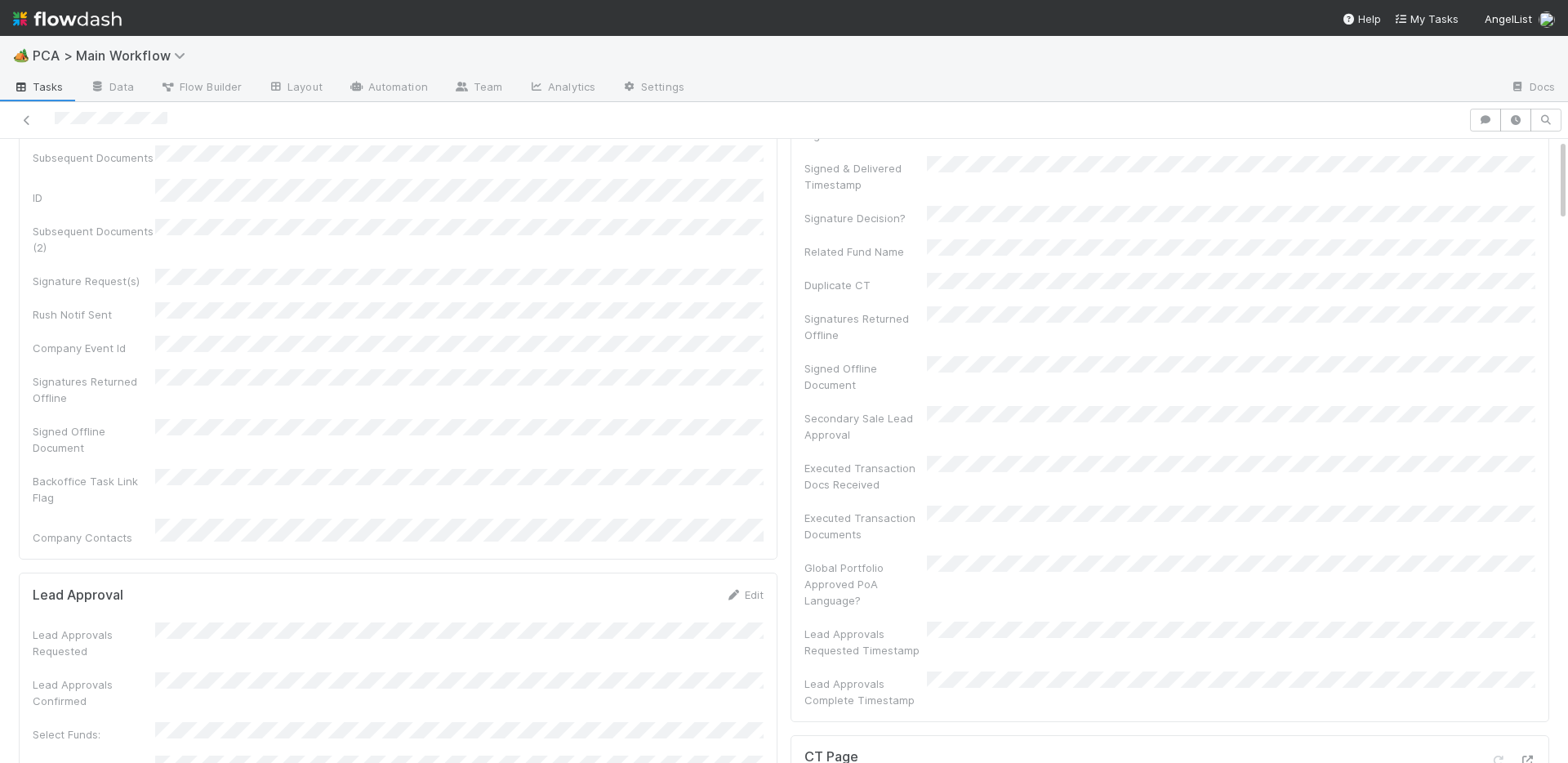
scroll to position [0, 0]
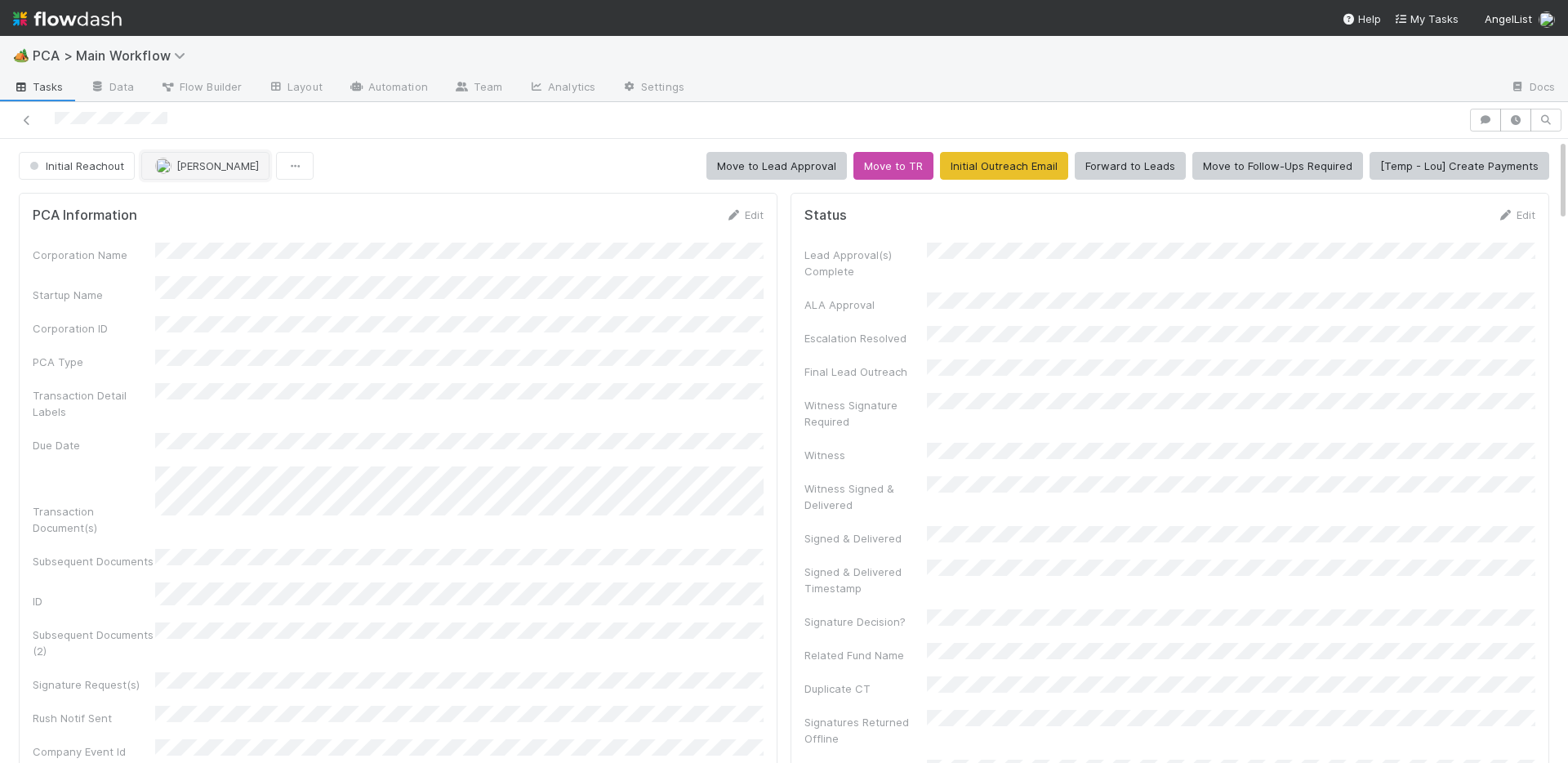
click at [179, 169] on span "[PERSON_NAME]" at bounding box center [217, 166] width 83 height 13
click at [733, 216] on icon at bounding box center [733, 214] width 17 height 10
click at [210, 408] on div "Corporation Name Startup Name Corporation ID PCA Type Transaction Detail Labels…" at bounding box center [398, 701] width 731 height 895
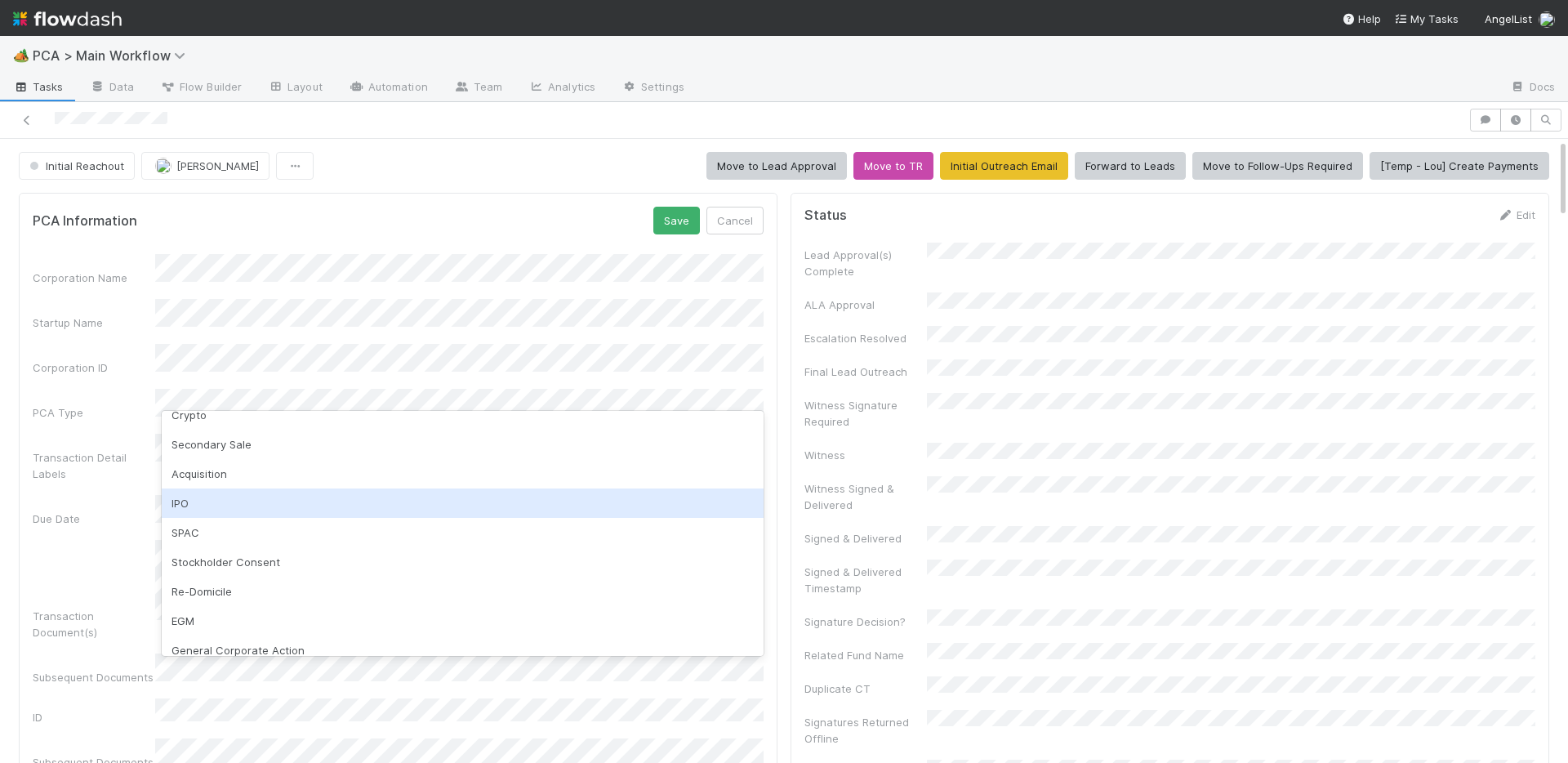
scroll to position [87, 0]
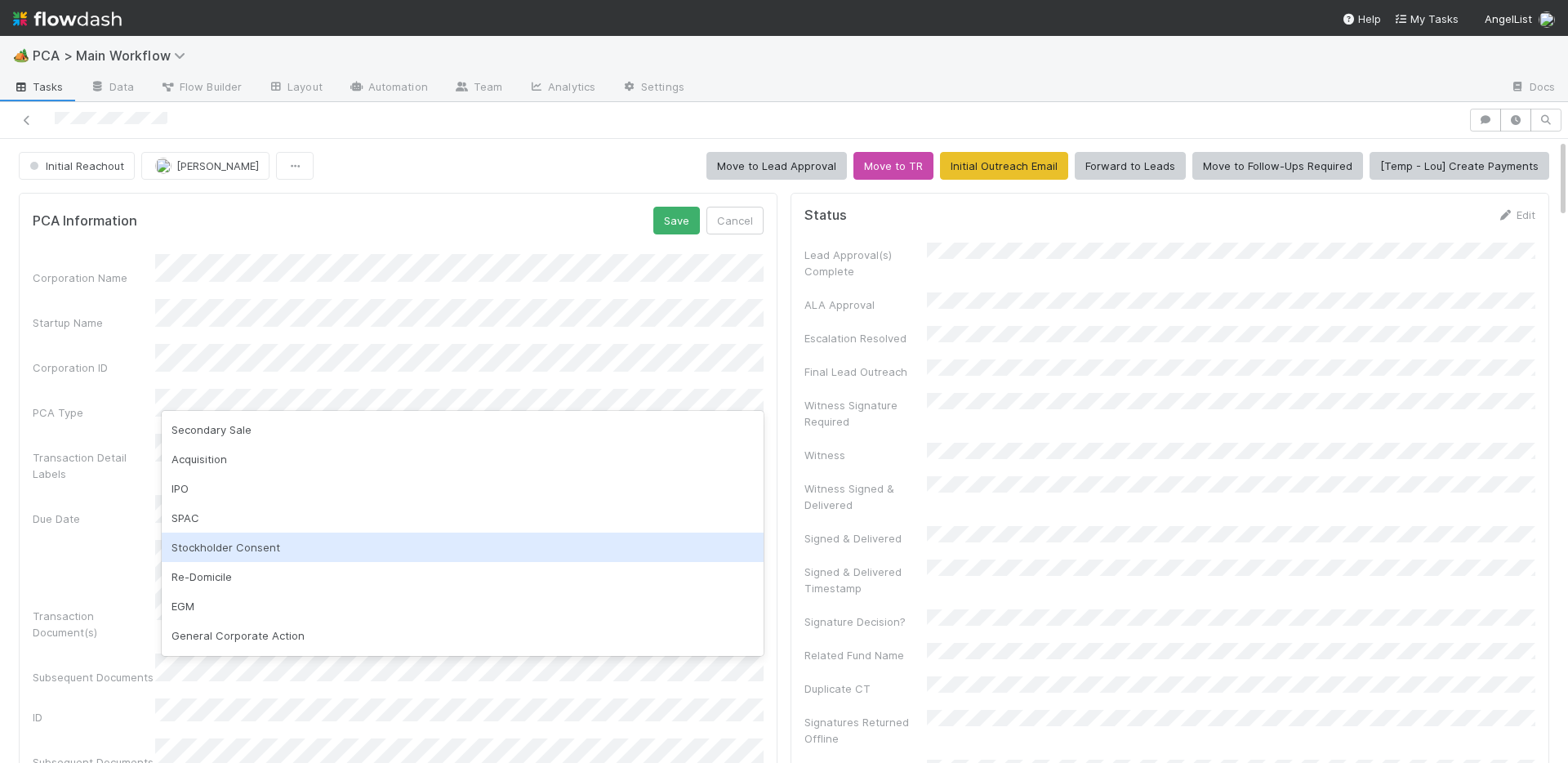
click at [230, 553] on div "Stockholder Consent" at bounding box center [462, 547] width 602 height 30
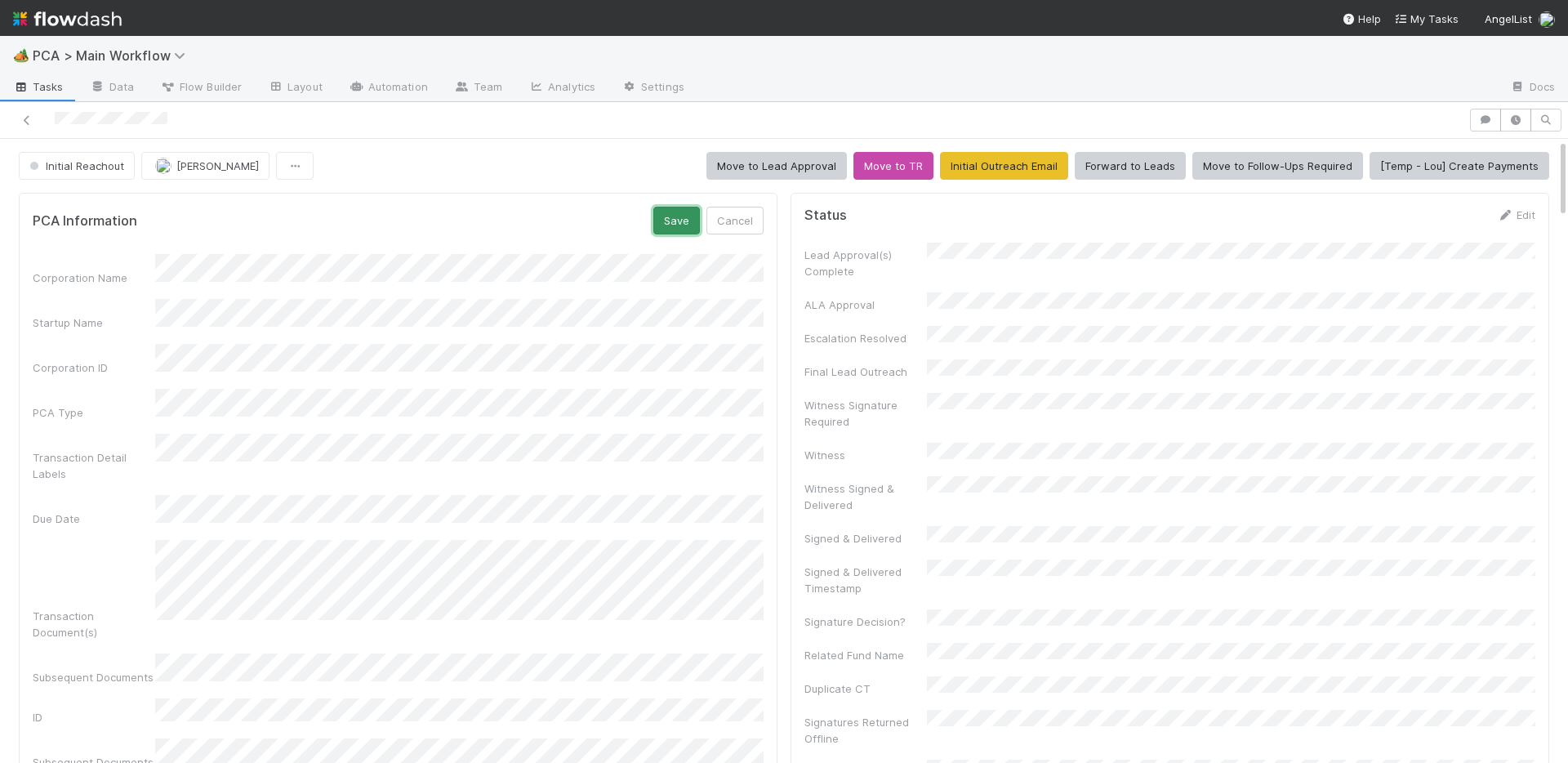
click at [662, 221] on button "Save" at bounding box center [677, 221] width 46 height 28
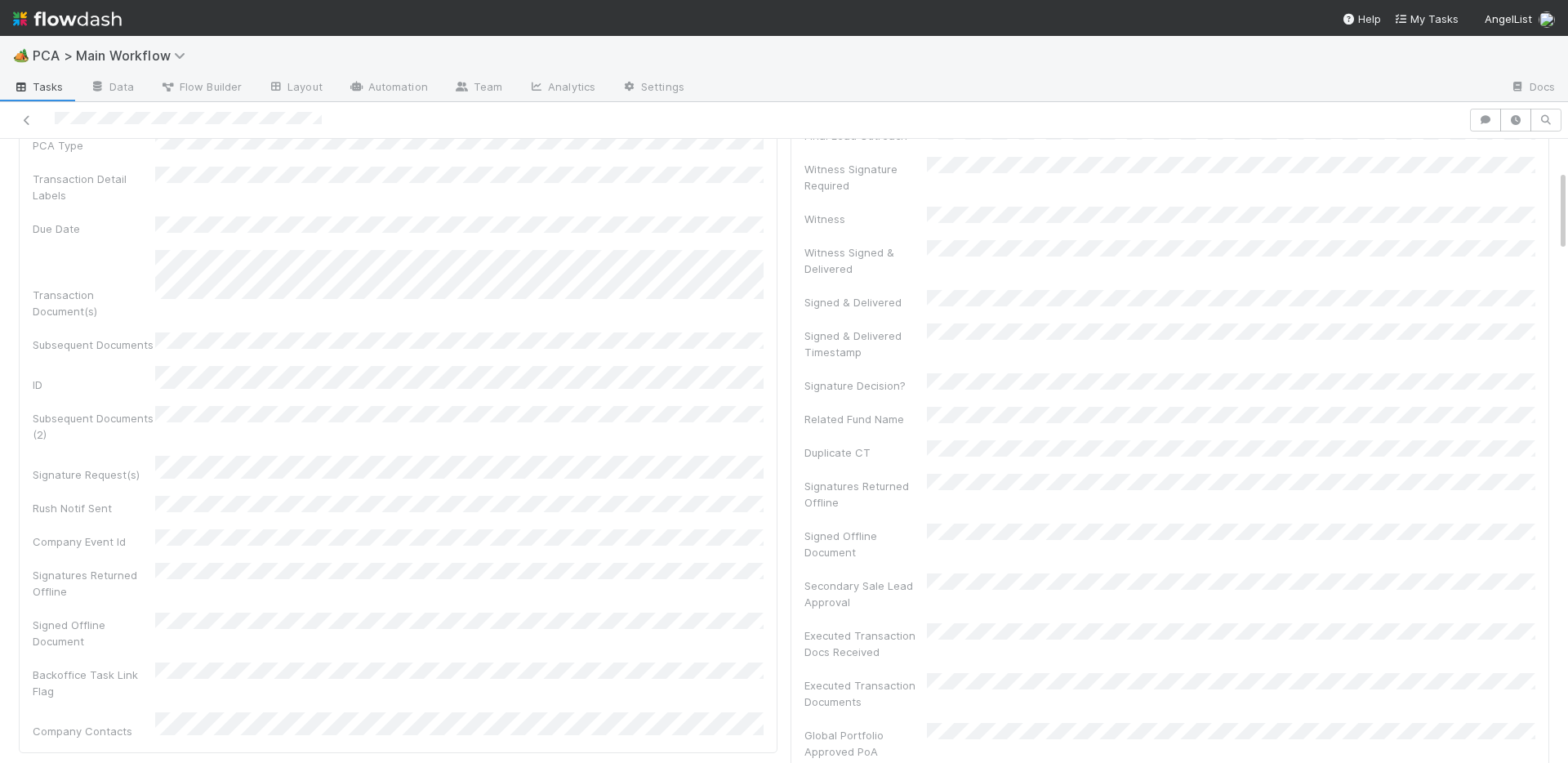
scroll to position [0, 0]
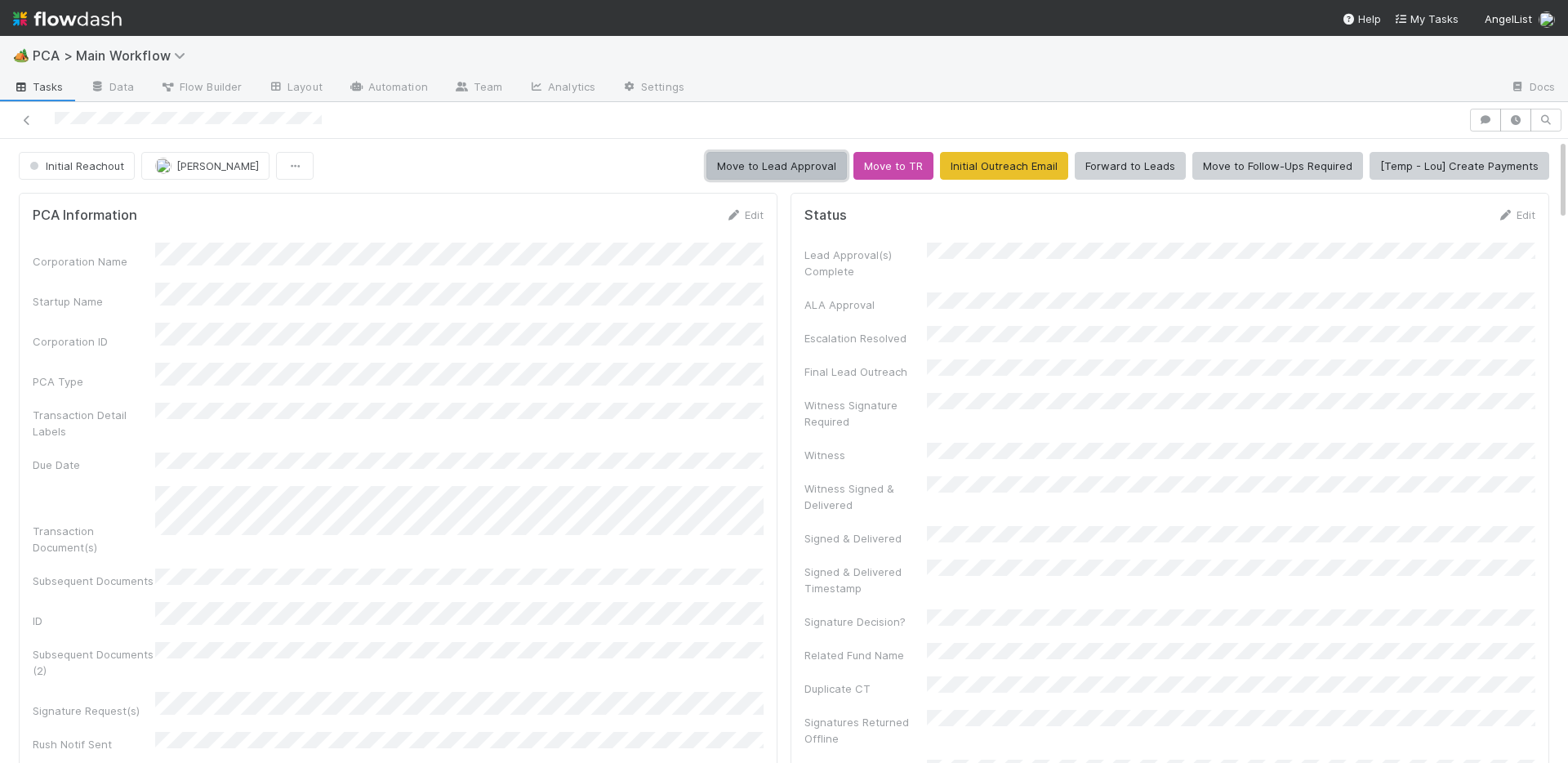
click at [750, 164] on button "Move to Lead Approval" at bounding box center [777, 166] width 141 height 28
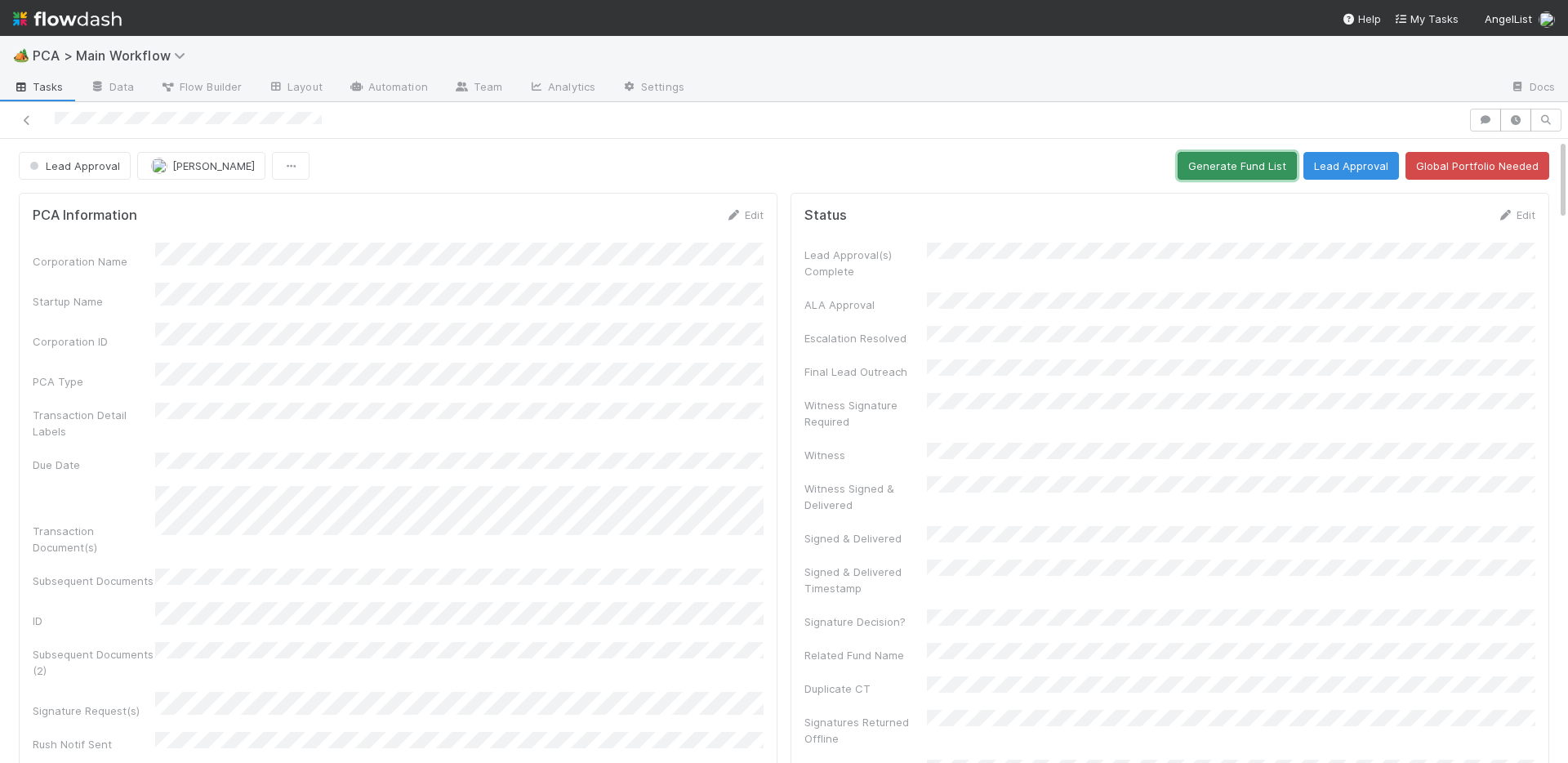
click at [1233, 159] on button "Generate Fund List" at bounding box center [1237, 166] width 120 height 28
click at [1339, 157] on button "Lead Approval" at bounding box center [1351, 166] width 96 height 28
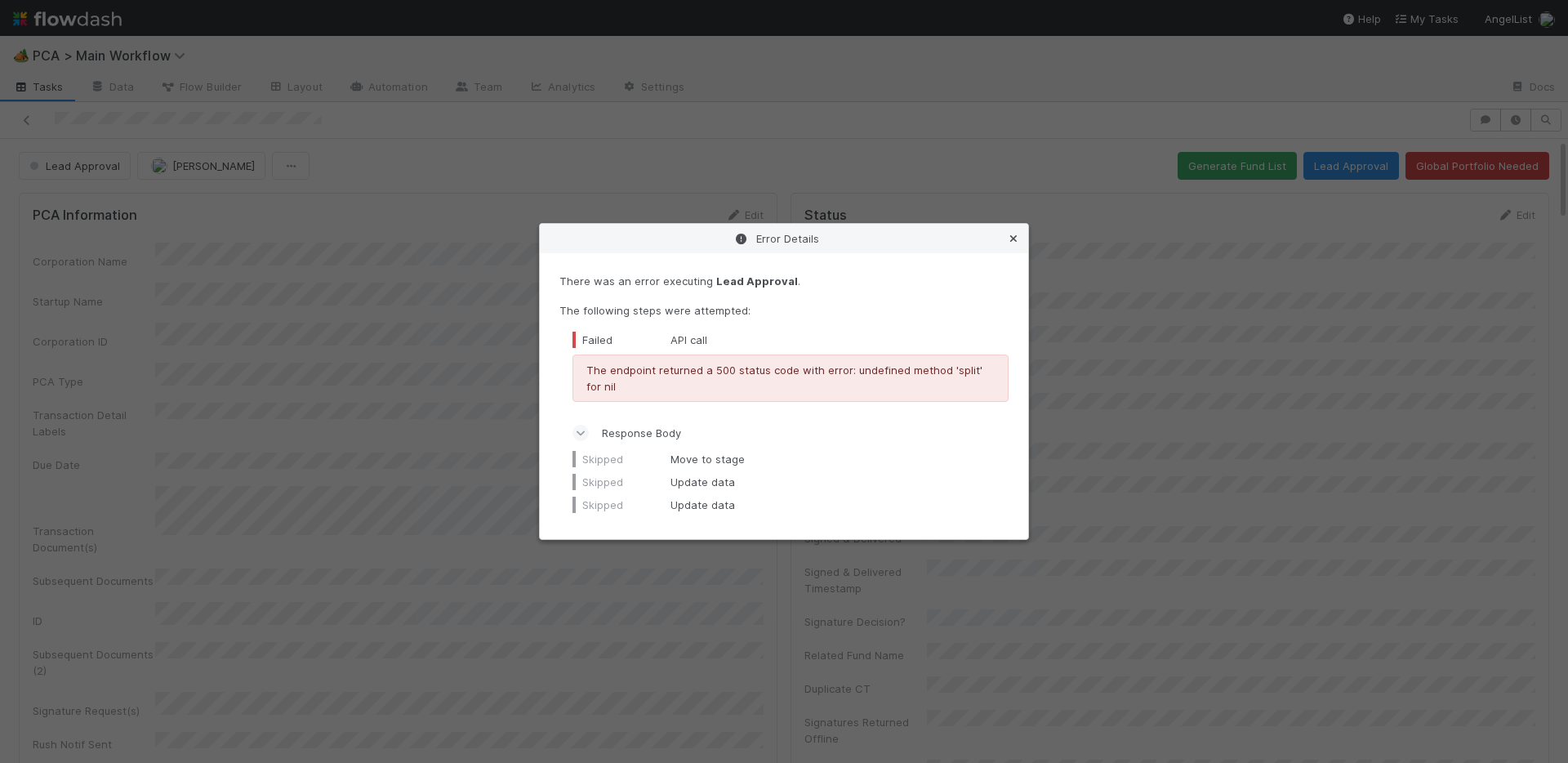
click at [1012, 242] on icon at bounding box center [1013, 238] width 17 height 10
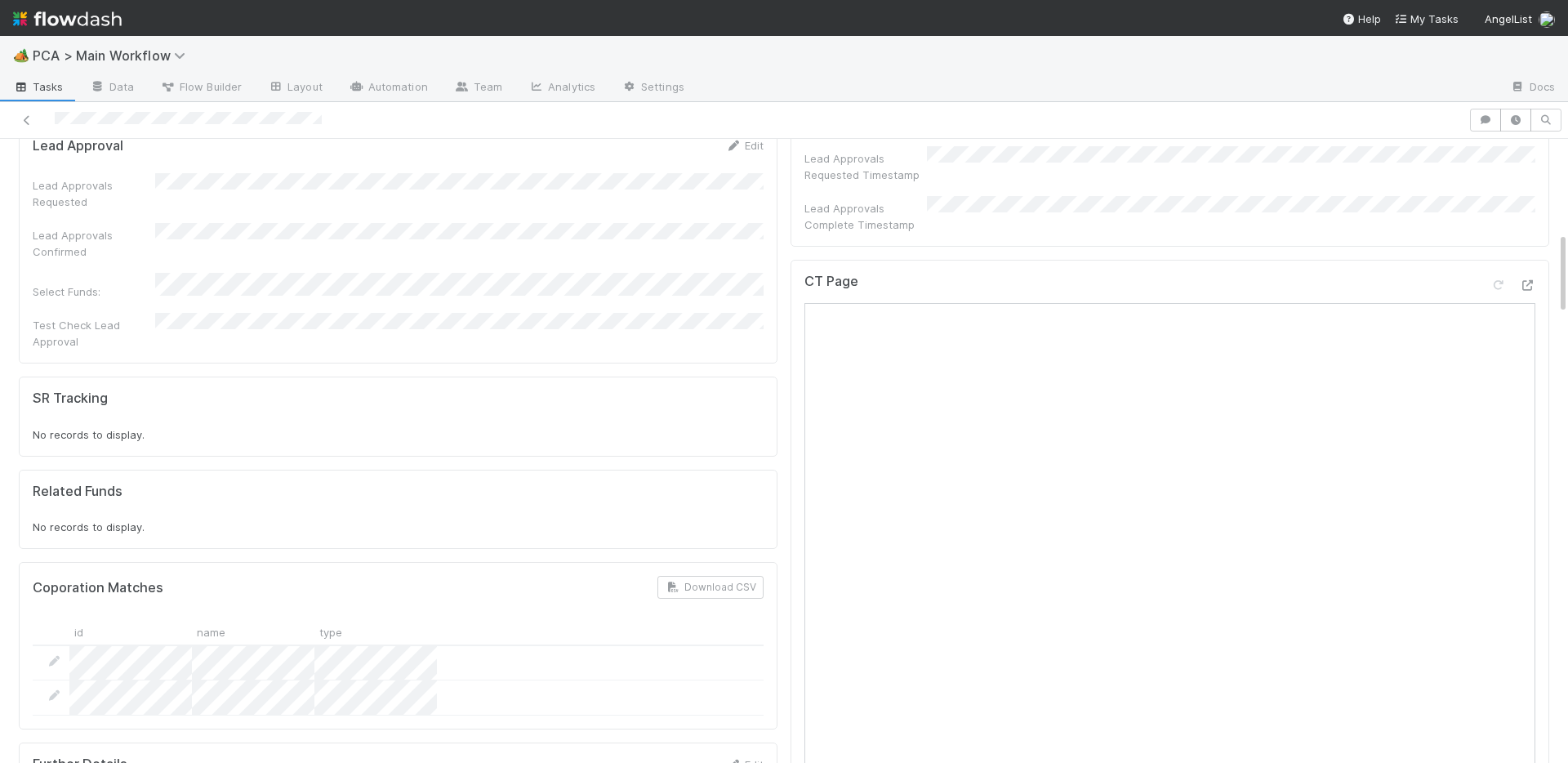
scroll to position [581, 0]
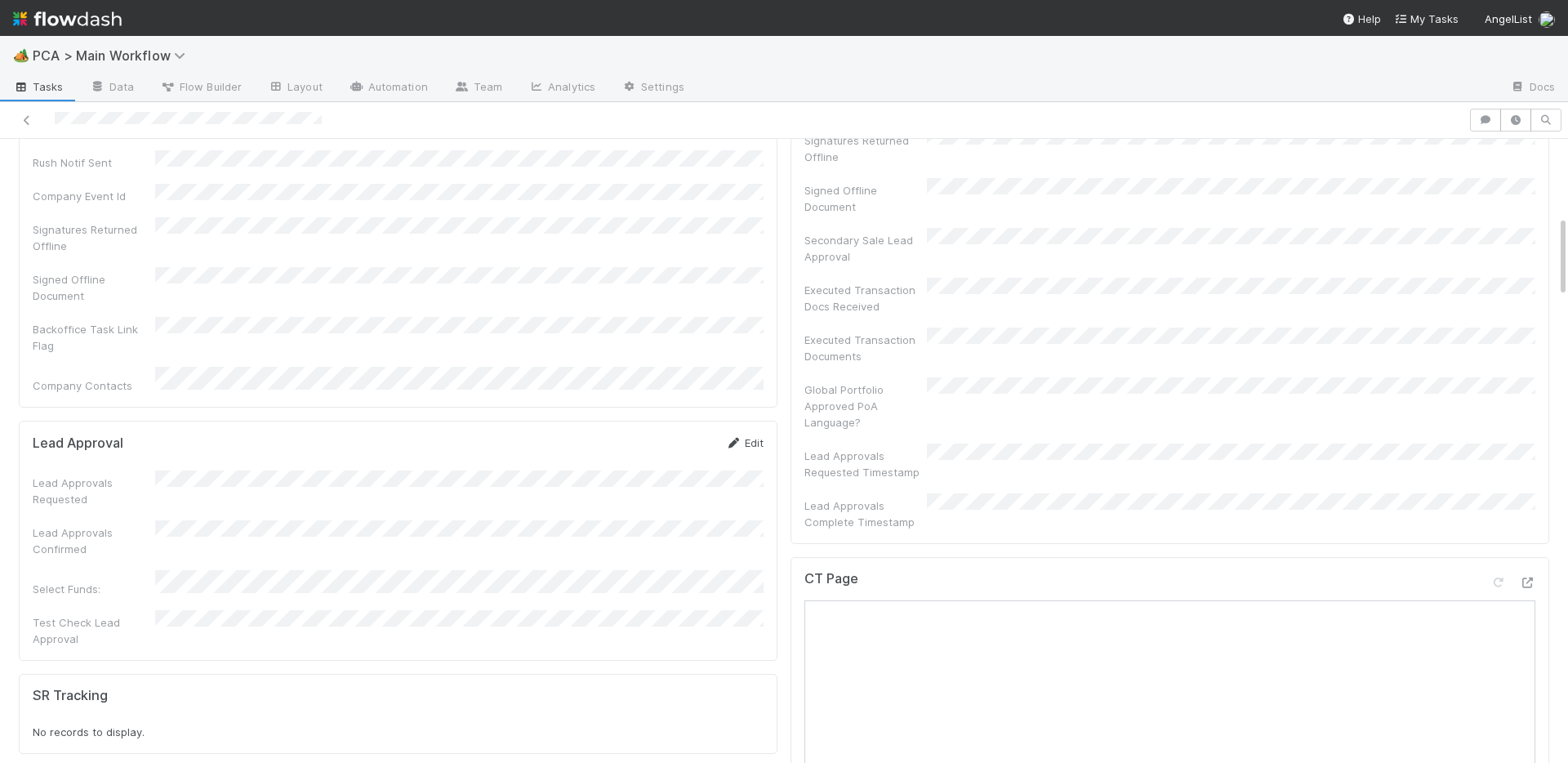
click at [759, 436] on link "Edit" at bounding box center [744, 442] width 38 height 13
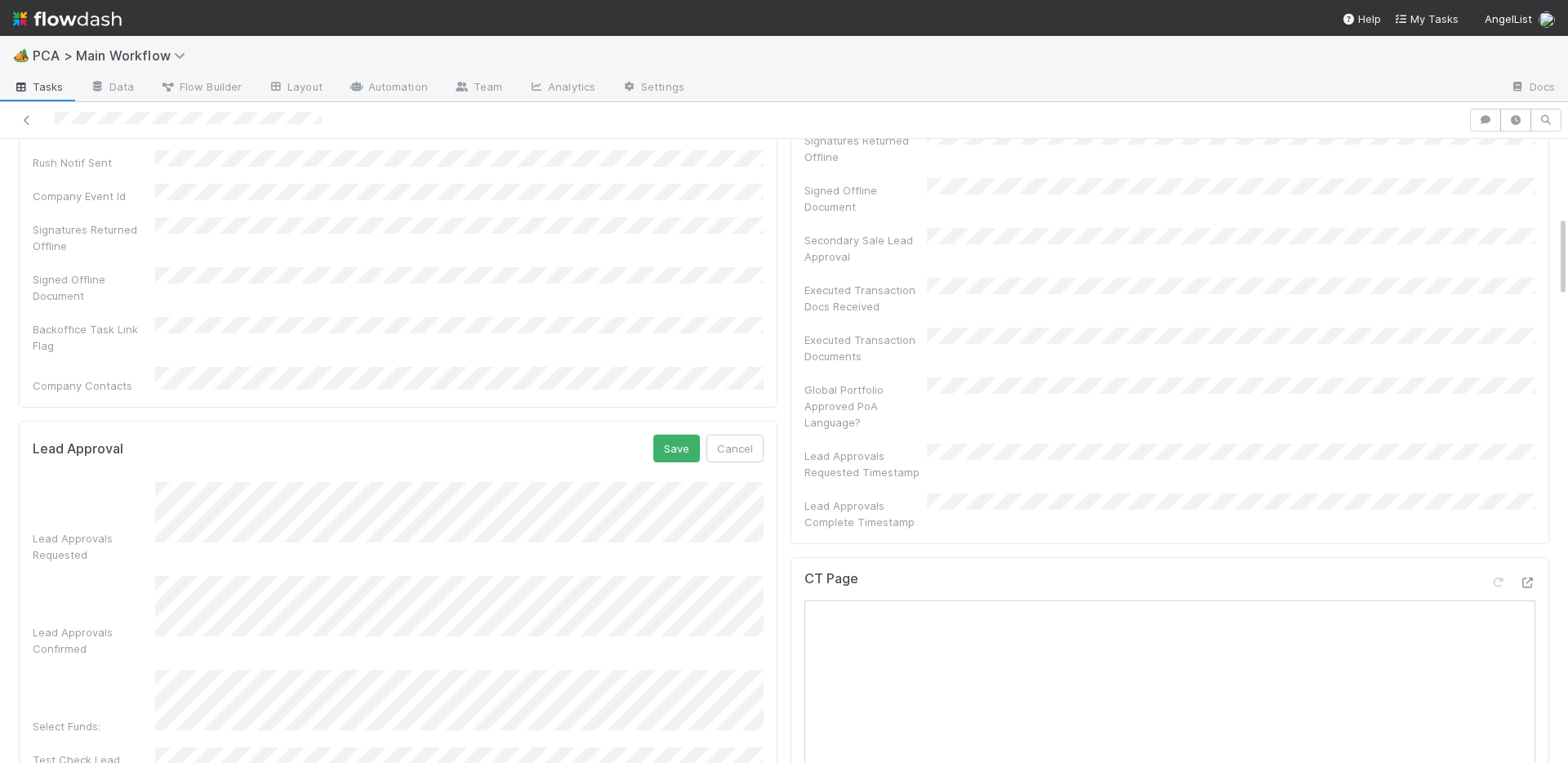
click at [127, 669] on div "Select Funds:" at bounding box center [398, 702] width 731 height 65
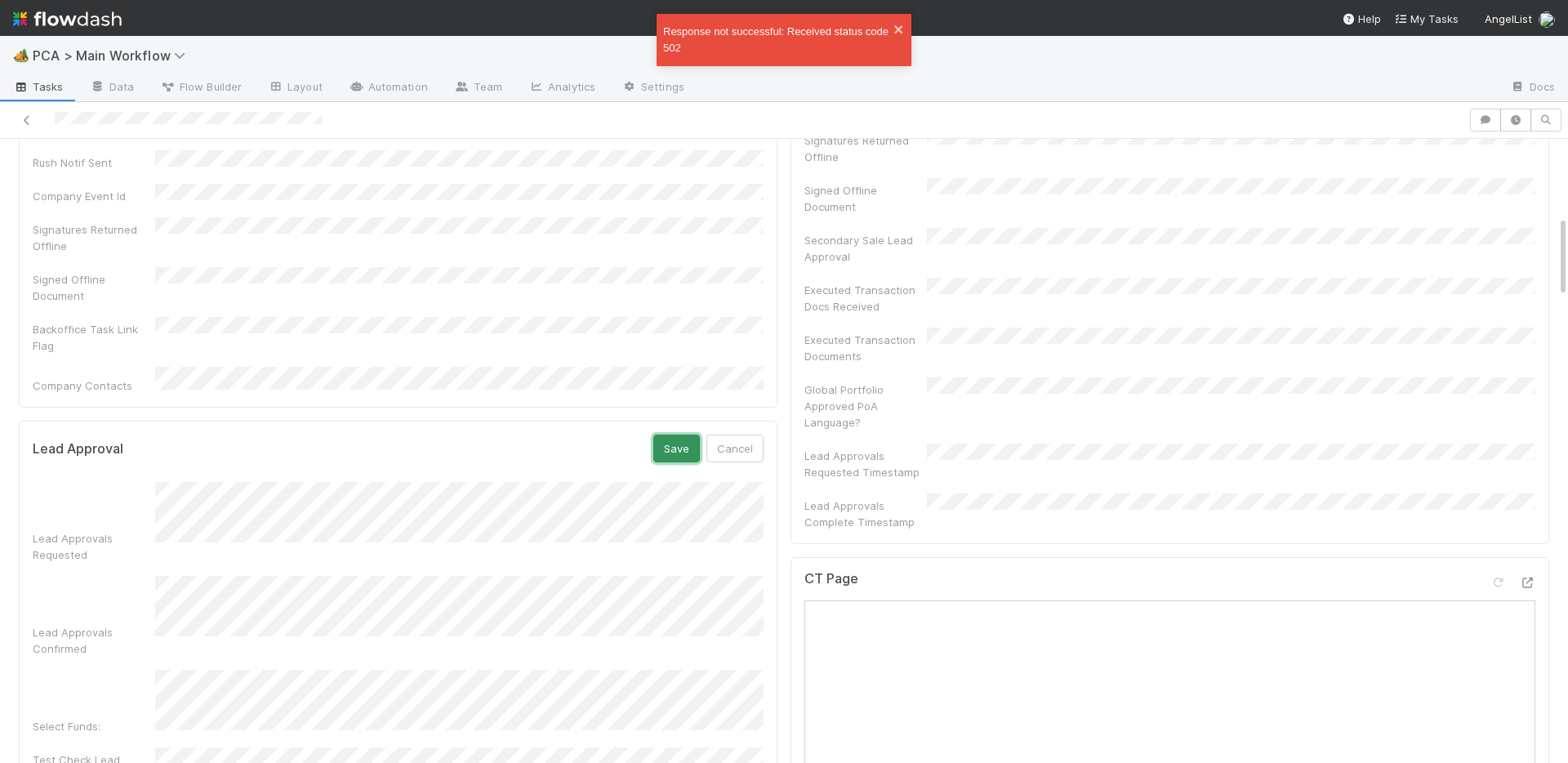
click at [684, 435] on button "Save" at bounding box center [677, 449] width 46 height 28
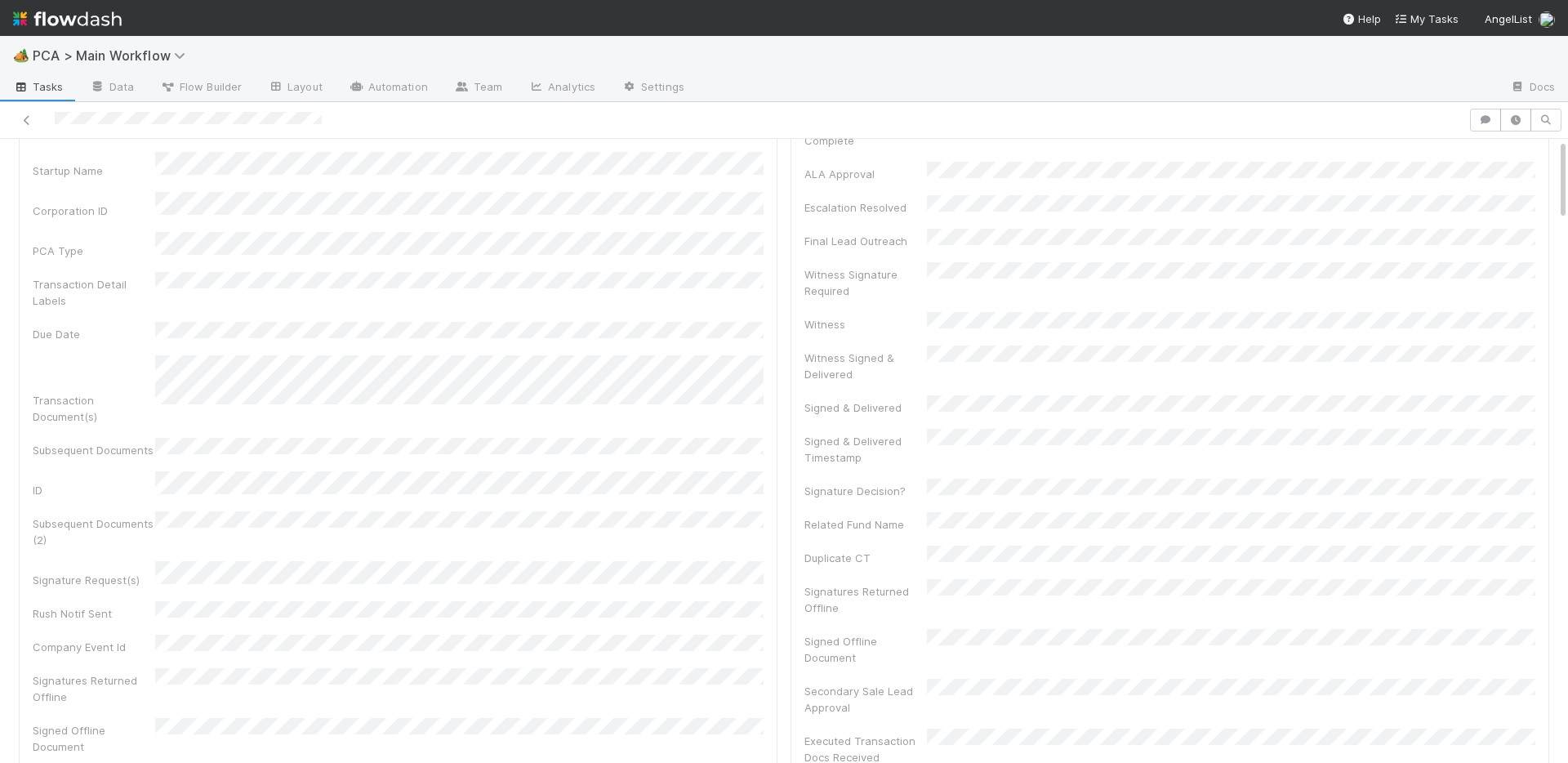
scroll to position [0, 0]
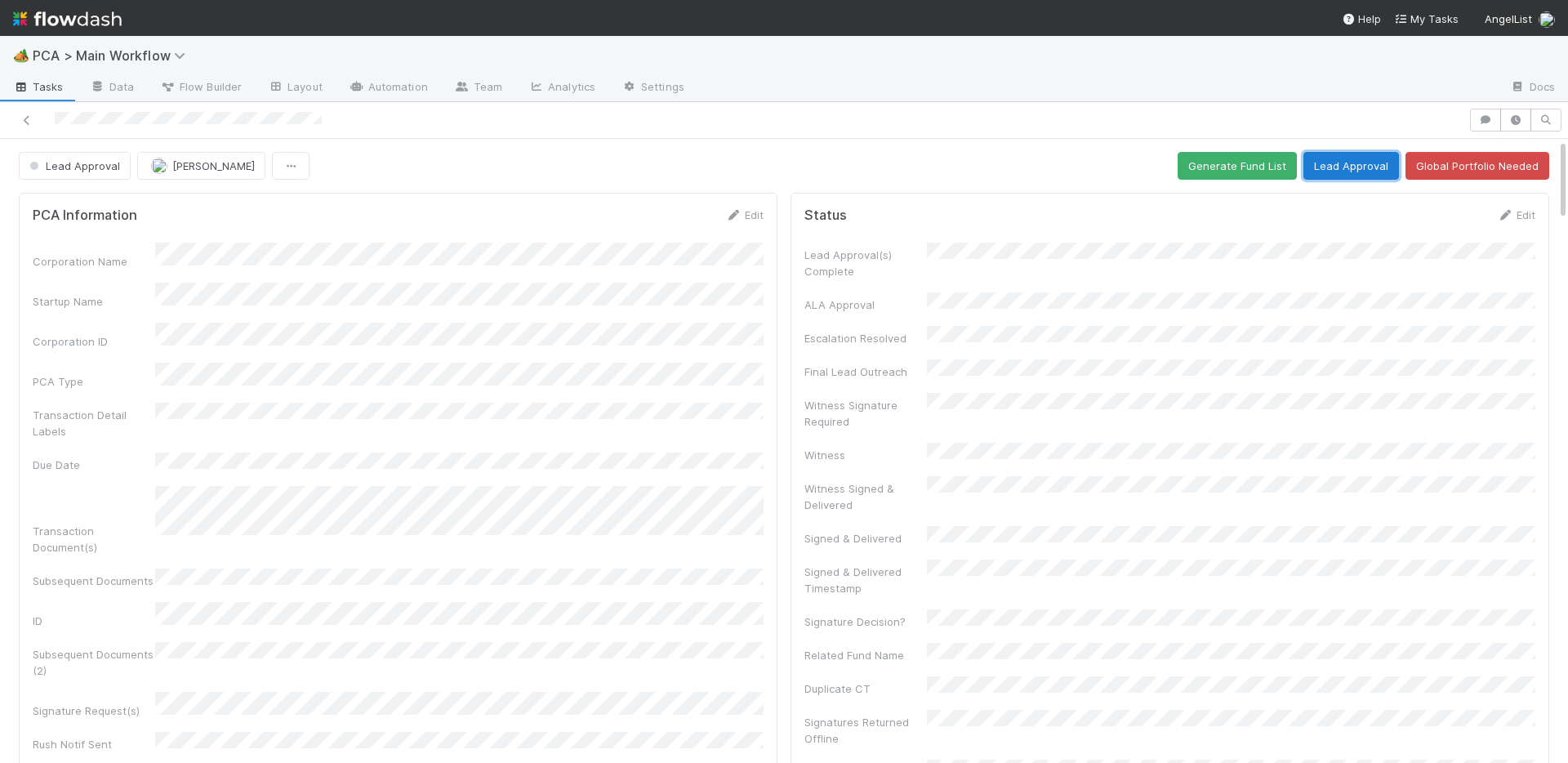
click at [1338, 164] on button "Lead Approval" at bounding box center [1351, 166] width 96 height 28
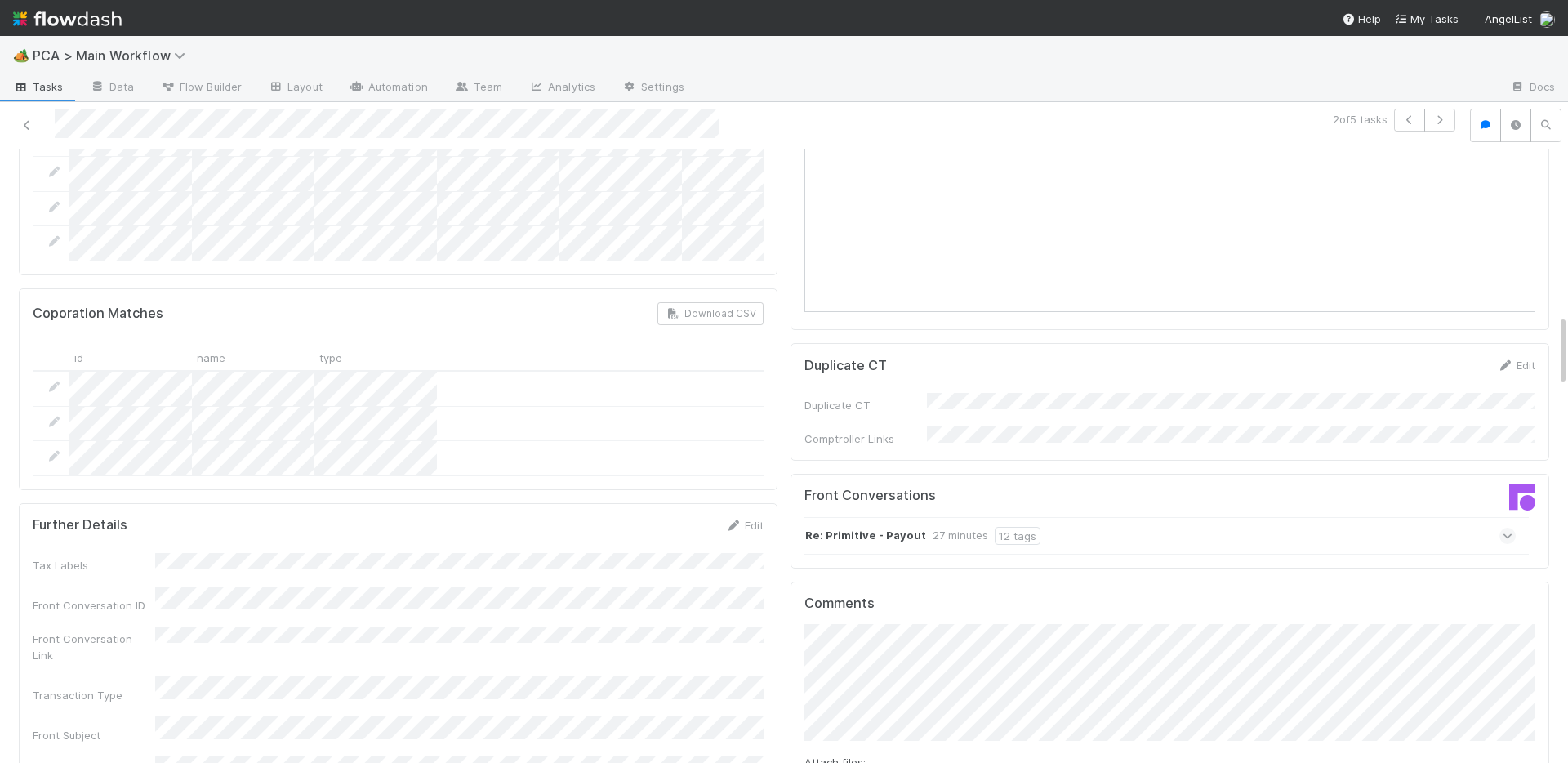
scroll to position [1568, 0]
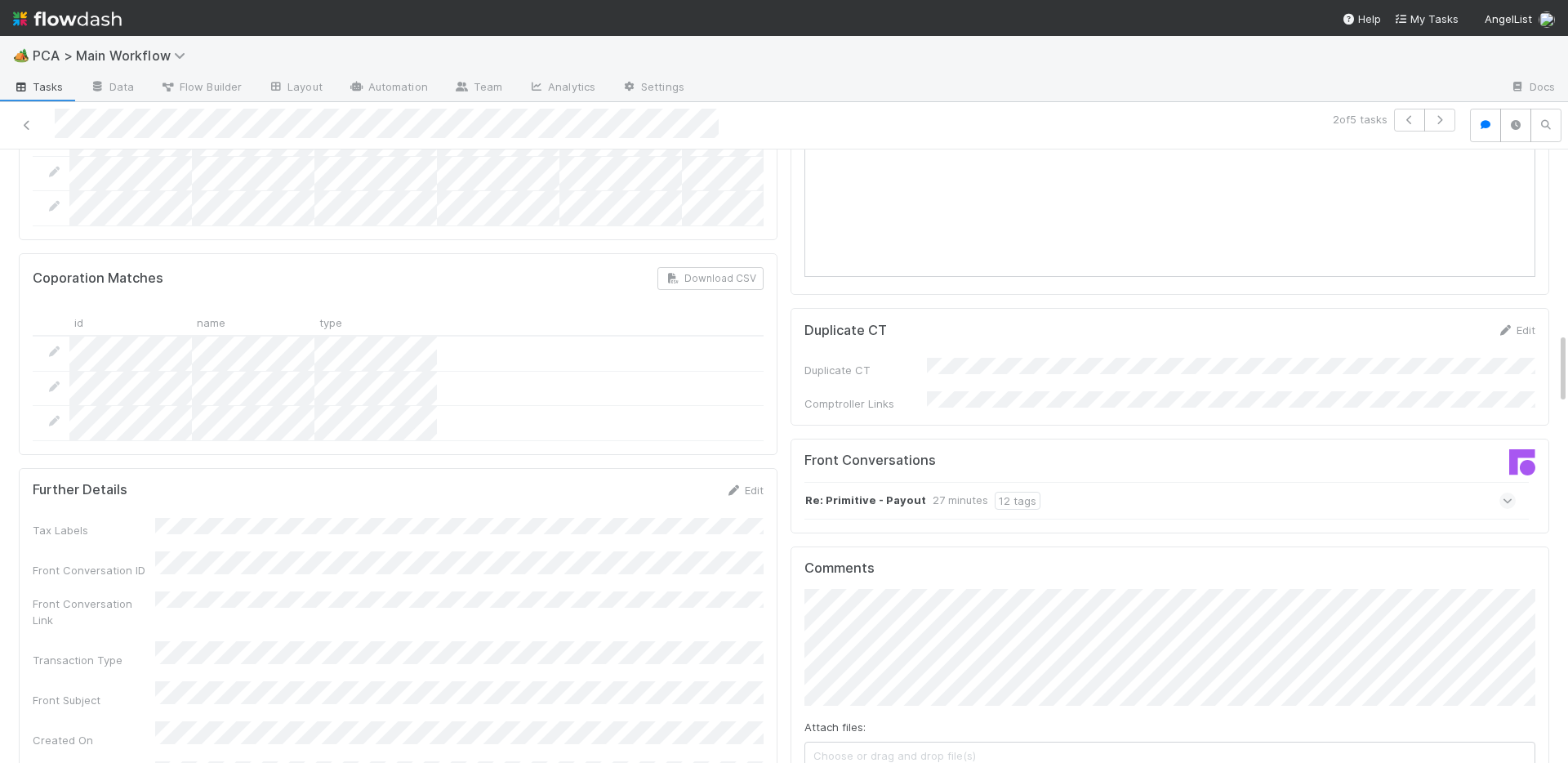
click at [876, 491] on strong "Re: Primitive - Payout" at bounding box center [866, 500] width 121 height 18
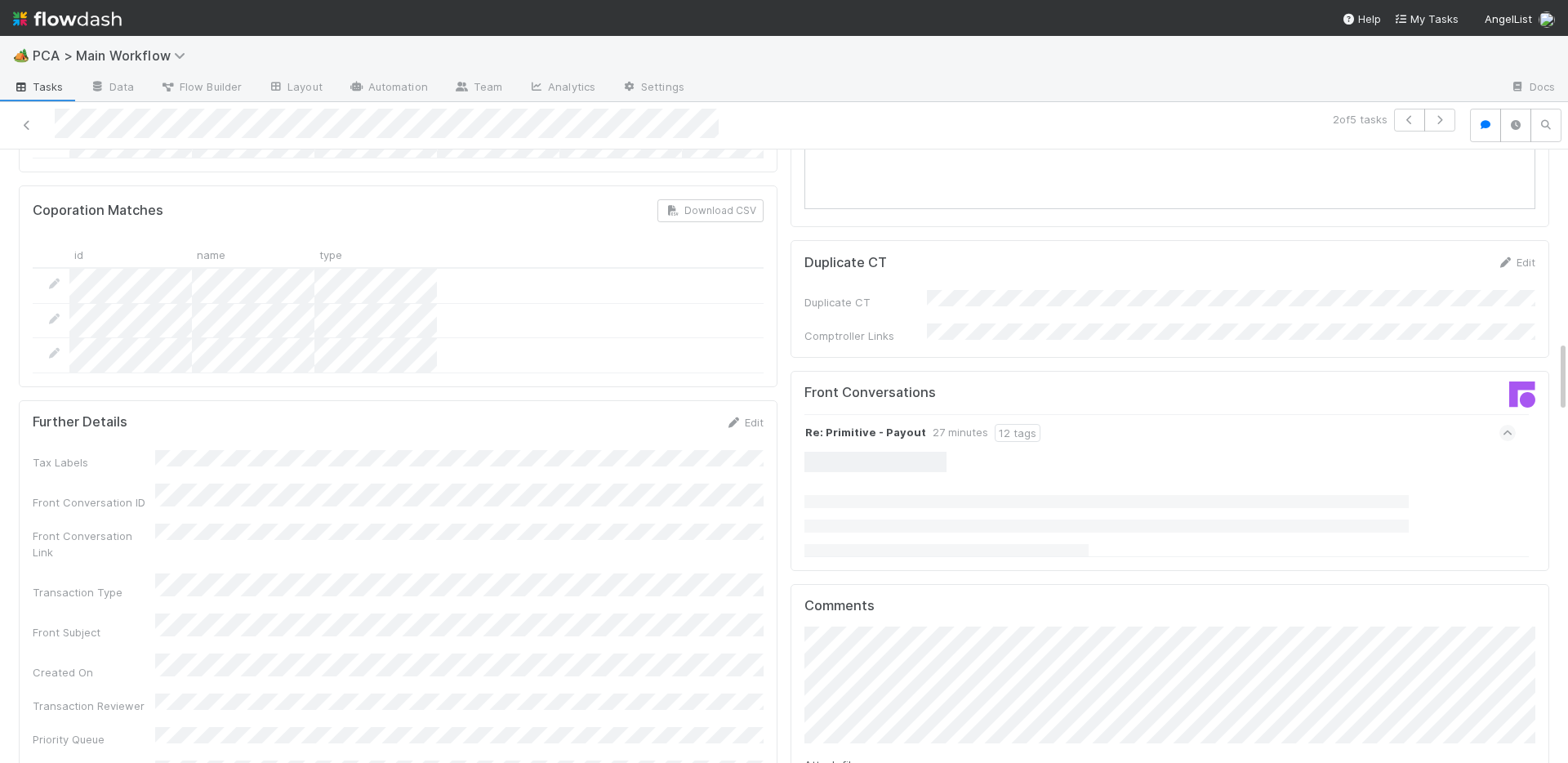
scroll to position [1725, 0]
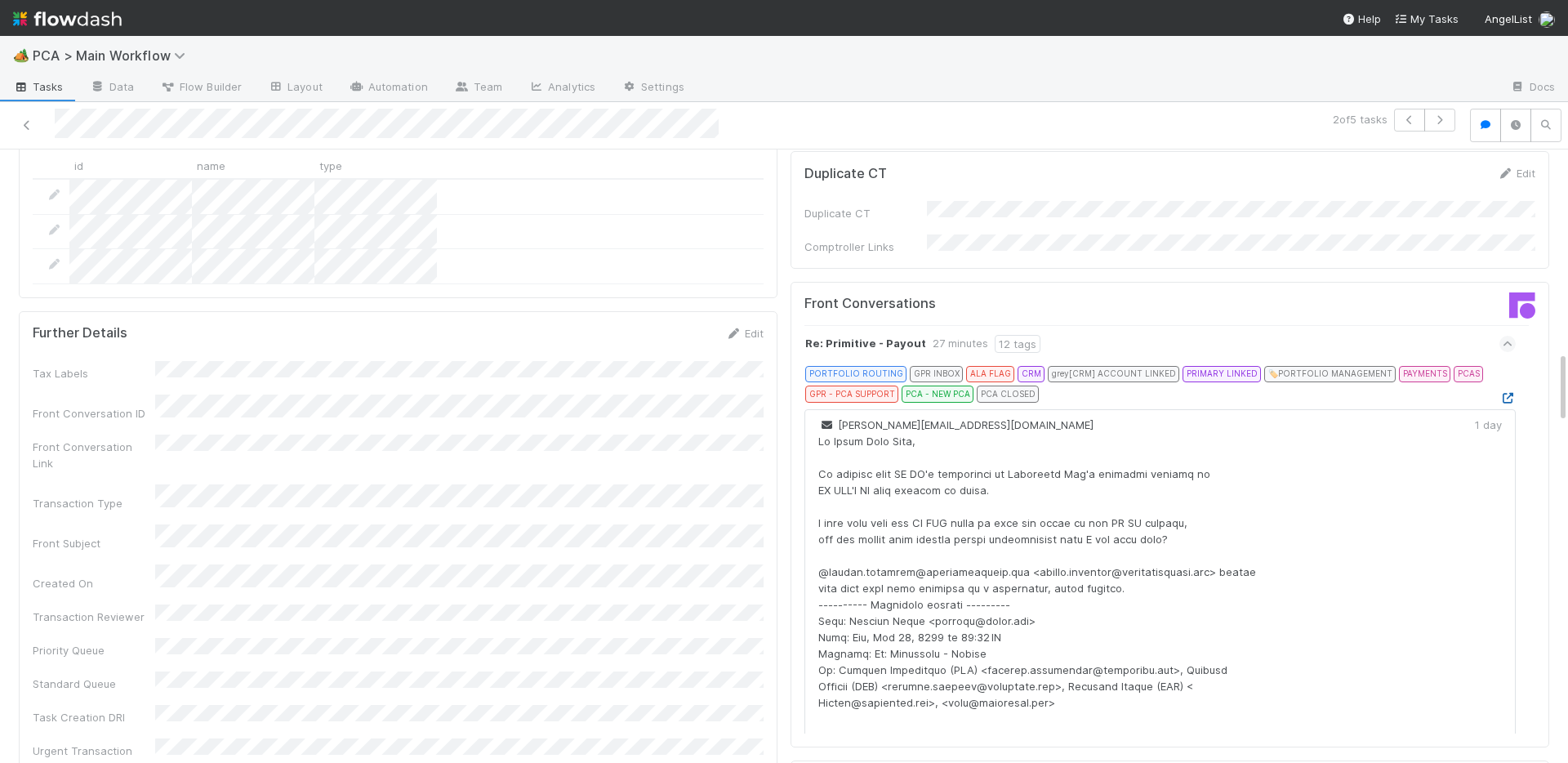
click at [1506, 393] on icon at bounding box center [1508, 398] width 17 height 10
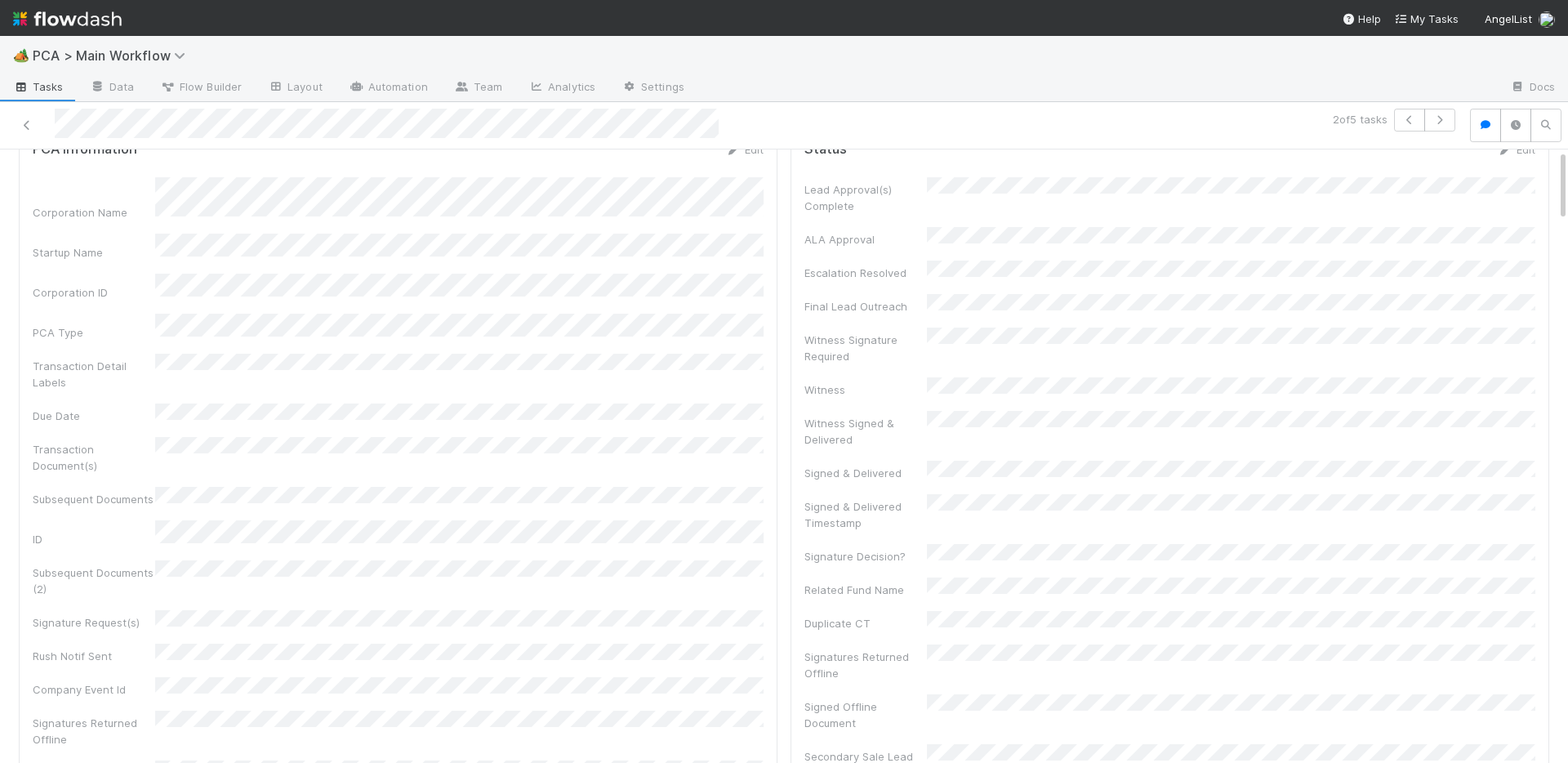
scroll to position [0, 0]
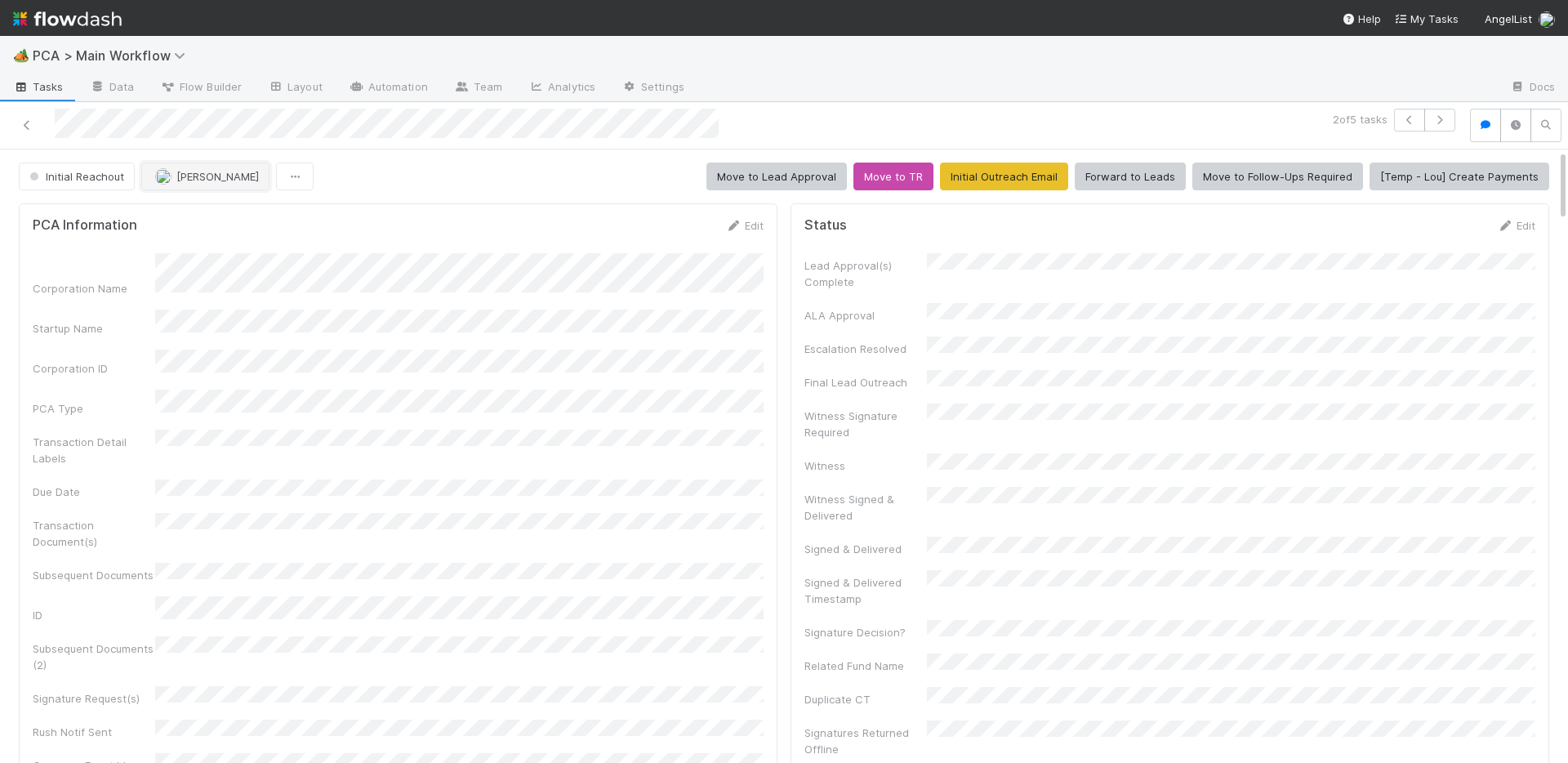
click at [184, 188] on button "Chris DelBianco" at bounding box center [205, 176] width 128 height 28
click at [747, 221] on link "Edit" at bounding box center [744, 225] width 38 height 13
click at [127, 275] on div "Corporation Name" at bounding box center [398, 280] width 731 height 32
click at [669, 236] on button "Save" at bounding box center [677, 231] width 46 height 28
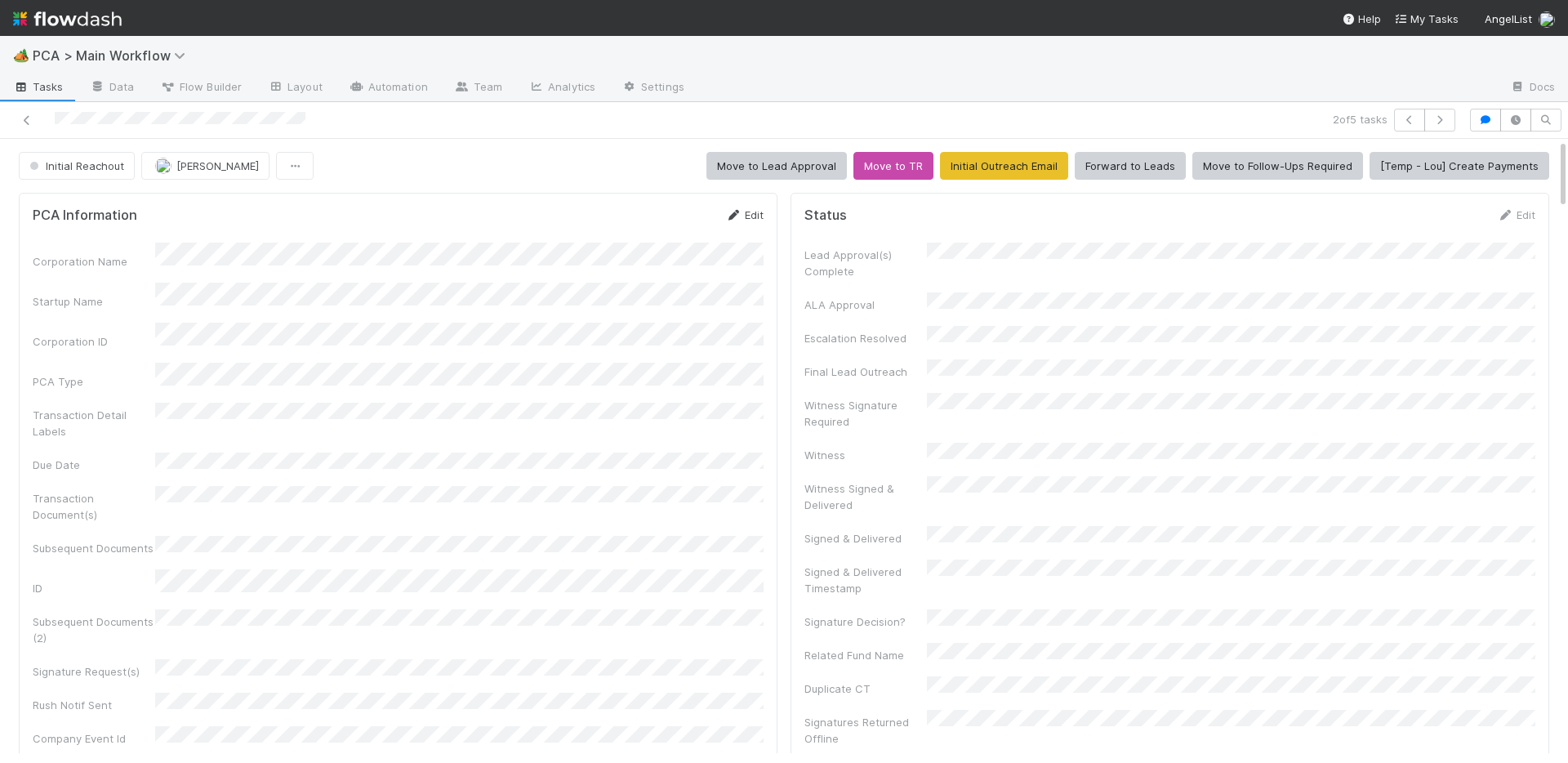
click at [750, 214] on link "Edit" at bounding box center [744, 215] width 38 height 13
click at [666, 216] on button "Save" at bounding box center [677, 221] width 46 height 28
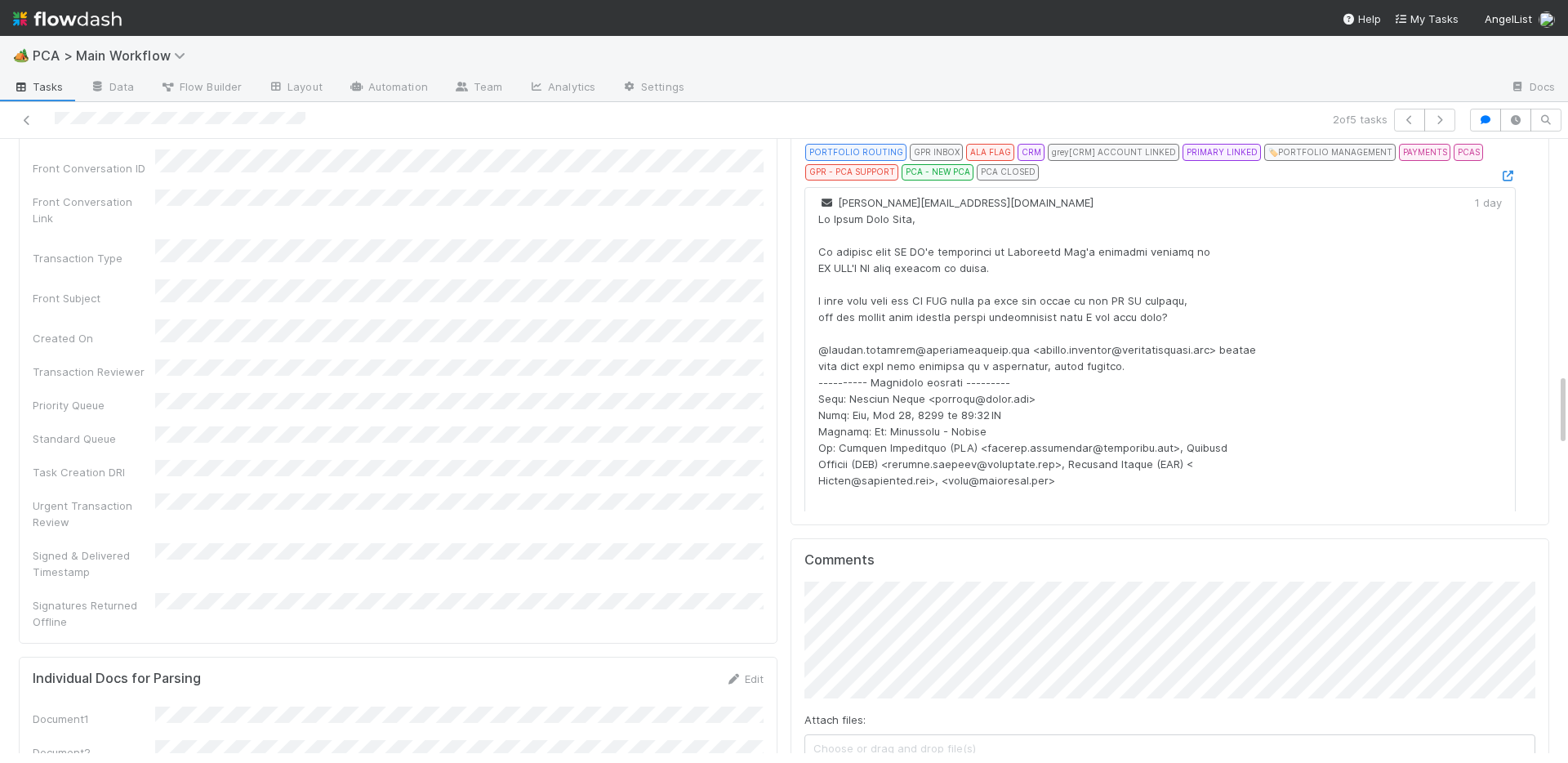
scroll to position [1997, 0]
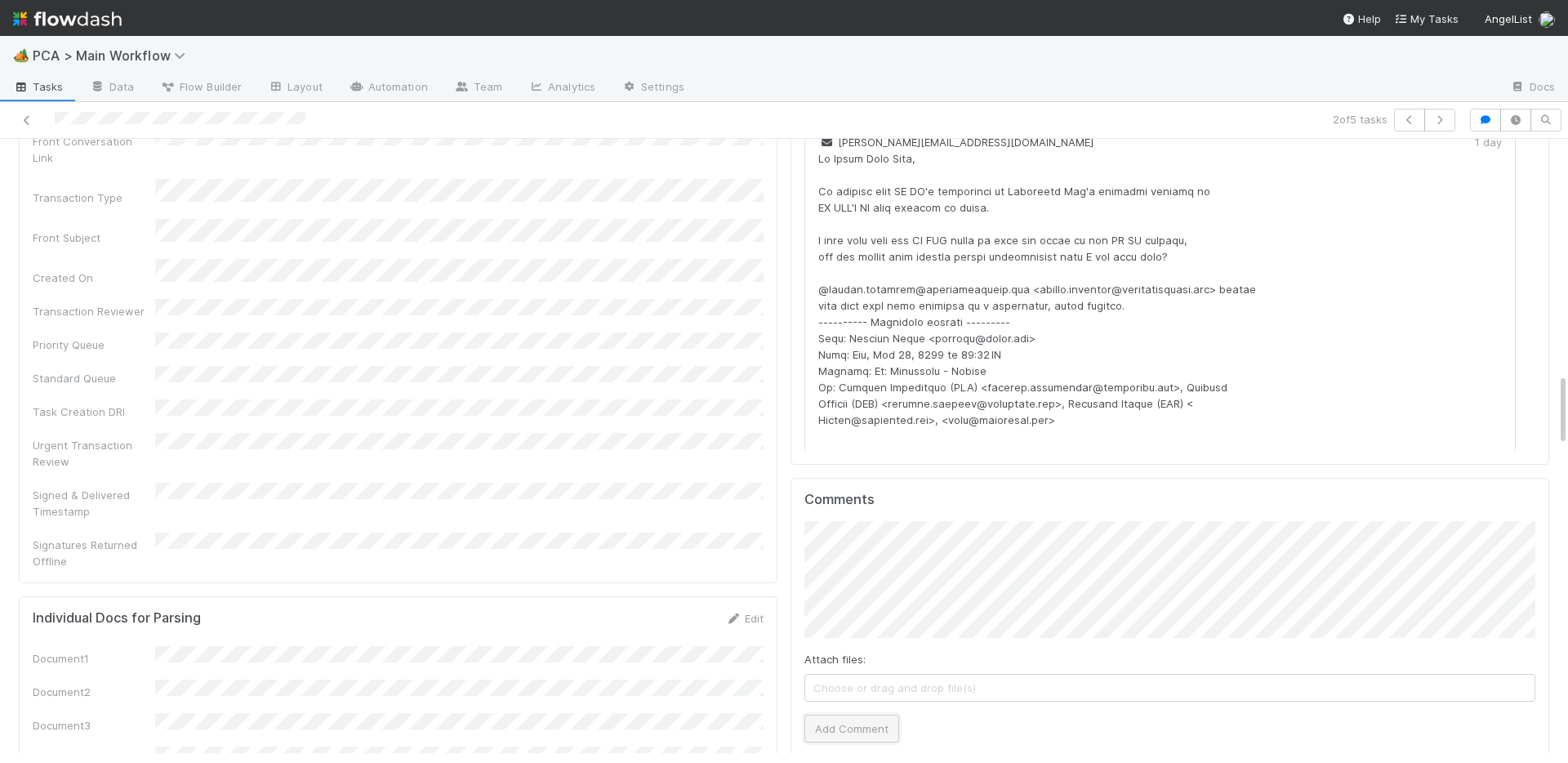
click at [820, 715] on button "Add Comment" at bounding box center [852, 729] width 95 height 28
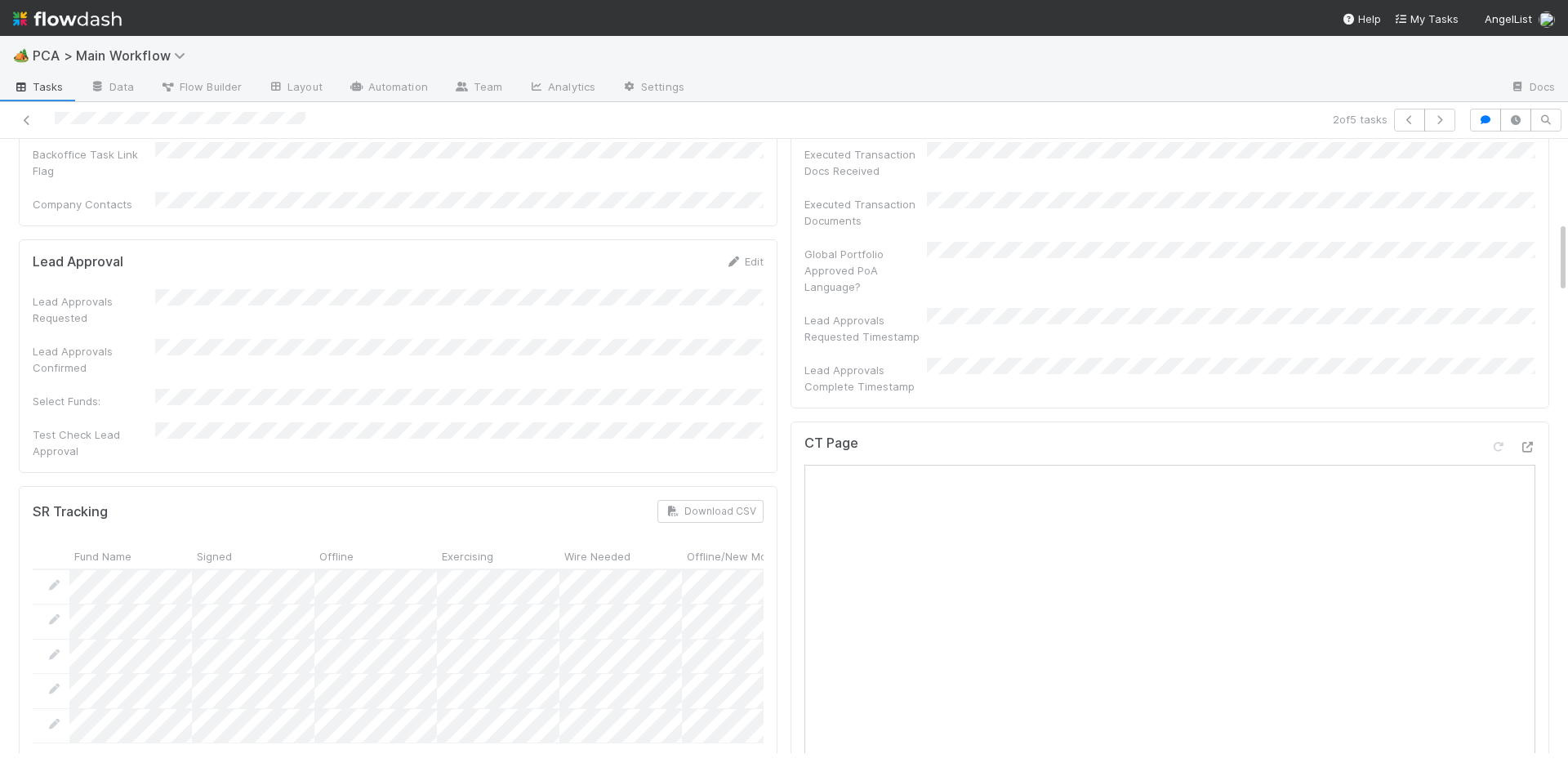
scroll to position [0, 0]
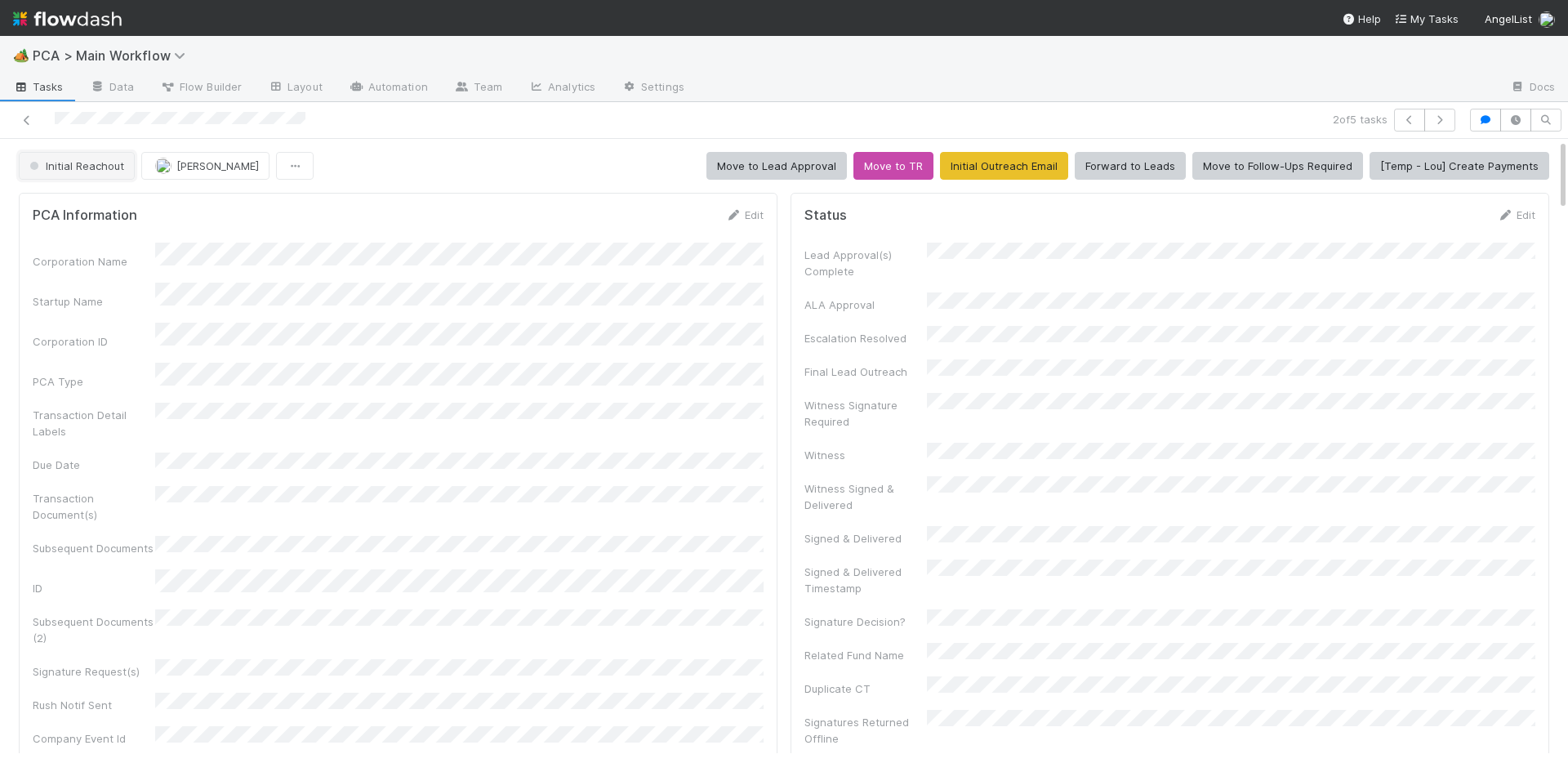
click at [72, 162] on span "Initial Reachout" at bounding box center [75, 166] width 98 height 13
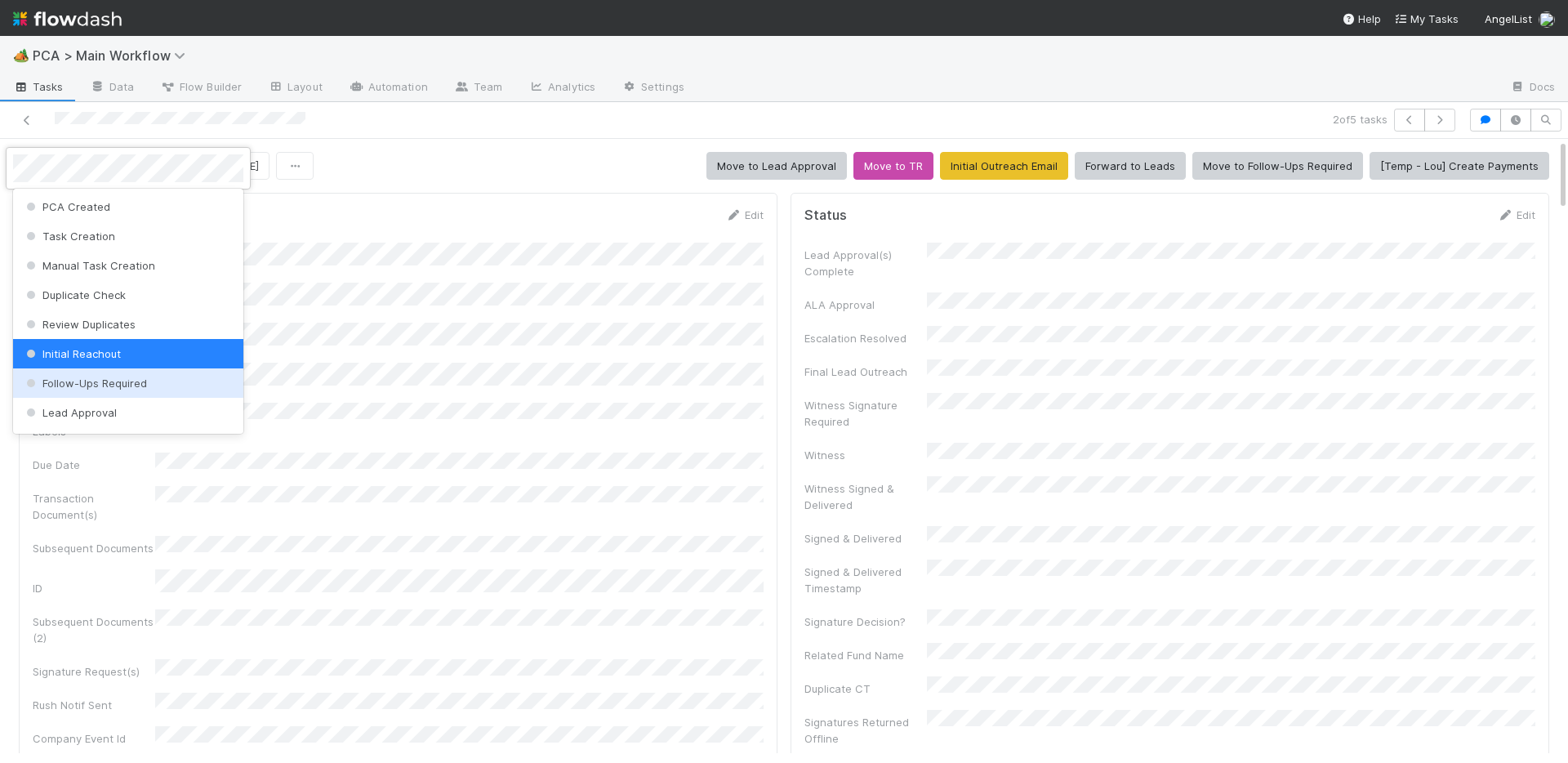
click at [63, 394] on div "Follow-Ups Required" at bounding box center [128, 383] width 230 height 30
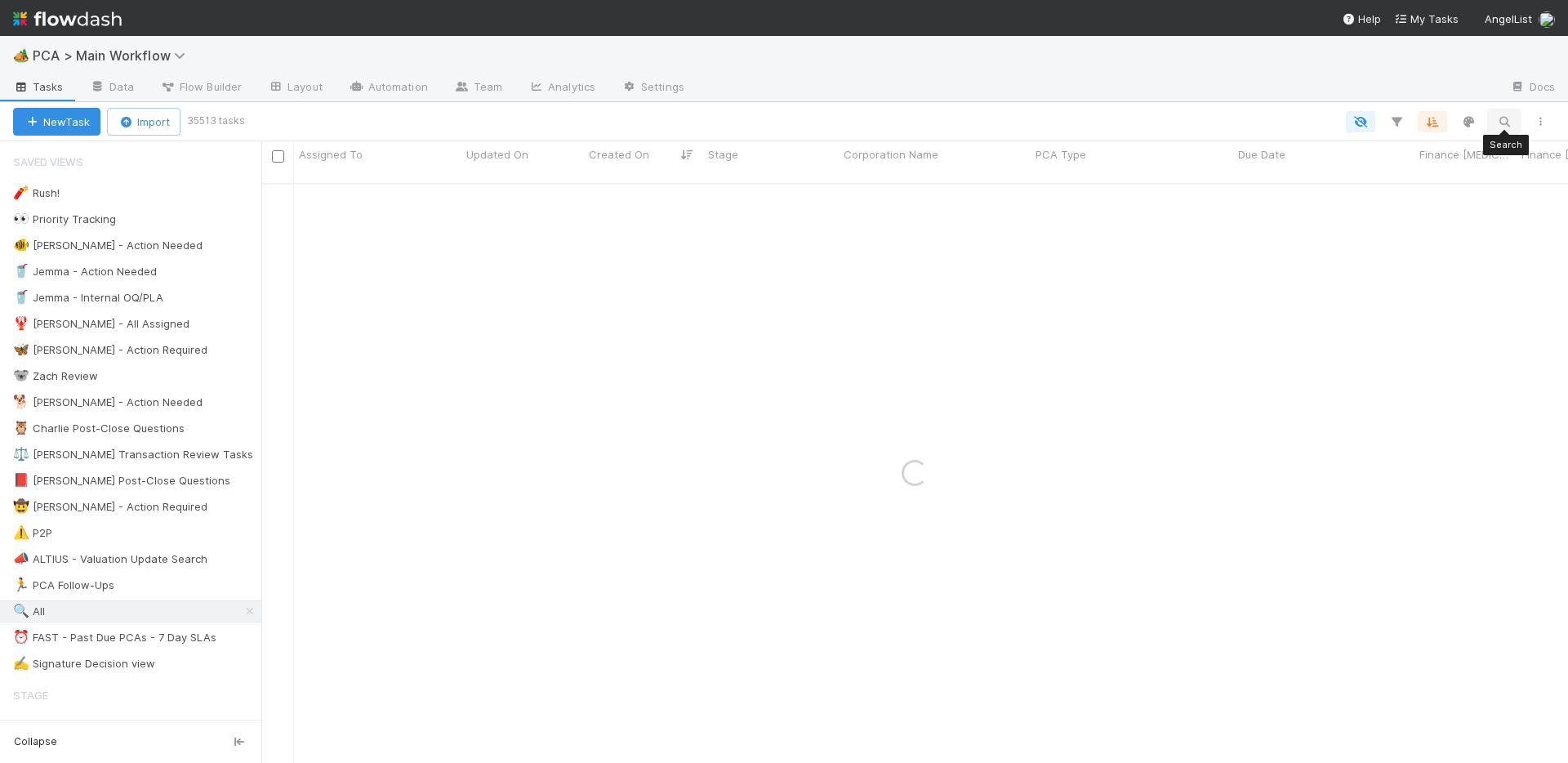
click at [1506, 123] on icon "button" at bounding box center [1505, 121] width 17 height 15
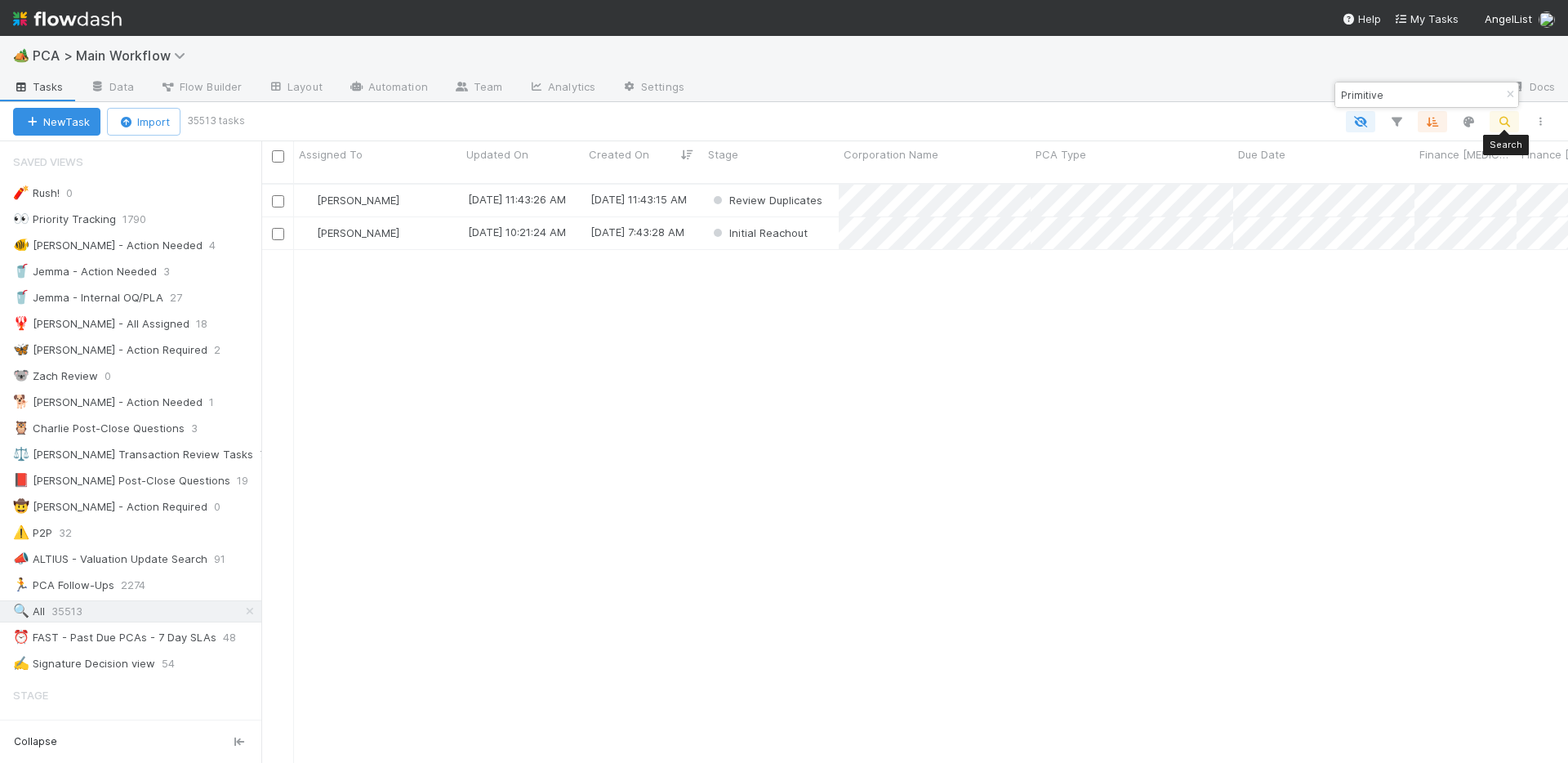
scroll to position [592, 1307]
type input "Primitive"
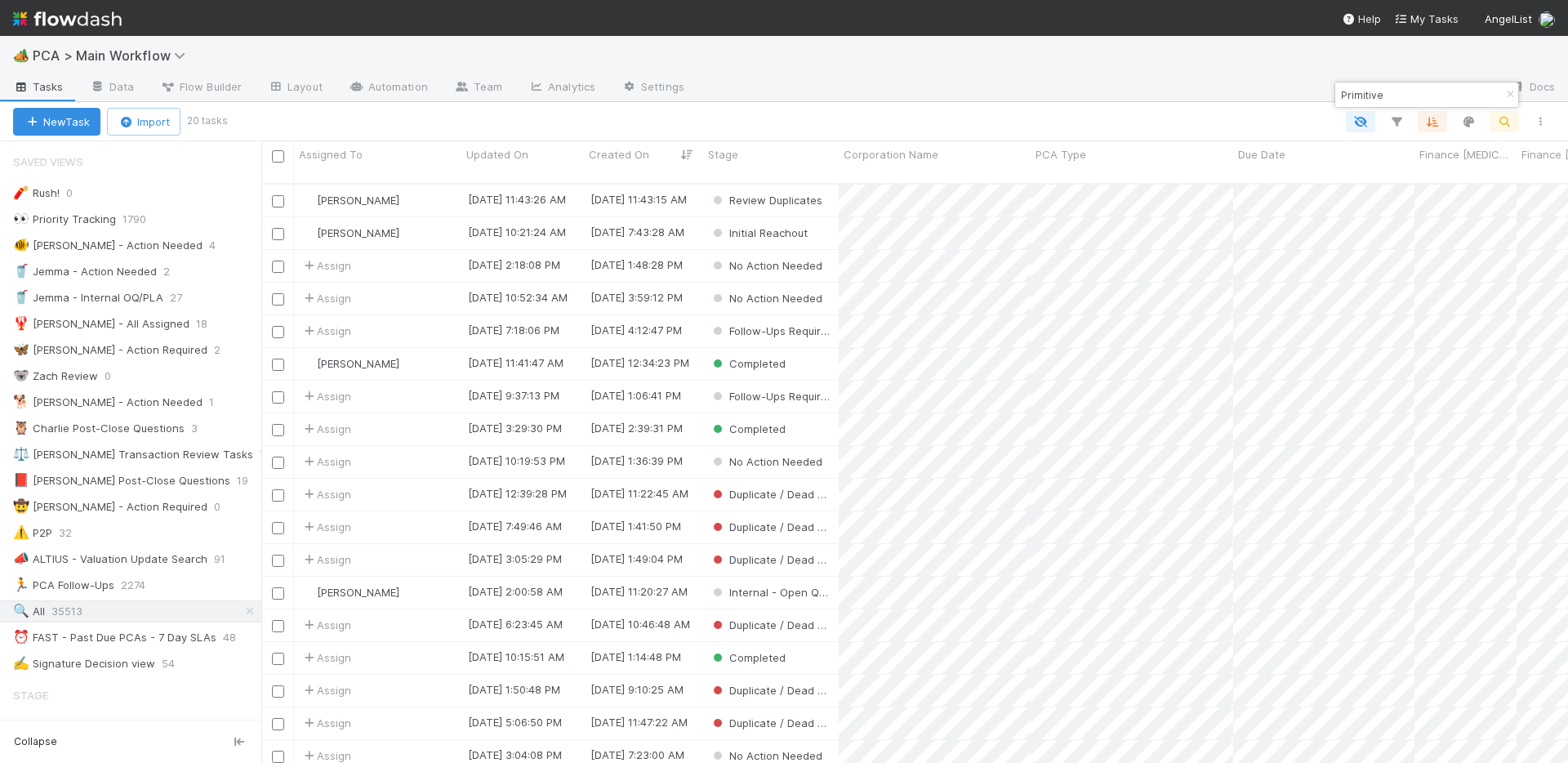
scroll to position [62, 0]
click at [1425, 95] on input "Primitive" at bounding box center [1420, 95] width 163 height 19
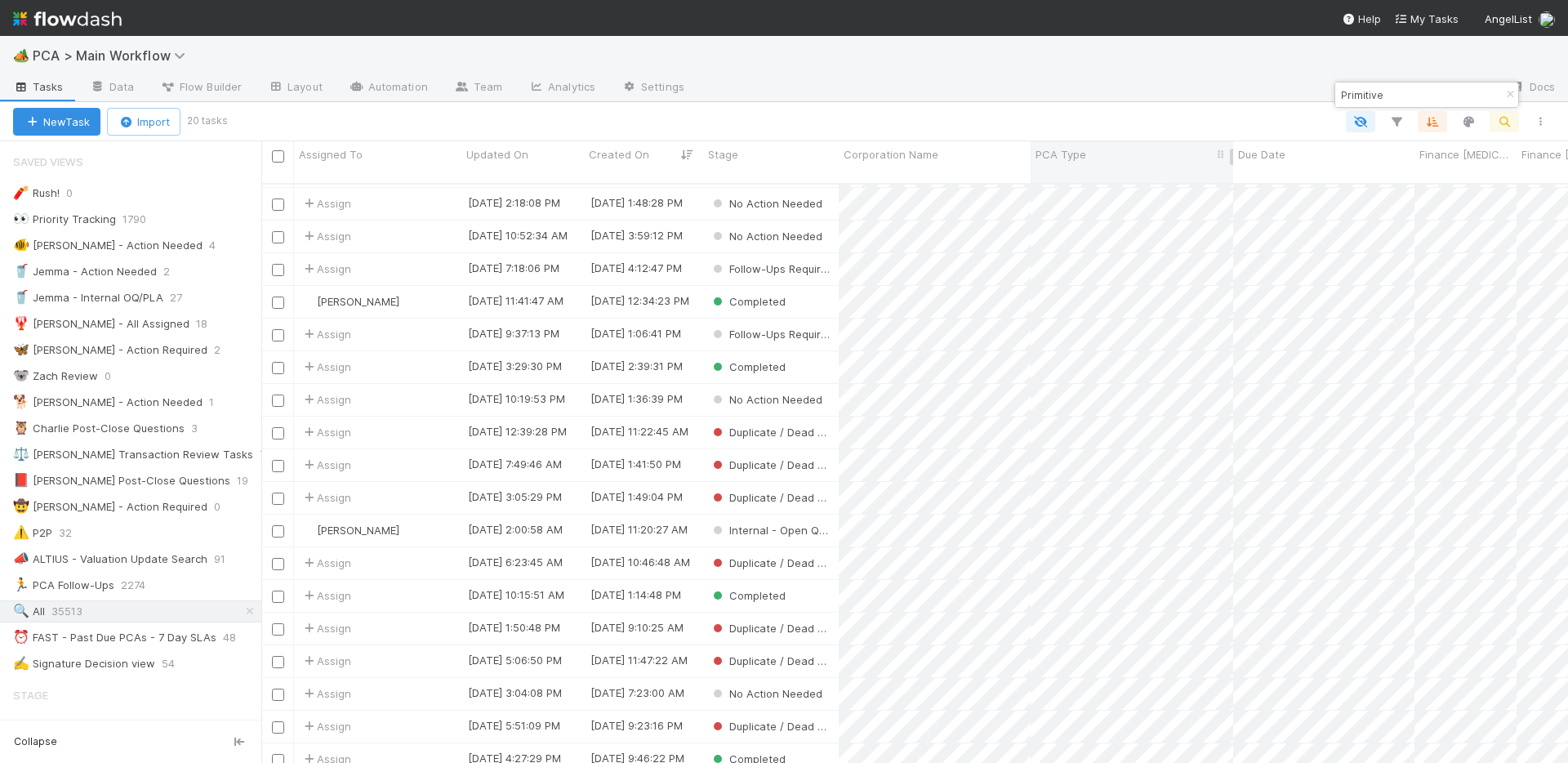
scroll to position [0, 0]
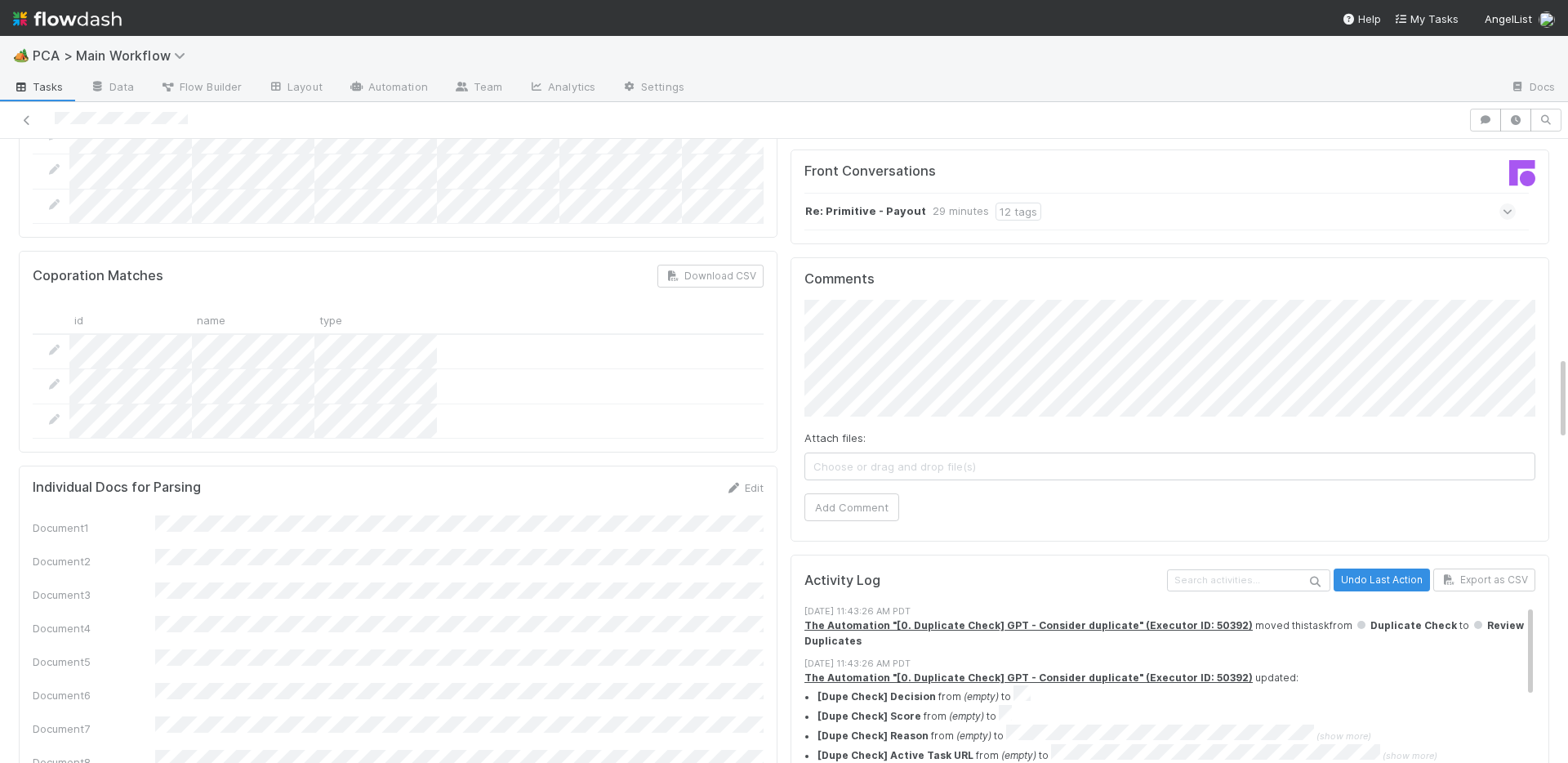
scroll to position [1422, 0]
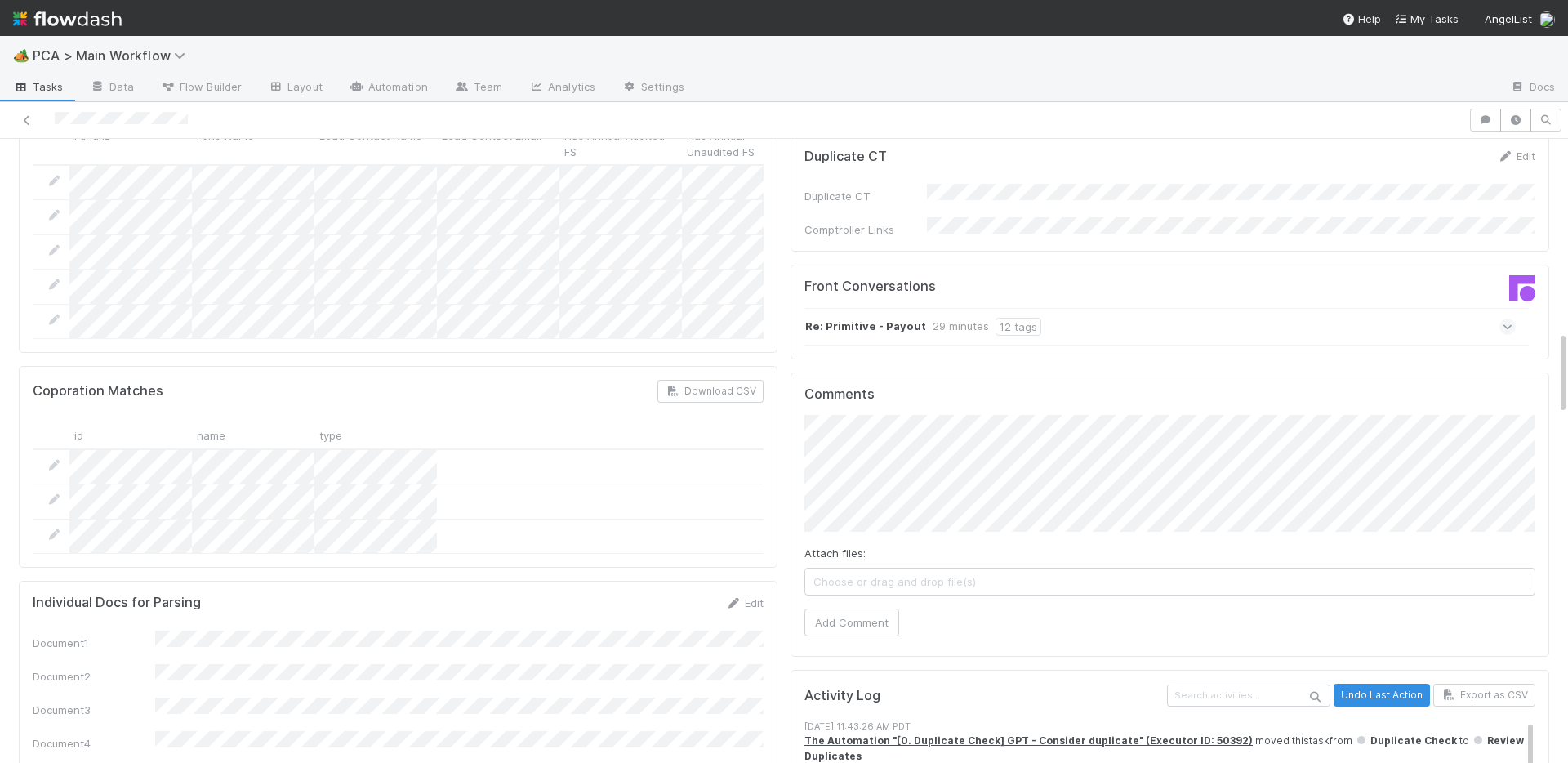
click at [848, 318] on strong "Re: Primitive - Payout" at bounding box center [866, 326] width 121 height 18
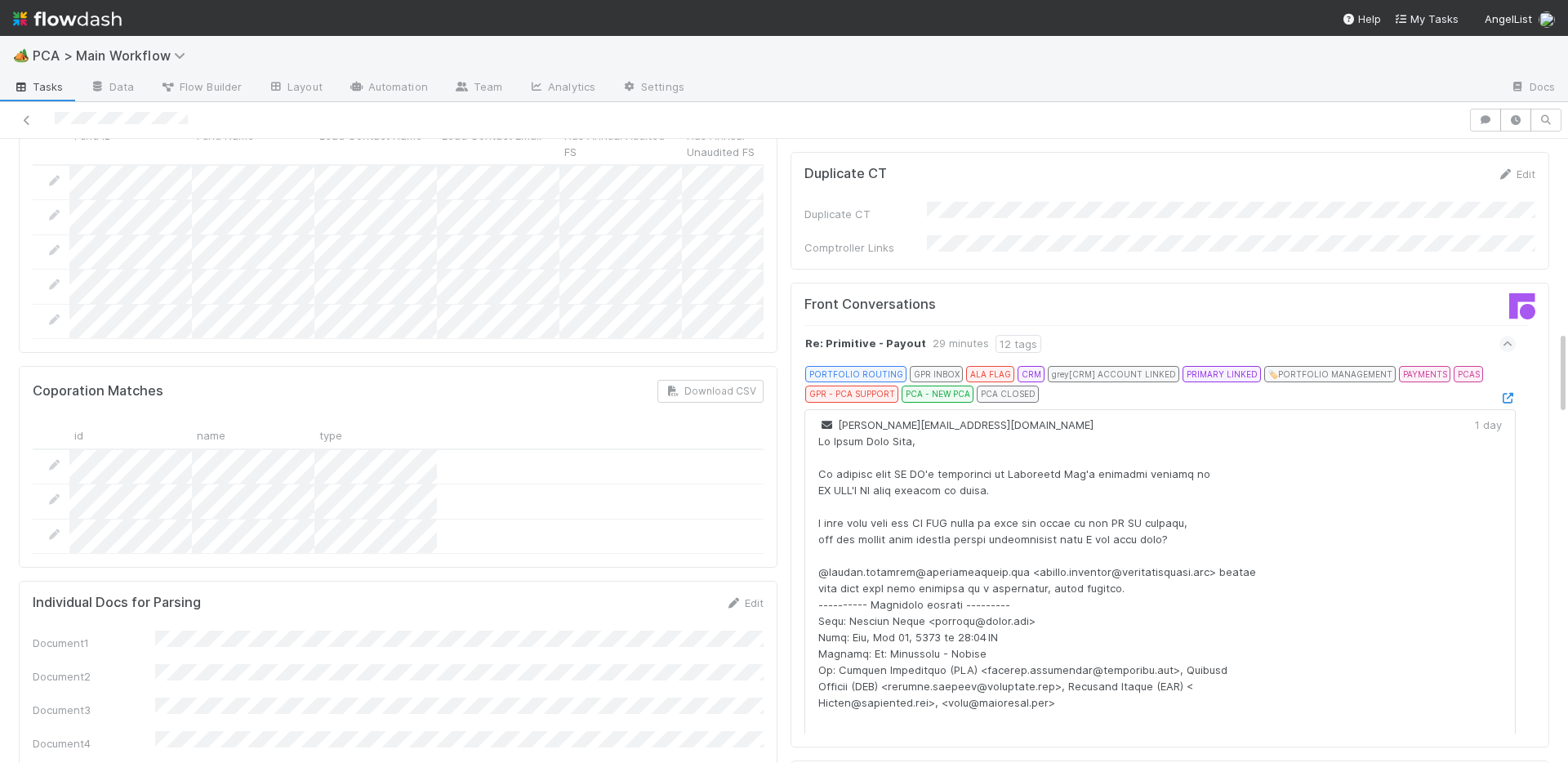
scroll to position [0, 0]
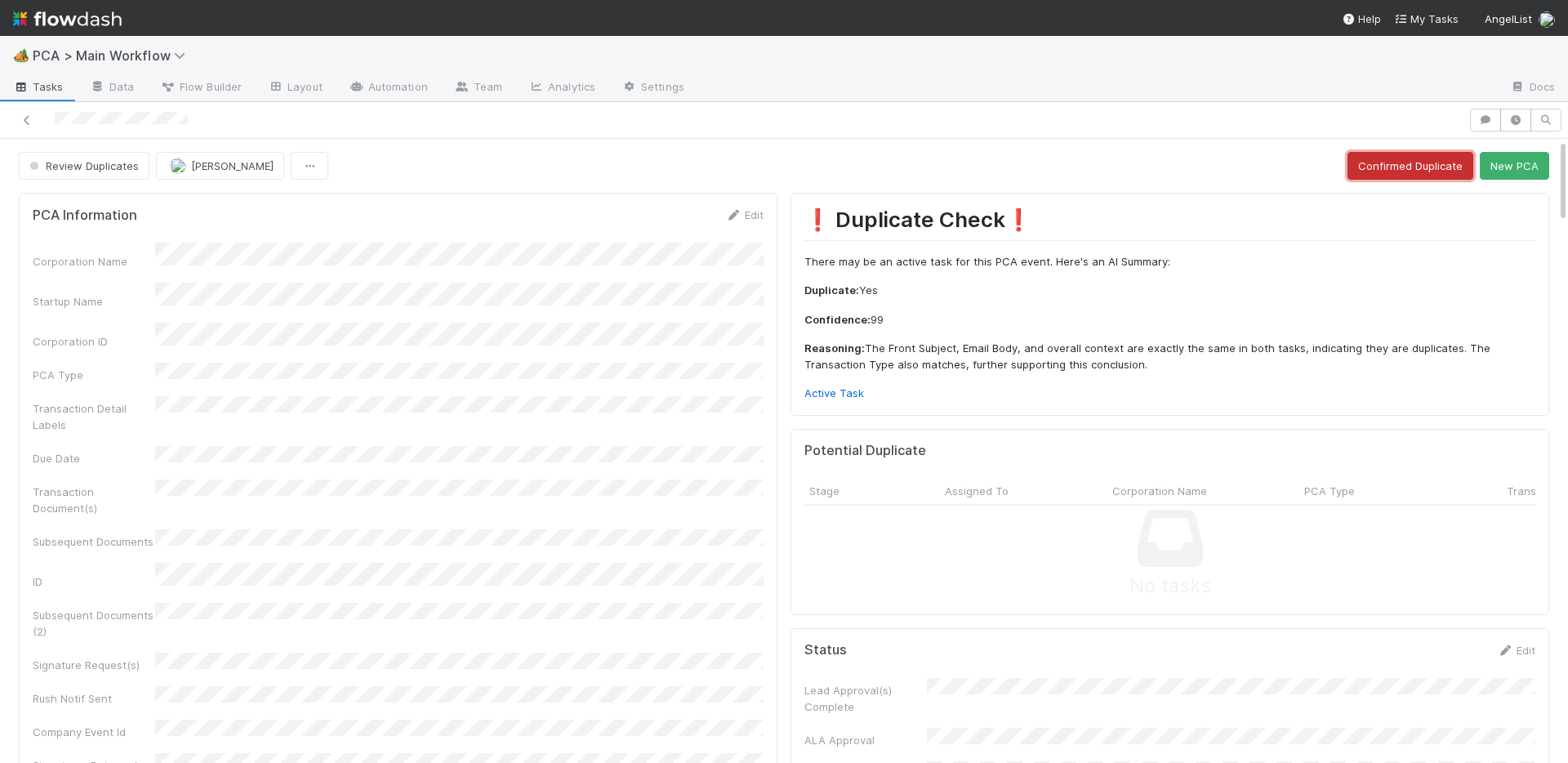
click at [1380, 167] on button "Confirmed Duplicate" at bounding box center [1411, 166] width 126 height 28
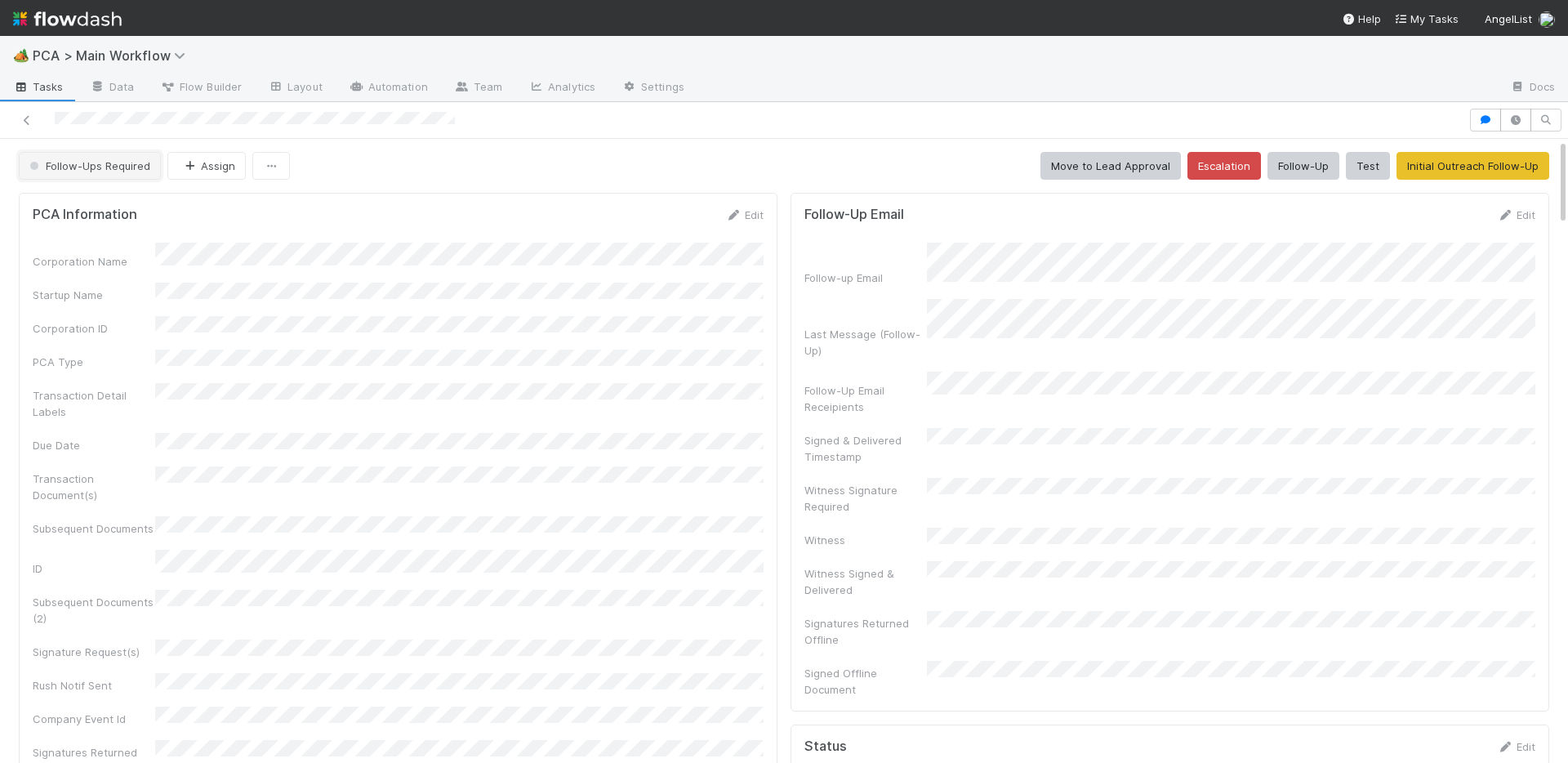
click at [38, 153] on button "Follow-Ups Required" at bounding box center [89, 166] width 142 height 28
click at [58, 267] on span "Duplicate / Dead PCAs" at bounding box center [91, 265] width 135 height 13
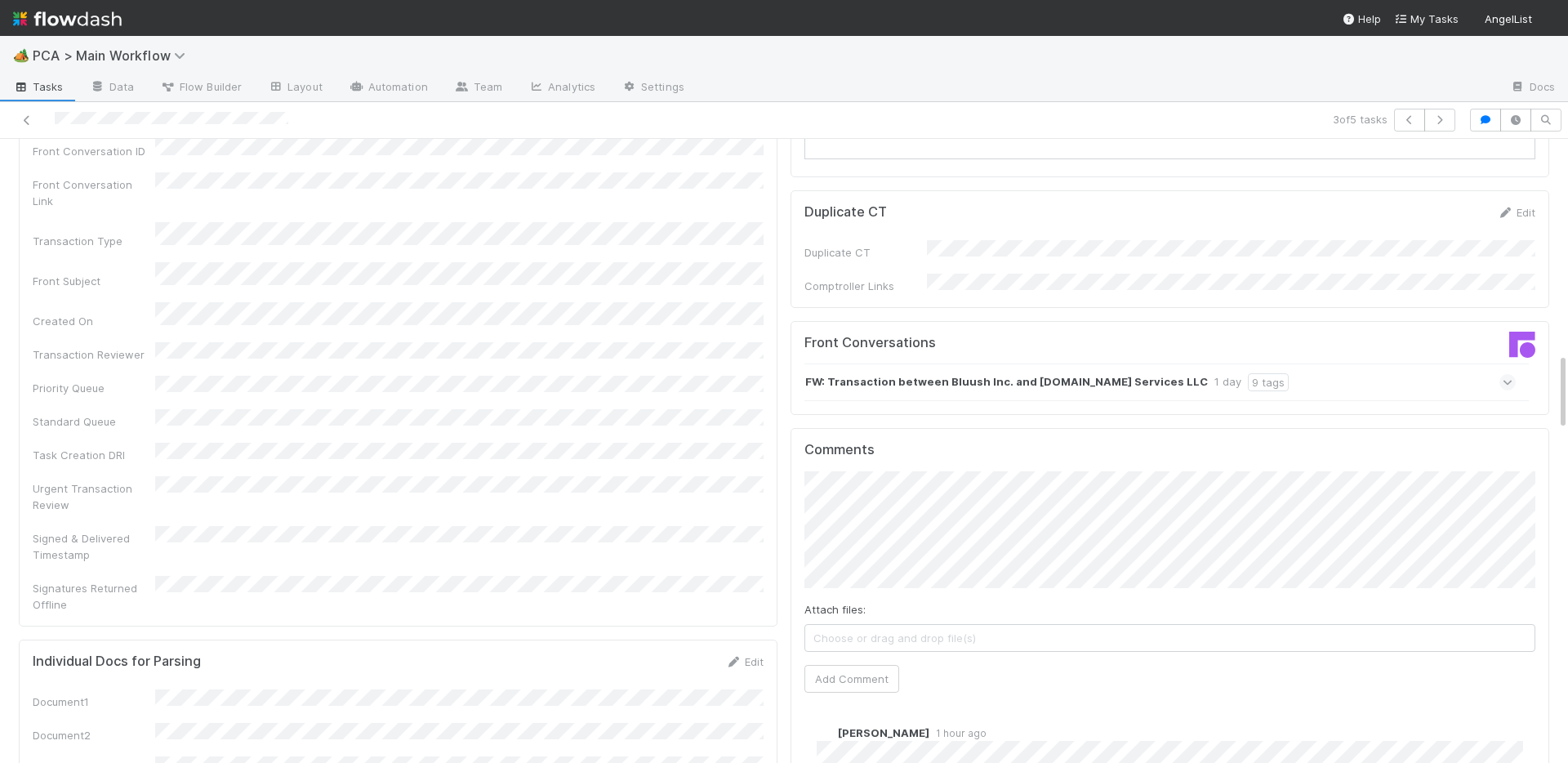
scroll to position [1649, 0]
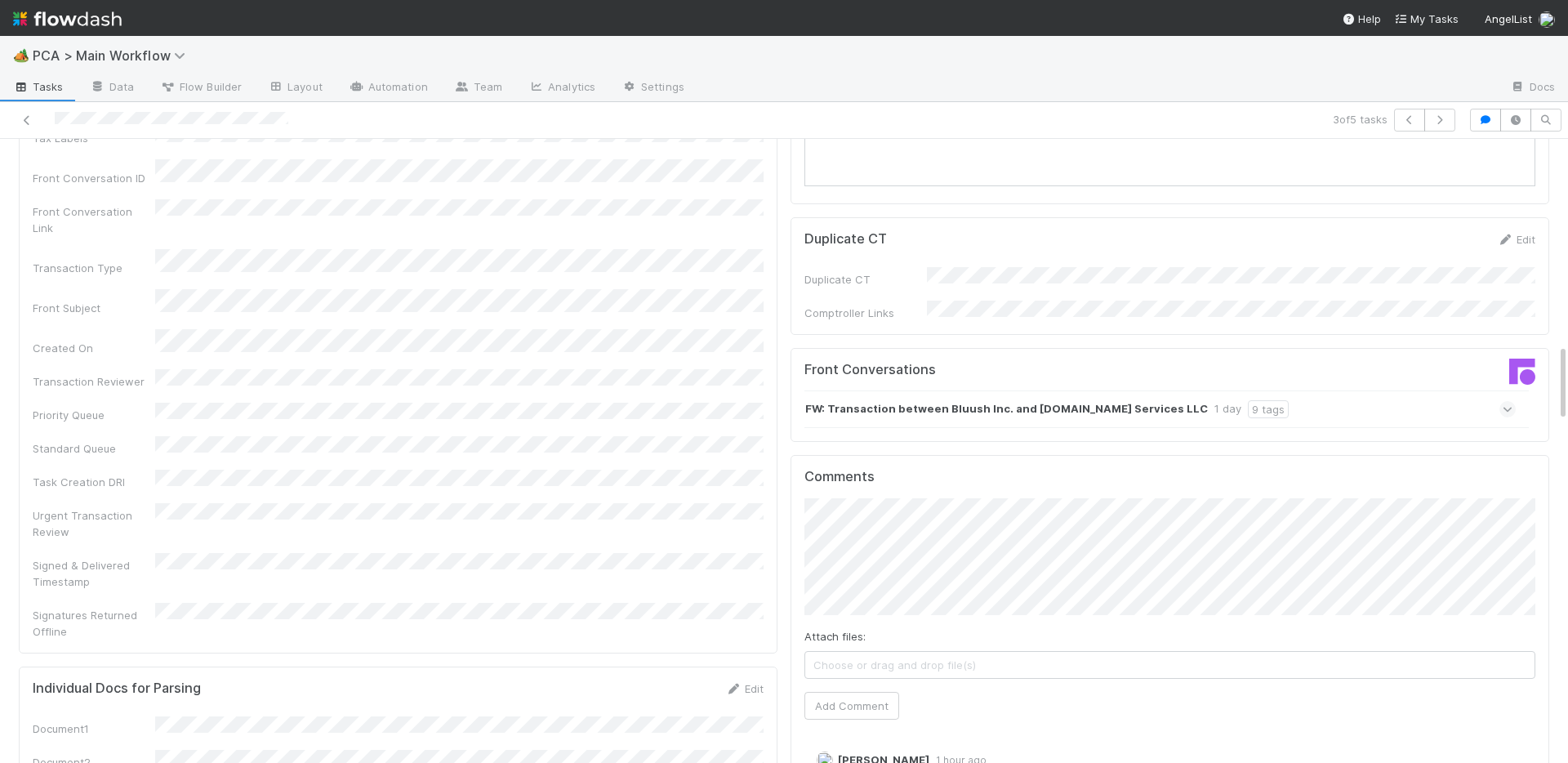
click at [1010, 401] on strong "FW: Transaction between Bluush Inc. and [DOMAIN_NAME] Services LLC" at bounding box center [1007, 409] width 402 height 18
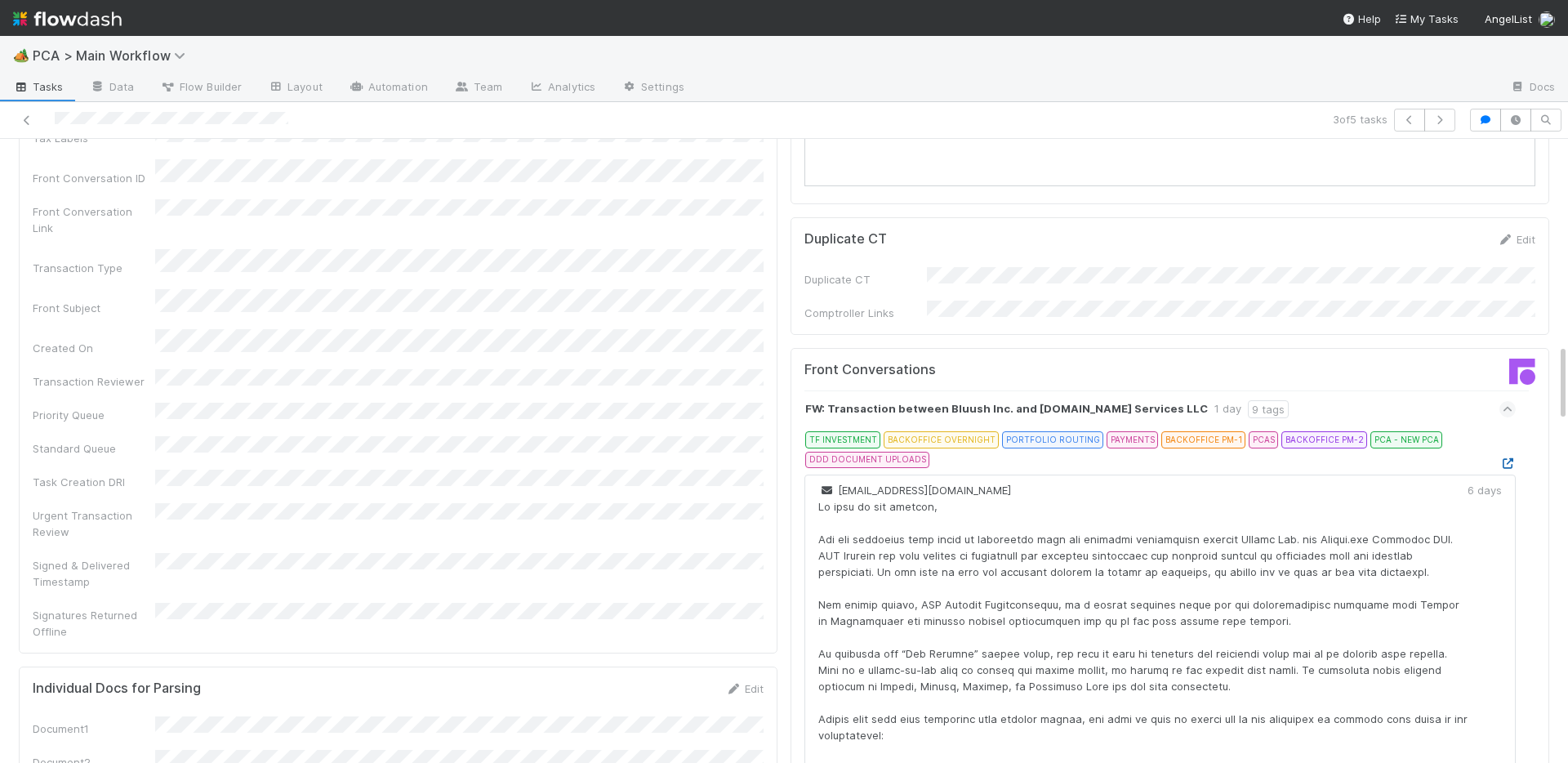
click at [1503, 458] on icon at bounding box center [1508, 463] width 17 height 10
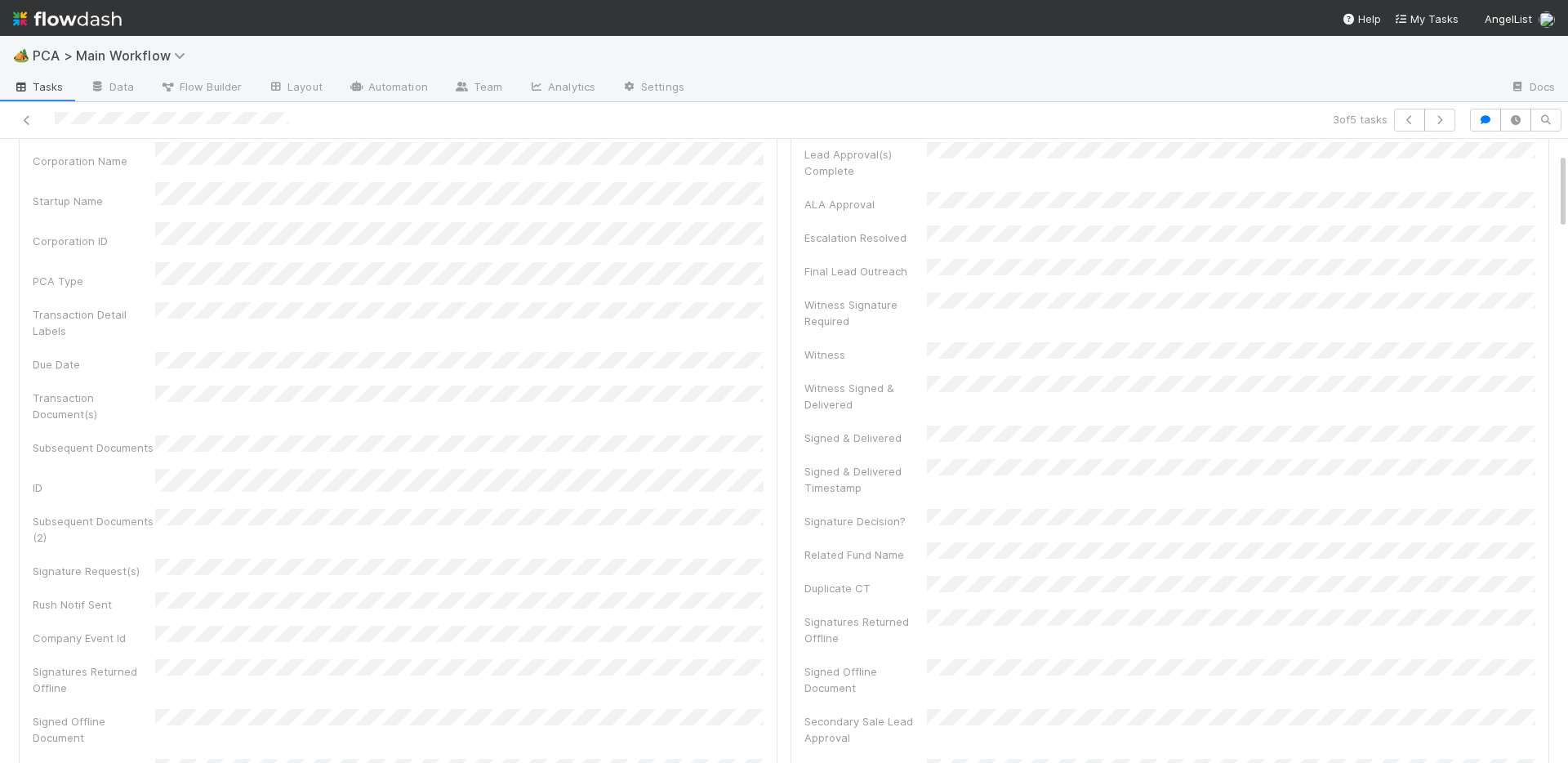
scroll to position [0, 0]
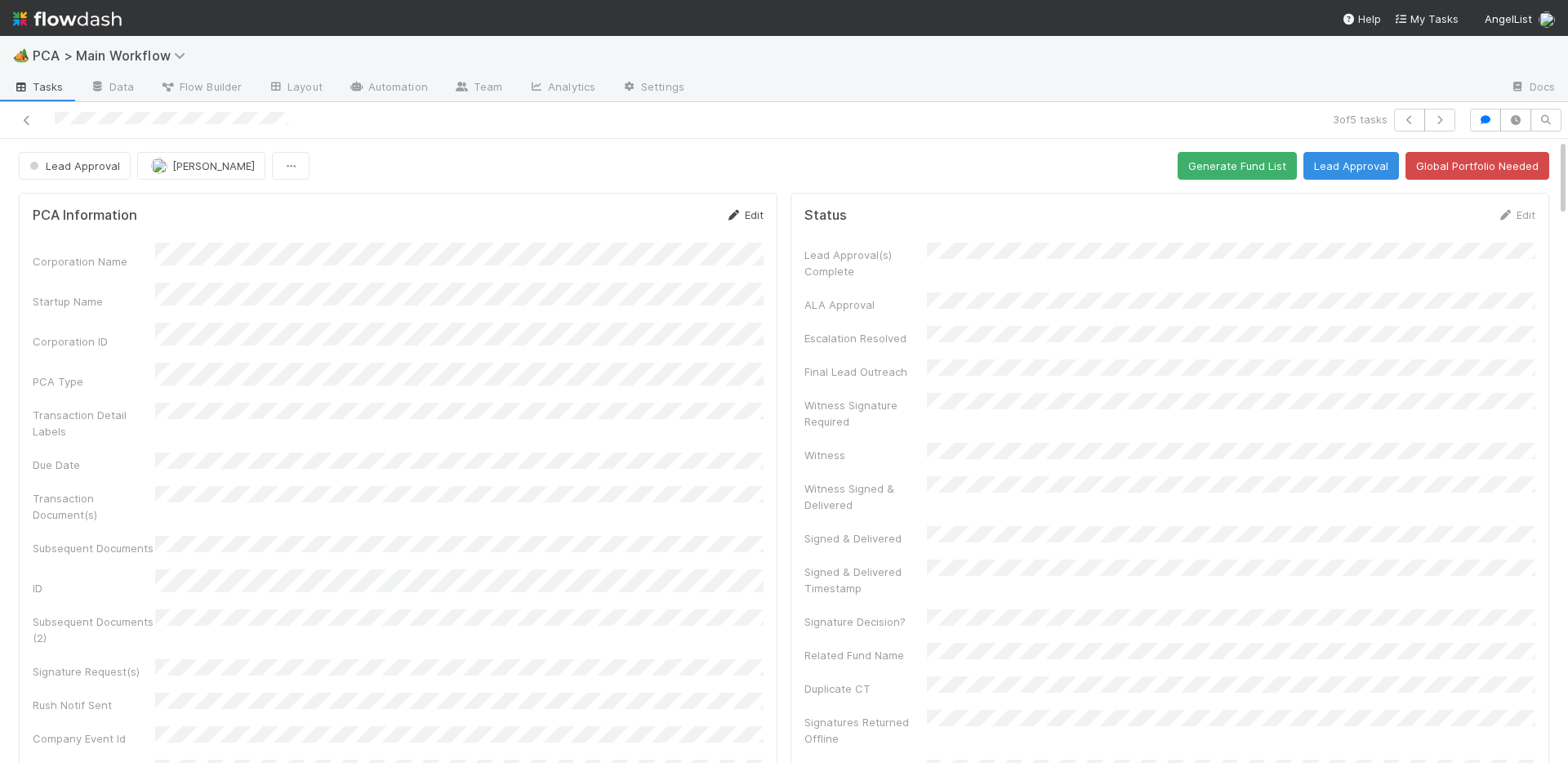
click at [746, 216] on link "Edit" at bounding box center [744, 215] width 38 height 13
click at [745, 223] on button "Cancel" at bounding box center [735, 221] width 57 height 28
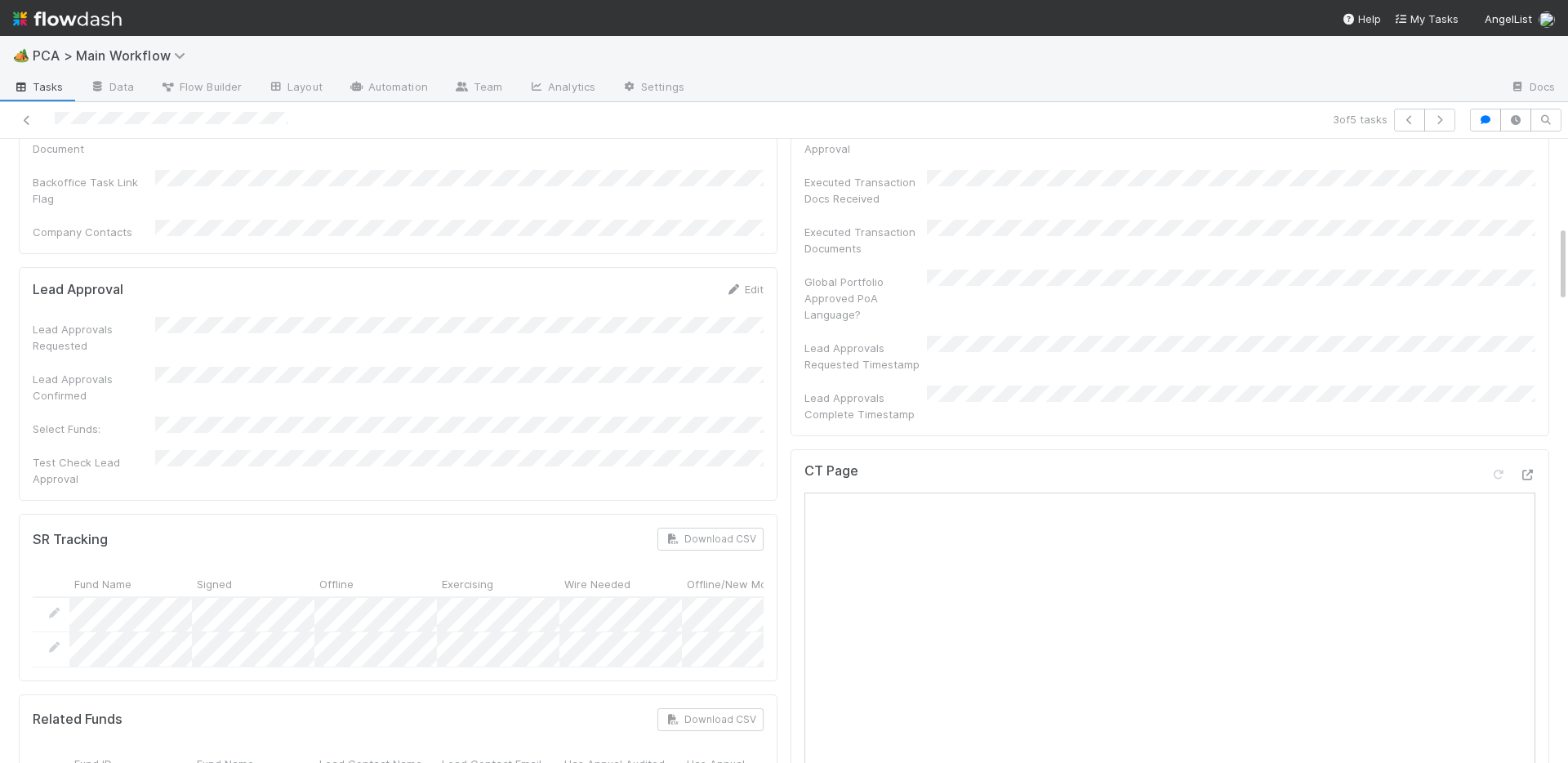
scroll to position [694, 0]
click at [1525, 464] on icon at bounding box center [1528, 469] width 17 height 10
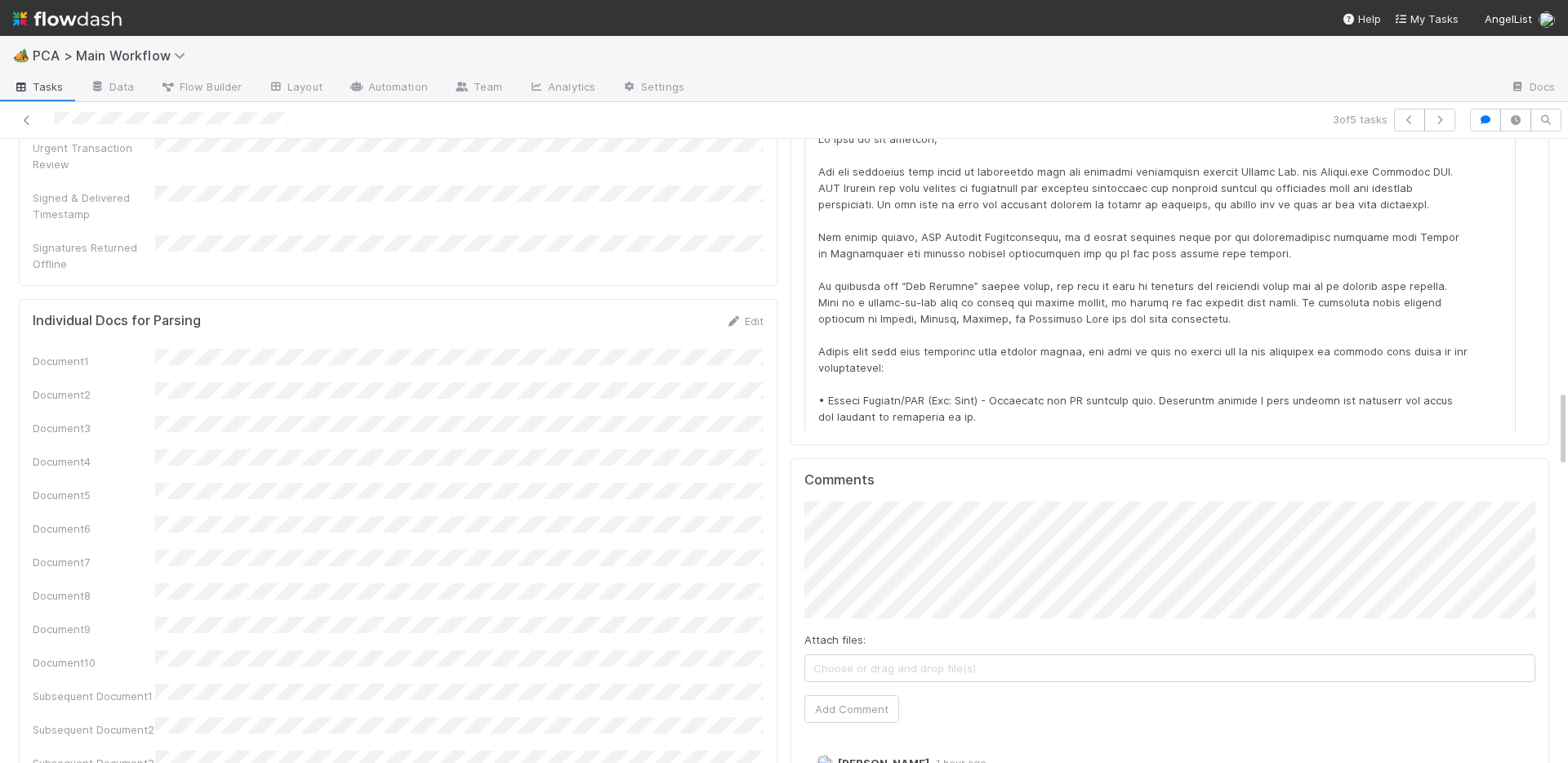
scroll to position [2038, 0]
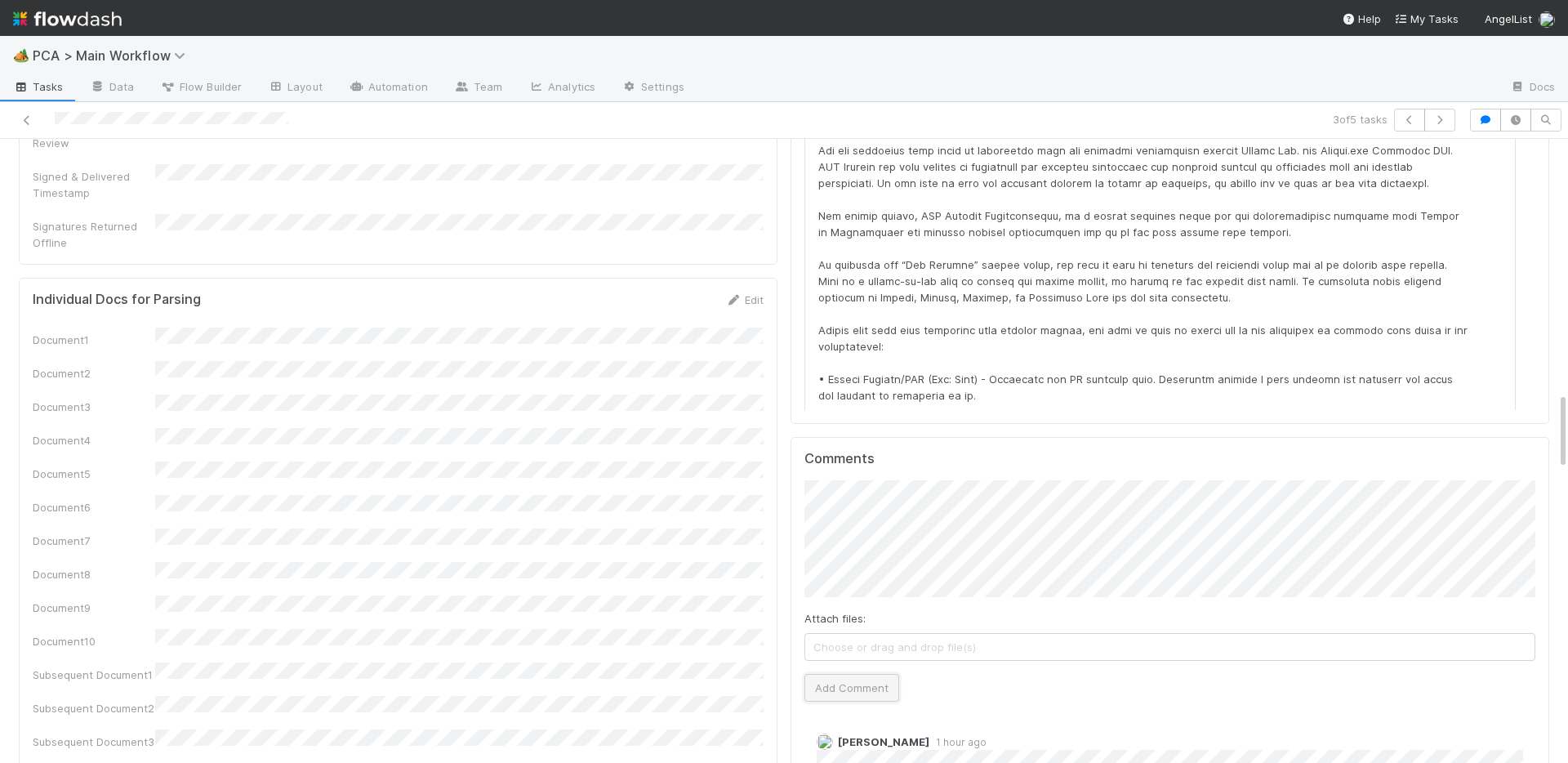
click at [860, 674] on button "Add Comment" at bounding box center [852, 688] width 95 height 28
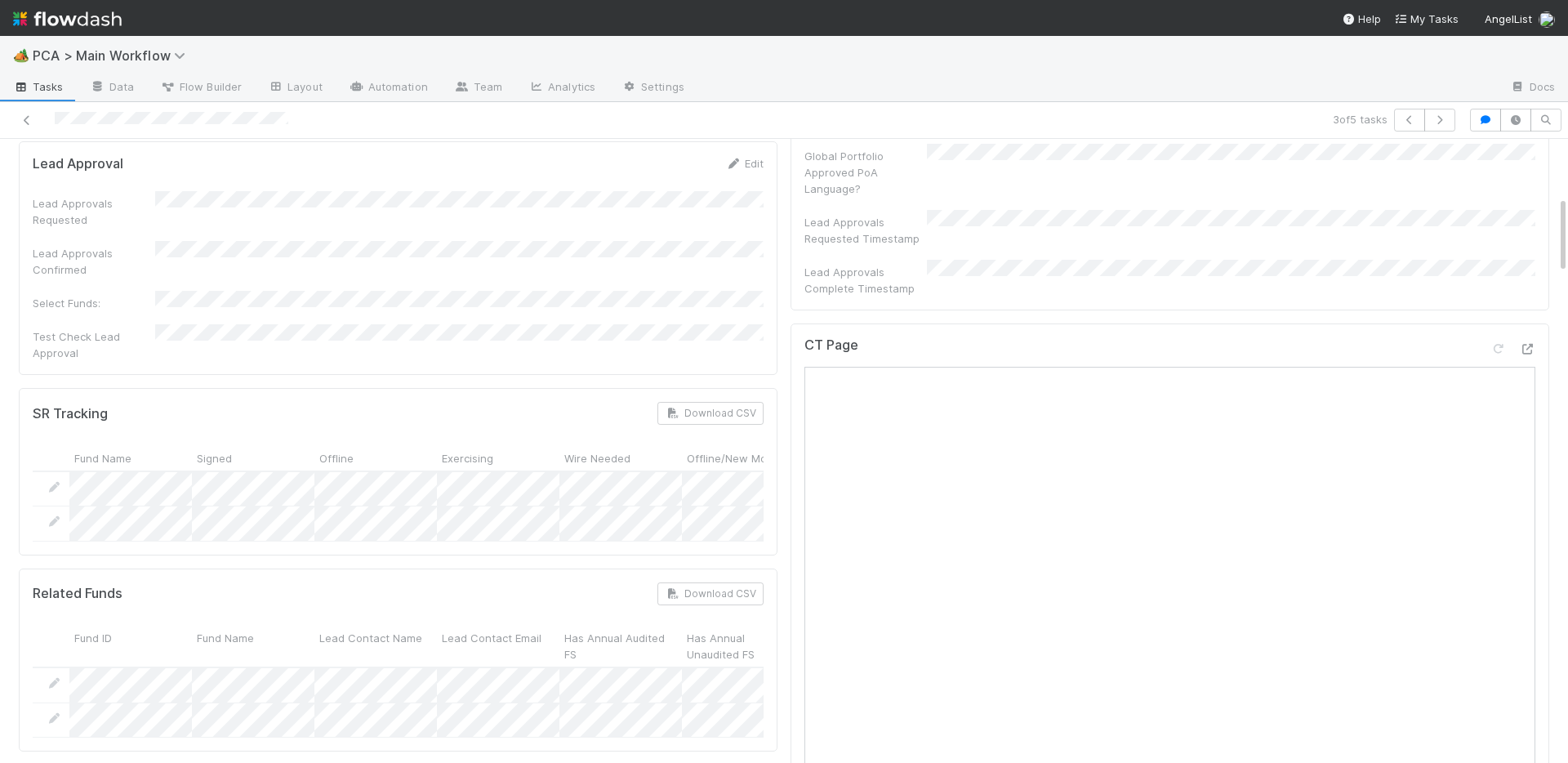
scroll to position [0, 0]
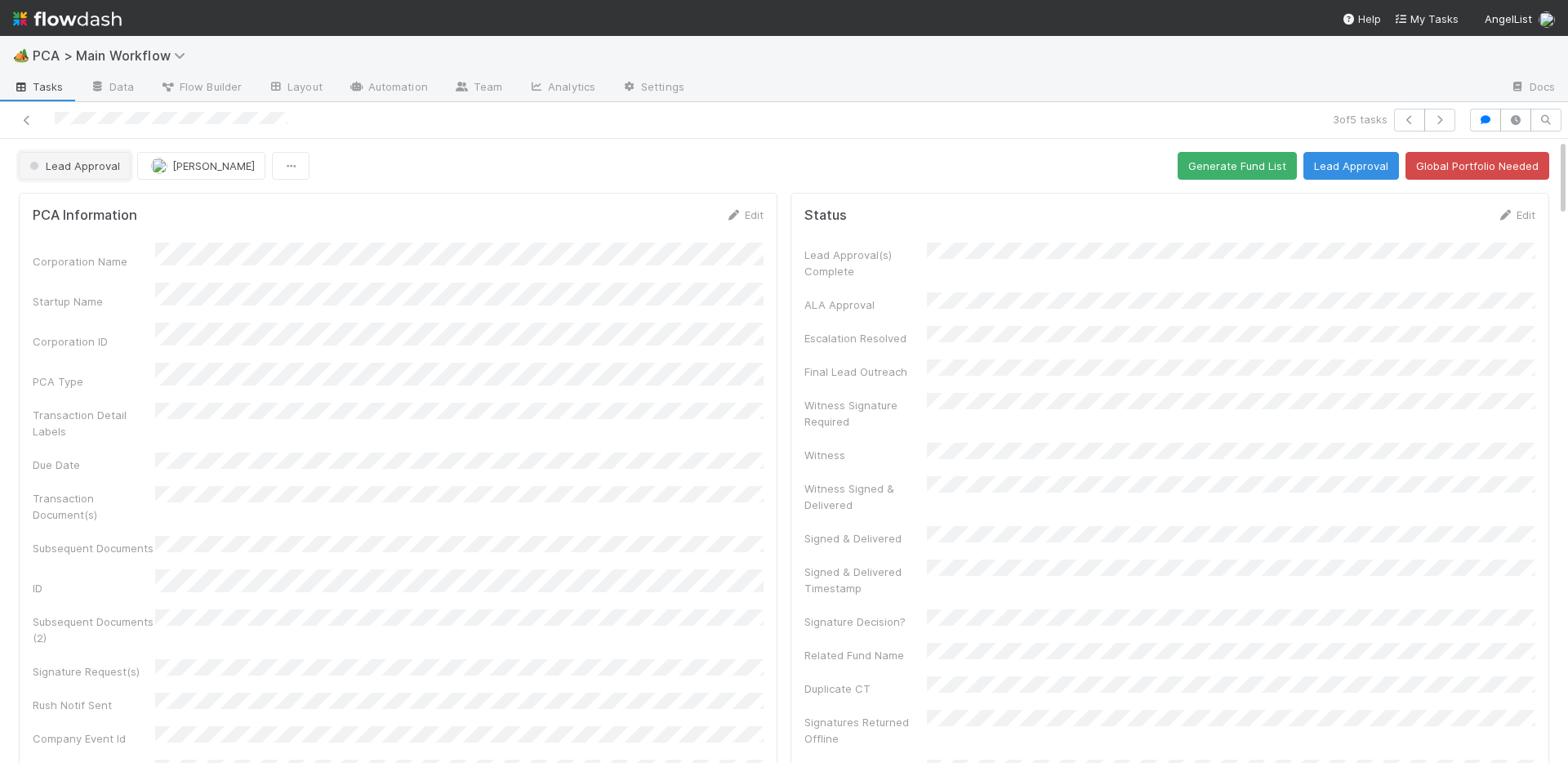
click at [85, 164] on span "Lead Approval" at bounding box center [72, 166] width 94 height 13
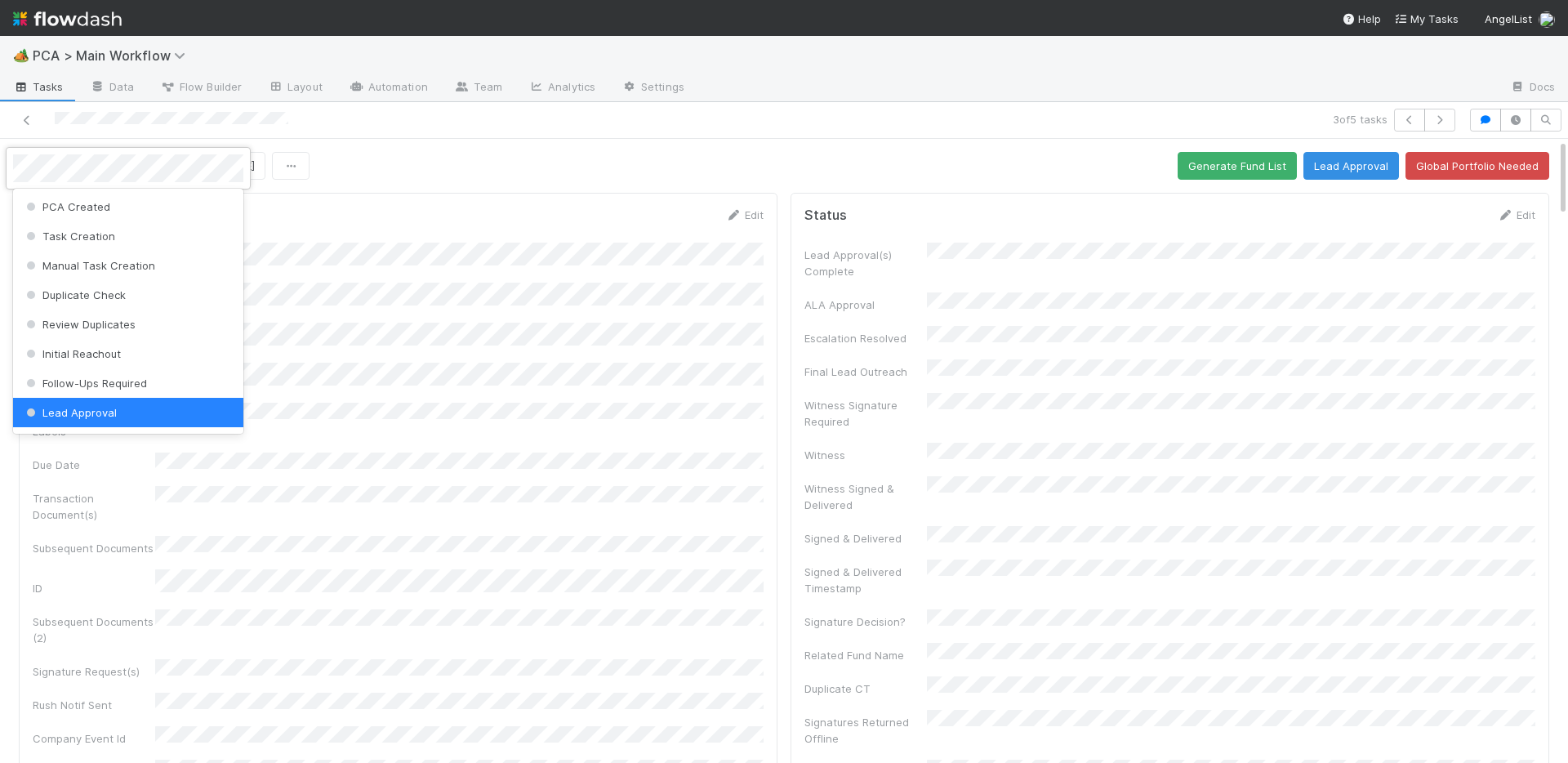
scroll to position [4, 0]
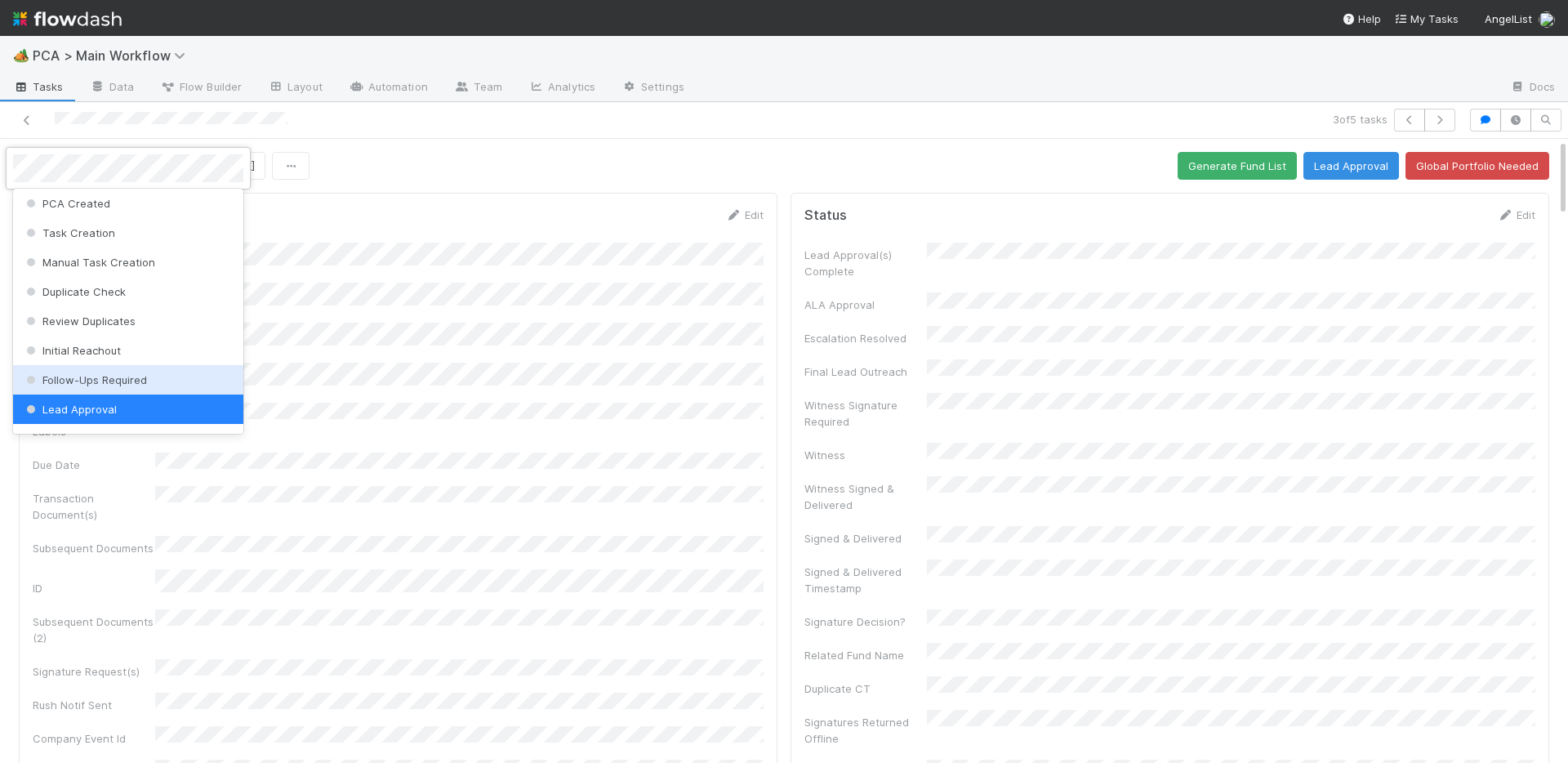
click at [61, 382] on span "Follow-Ups Required" at bounding box center [85, 380] width 124 height 13
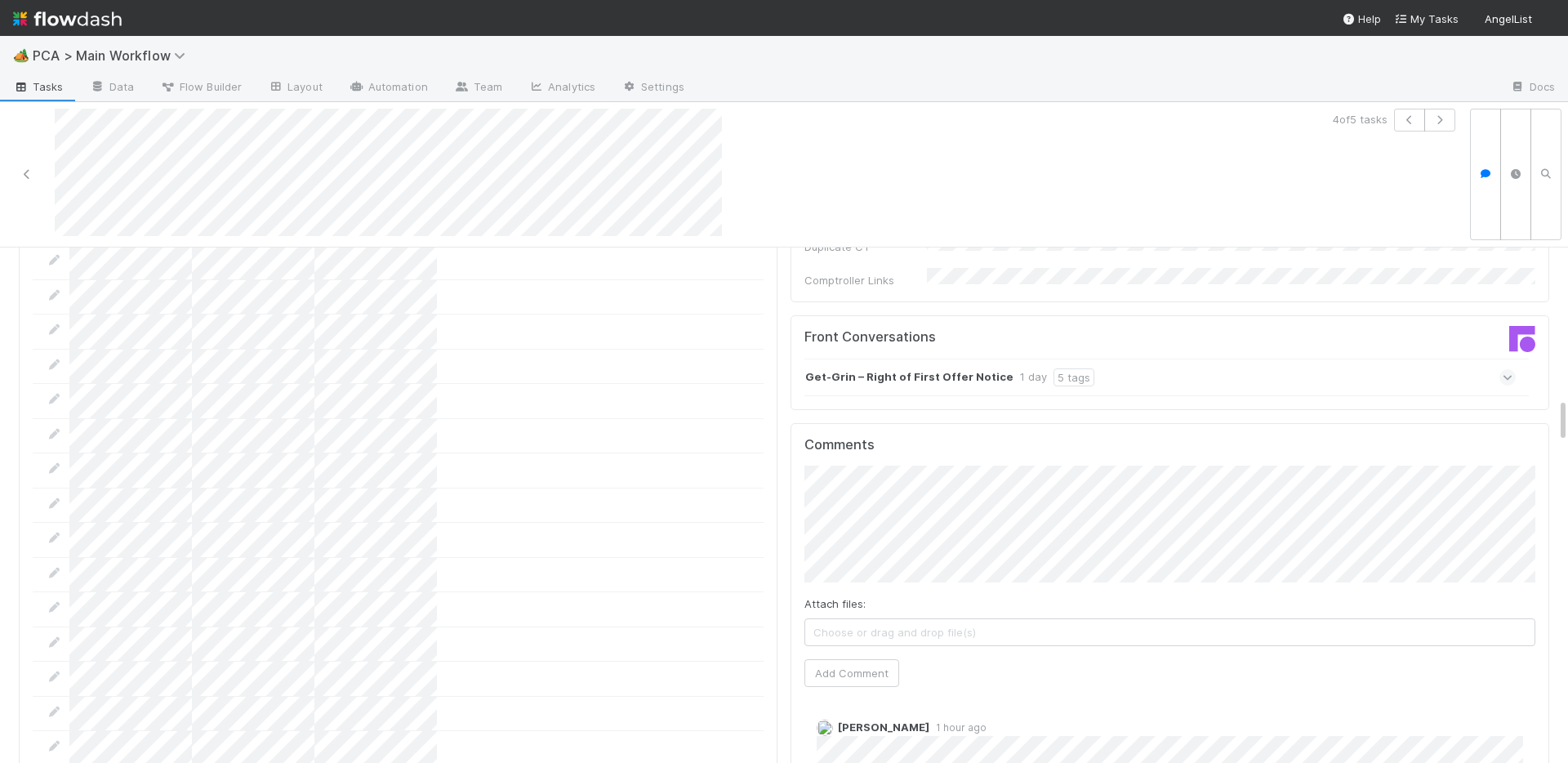
scroll to position [1716, 0]
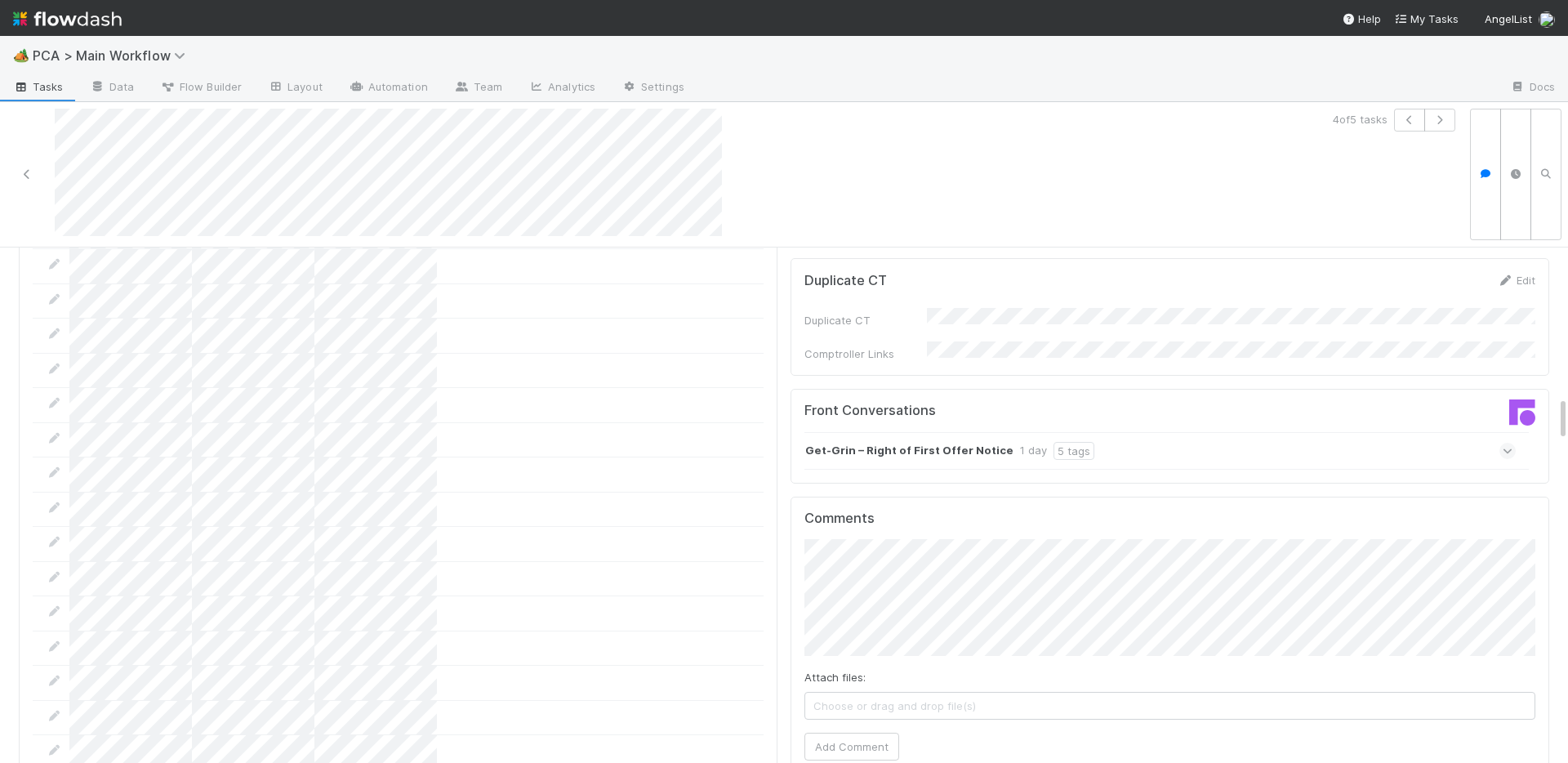
click at [865, 442] on strong "Get-Grin – Right of First Offer Notice" at bounding box center [910, 451] width 209 height 18
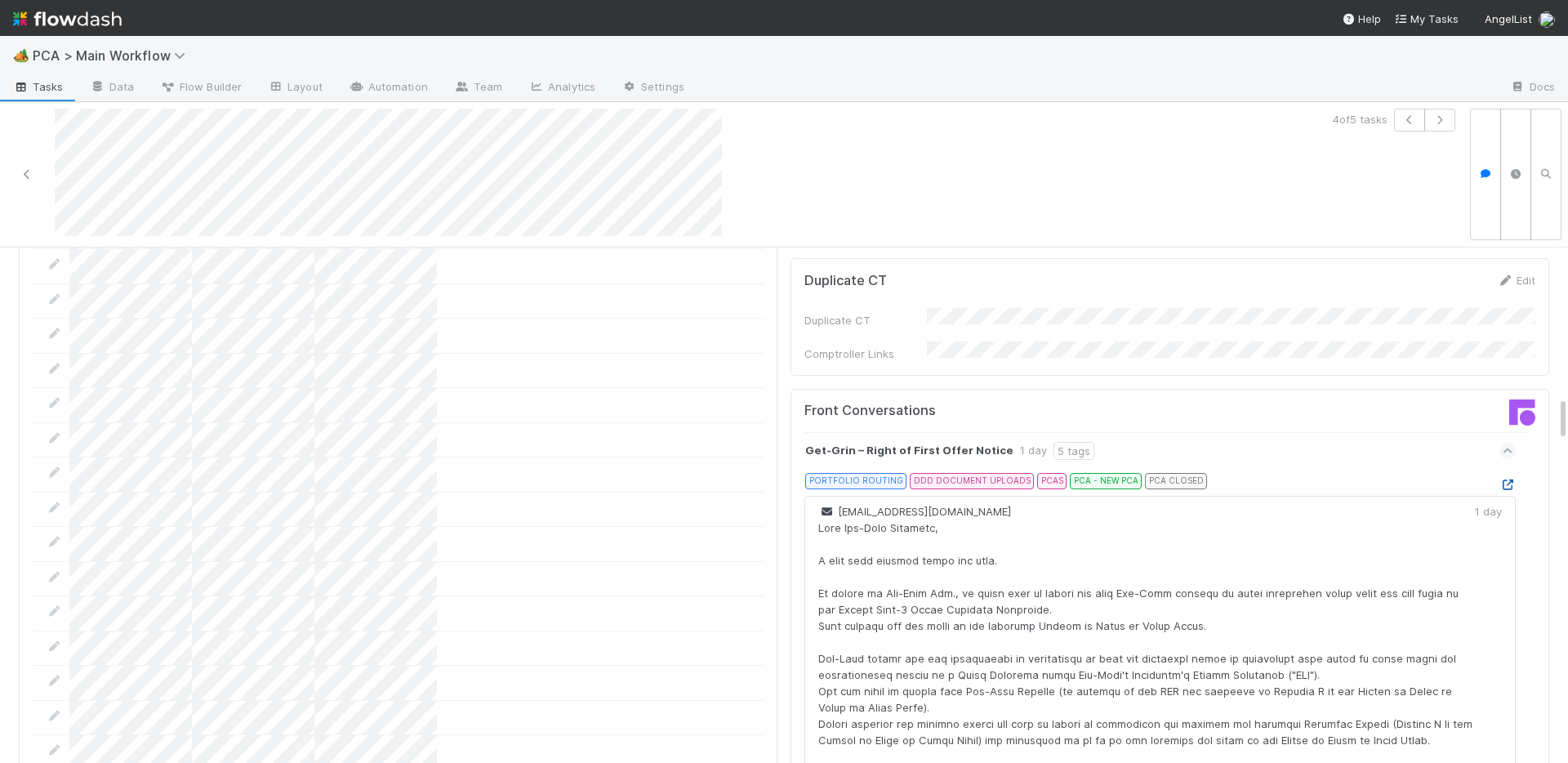
click at [1511, 479] on icon at bounding box center [1508, 484] width 17 height 10
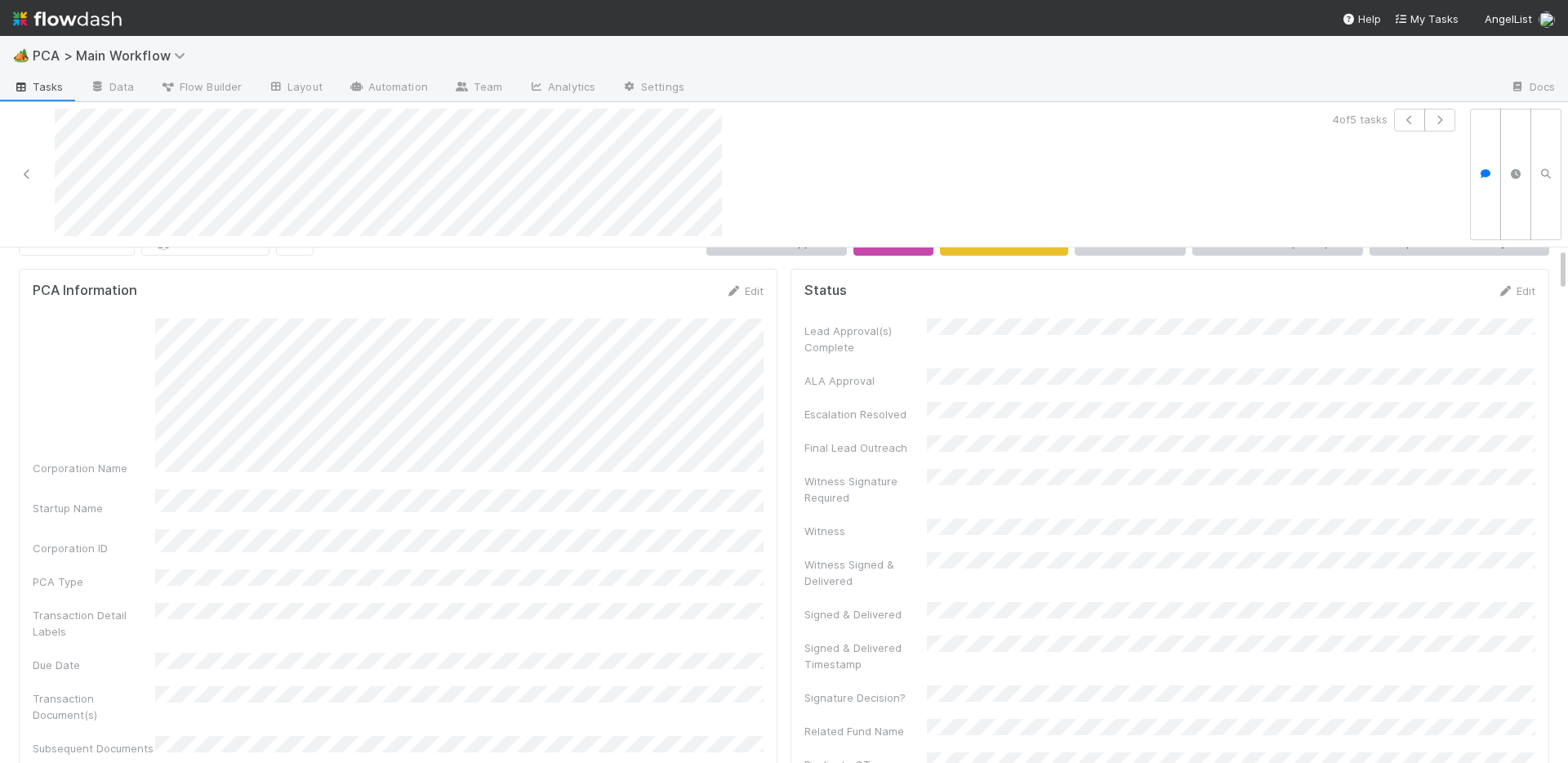
scroll to position [0, 0]
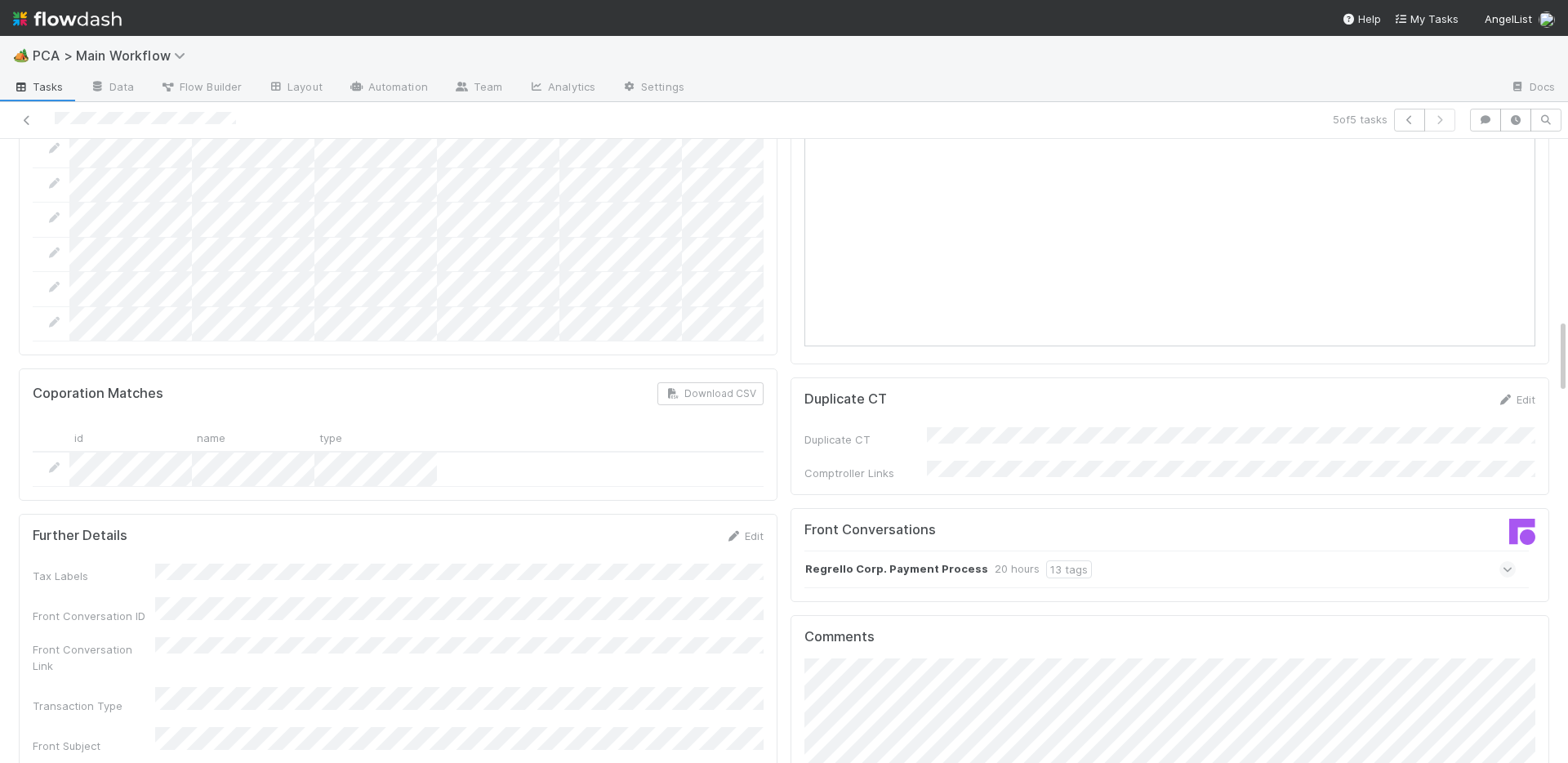
scroll to position [1516, 0]
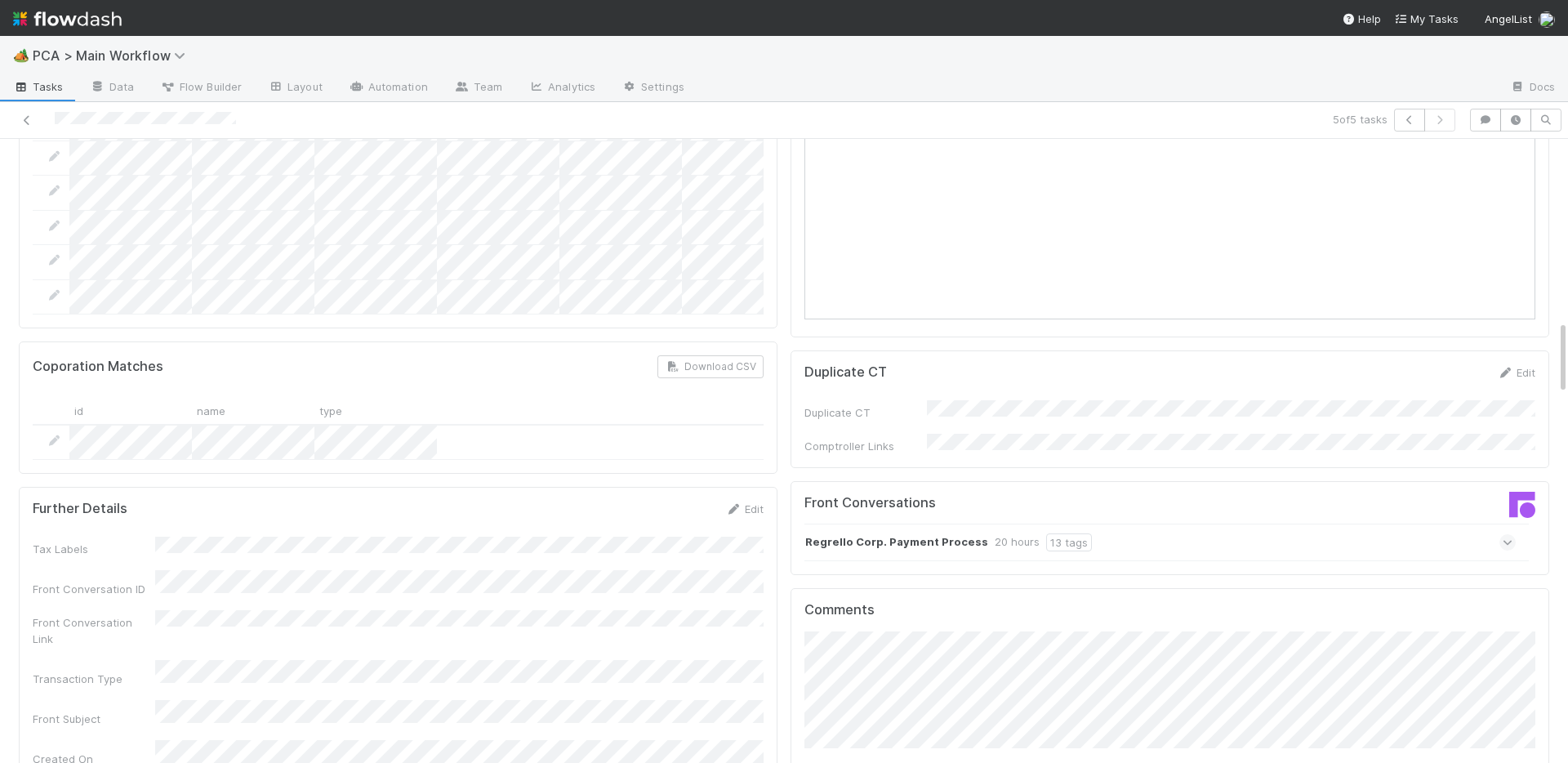
click at [819, 533] on strong "Regrello Corp. Payment Process" at bounding box center [897, 541] width 183 height 18
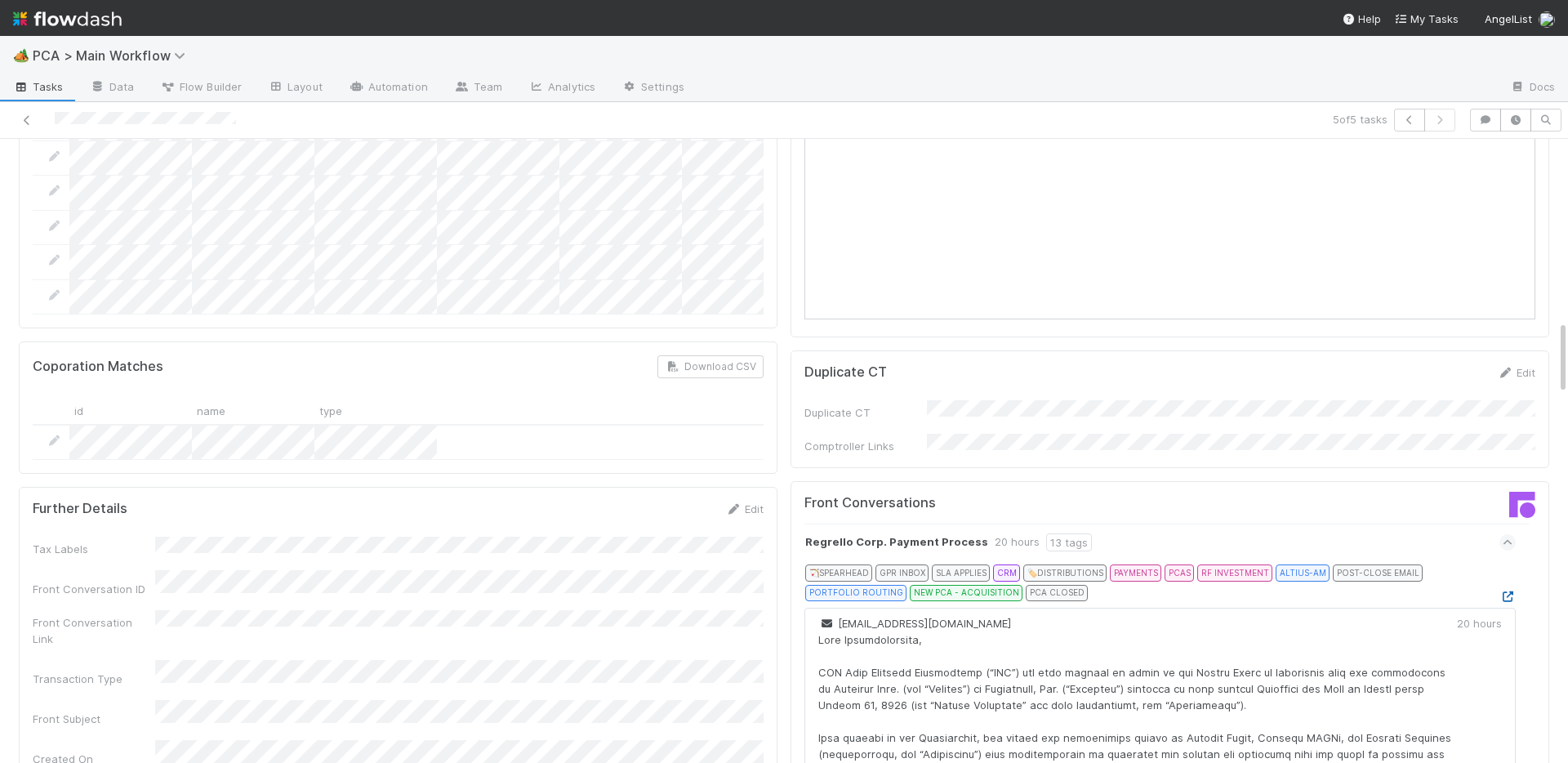
click at [1509, 591] on icon at bounding box center [1508, 596] width 17 height 10
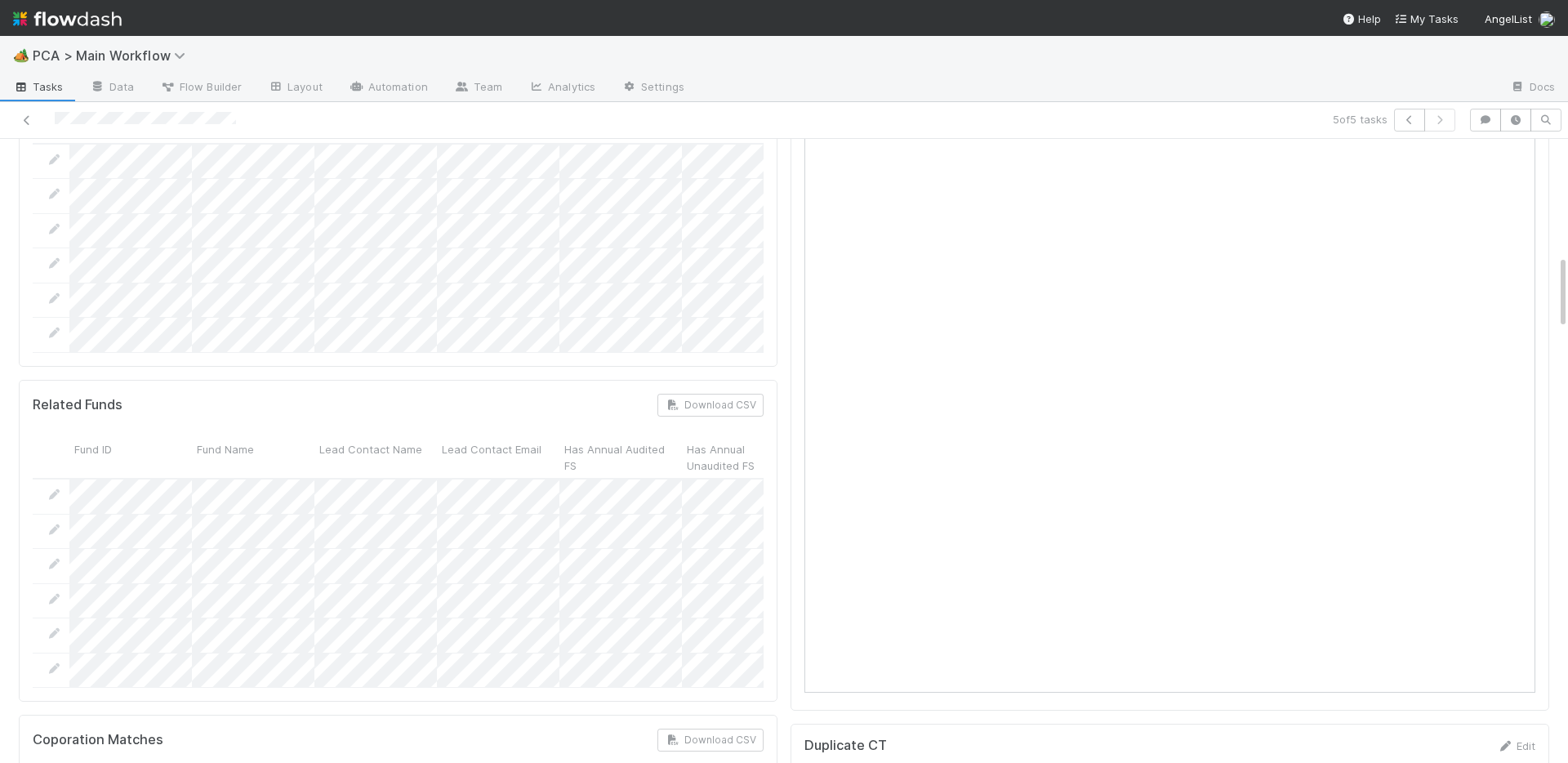
scroll to position [808, 0]
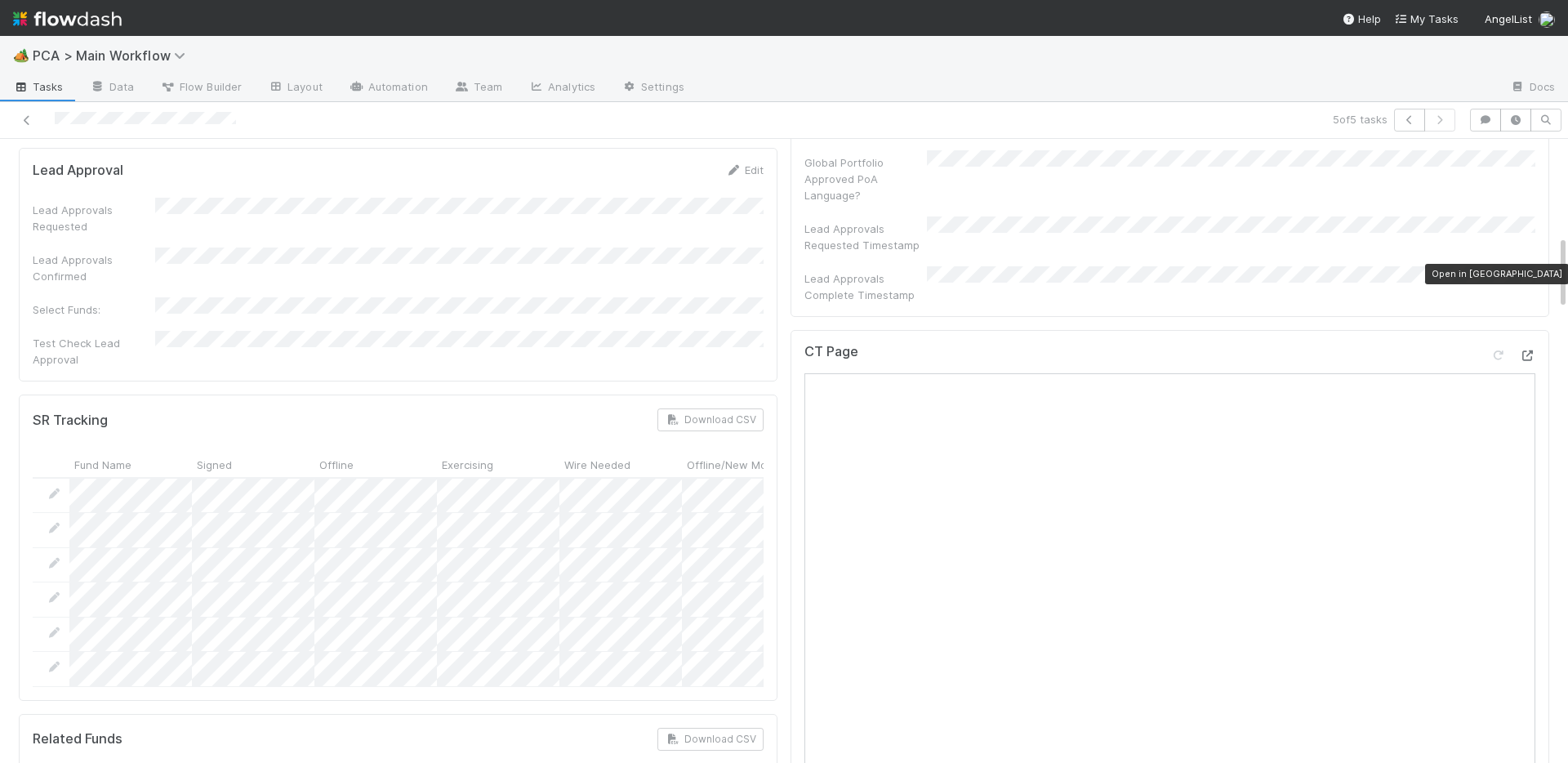
click at [1526, 350] on icon at bounding box center [1528, 355] width 17 height 10
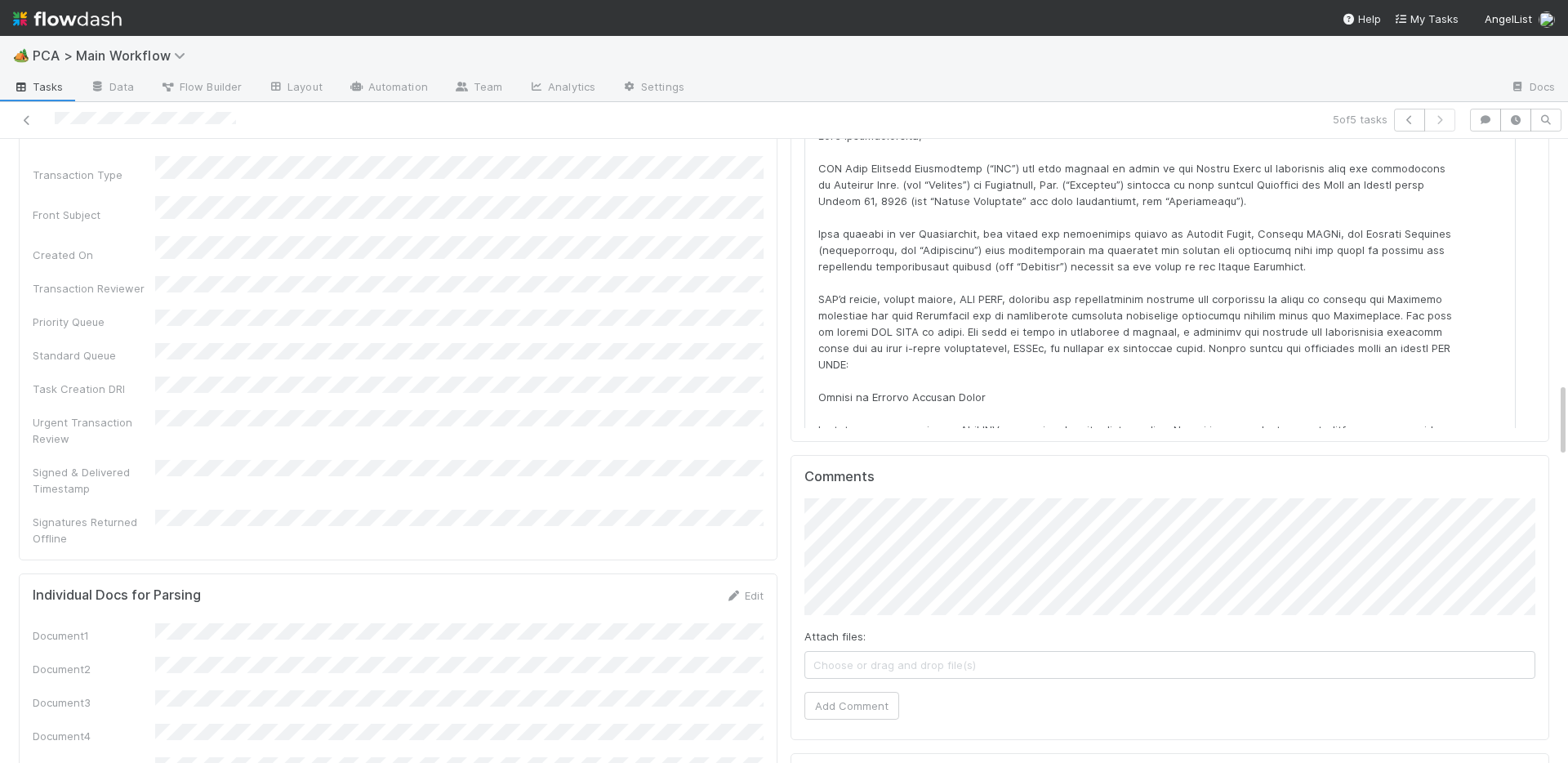
scroll to position [2284, 0]
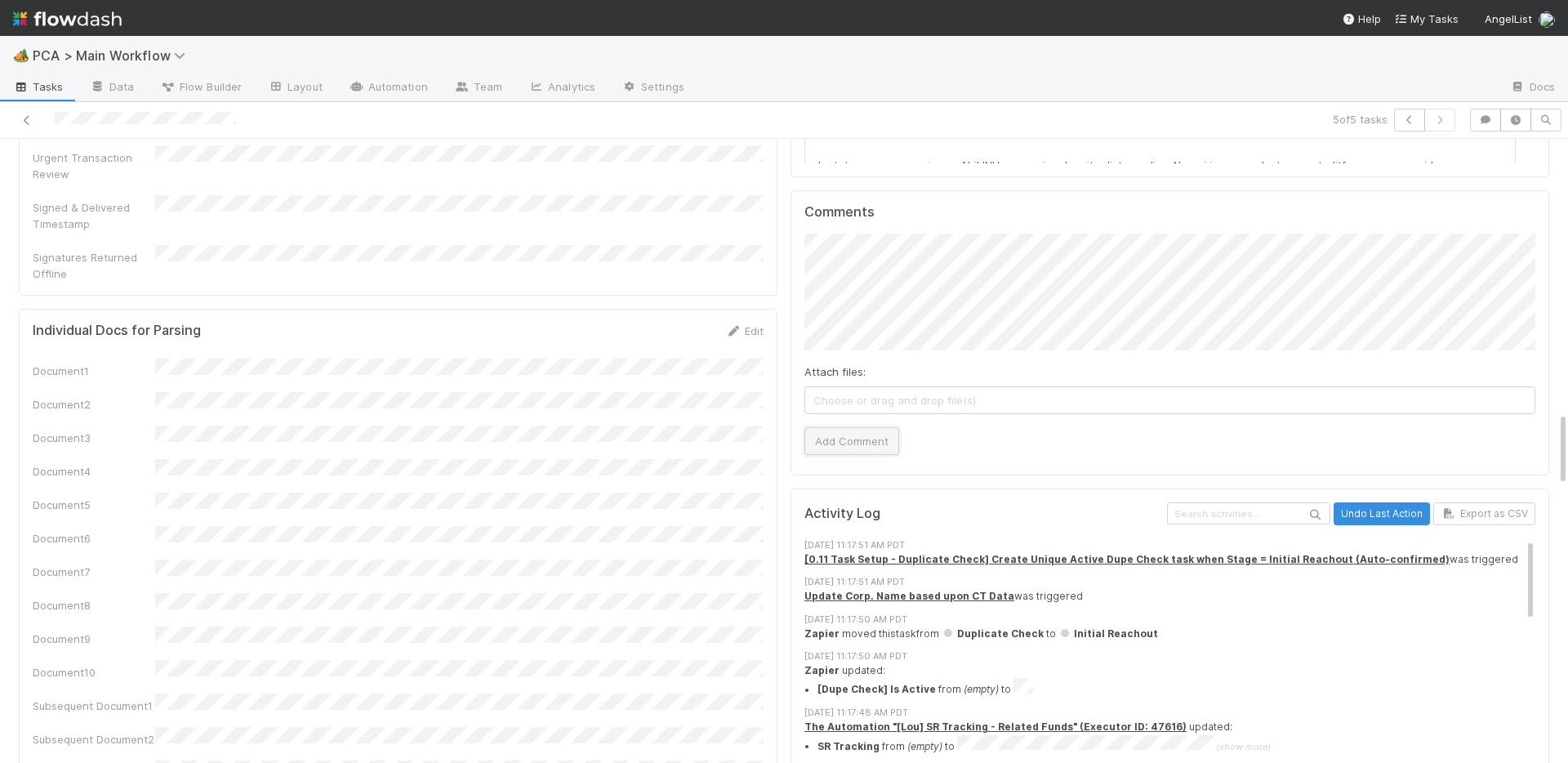
click at [836, 427] on button "Add Comment" at bounding box center [852, 441] width 95 height 28
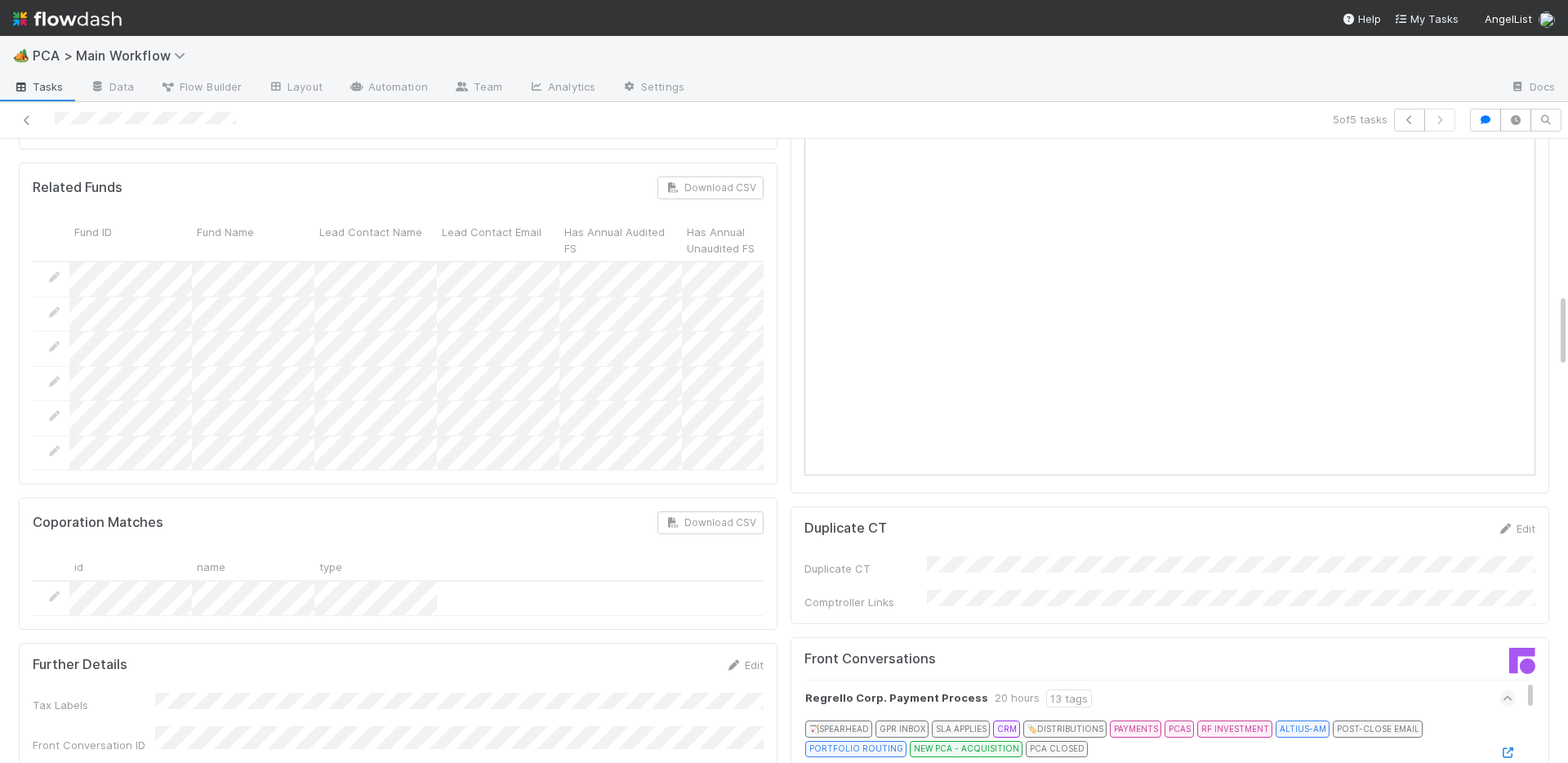
scroll to position [0, 0]
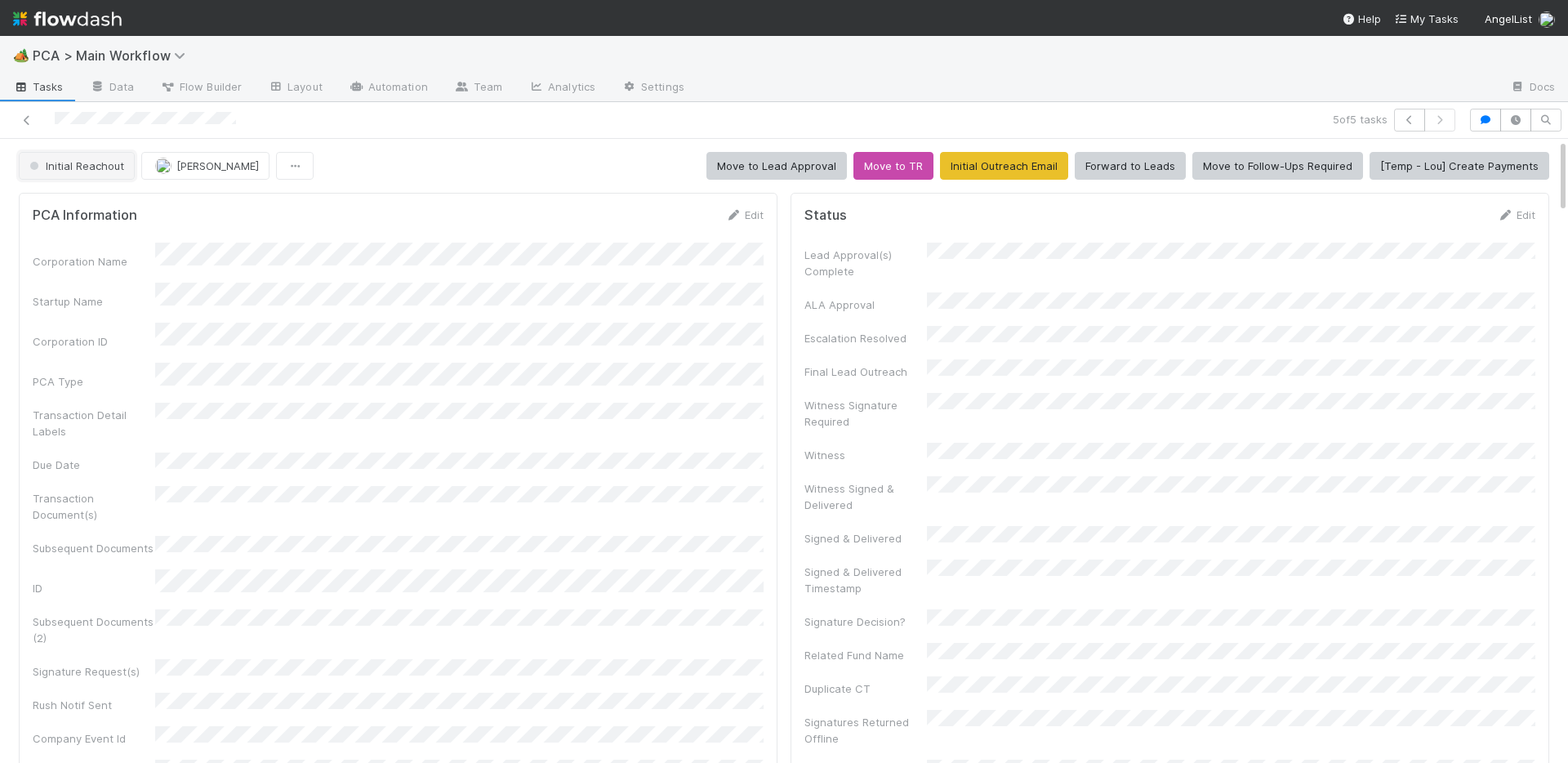
click at [91, 164] on span "Initial Reachout" at bounding box center [75, 166] width 98 height 13
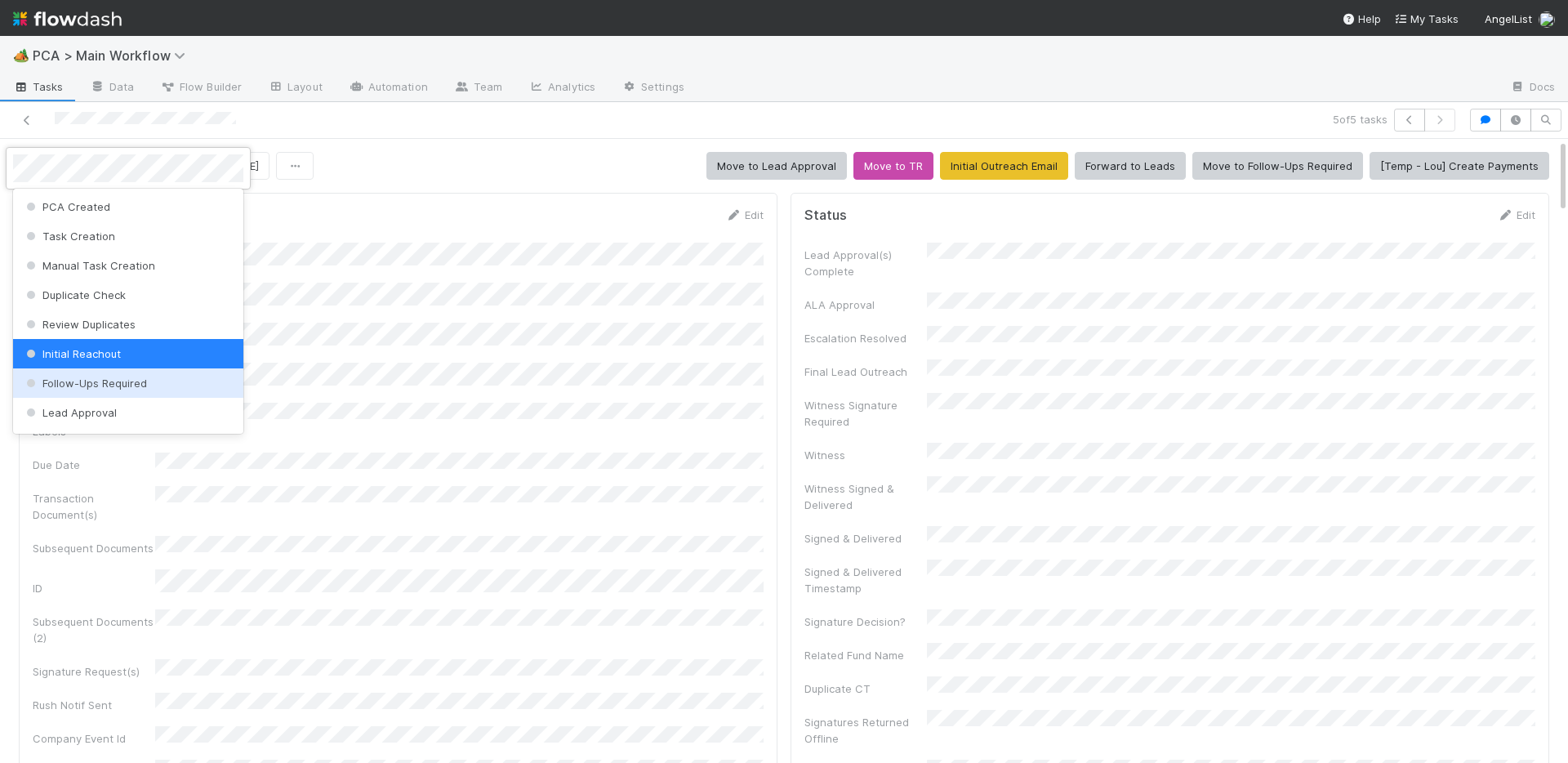
click at [58, 385] on span "Follow-Ups Required" at bounding box center [85, 383] width 124 height 13
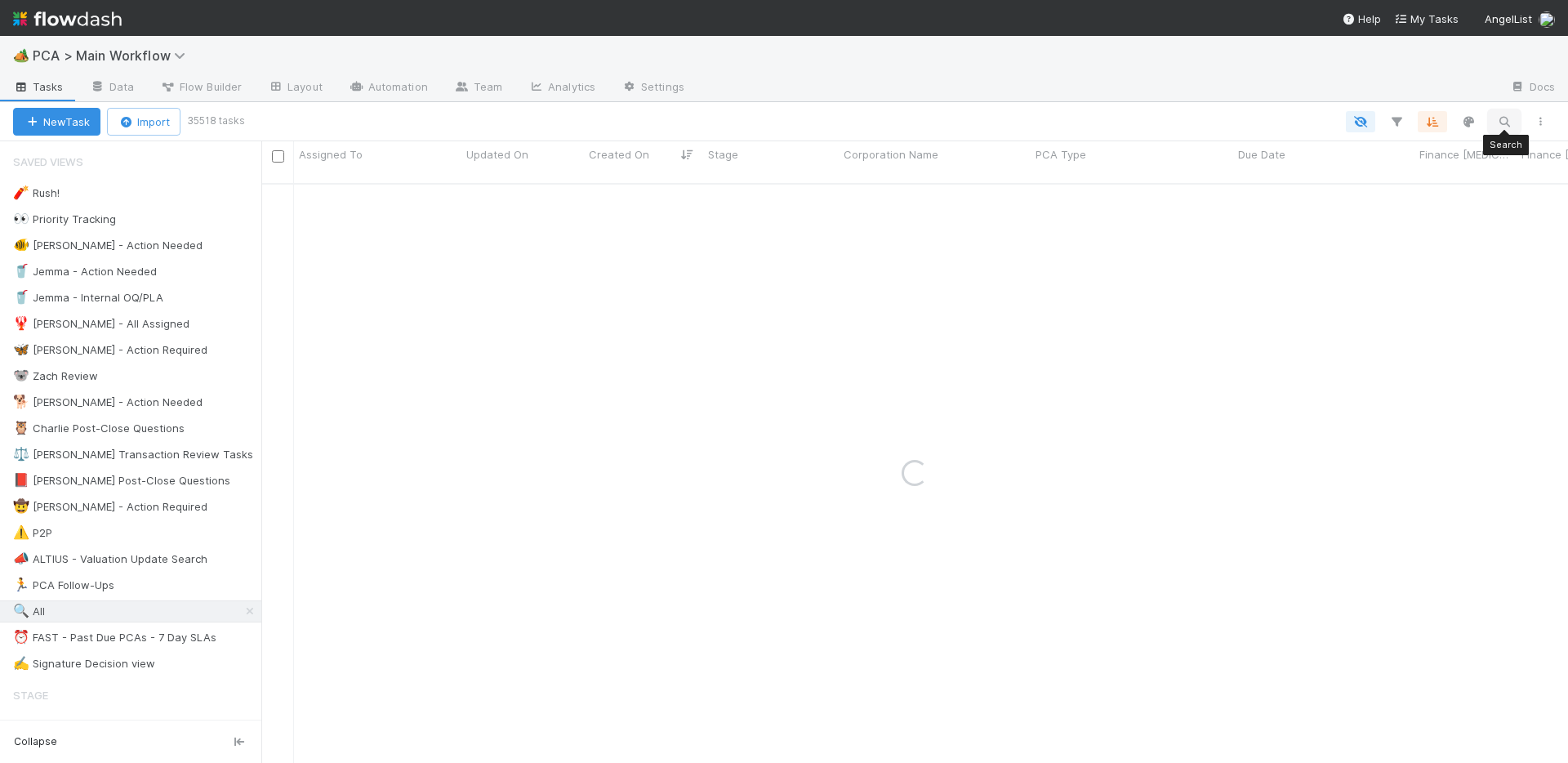
click at [1500, 121] on icon "button" at bounding box center [1505, 121] width 17 height 15
drag, startPoint x: 1408, startPoint y: 99, endPoint x: 1336, endPoint y: 97, distance: 72.0
click at [1336, 97] on div "Regrello Corp" at bounding box center [1418, 95] width 166 height 19
paste input "Cambridge Aerospace Limited"
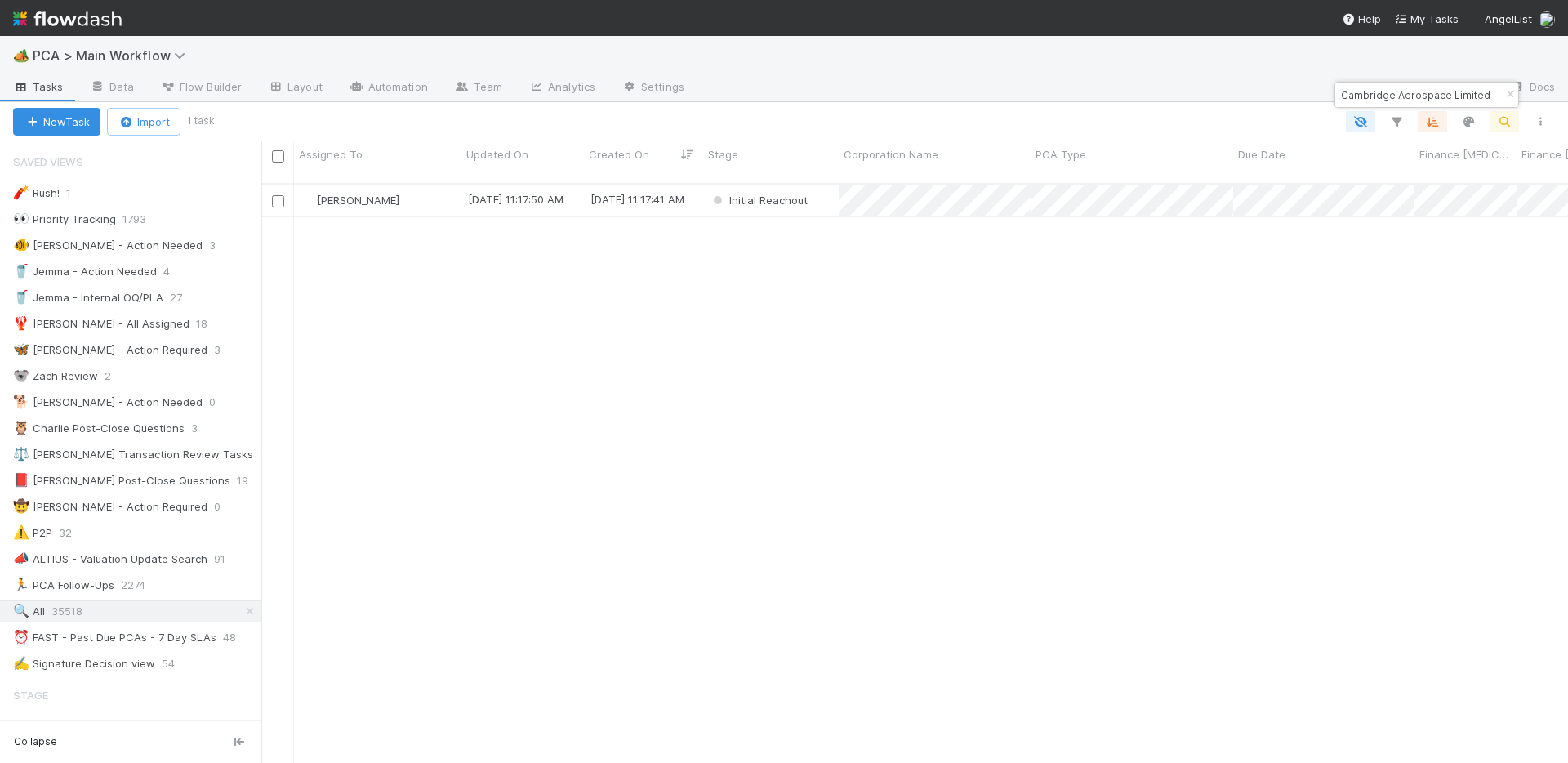
scroll to position [0, 30]
type input "Cambridge Aerospace Limited"
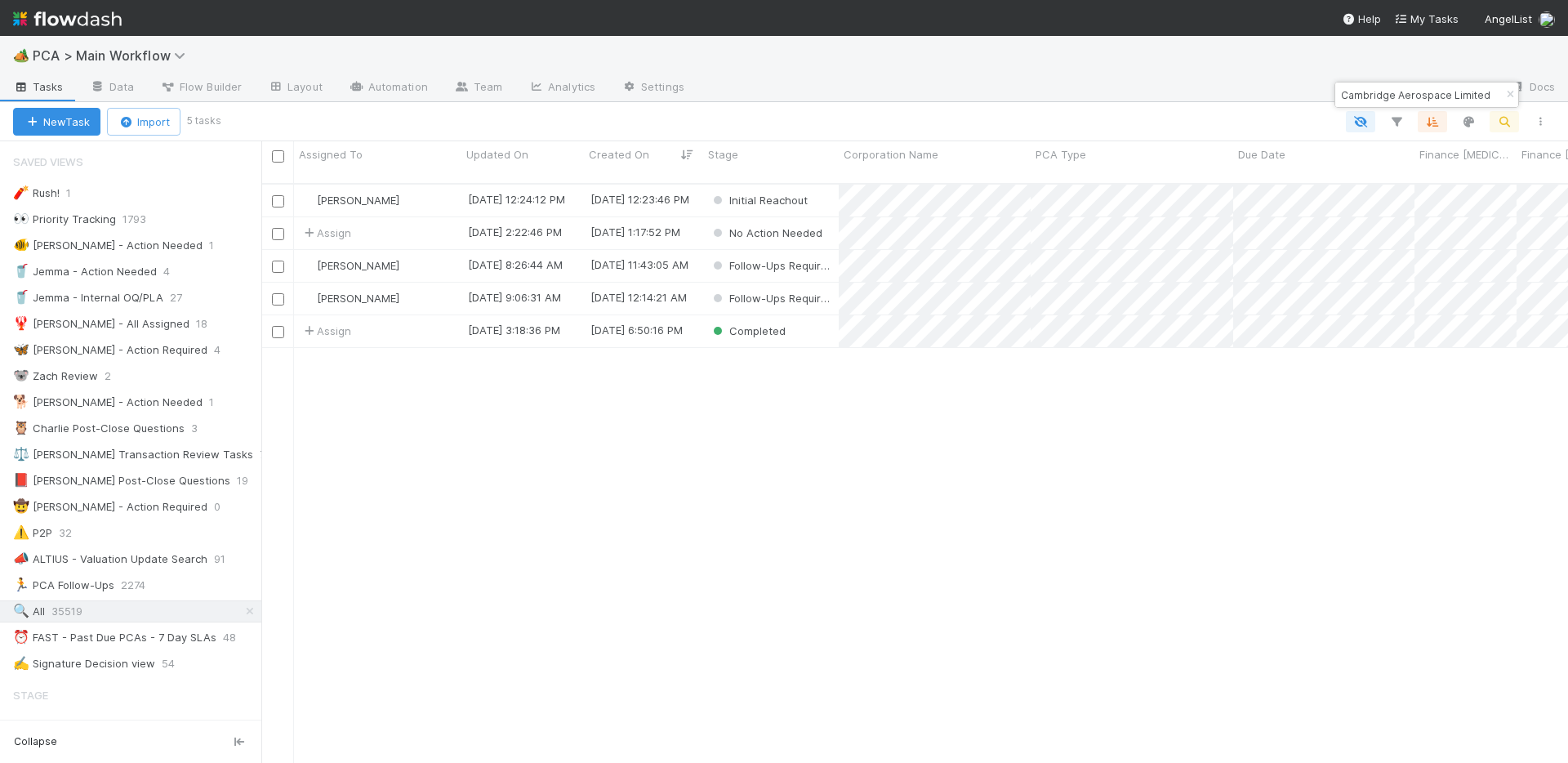
scroll to position [0, 1]
click at [411, 93] on link "Automation" at bounding box center [389, 88] width 106 height 26
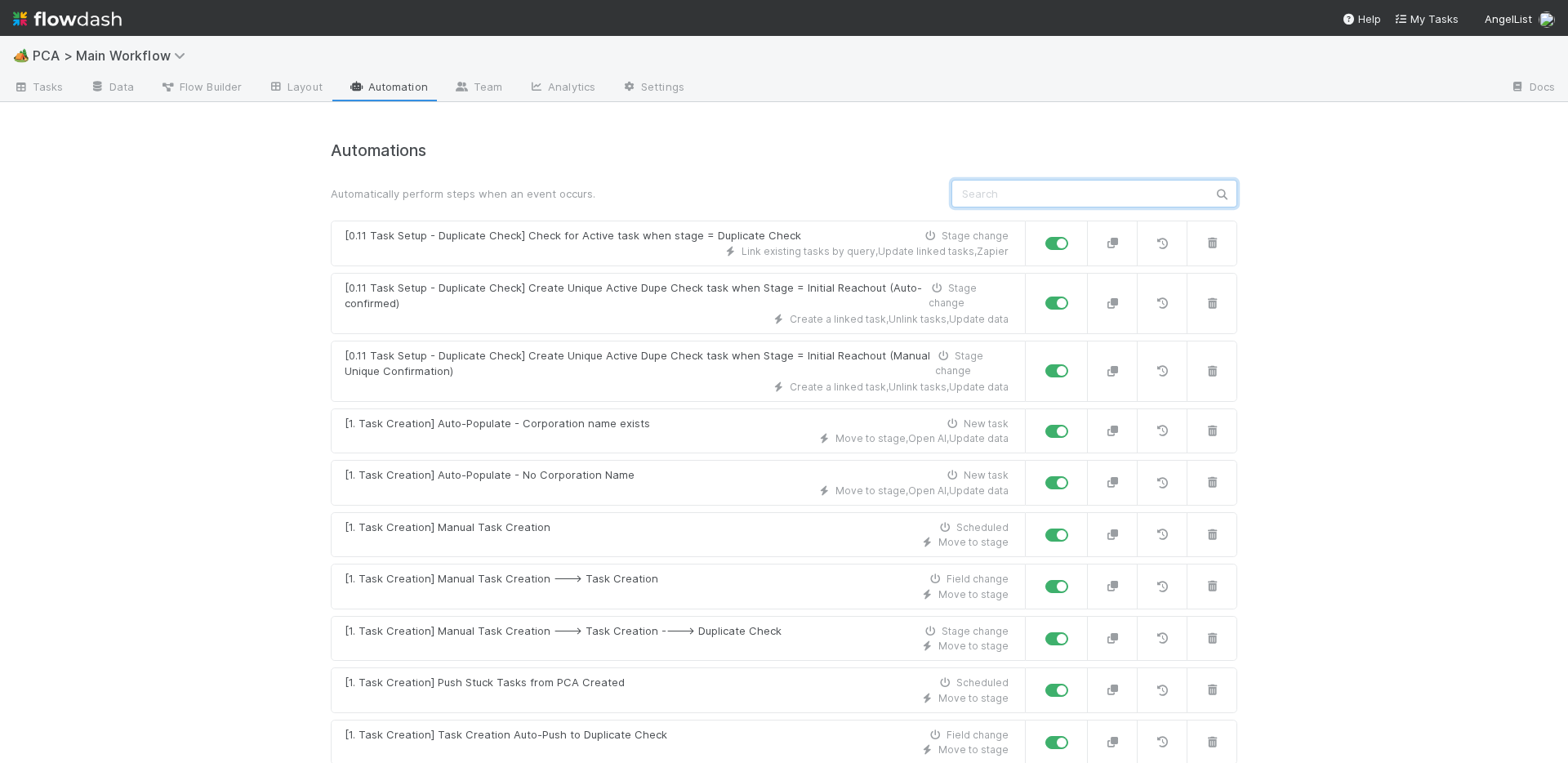
click at [1005, 198] on input "text" at bounding box center [1094, 194] width 286 height 28
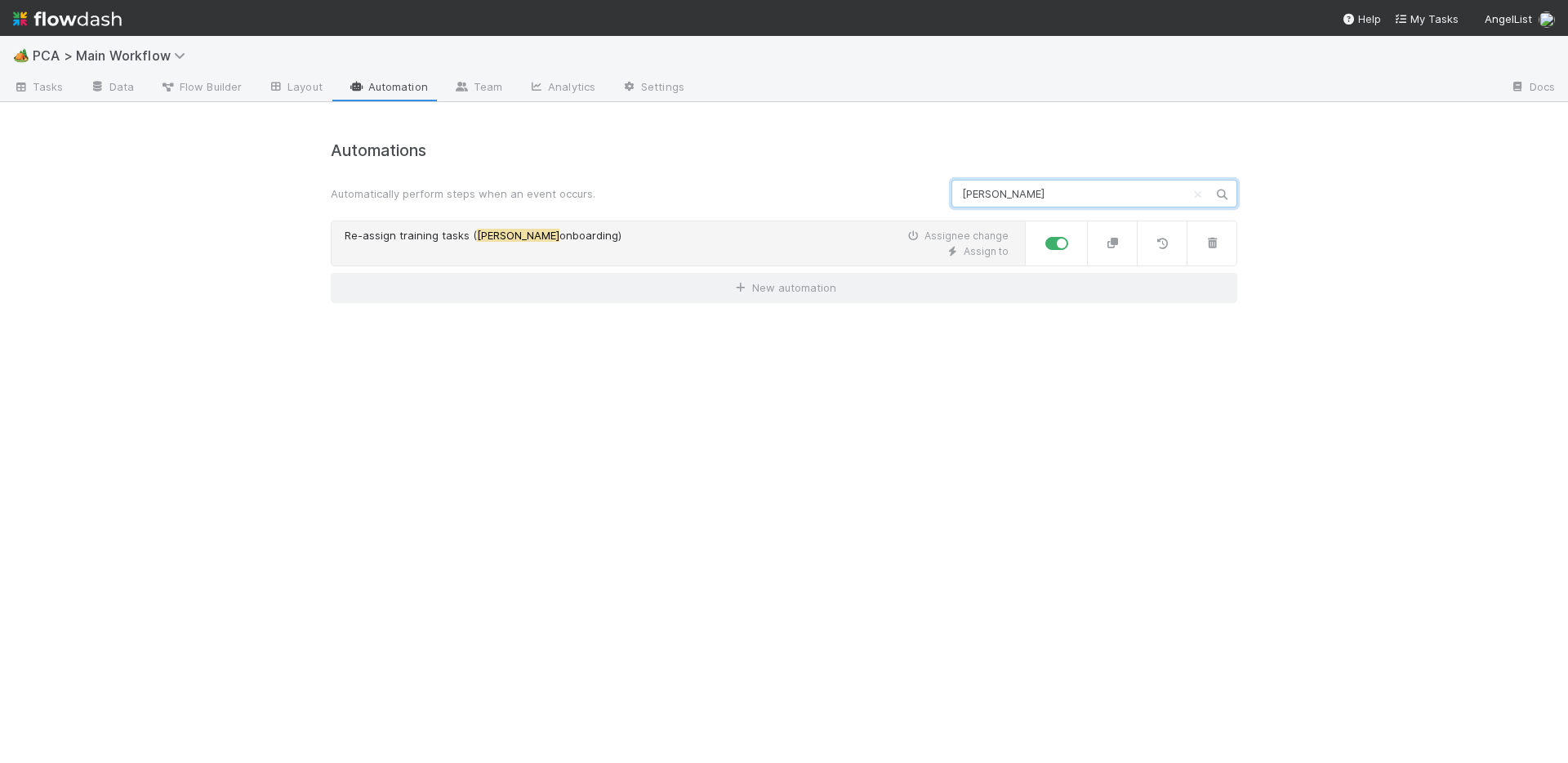
type input "chris"
click at [741, 260] on link "Re-assign training tasks ( Chris onboarding) Assignee change Assign to" at bounding box center [679, 243] width 695 height 45
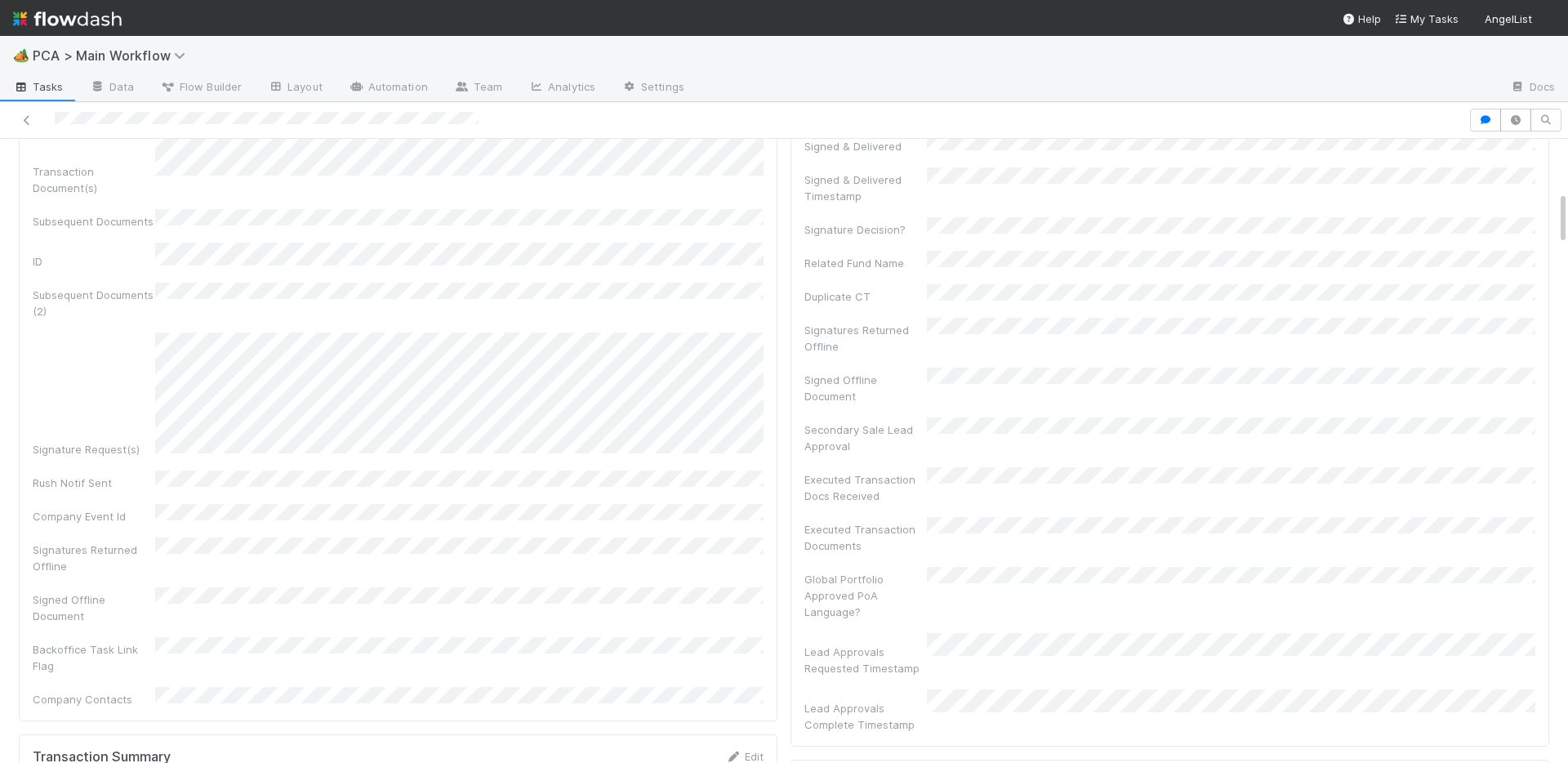
scroll to position [944, 0]
